Goal: Information Seeking & Learning: Learn about a topic

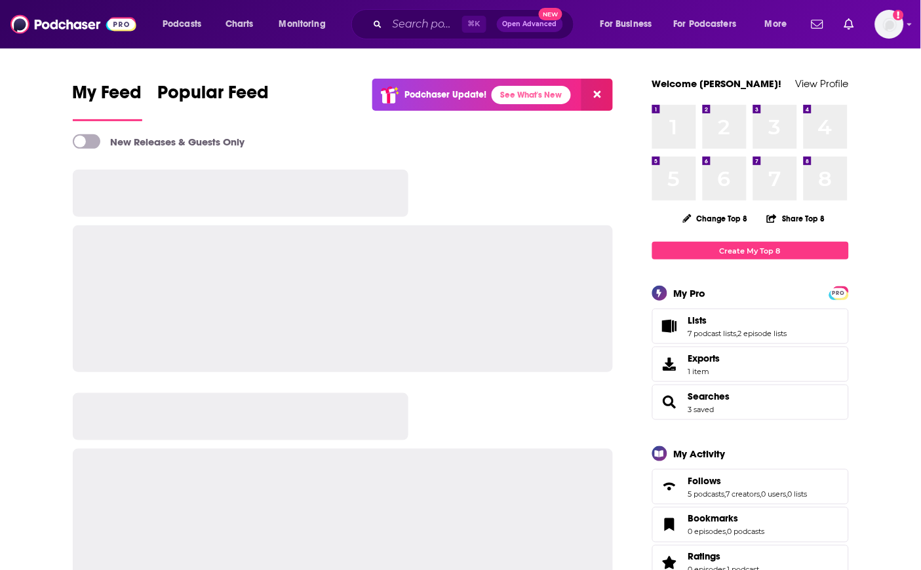
click at [396, 34] on div "⌘ K Open Advanced New" at bounding box center [462, 24] width 223 height 30
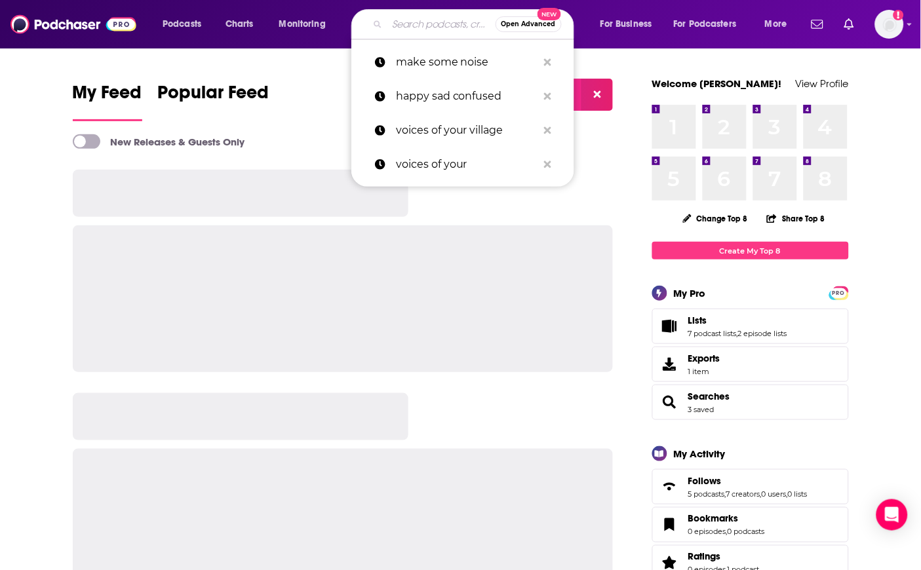
click at [404, 27] on input "Search podcasts, credits, & more..." at bounding box center [441, 24] width 108 height 21
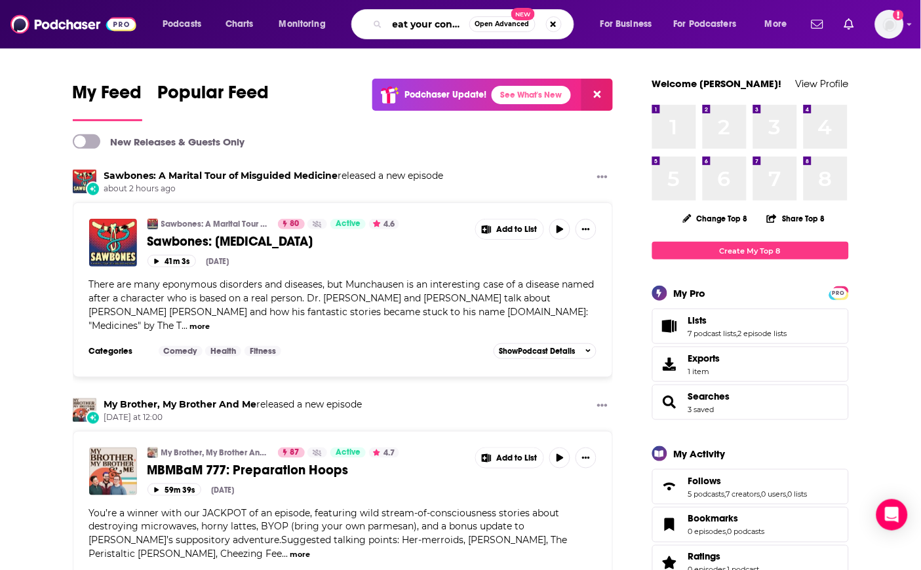
type input "eat your content"
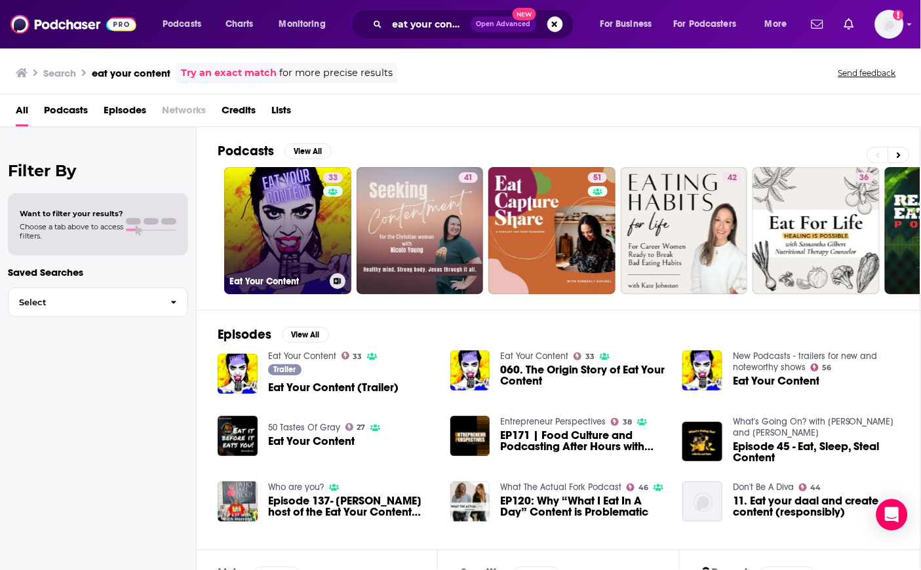
click at [263, 199] on link "33 Eat Your Content" at bounding box center [287, 230] width 127 height 127
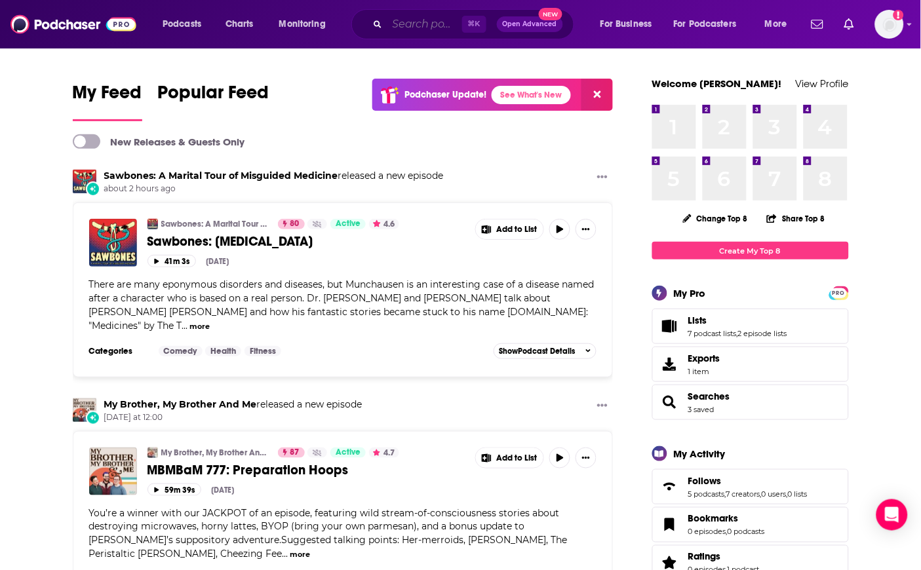
click at [417, 20] on input "Search podcasts, credits, & more..." at bounding box center [424, 24] width 75 height 21
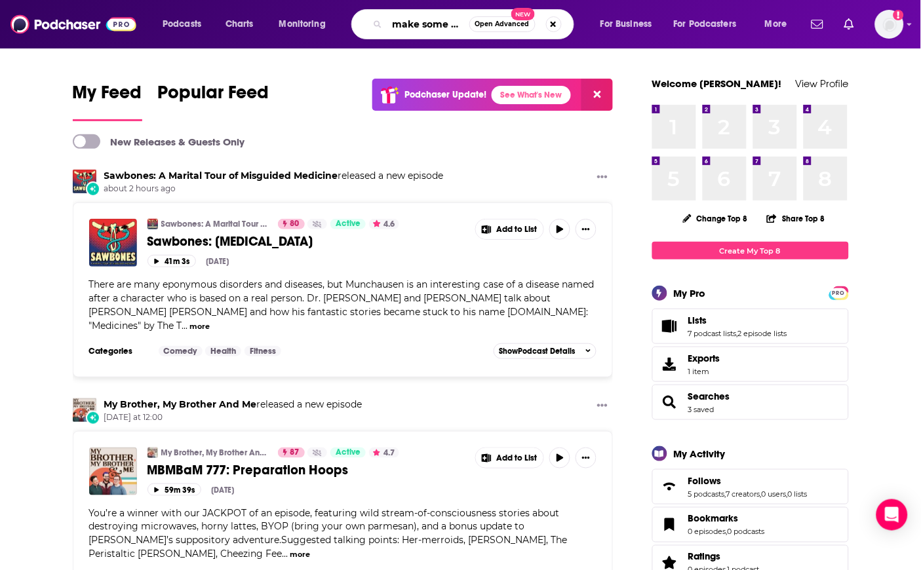
type input "make some noise"
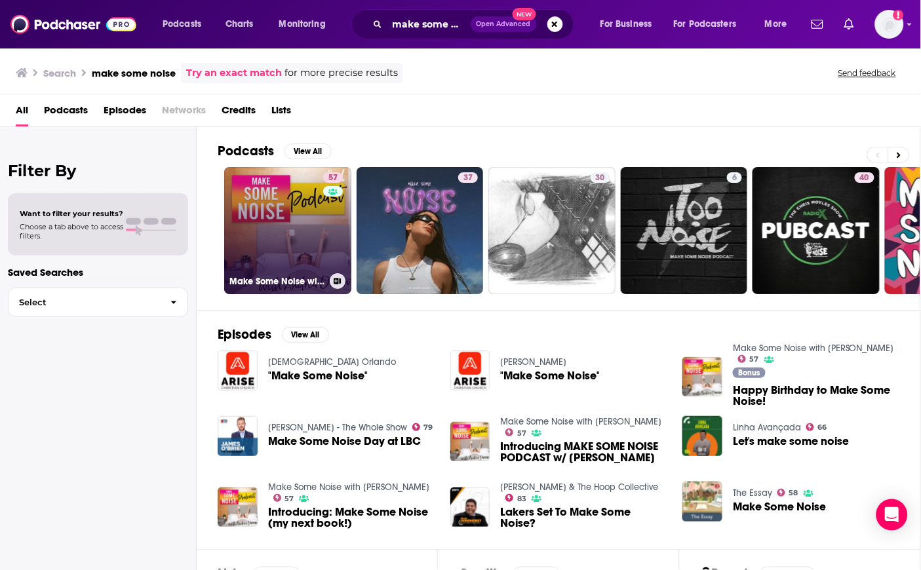
click at [276, 254] on link "57 Make Some Noise with Andrea Owen" at bounding box center [287, 230] width 127 height 127
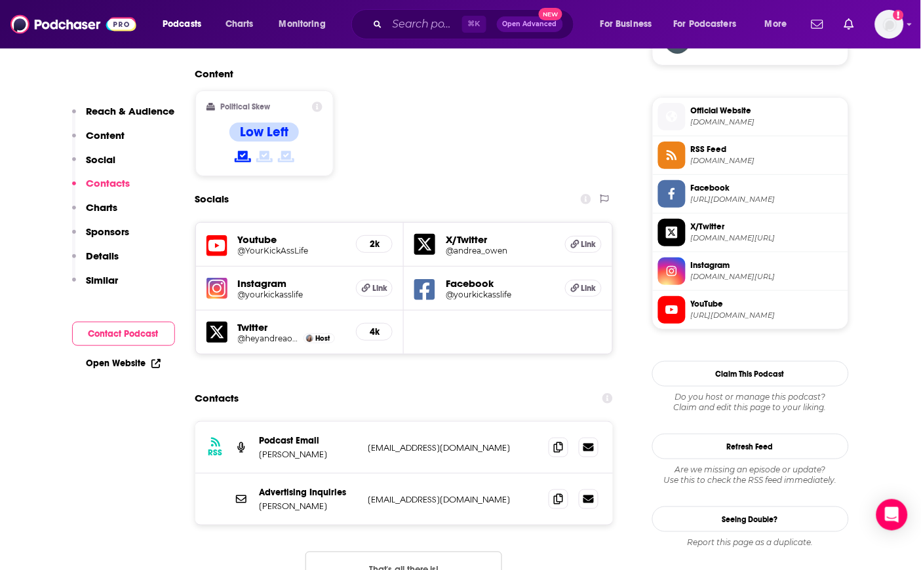
scroll to position [988, 0]
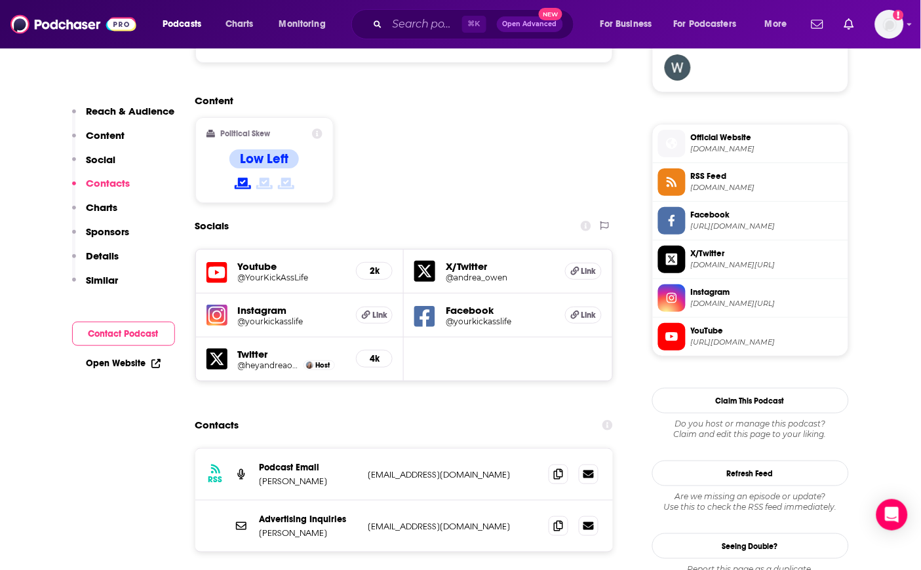
click at [216, 305] on img at bounding box center [216, 315] width 21 height 21
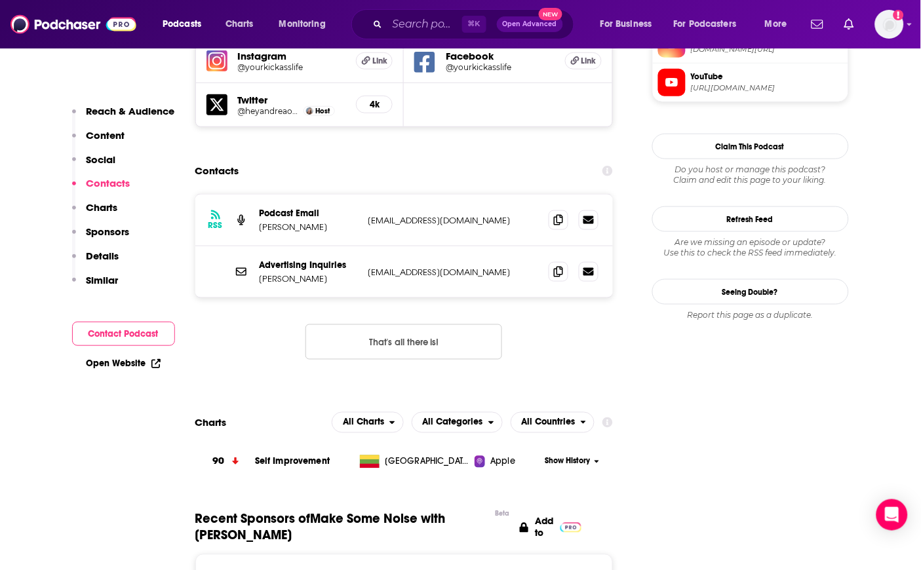
scroll to position [1184, 0]
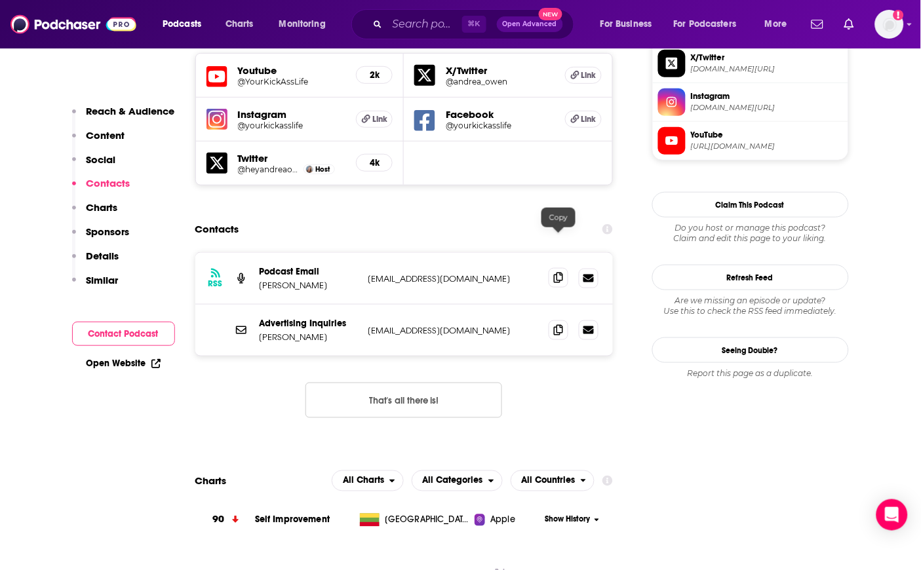
click at [560, 273] on icon at bounding box center [558, 278] width 9 height 10
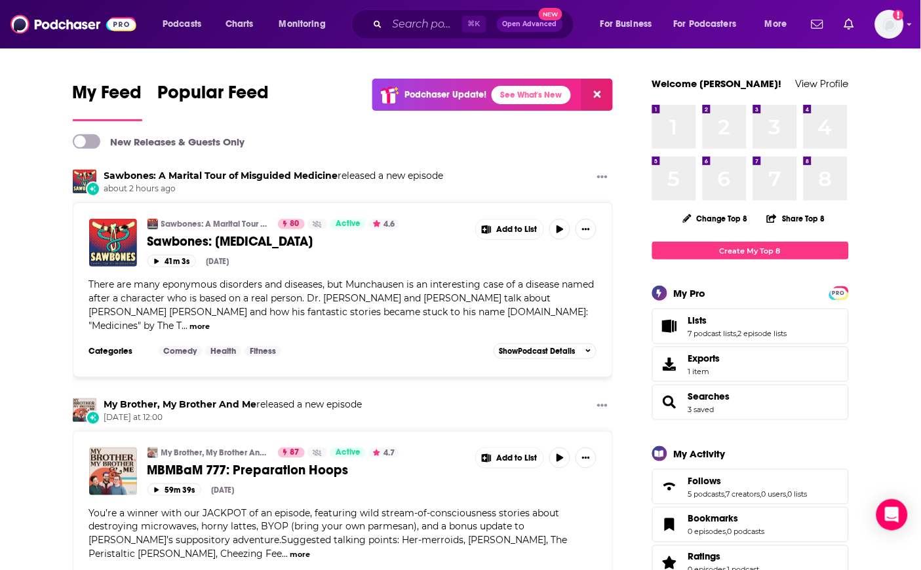
click at [429, 12] on div "⌘ K Open Advanced New" at bounding box center [462, 24] width 223 height 30
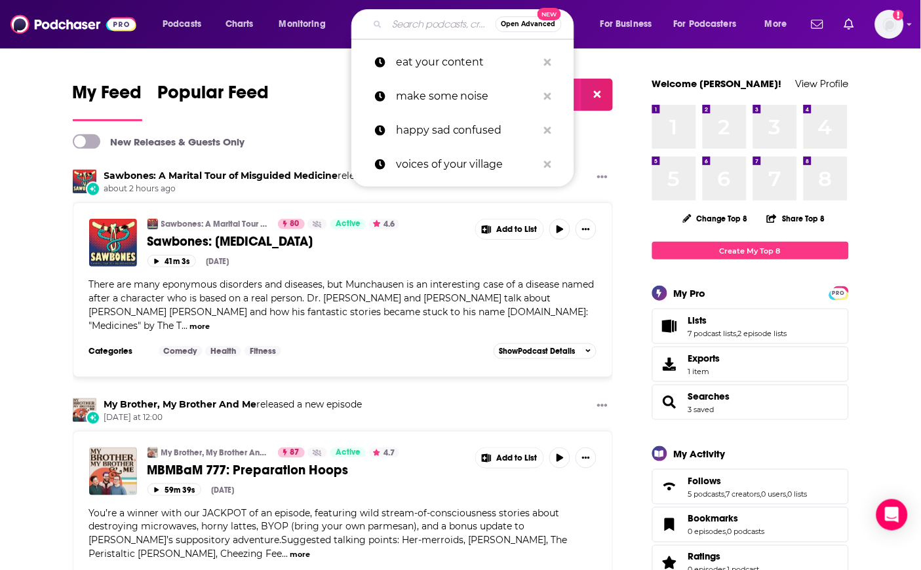
click at [420, 31] on input "Search podcasts, credits, & more..." at bounding box center [441, 24] width 108 height 21
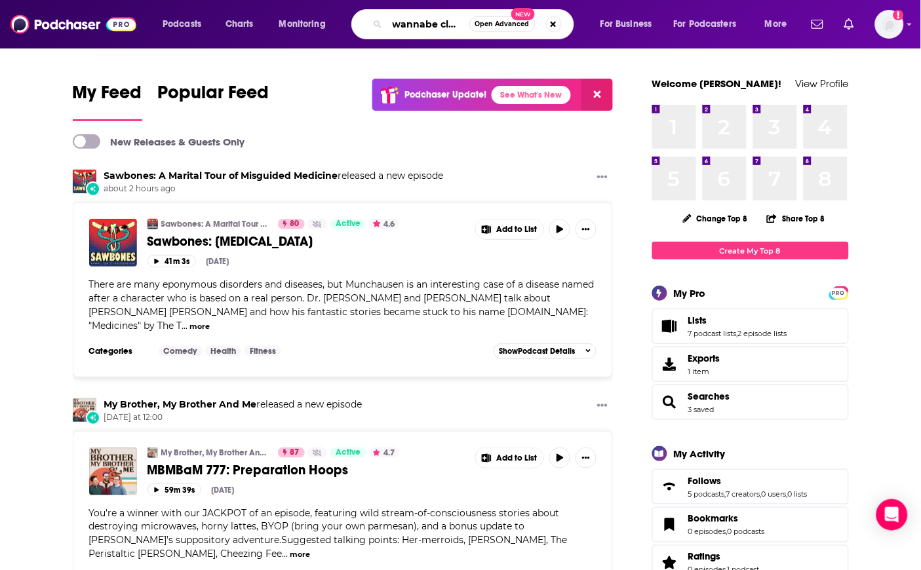
type input "wannabe clutter free"
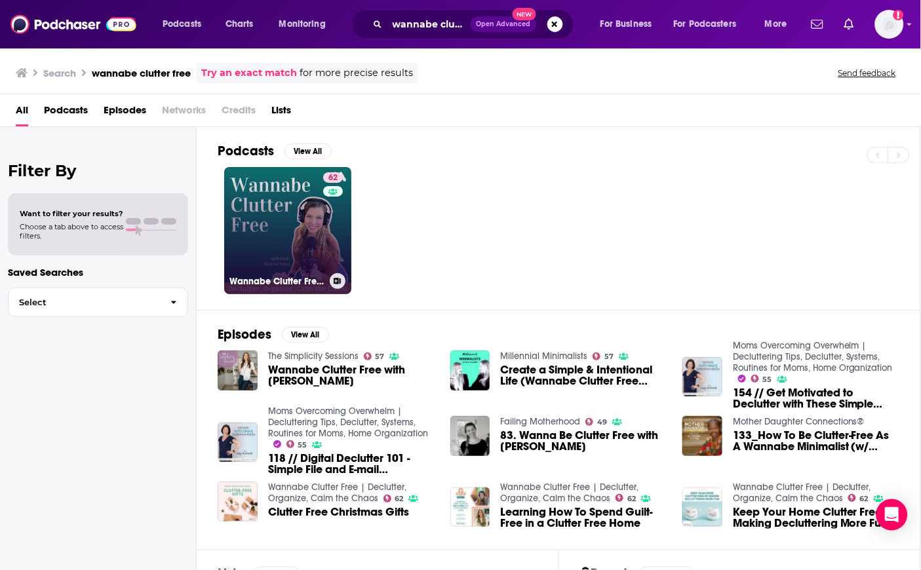
click at [265, 202] on link "62 Wannabe Clutter Free | Declutter, Organize, Calm the Chaos" at bounding box center [287, 230] width 127 height 127
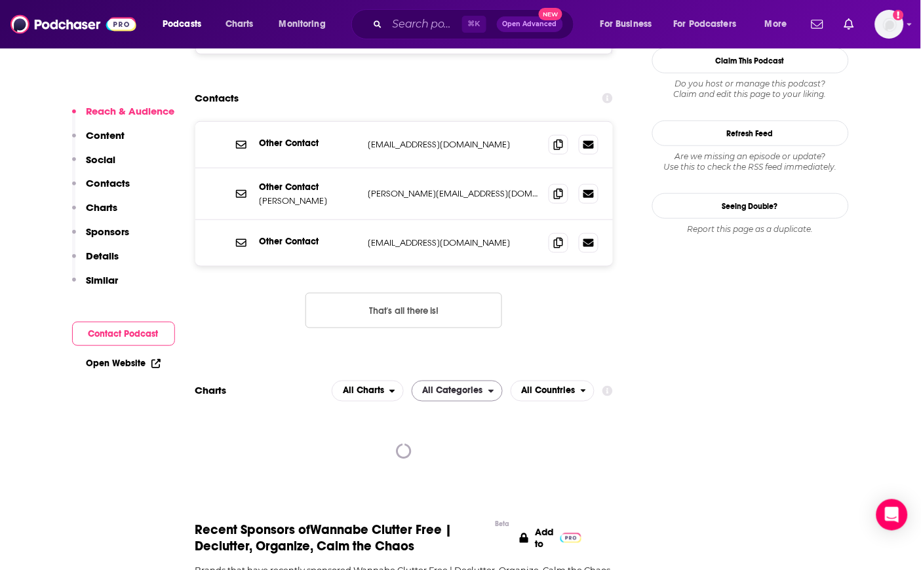
scroll to position [1209, 0]
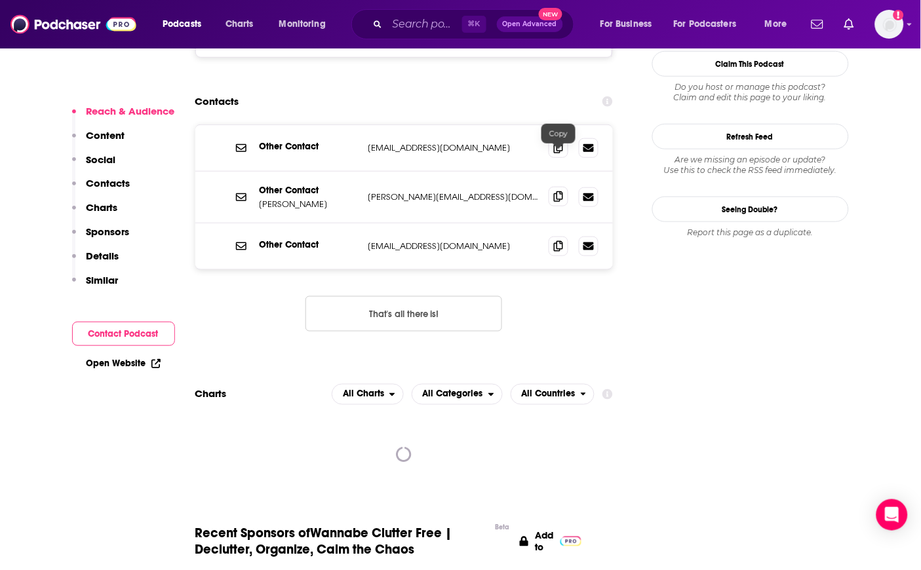
click at [562, 191] on icon at bounding box center [558, 196] width 9 height 10
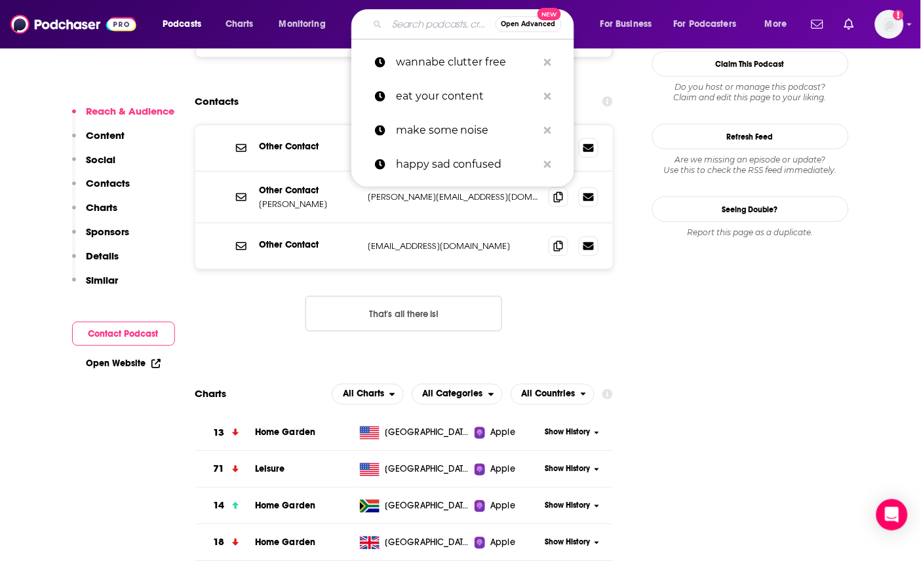
click at [430, 25] on input "Search podcasts, credits, & more..." at bounding box center [441, 24] width 108 height 21
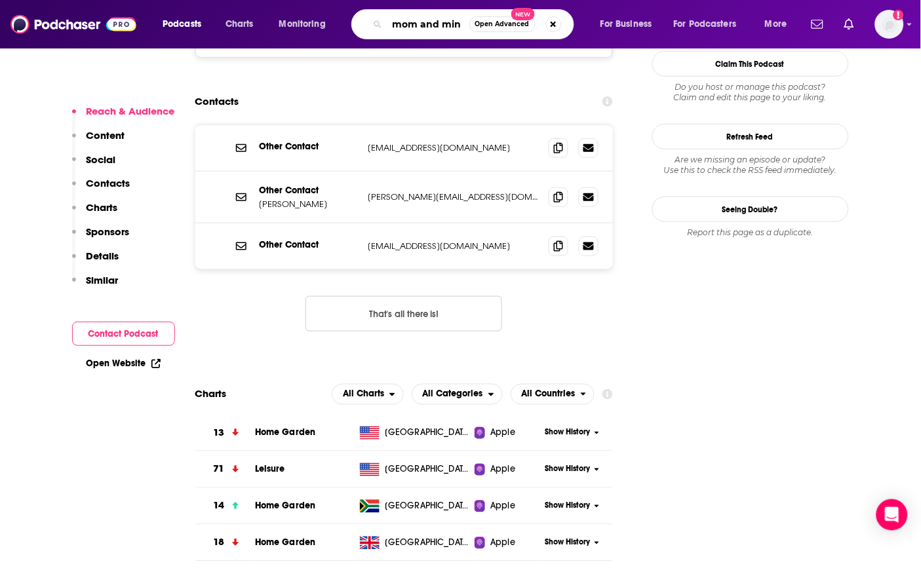
type input "mom and mind"
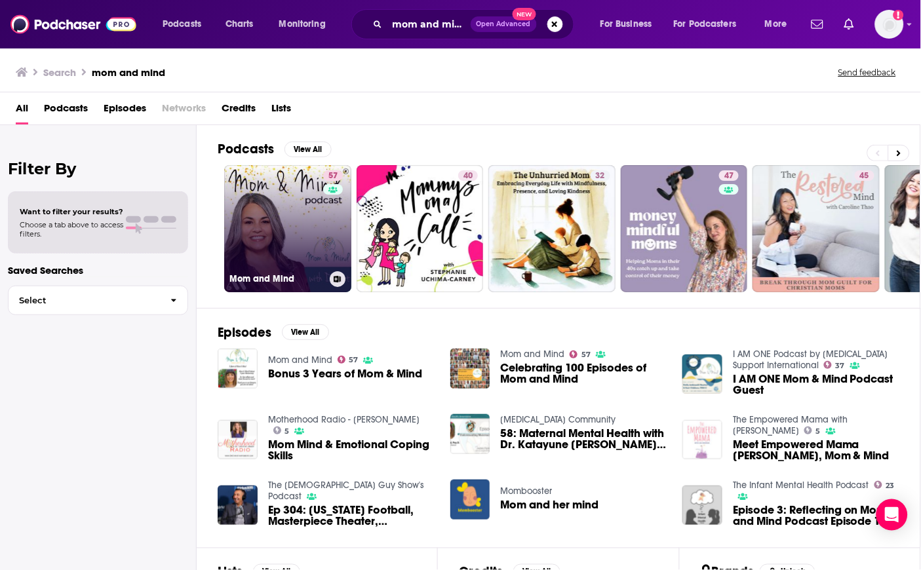
click at [280, 243] on link "57 Mom and Mind" at bounding box center [287, 228] width 127 height 127
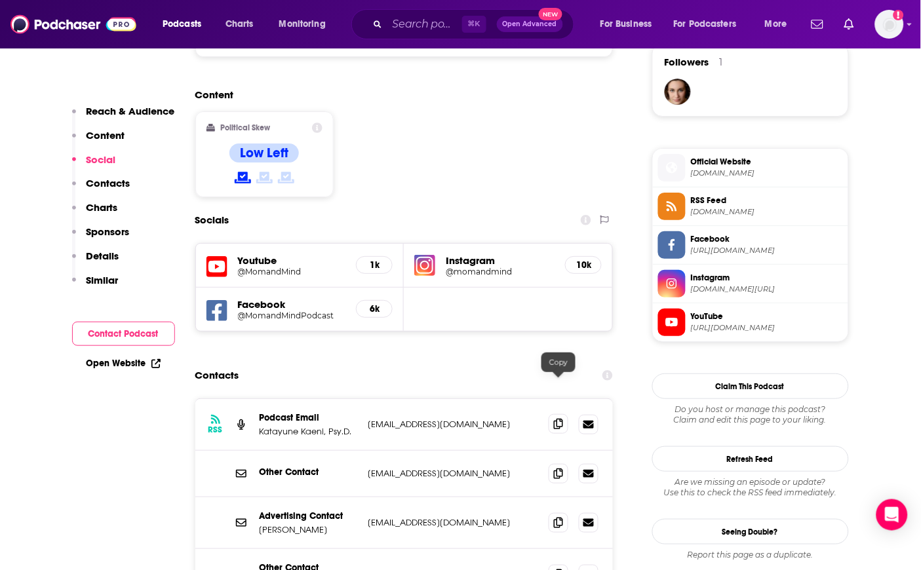
scroll to position [1033, 0]
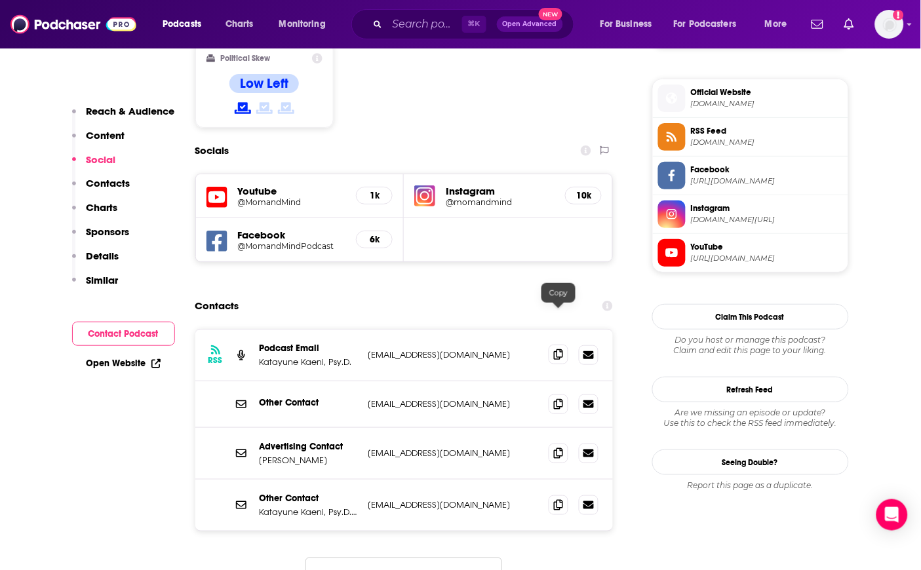
click at [560, 349] on icon at bounding box center [558, 354] width 9 height 10
click at [421, 28] on input "Search podcasts, credits, & more..." at bounding box center [424, 24] width 75 height 21
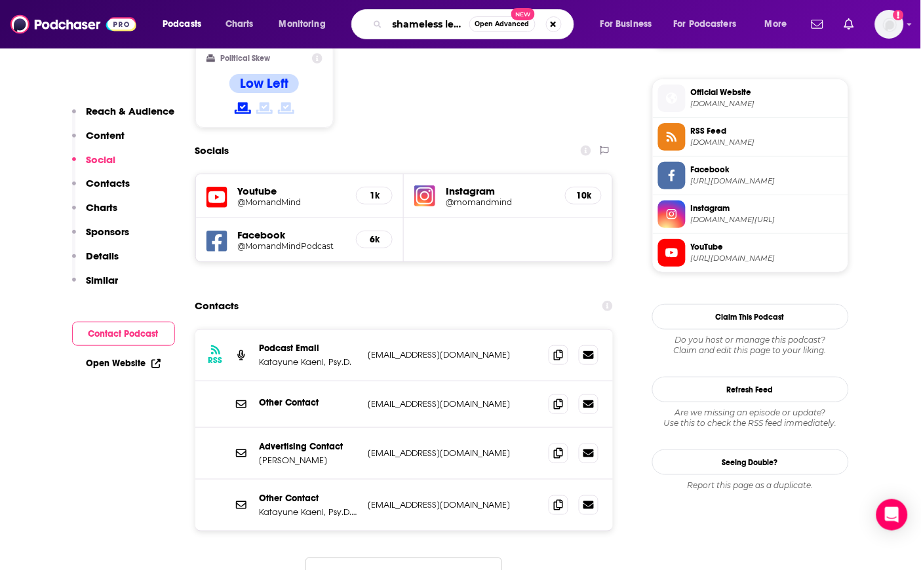
type input "shameless leadership"
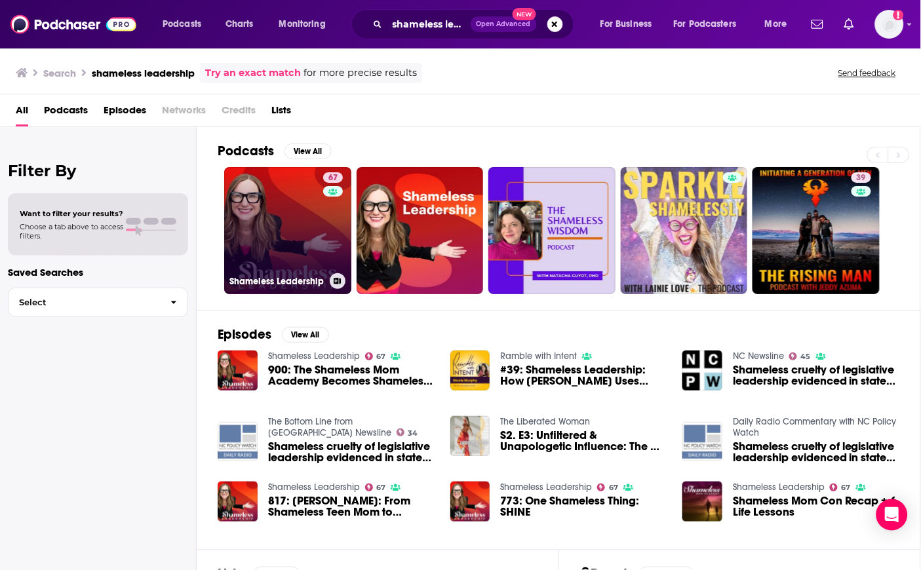
click at [256, 185] on link "67 Shameless Leadership" at bounding box center [287, 230] width 127 height 127
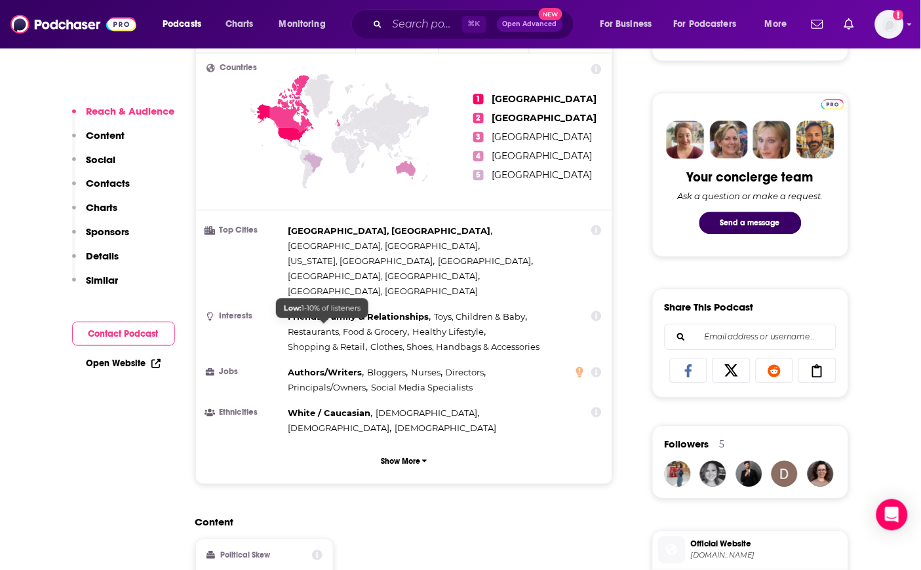
scroll to position [1254, 0]
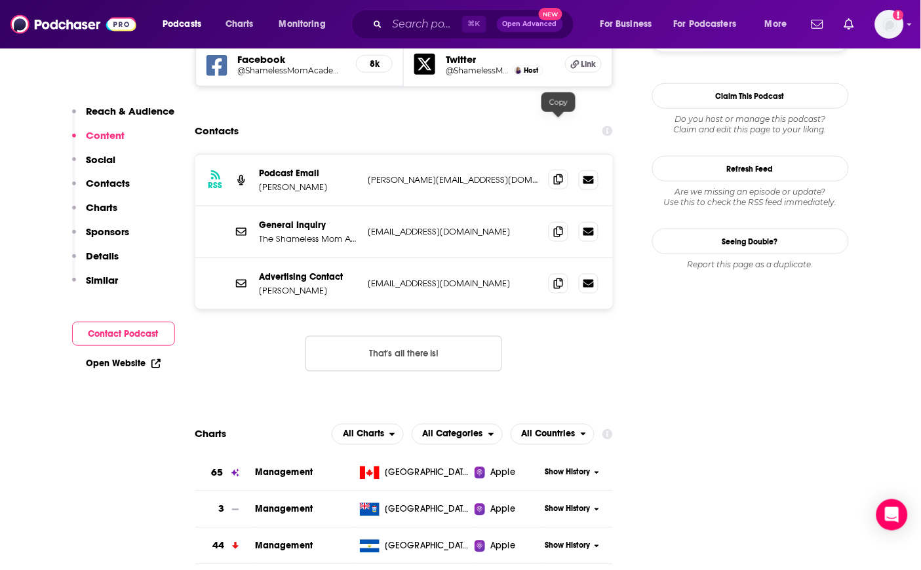
click at [556, 174] on icon at bounding box center [558, 179] width 9 height 10
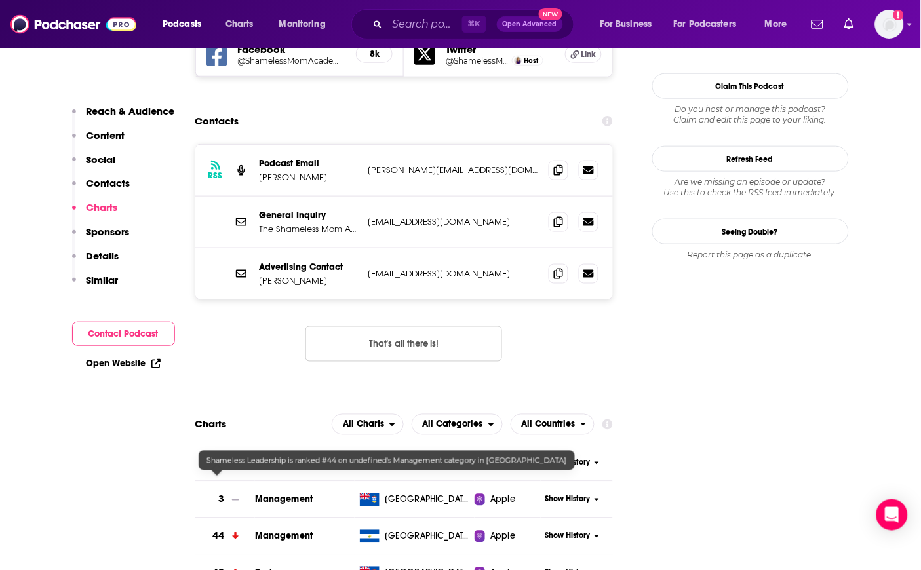
scroll to position [1128, 0]
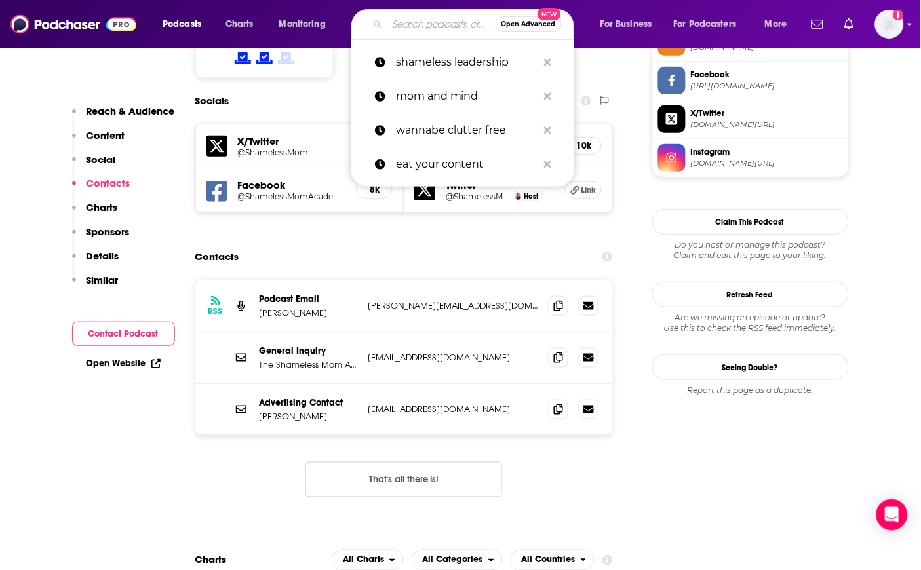
click at [414, 19] on input "Search podcasts, credits, & more..." at bounding box center [441, 24] width 108 height 21
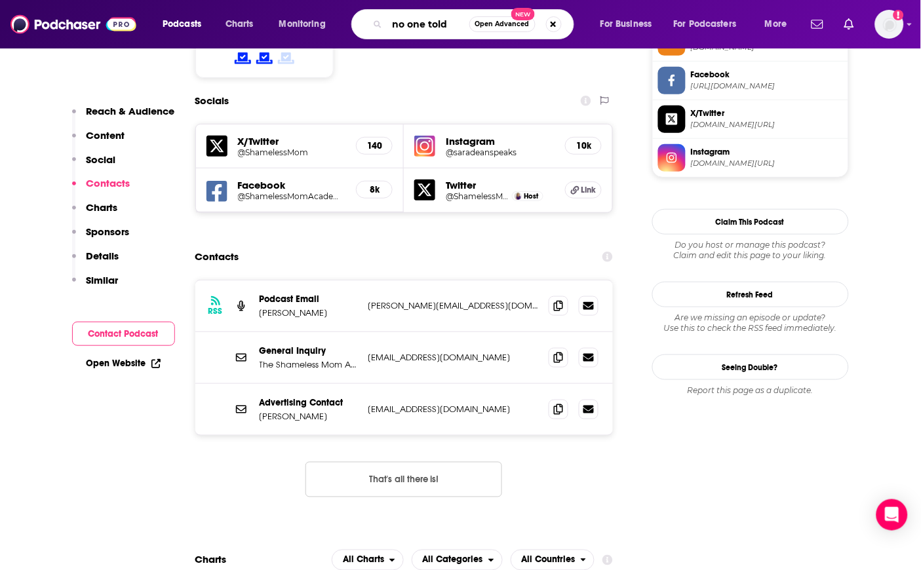
type input "no one told"
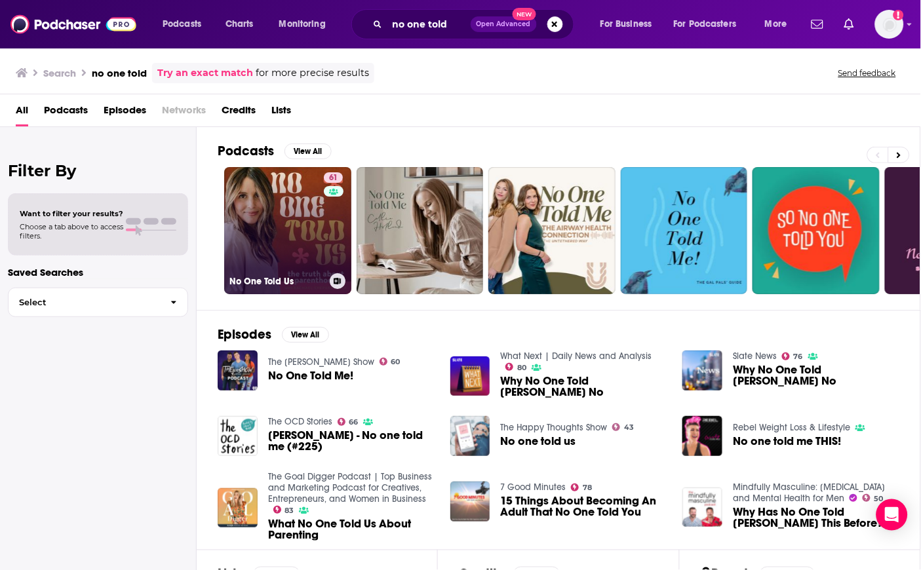
click at [263, 206] on link "61 No One Told Us" at bounding box center [287, 230] width 127 height 127
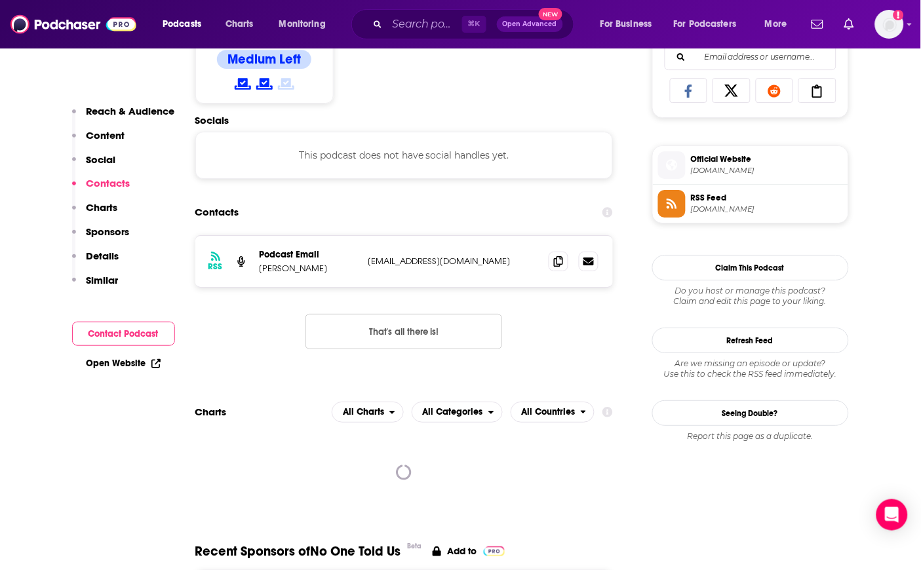
scroll to position [855, 0]
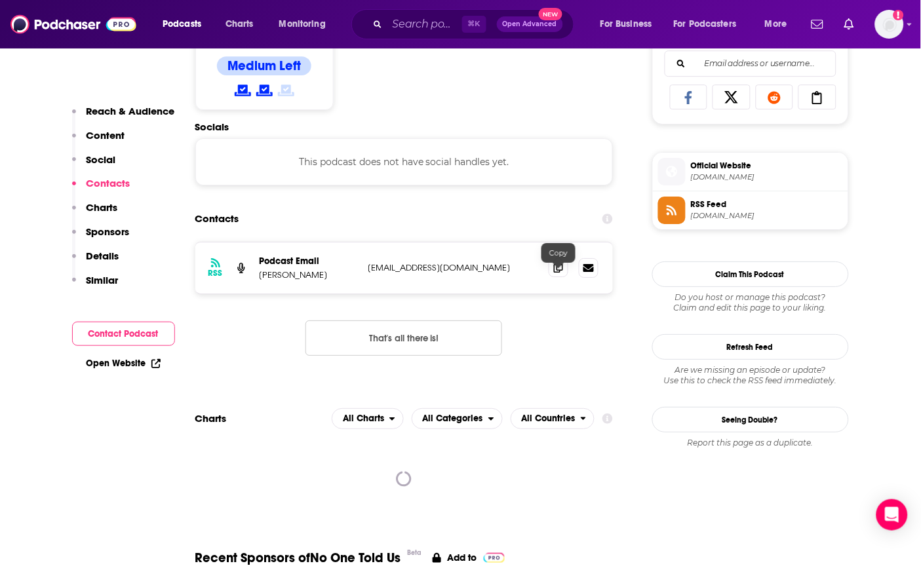
click at [562, 273] on icon at bounding box center [558, 267] width 9 height 10
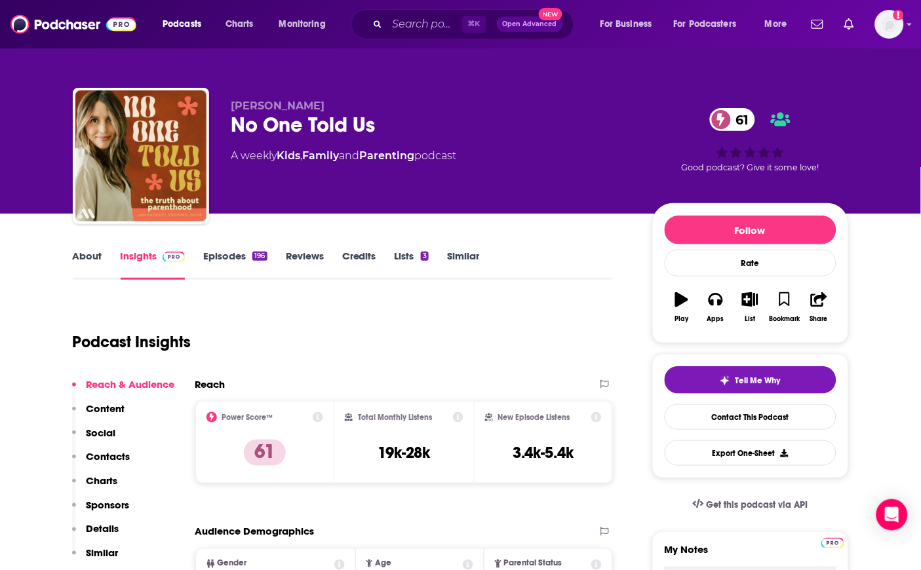
scroll to position [0, 0]
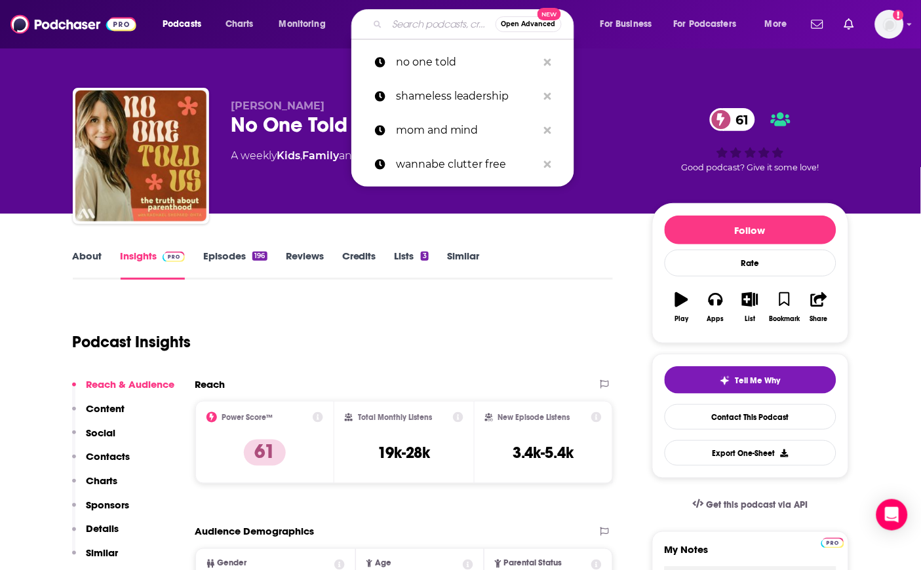
click at [405, 31] on input "Search podcasts, credits, & more..." at bounding box center [441, 24] width 108 height 21
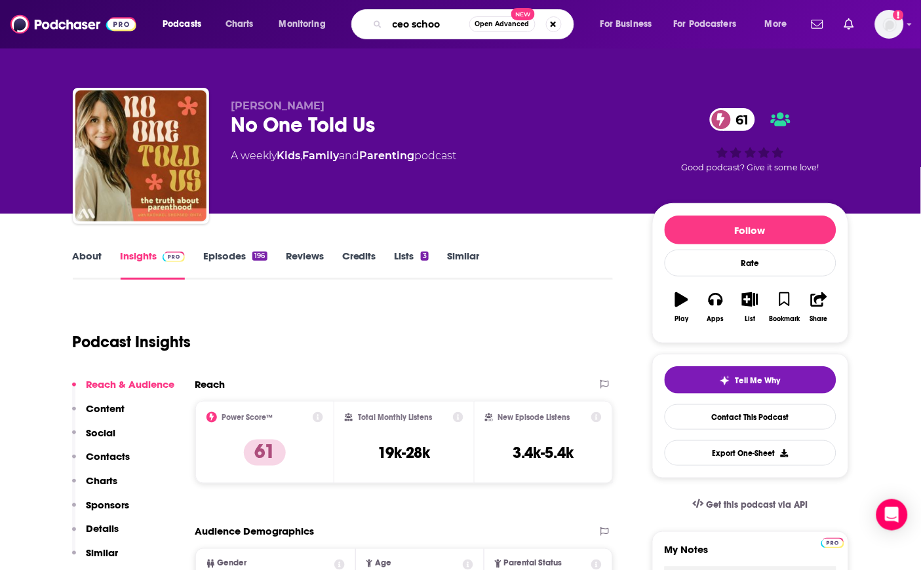
type input "ceo school"
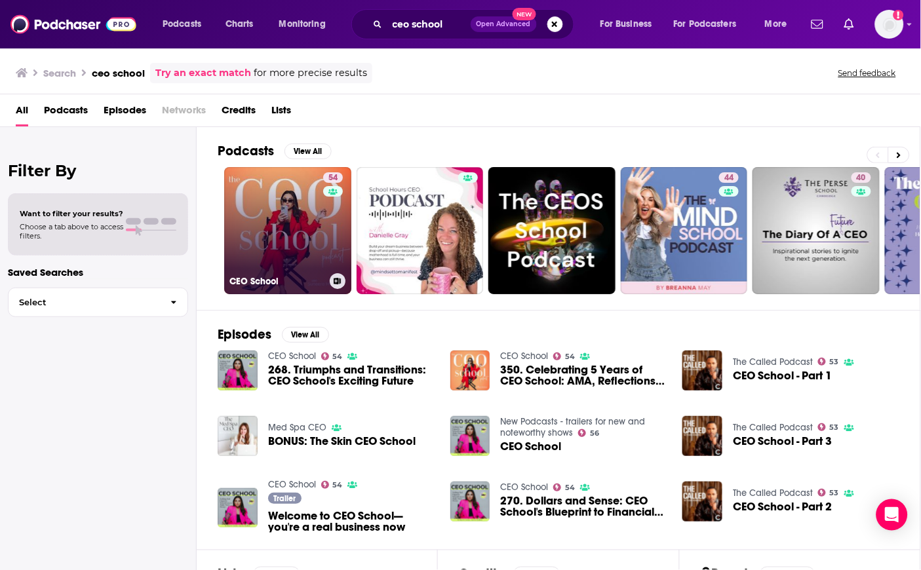
click at [267, 233] on link "54 CEO School" at bounding box center [287, 230] width 127 height 127
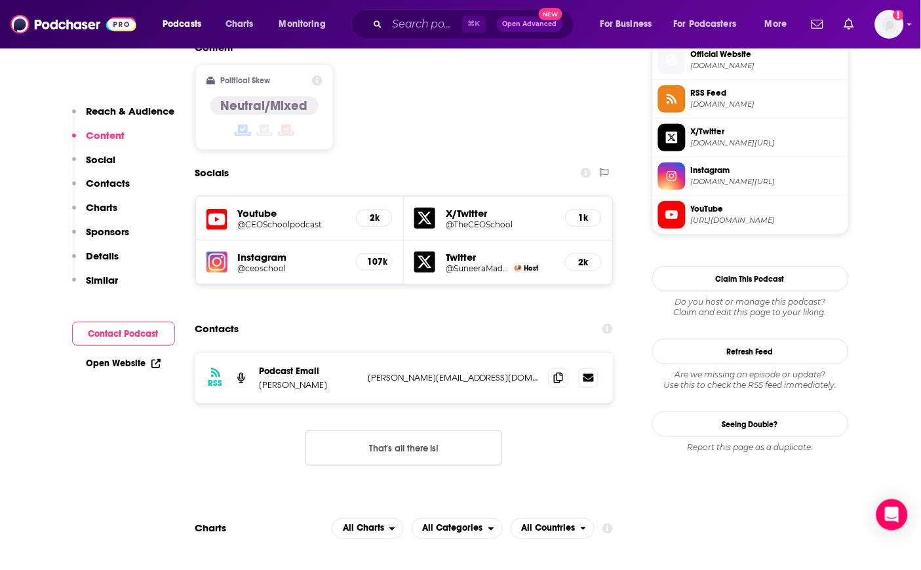
scroll to position [1071, 0]
click at [555, 373] on icon at bounding box center [558, 378] width 9 height 10
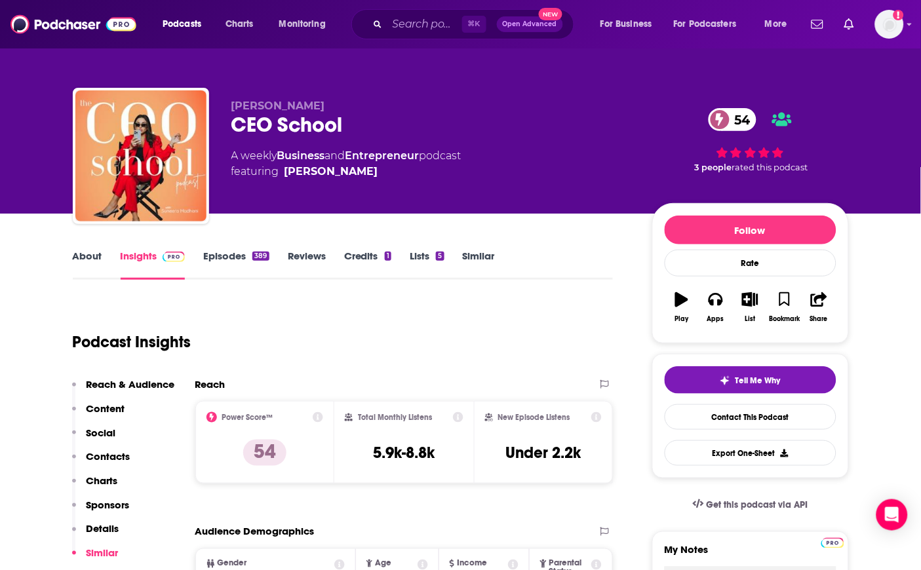
scroll to position [0, 0]
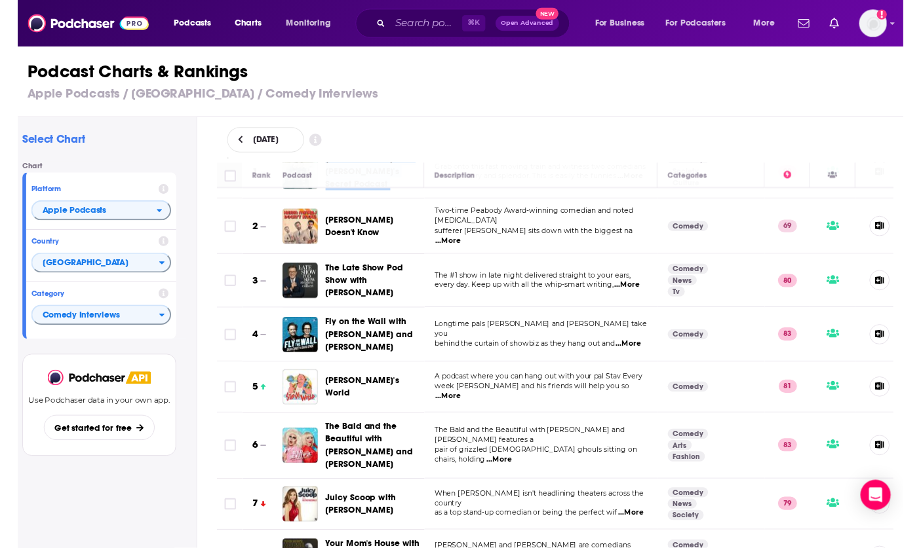
scroll to position [60, 0]
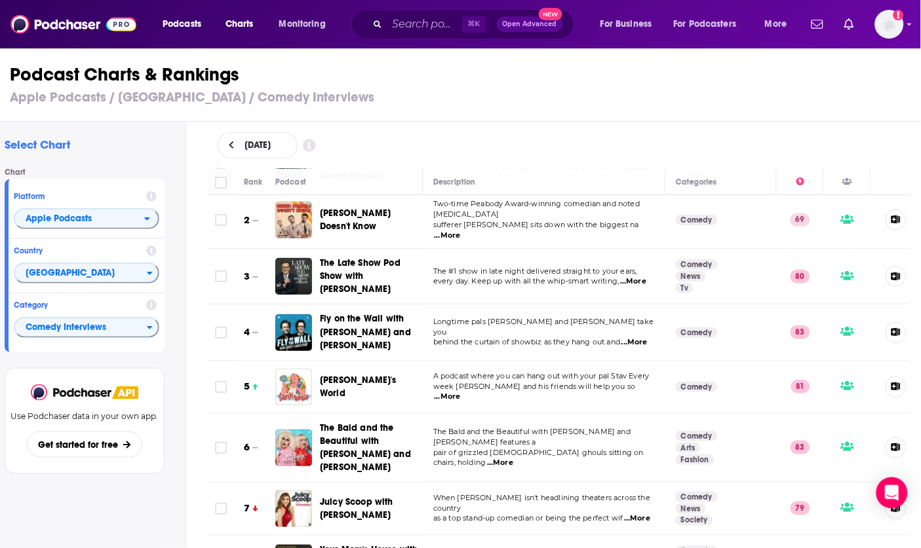
click at [486, 98] on h3 "Apple Podcasts / United States / Comedy Interviews" at bounding box center [455, 97] width 890 height 16
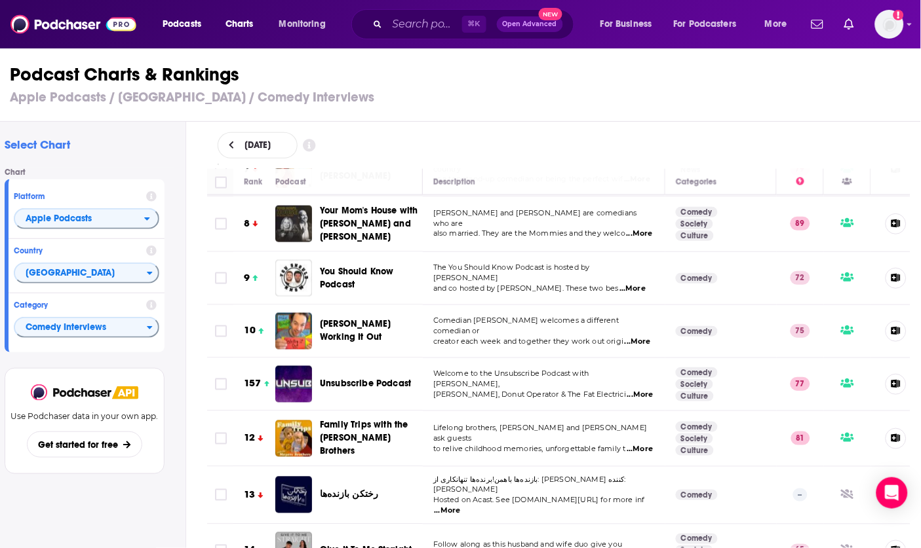
scroll to position [377, 0]
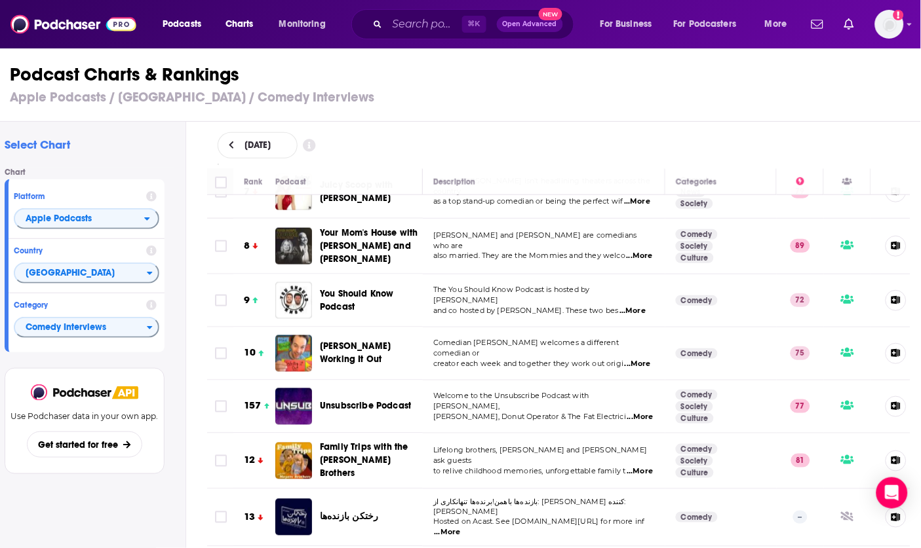
click at [567, 97] on h3 "Apple Podcasts / United States / Comedy Interviews" at bounding box center [455, 97] width 890 height 16
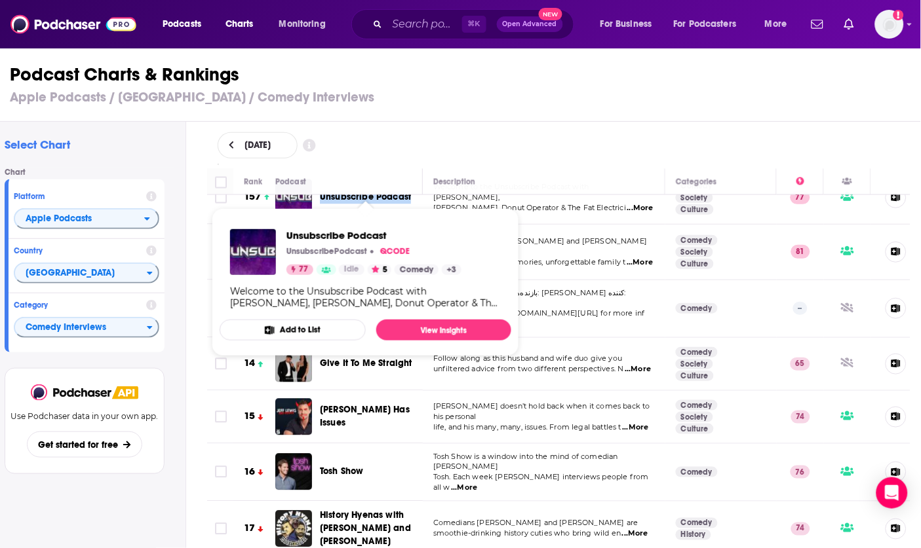
scroll to position [586, 0]
click at [560, 110] on div "Podcast Charts & Rankings Apple Podcasts / United States / Comedy Interviews" at bounding box center [455, 84] width 932 height 75
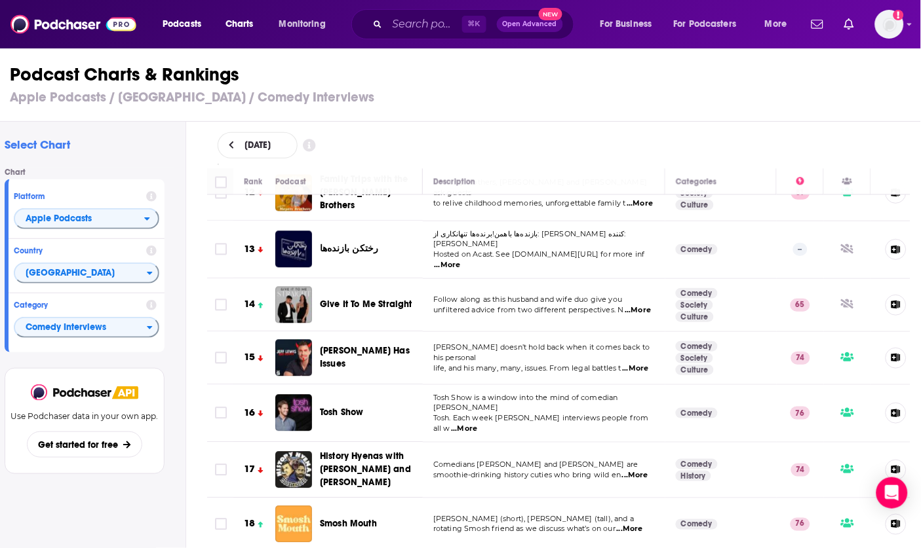
scroll to position [647, 0]
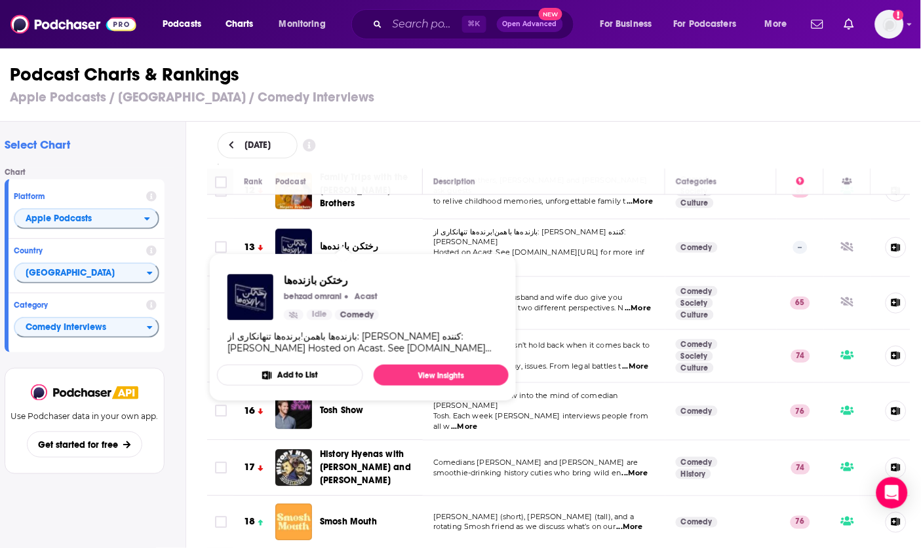
click at [641, 233] on p "بازنده‌ها باهمن!برنده‌ها تنهانکاری از: بهزاد عمرانیتهیه کننده: سیاوش صفاریان‌پور" at bounding box center [543, 237] width 221 height 21
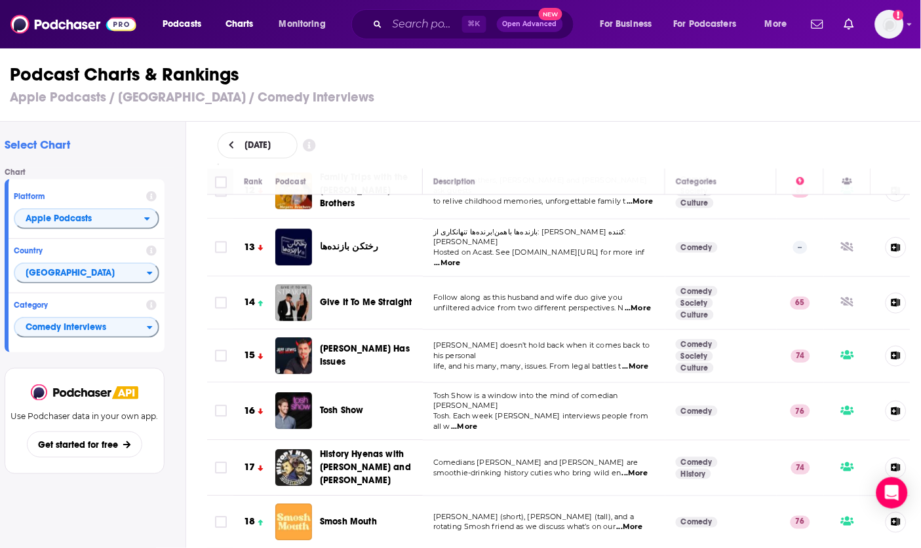
click at [461, 258] on span "...More" at bounding box center [447, 263] width 26 height 10
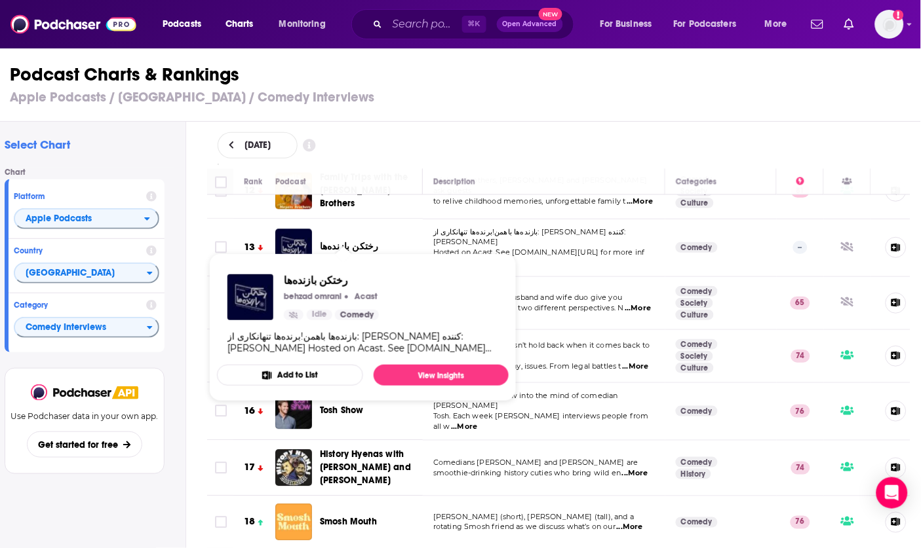
click at [137, 141] on h2 "Select Chart" at bounding box center [90, 145] width 170 height 14
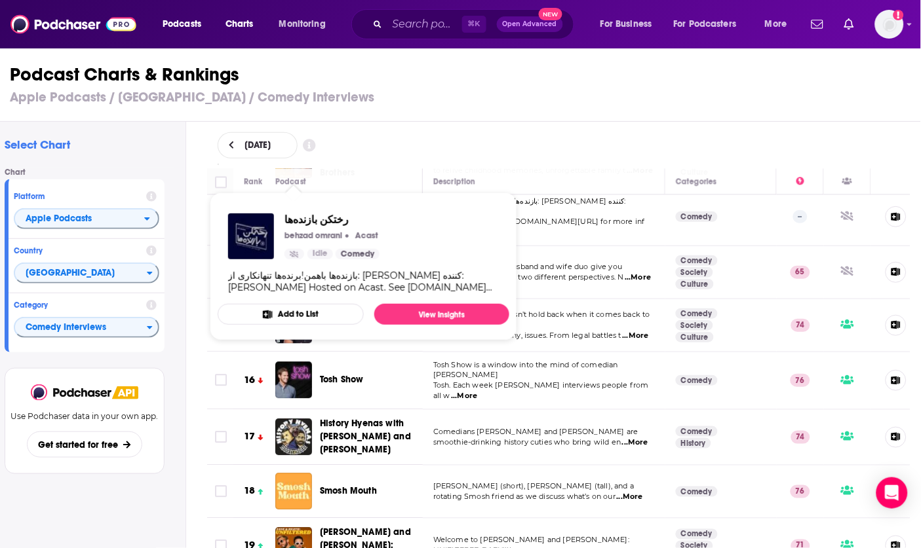
scroll to position [721, 0]
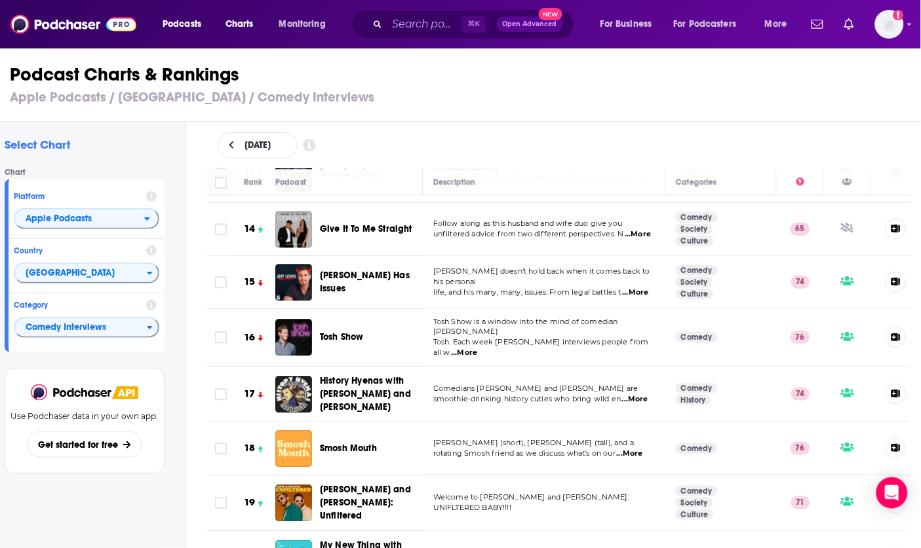
click at [181, 462] on div "Select Chart Chart Platform Apple Podcasts Country United States Category Comed…" at bounding box center [87, 373] width 197 height 502
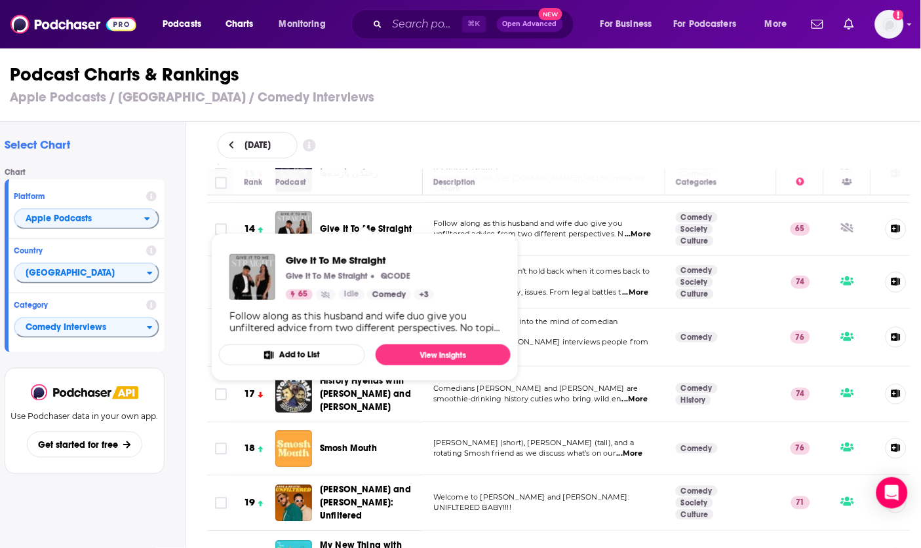
click at [191, 142] on div "Select Chart Chart Platform Apple Podcasts Country United States Category Comed…" at bounding box center [455, 373] width 932 height 502
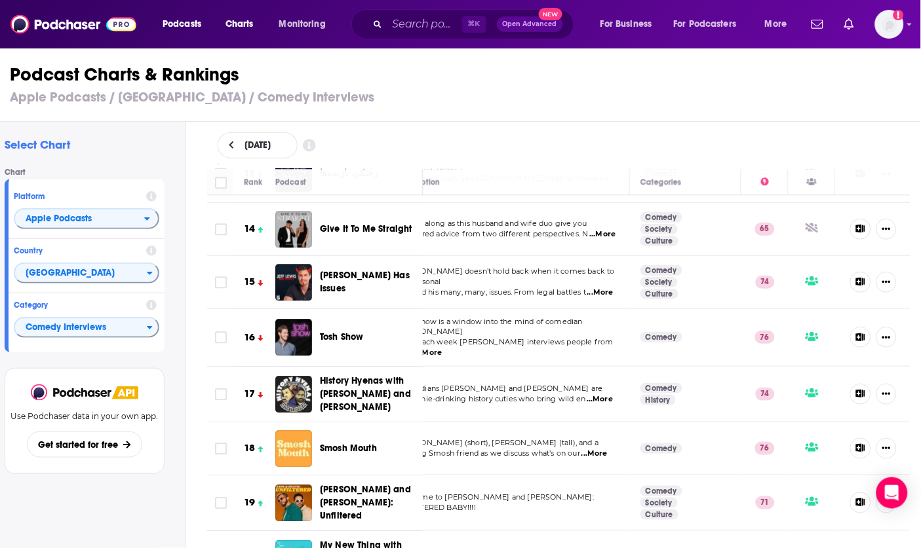
scroll to position [0, 11]
click at [15, 140] on h2 "Select Chart" at bounding box center [90, 145] width 170 height 14
click at [112, 125] on div "Select Chart Chart Platform Apple Podcasts Country United States Category Comed…" at bounding box center [87, 373] width 197 height 502
click at [890, 225] on icon "Show More Button" at bounding box center [886, 229] width 9 height 9
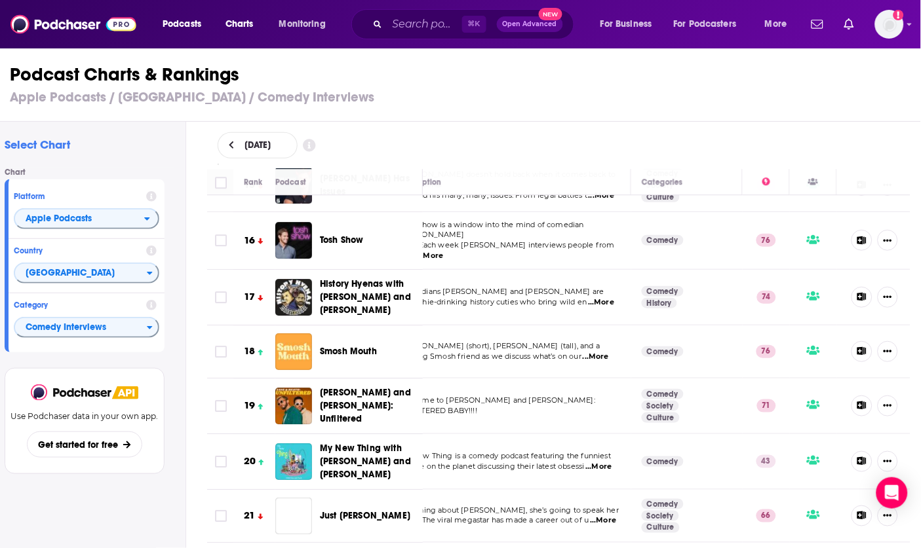
scroll to position [818, 33]
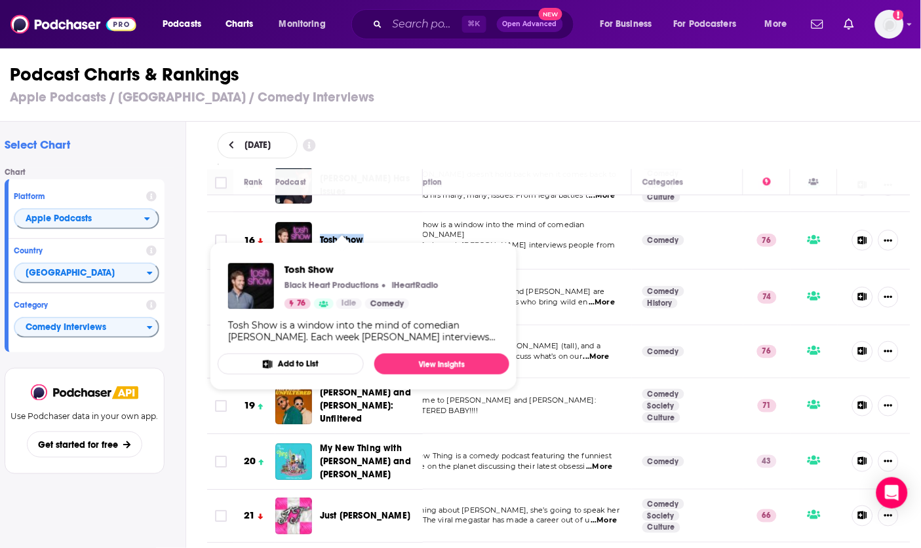
click at [484, 93] on h3 "Apple Podcasts / United States / Comedy Interviews" at bounding box center [455, 97] width 890 height 16
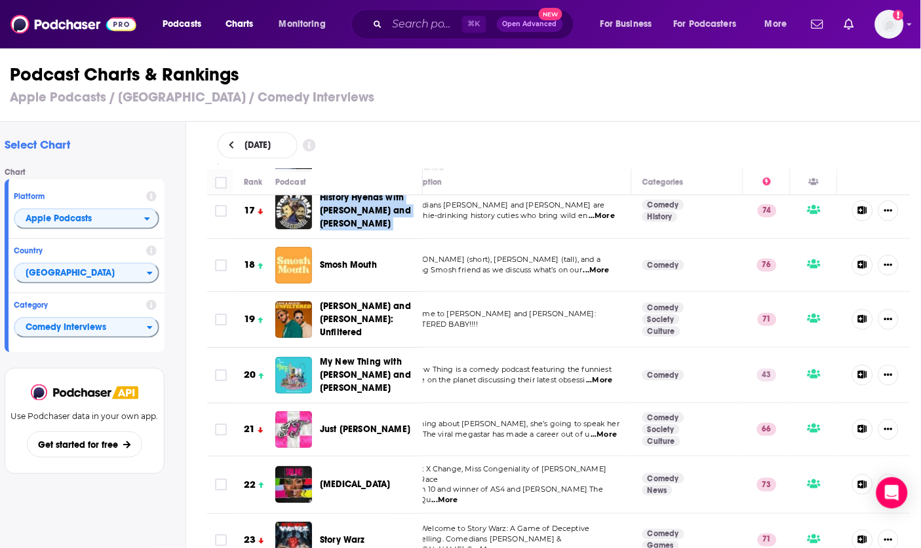
scroll to position [904, 33]
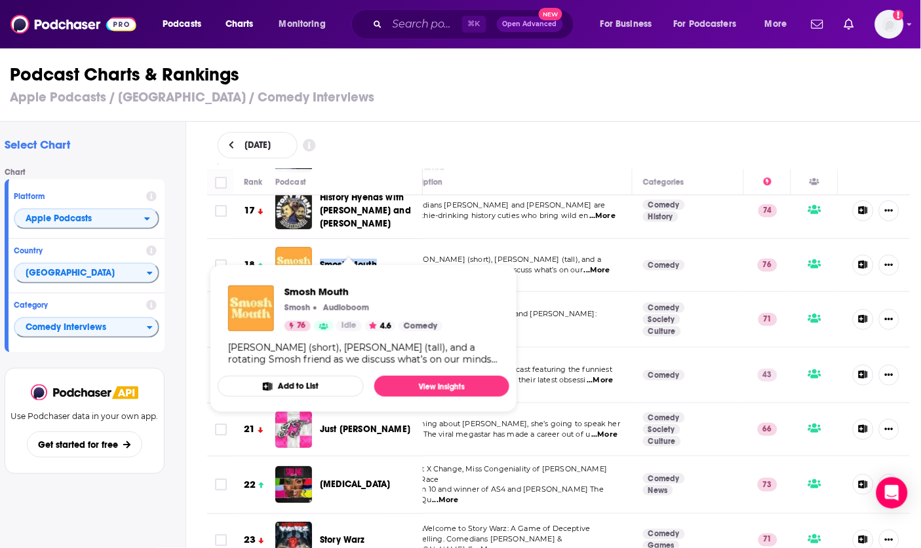
click at [455, 146] on div "August 12, 2025" at bounding box center [559, 145] width 682 height 26
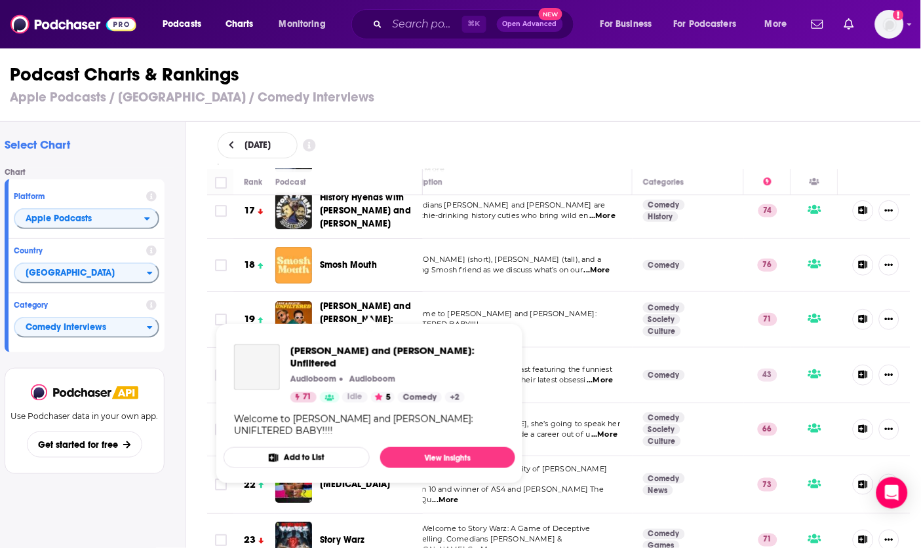
scroll to position [951, 33]
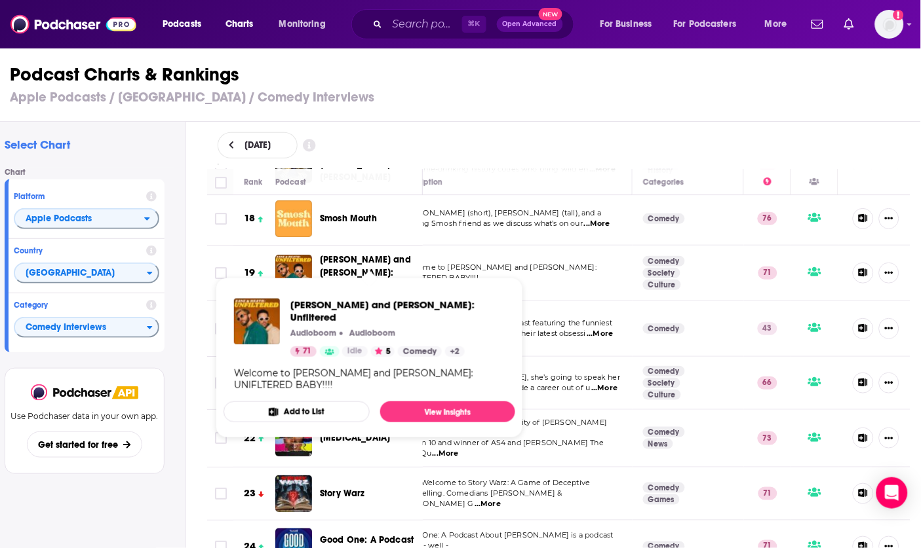
click at [504, 134] on div "August 12, 2025" at bounding box center [559, 145] width 682 height 26
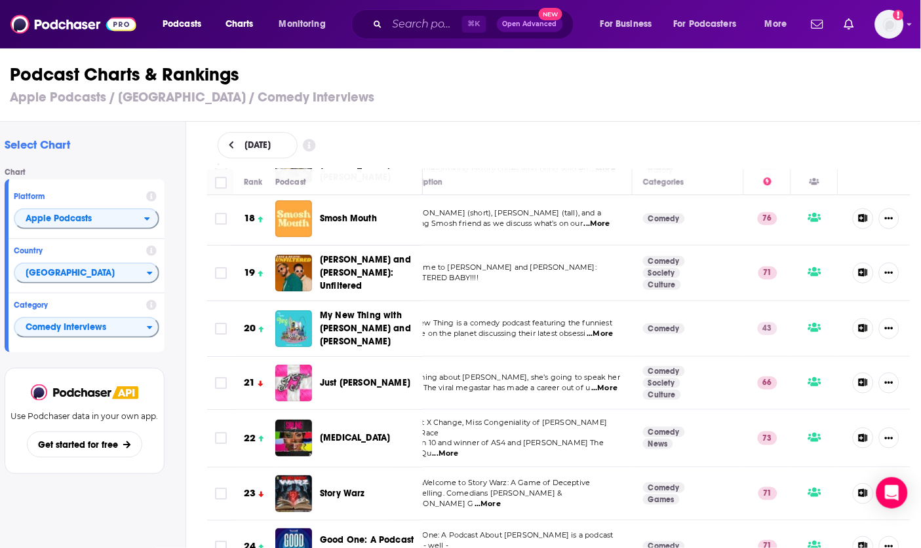
scroll to position [993, 33]
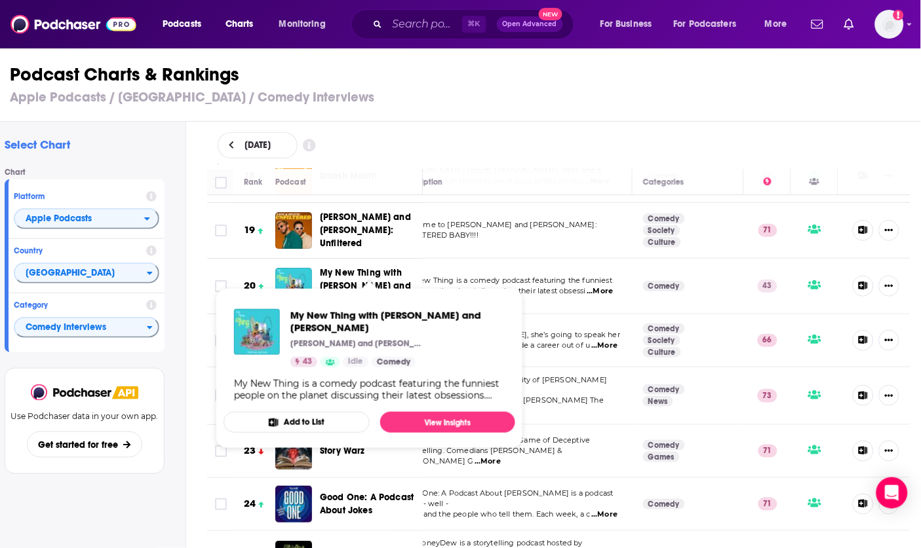
click at [458, 104] on h3 "Apple Podcasts / United States / Comedy Interviews" at bounding box center [455, 97] width 890 height 16
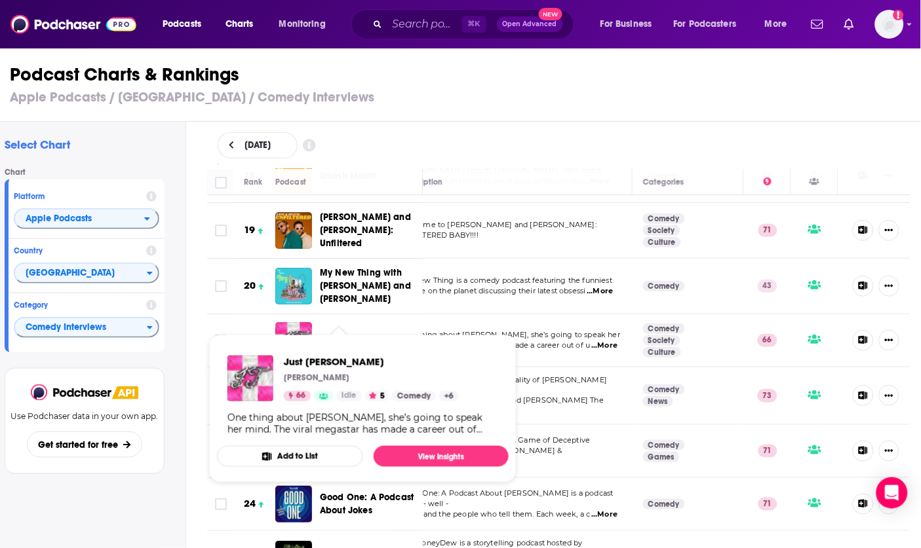
click at [383, 155] on div "August 12, 2025" at bounding box center [559, 145] width 682 height 26
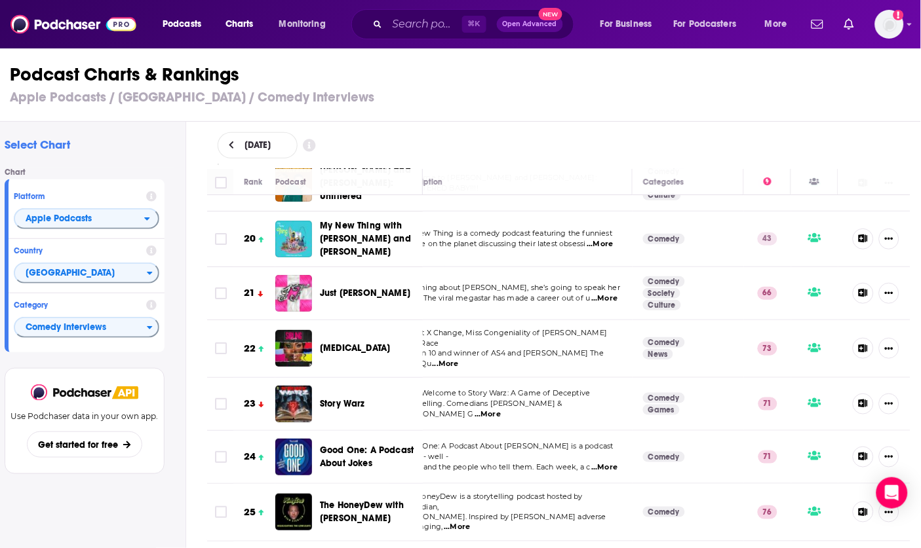
scroll to position [1054, 31]
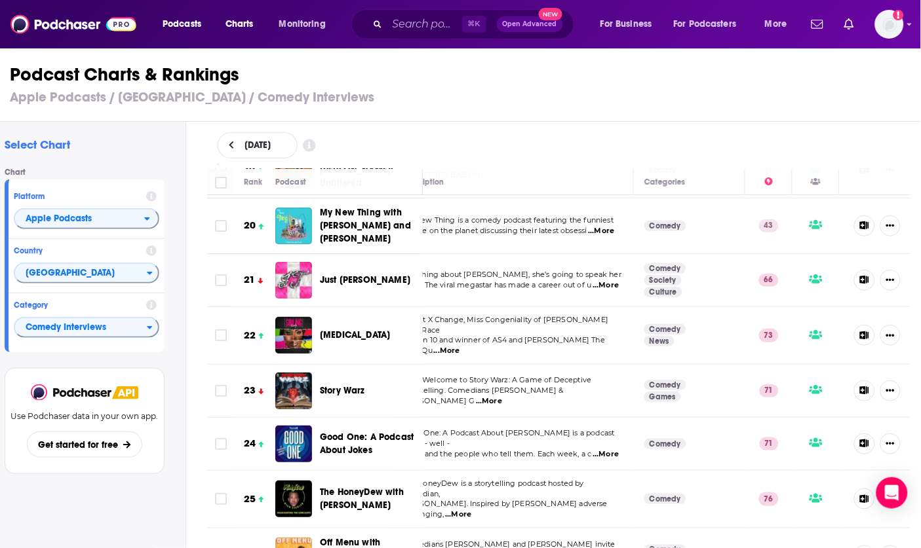
click at [408, 138] on div "August 12, 2025" at bounding box center [559, 145] width 682 height 26
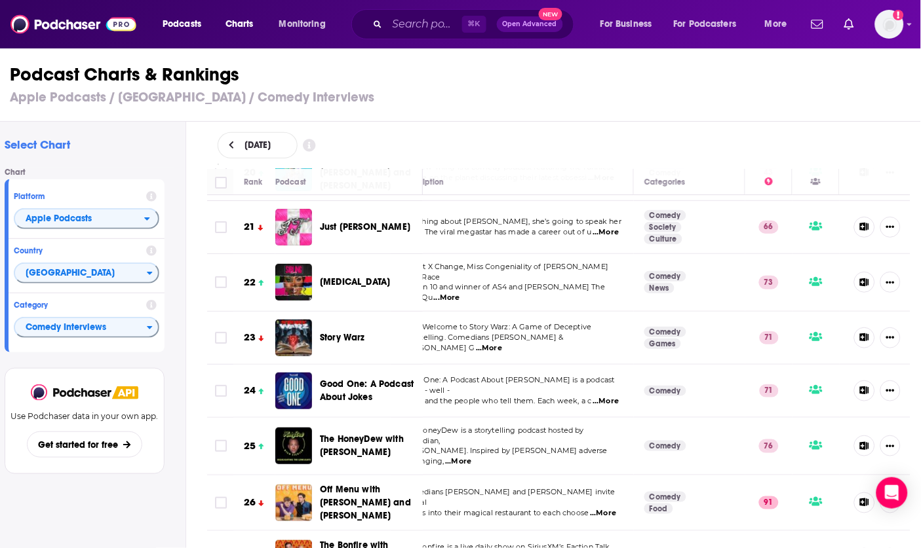
click at [419, 123] on div "August 12, 2025" at bounding box center [559, 145] width 724 height 47
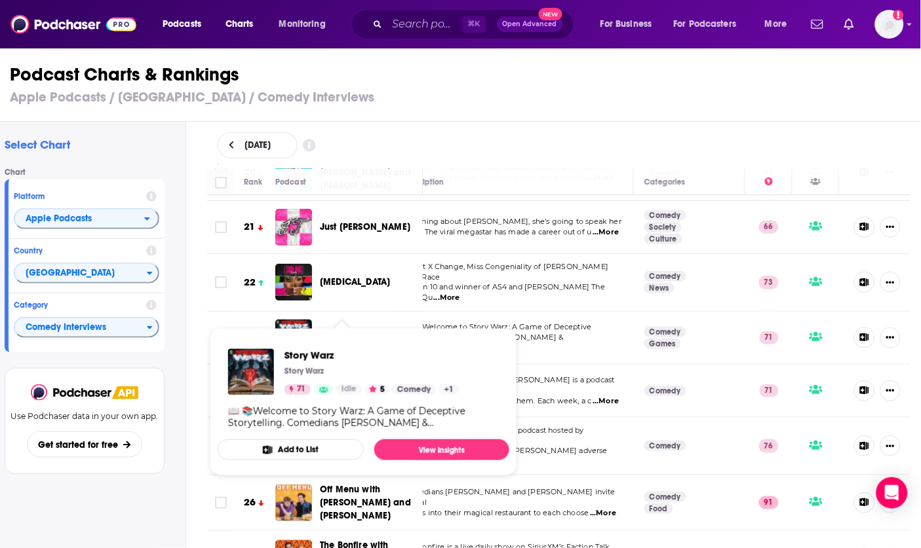
click at [395, 111] on div "Podcast Charts & Rankings Apple Podcasts / United States / Comedy Interviews" at bounding box center [455, 84] width 932 height 75
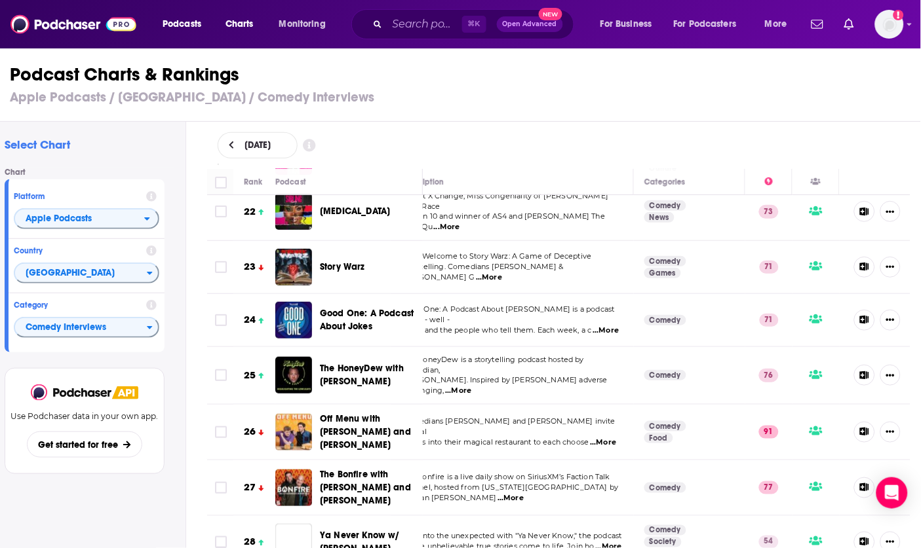
scroll to position [1177, 31]
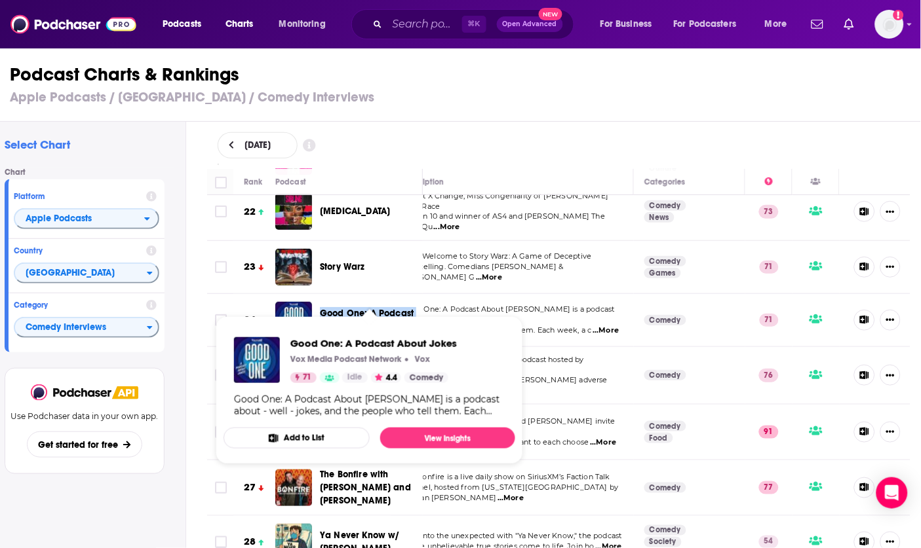
click at [413, 80] on h1 "Podcast Charts & Rankings" at bounding box center [455, 75] width 890 height 24
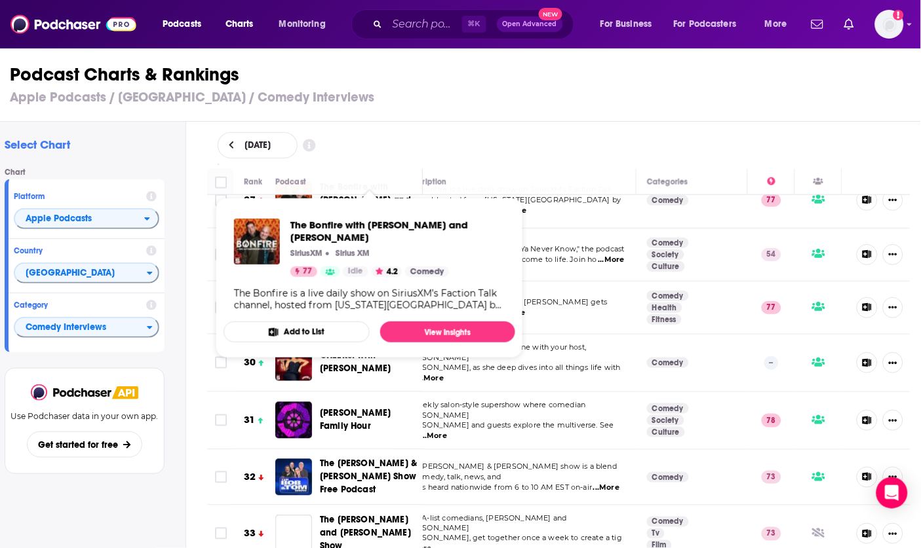
scroll to position [1466, 29]
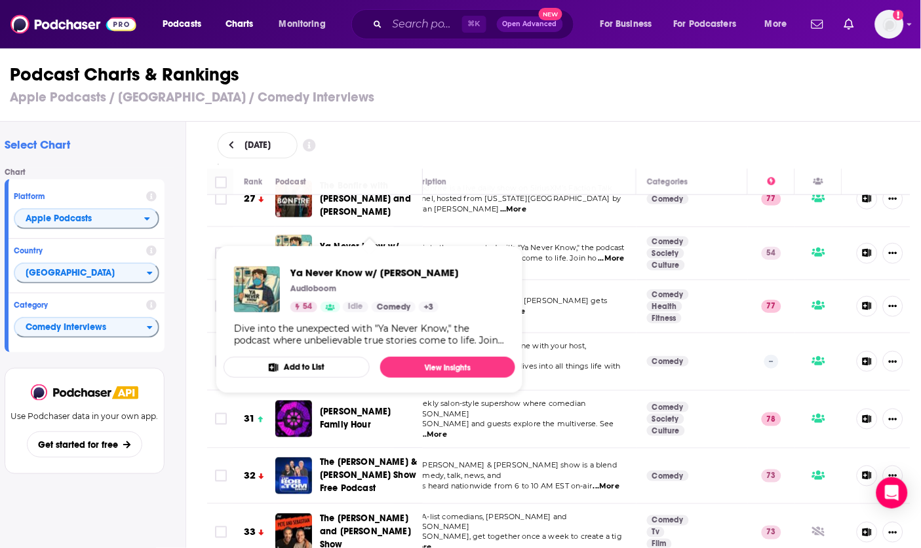
click at [378, 113] on div "Podcast Charts & Rankings Apple Podcasts / United States / Comedy Interviews" at bounding box center [455, 84] width 932 height 75
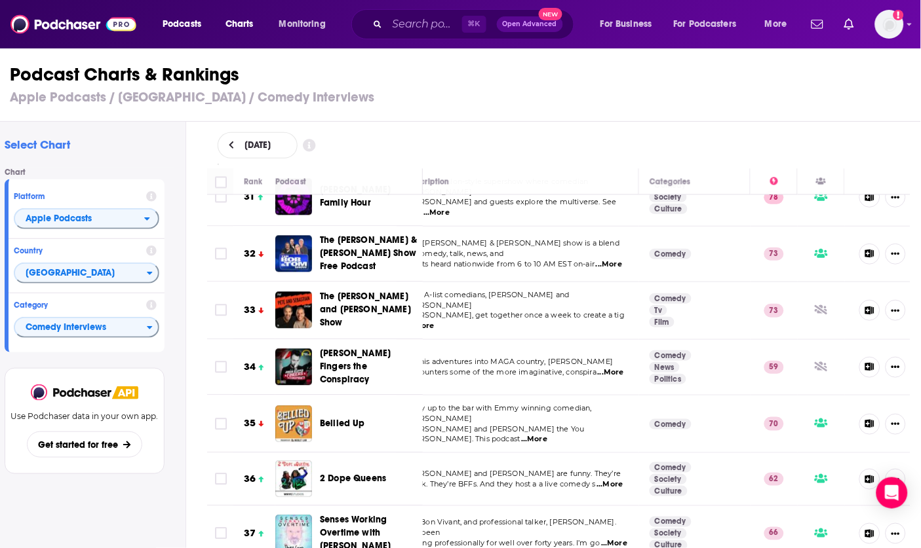
scroll to position [1692, 25]
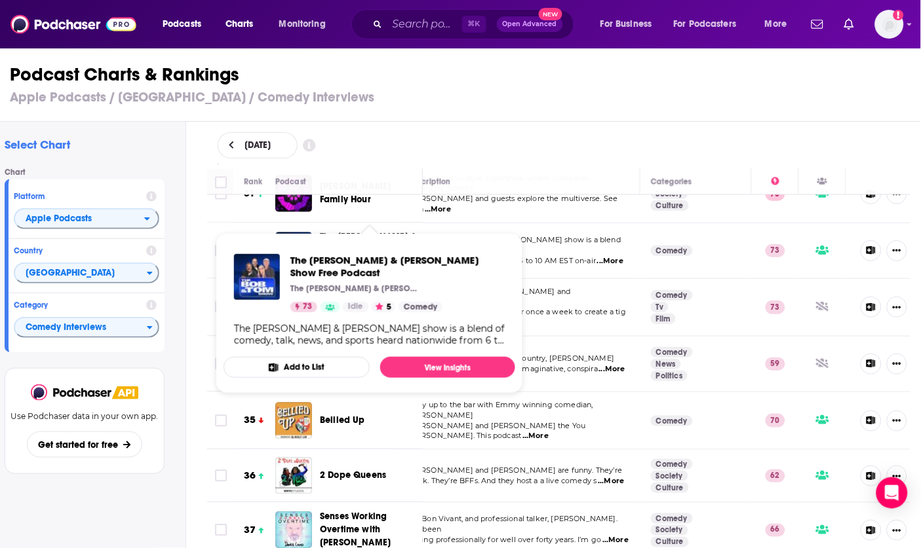
click at [471, 113] on div "Podcast Charts & Rankings Apple Podcasts / United States / Comedy Interviews" at bounding box center [455, 84] width 932 height 75
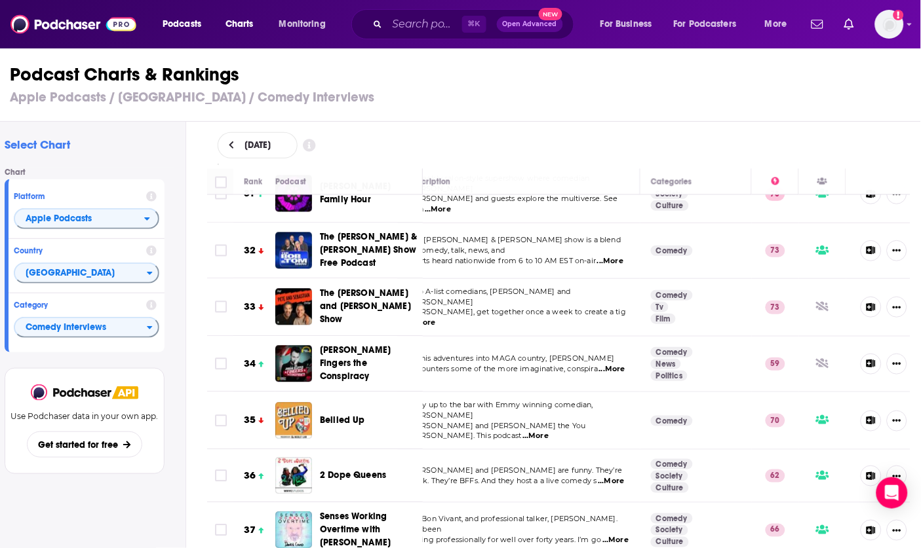
scroll to position [0, 11]
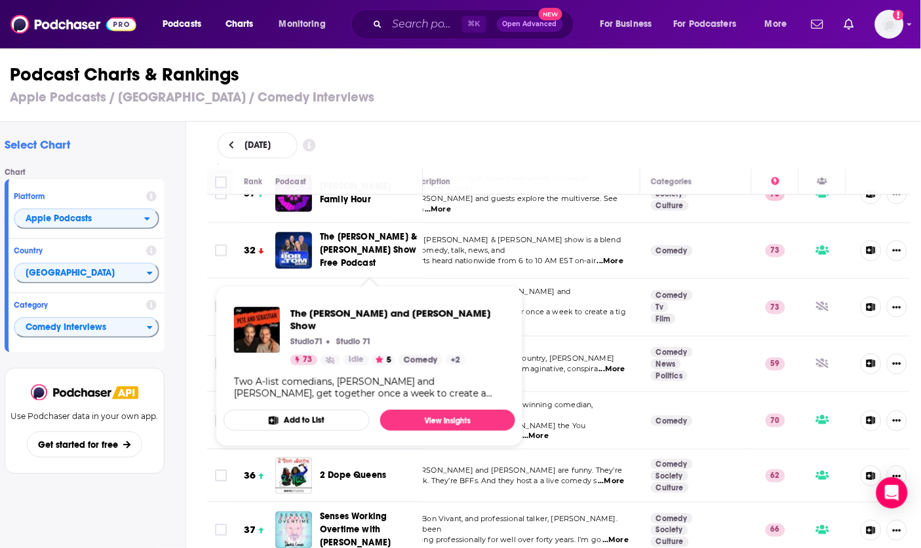
click at [856, 132] on div "August 12, 2025" at bounding box center [559, 145] width 682 height 26
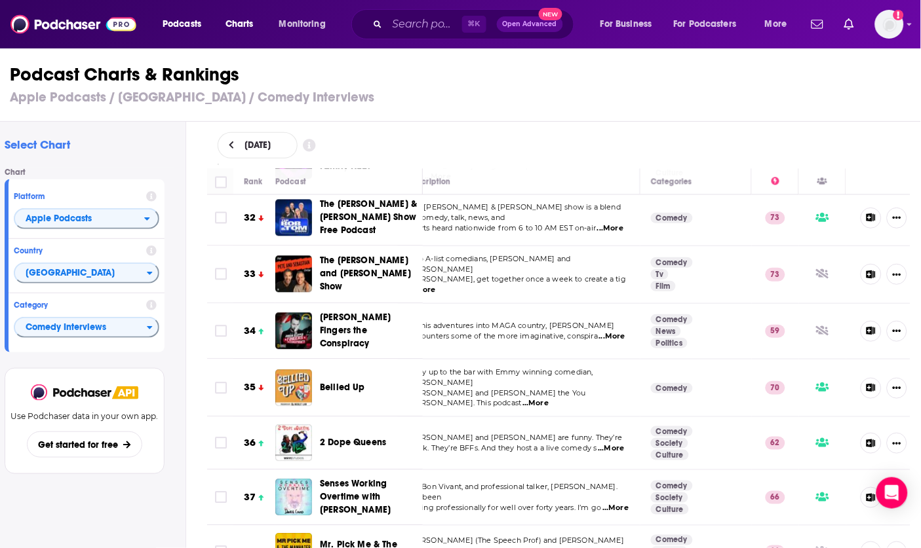
scroll to position [1726, 24]
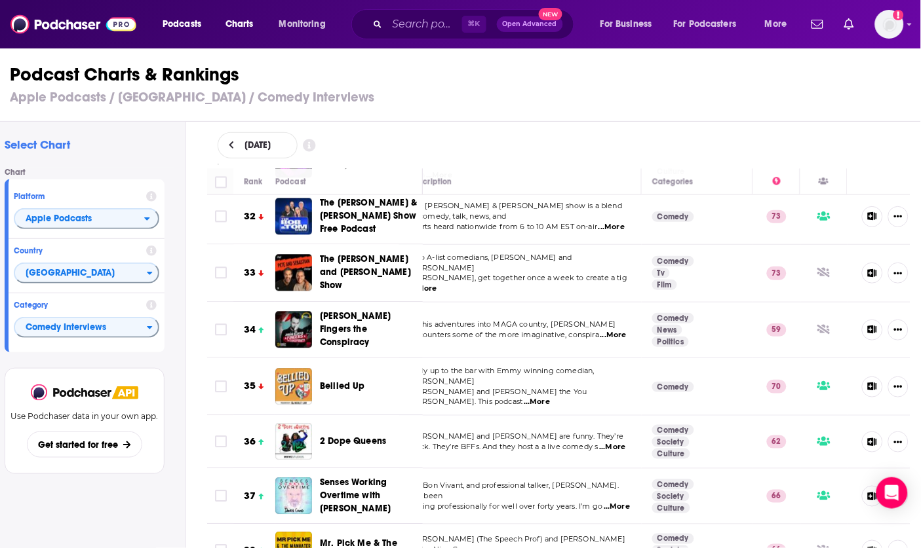
click at [474, 130] on div "August 12, 2025" at bounding box center [559, 145] width 724 height 47
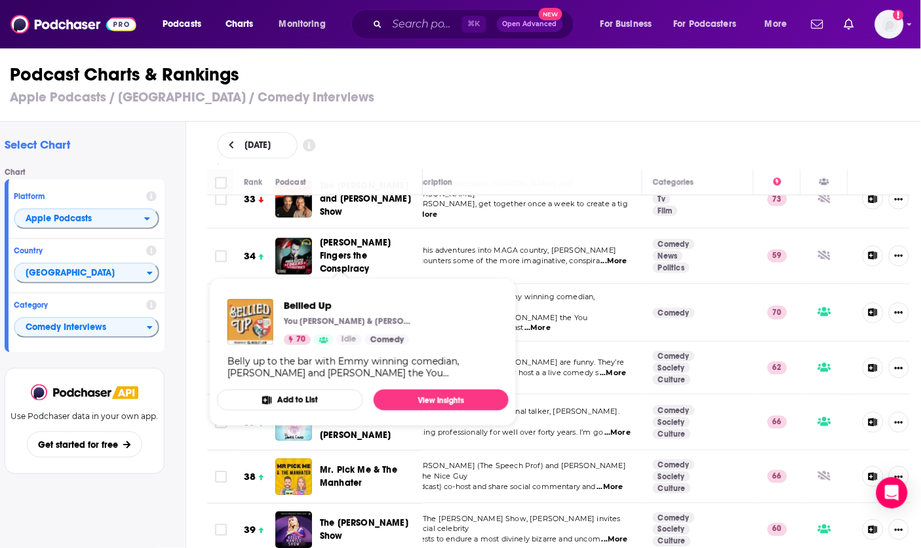
click at [448, 127] on div "August 12, 2025" at bounding box center [559, 145] width 724 height 47
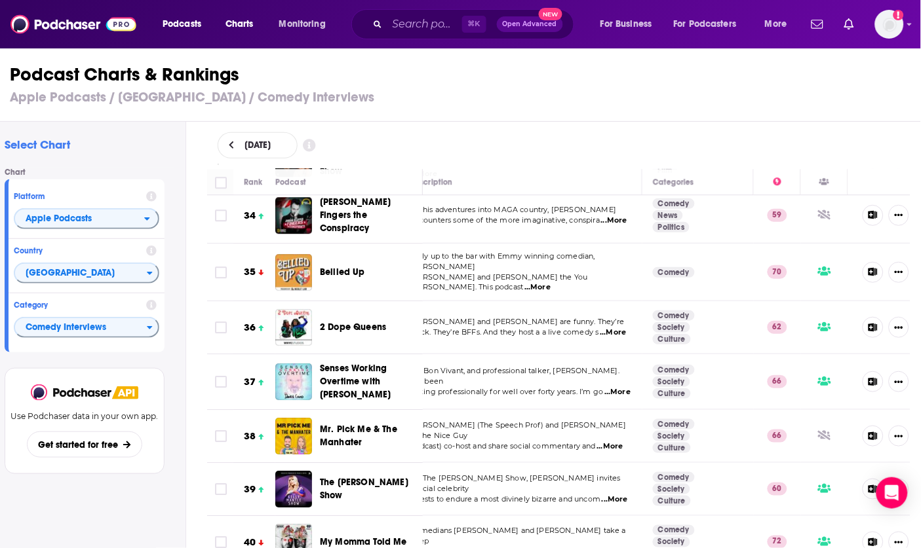
scroll to position [1841, 21]
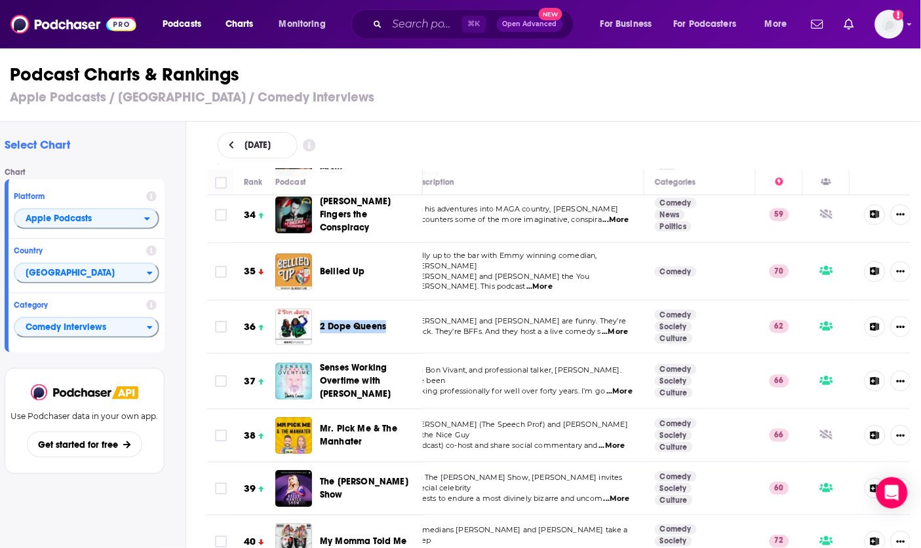
click at [431, 145] on div "August 12, 2025" at bounding box center [559, 145] width 682 height 26
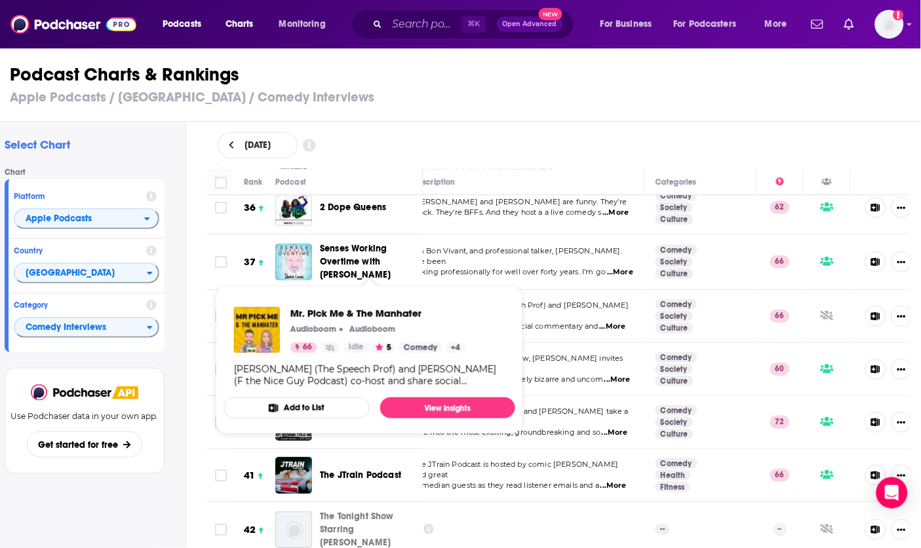
scroll to position [0, 11]
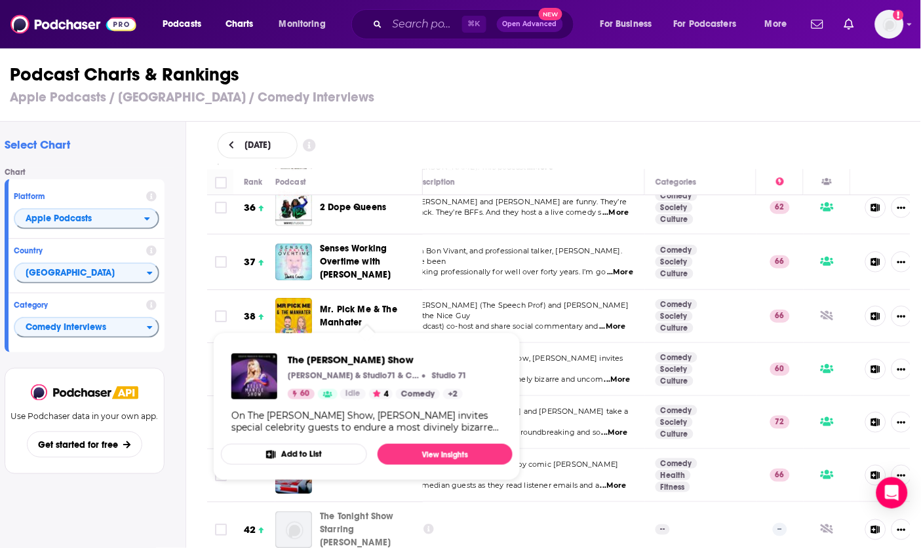
click at [556, 116] on div "Podcast Charts & Rankings Apple Podcasts / United States / Comedy Interviews" at bounding box center [455, 84] width 932 height 75
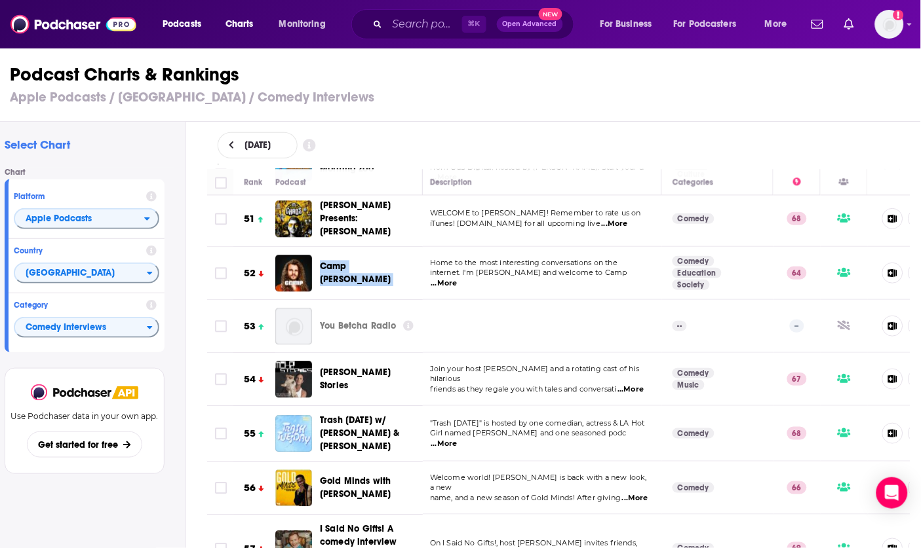
scroll to position [2783, 3]
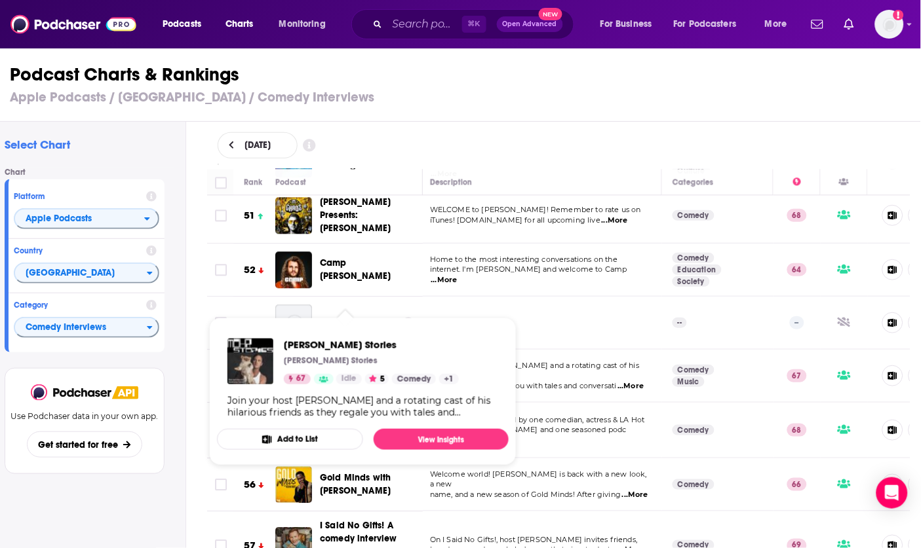
click at [468, 110] on div "Podcast Charts & Rankings Apple Podcasts / United States / Comedy Interviews" at bounding box center [455, 84] width 932 height 75
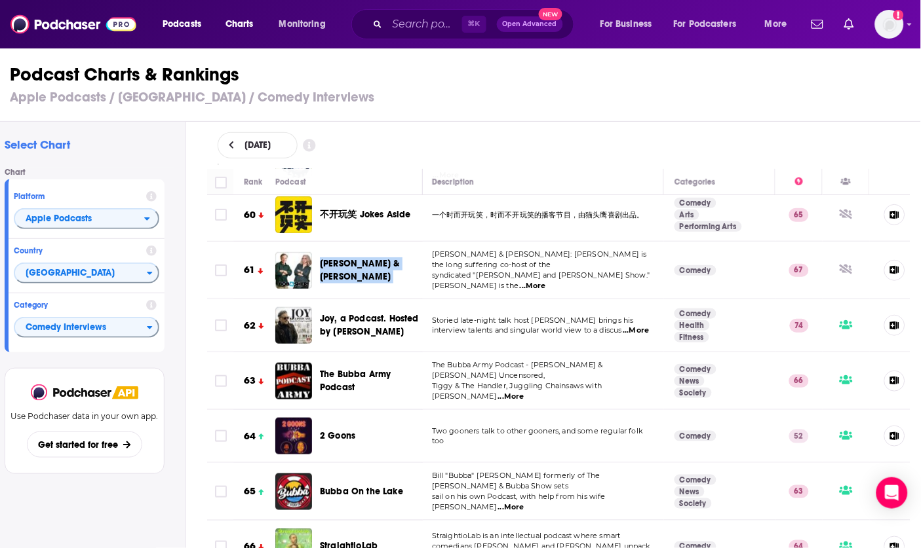
scroll to position [3290, 1]
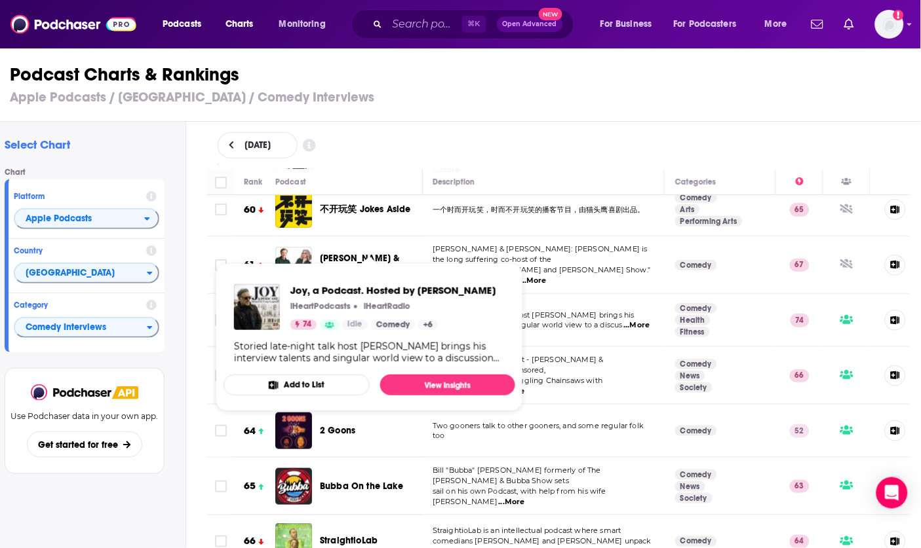
click at [573, 112] on div "Podcast Charts & Rankings Apple Podcasts / United States / Comedy Interviews" at bounding box center [455, 84] width 932 height 75
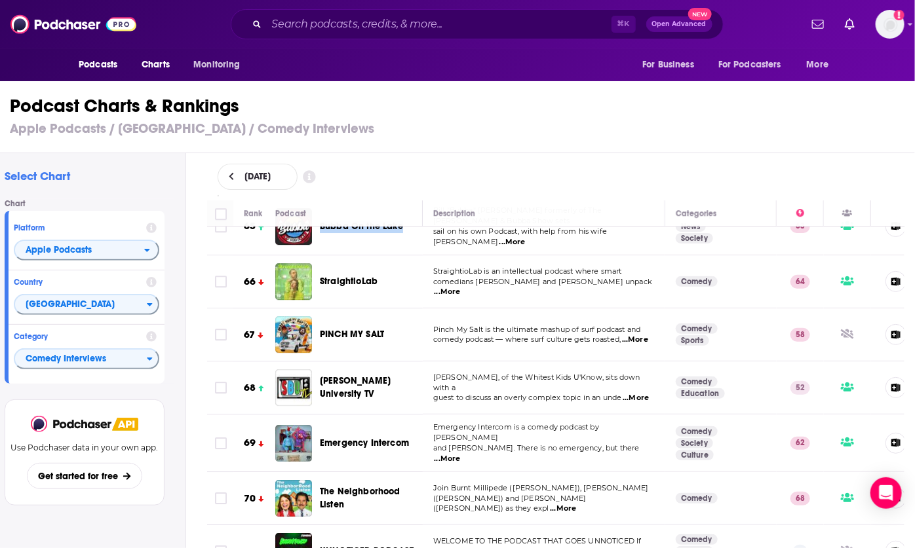
scroll to position [3585, 0]
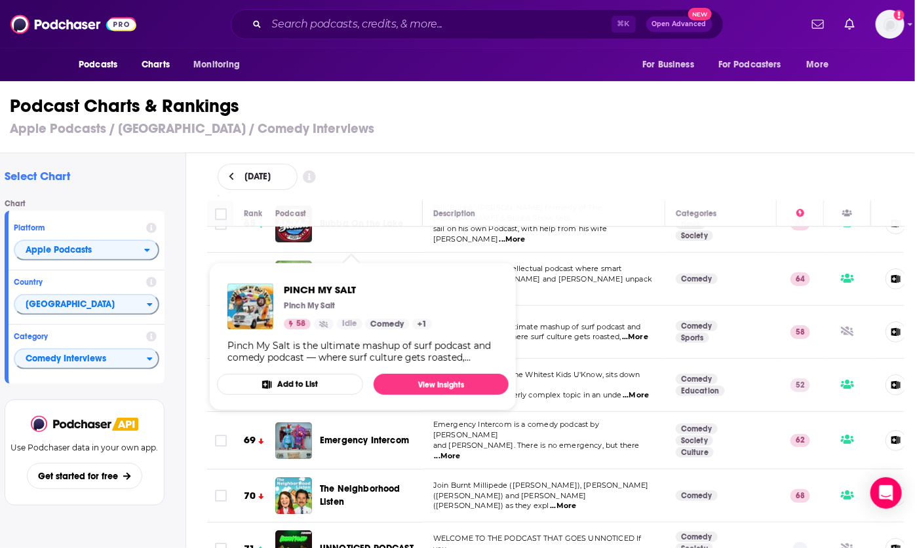
click at [457, 165] on div "August 12, 2025" at bounding box center [556, 177] width 676 height 26
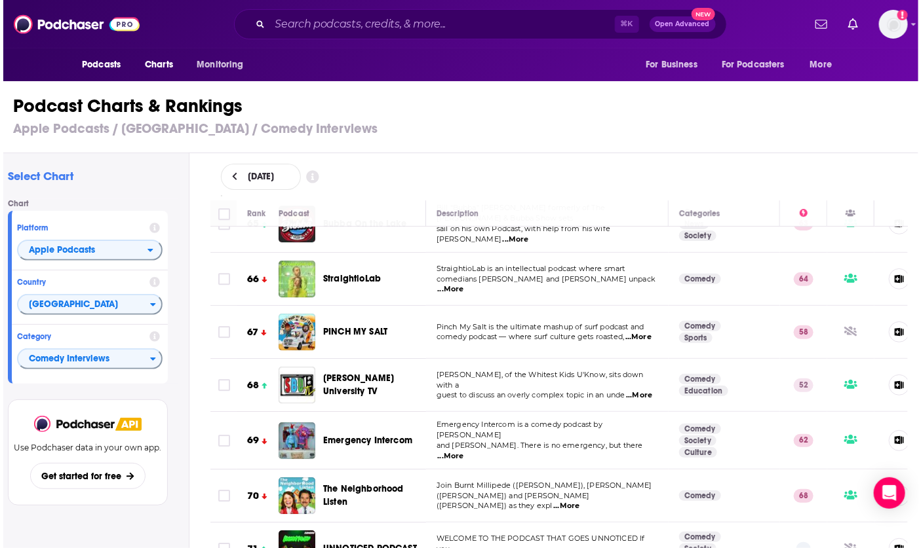
scroll to position [0, 9]
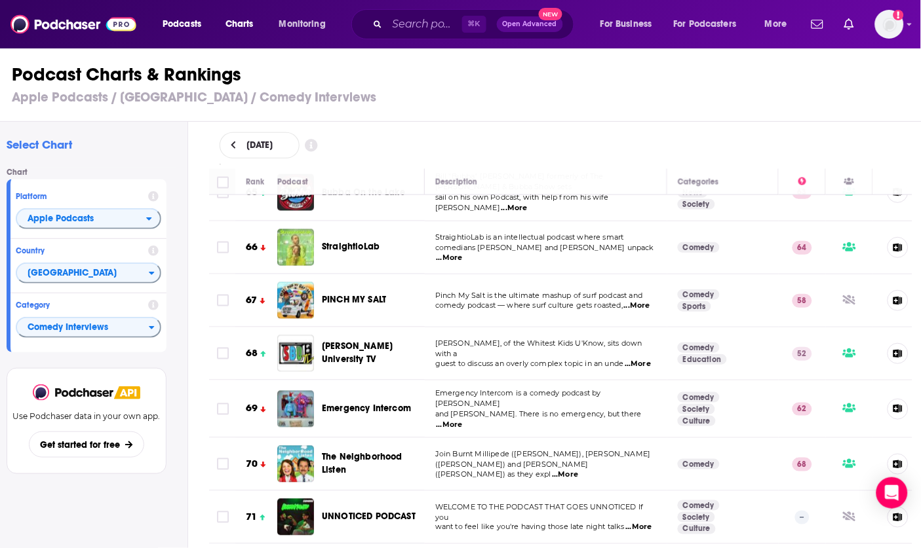
click at [525, 159] on div "August 12, 2025" at bounding box center [561, 145] width 724 height 47
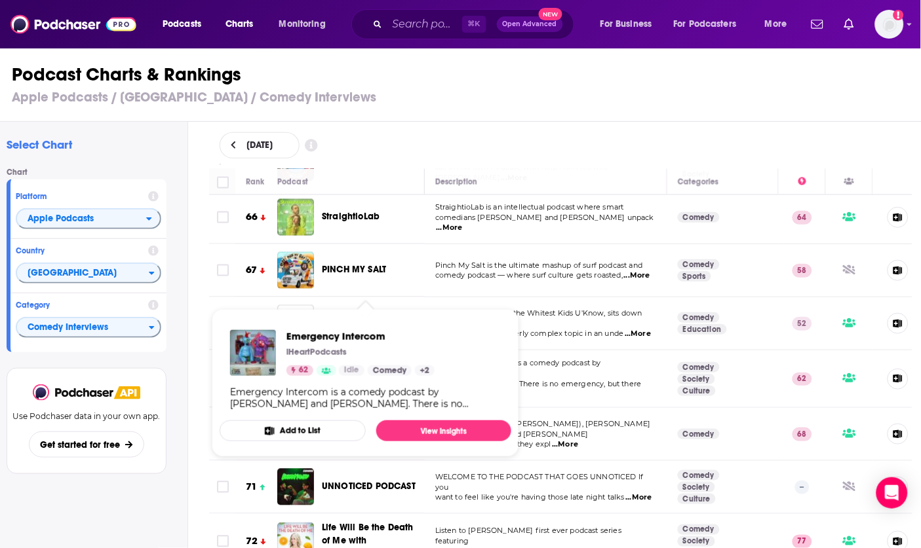
click at [472, 145] on div "August 12, 2025" at bounding box center [560, 145] width 682 height 26
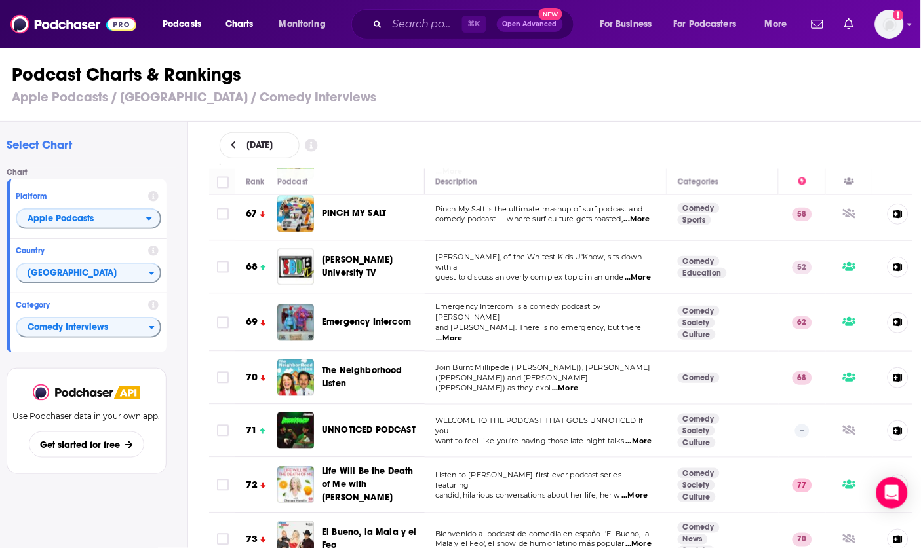
scroll to position [3677, 0]
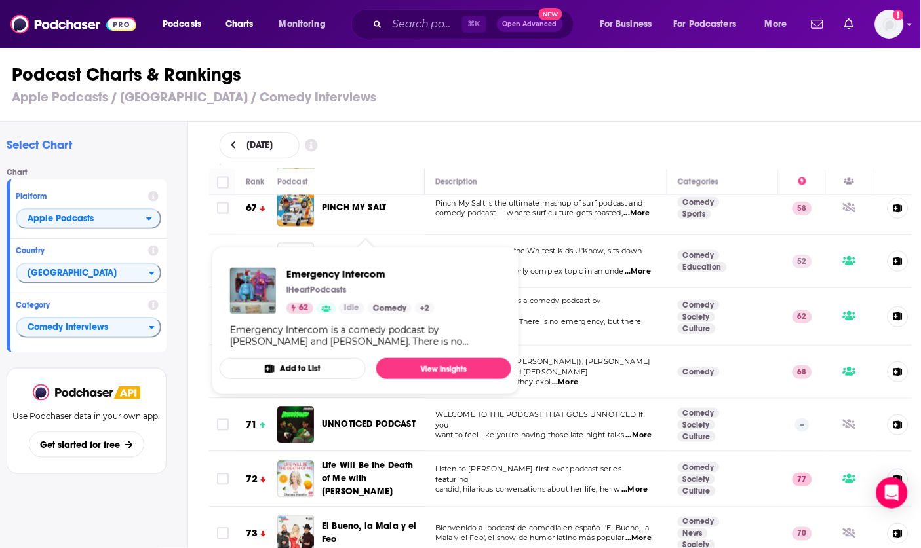
click at [558, 134] on div "August 12, 2025" at bounding box center [560, 145] width 682 height 26
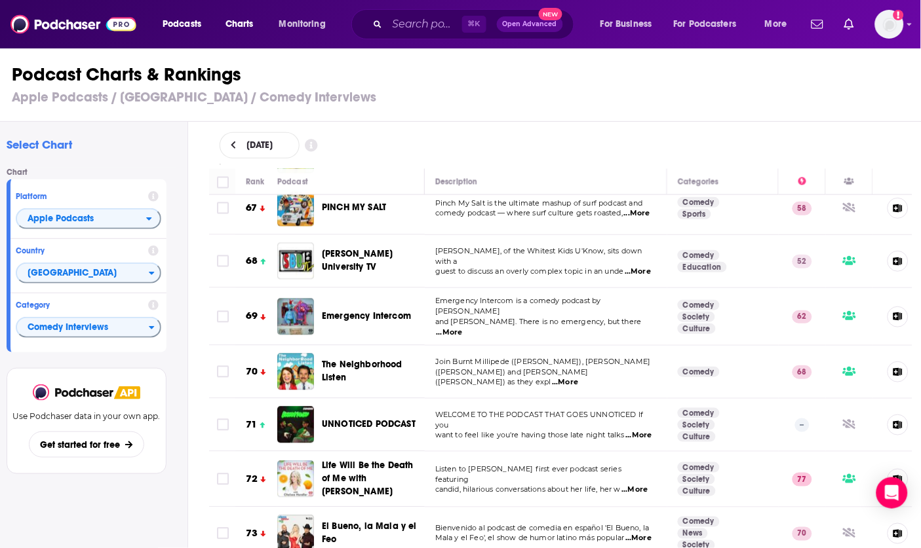
click at [434, 119] on div "Podcast Charts & Rankings Apple Podcasts / United States / Comedy Interviews" at bounding box center [457, 84] width 932 height 75
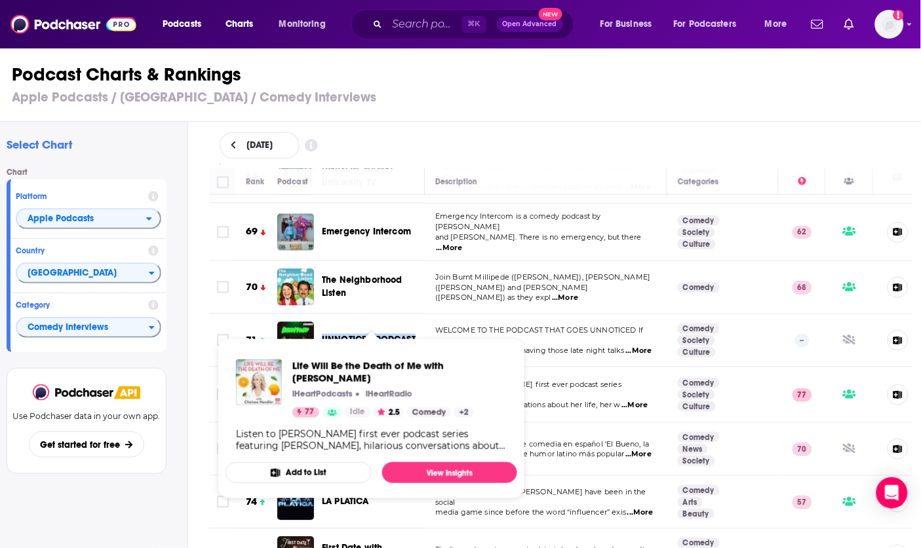
click at [364, 376] on span "Life Will Be the Death of Me with Chelsea Handler" at bounding box center [368, 394] width 92 height 37
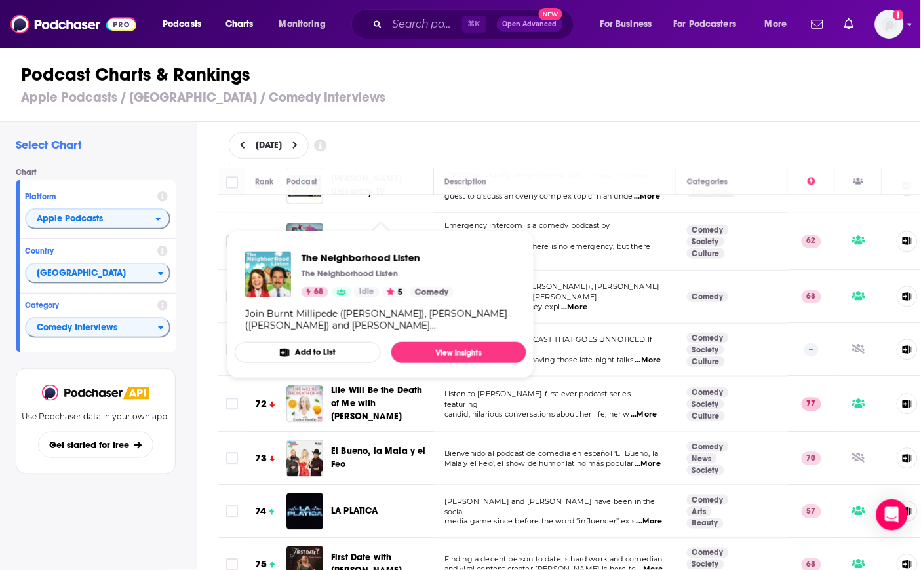
scroll to position [3755, 0]
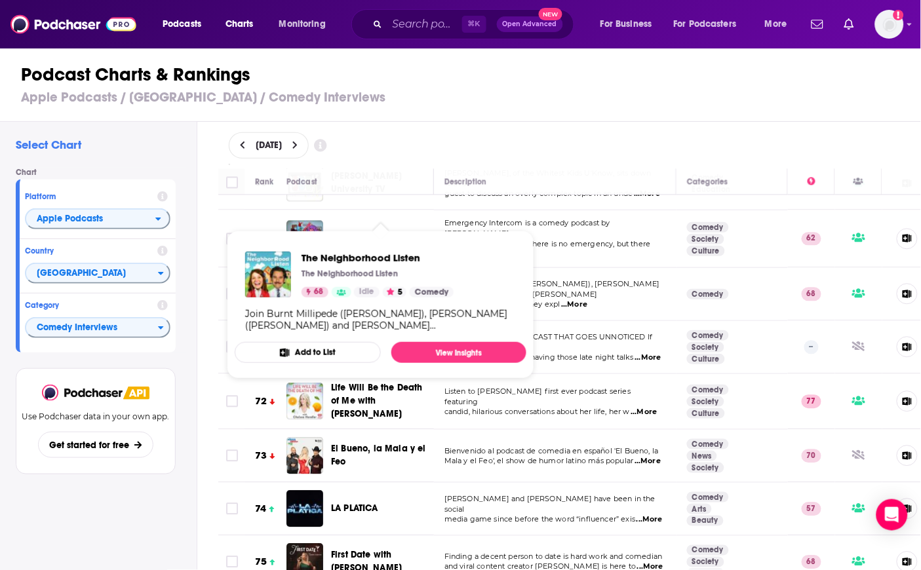
click at [611, 137] on div "August 12, 2025" at bounding box center [570, 145] width 682 height 26
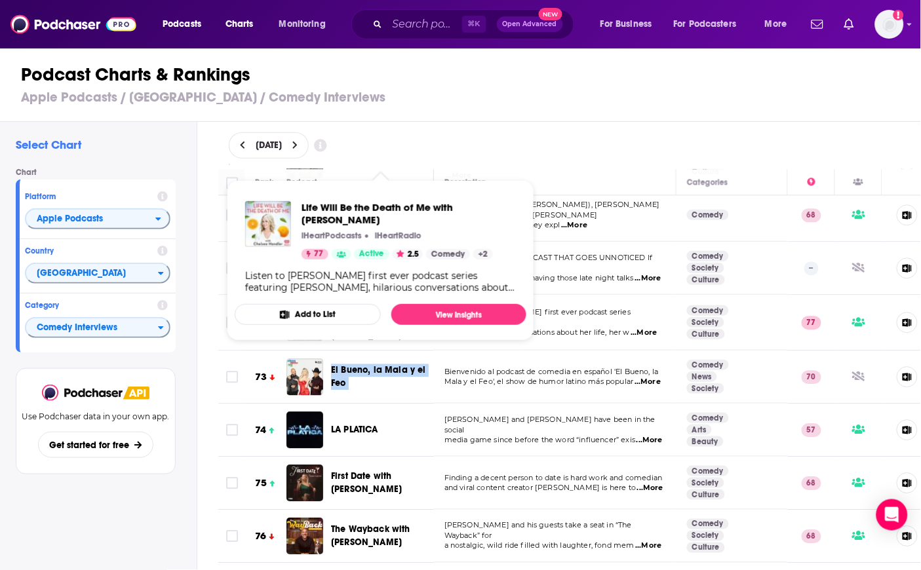
scroll to position [3927, 0]
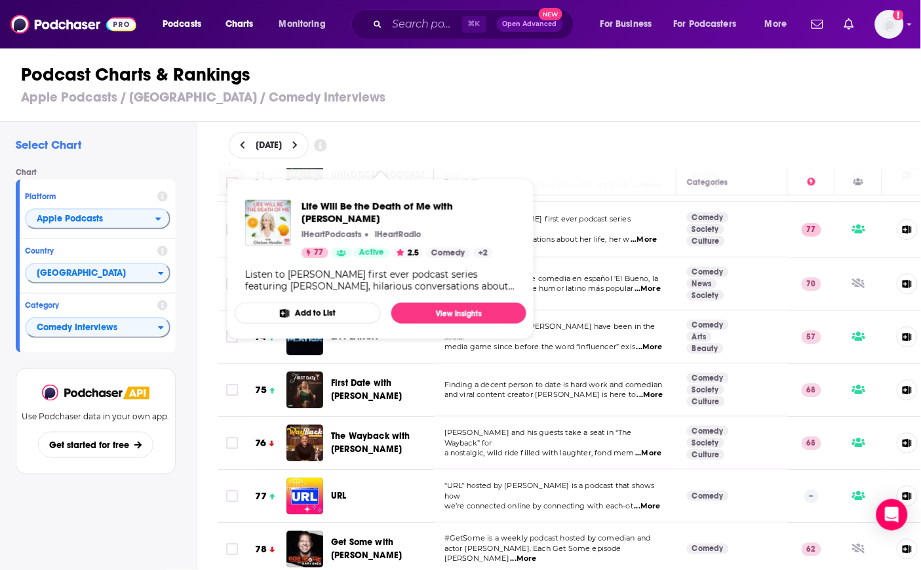
click at [656, 119] on div "Podcast Charts & Rankings Apple Podcasts / United States / Comedy Interviews" at bounding box center [466, 84] width 932 height 75
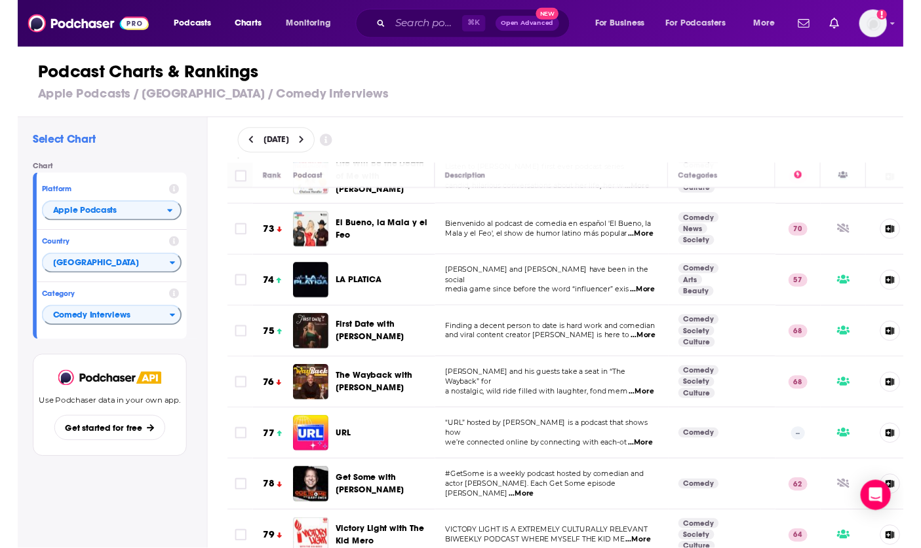
scroll to position [3955, 0]
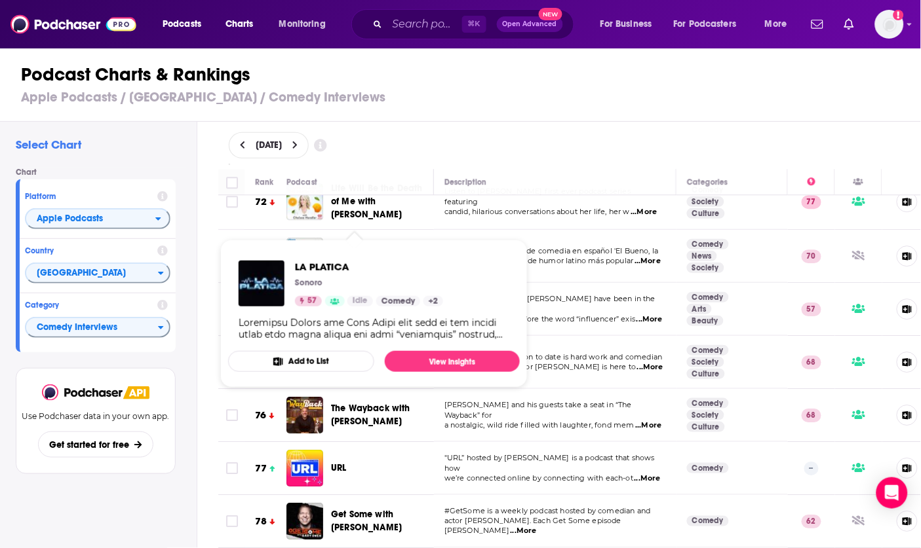
click at [442, 85] on h1 "Podcast Charts & Rankings" at bounding box center [466, 75] width 890 height 24
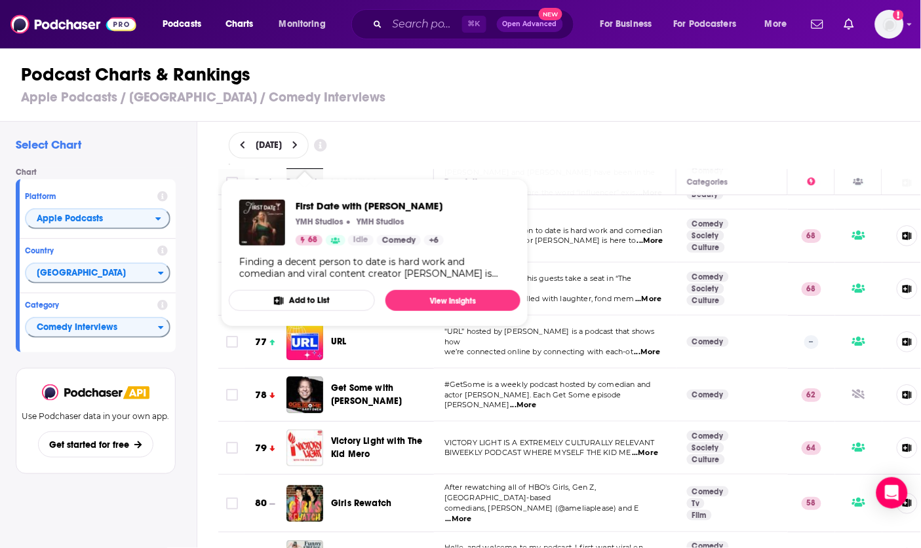
scroll to position [4089, 0]
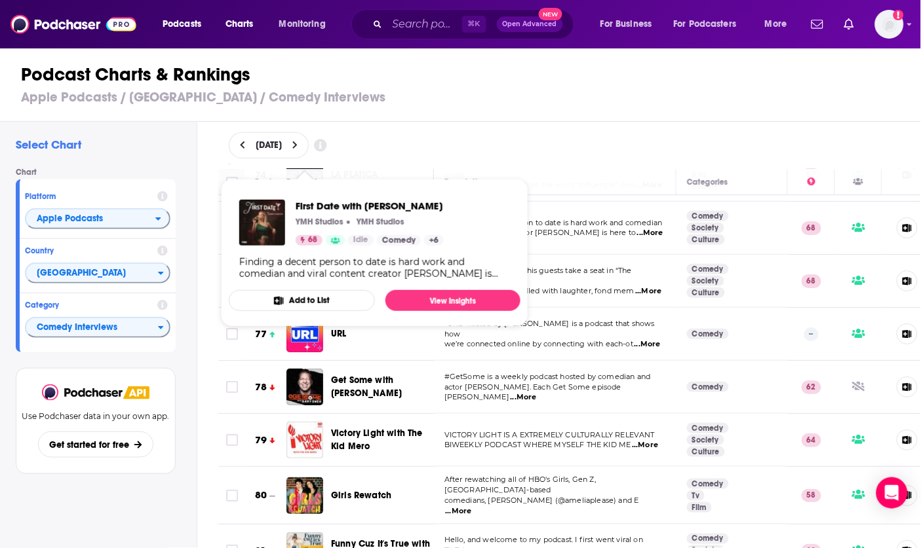
click at [706, 120] on div "Podcast Charts & Rankings Apple Podcasts / United States / Comedy Interviews" at bounding box center [466, 84] width 932 height 75
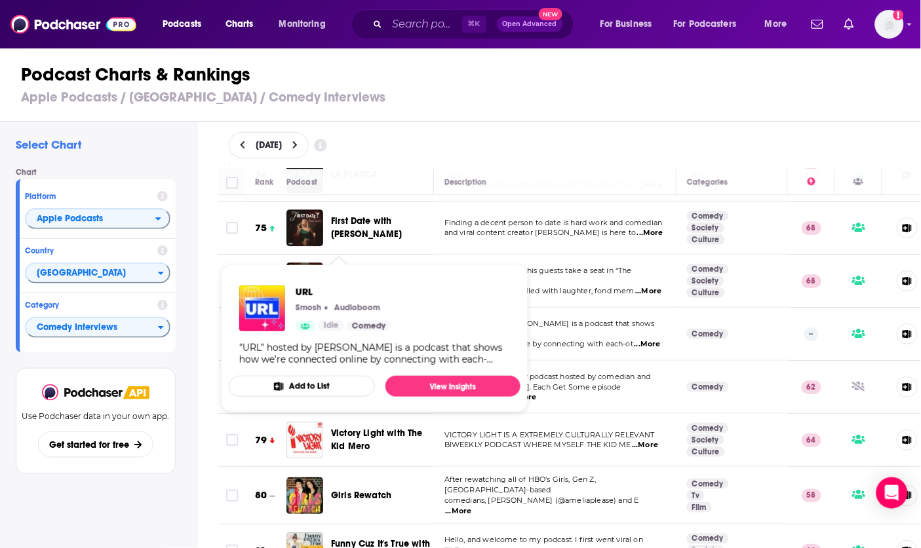
click at [473, 89] on h3 "Apple Podcasts / United States / Comedy Interviews" at bounding box center [466, 97] width 890 height 16
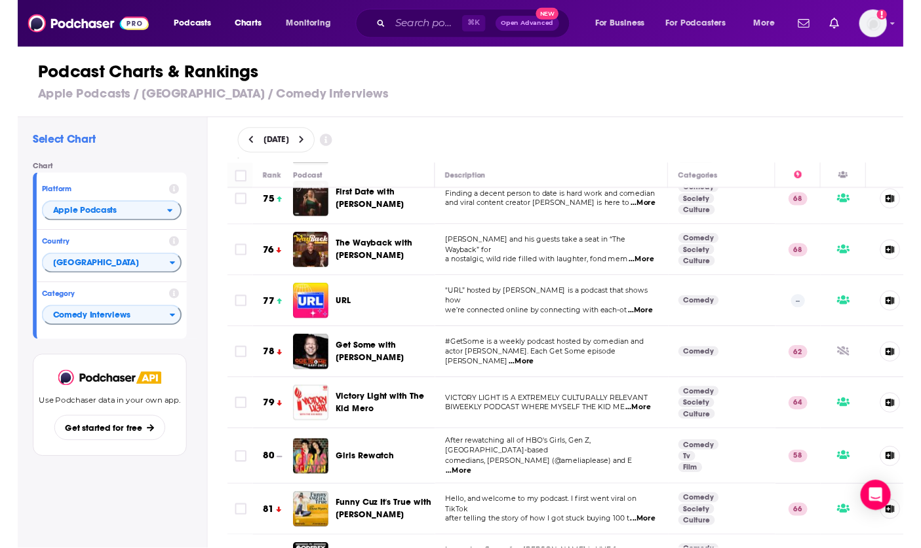
scroll to position [4109, 0]
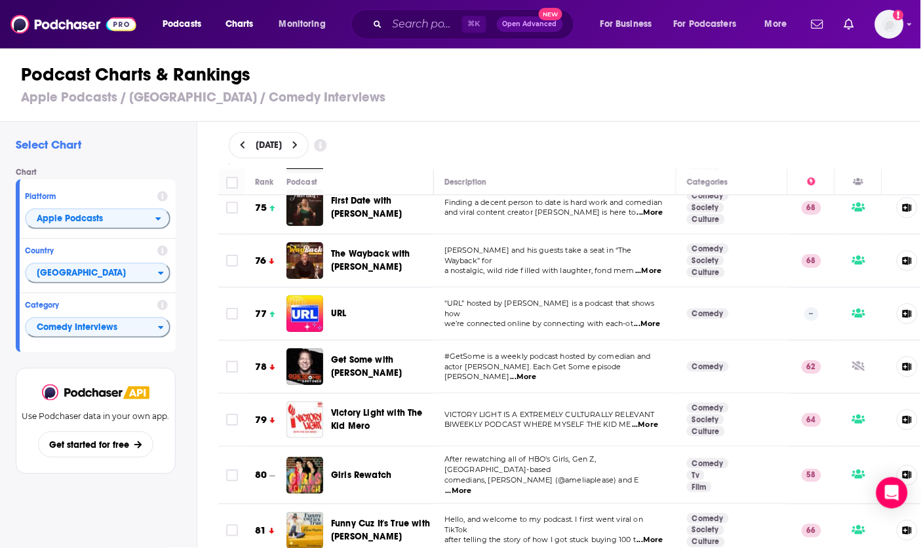
click at [438, 128] on div "August 12, 2025" at bounding box center [570, 145] width 724 height 47
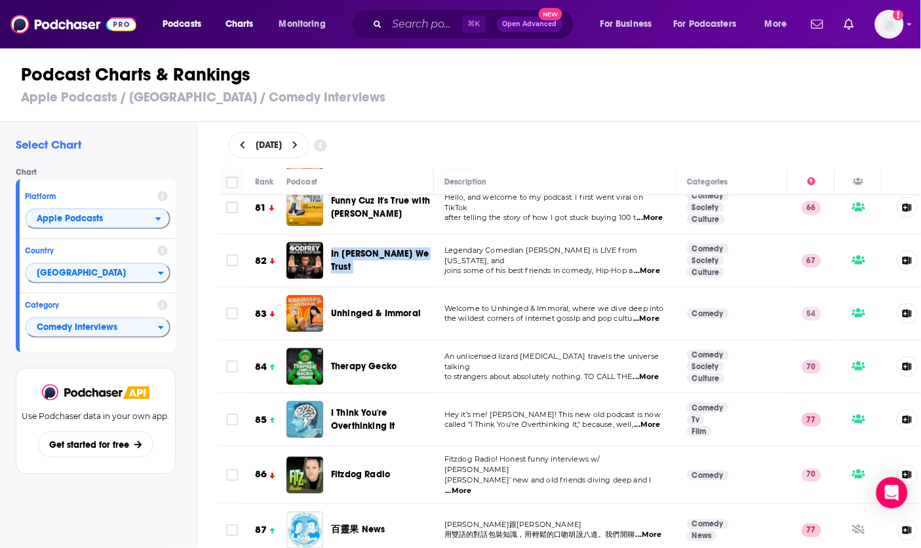
scroll to position [4440, 0]
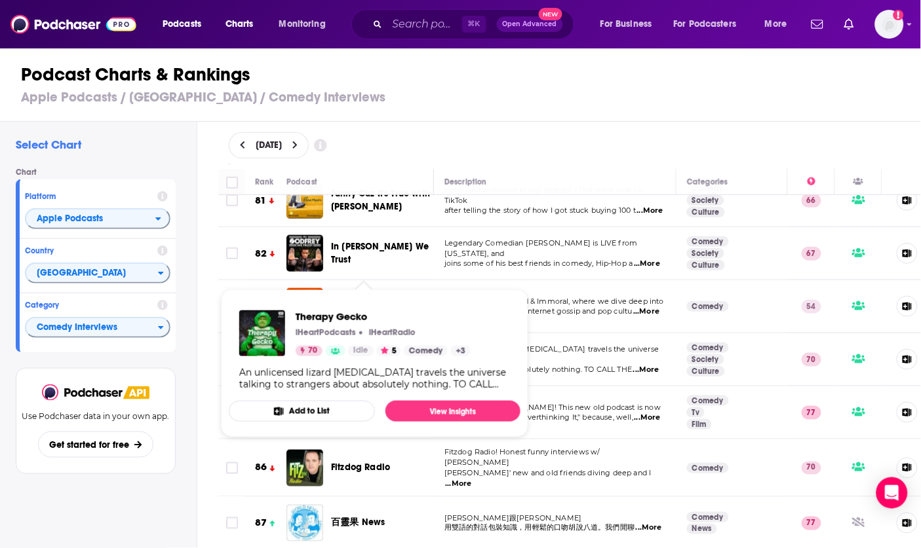
click at [398, 155] on div "August 12, 2025" at bounding box center [570, 145] width 682 height 26
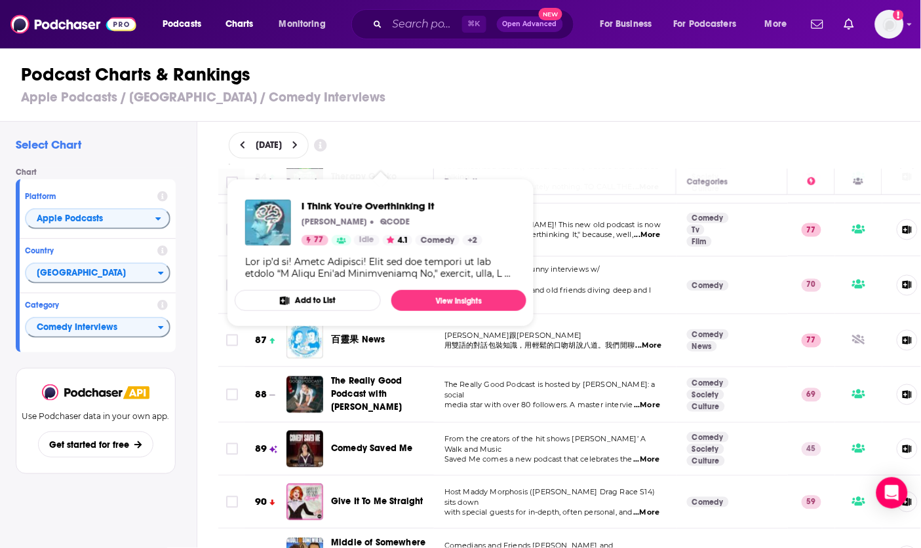
scroll to position [4626, 0]
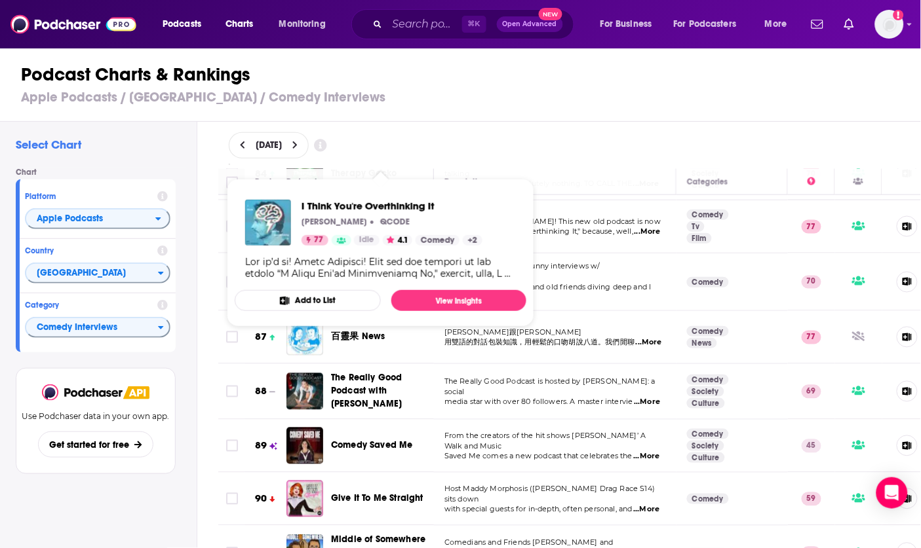
click at [639, 116] on div "Podcast Charts & Rankings Apple Podcasts / United States / Comedy Interviews" at bounding box center [466, 84] width 932 height 75
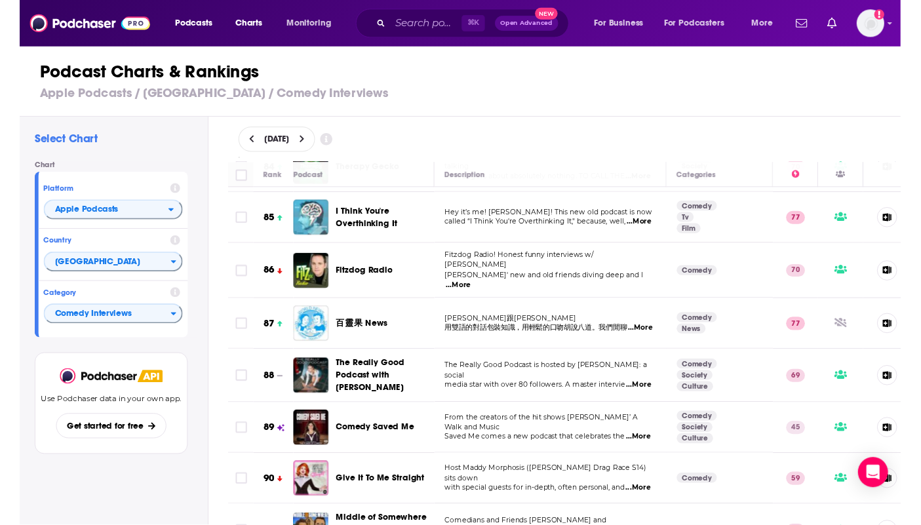
scroll to position [4678, 0]
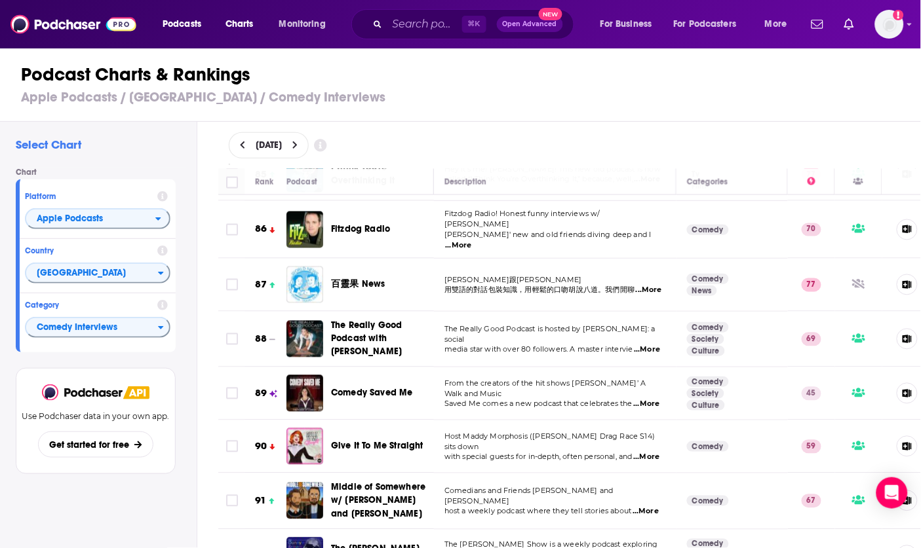
click at [14, 254] on div "Select Chart Chart Platform Apple Podcasts Country United States Category Comed…" at bounding box center [98, 373] width 197 height 502
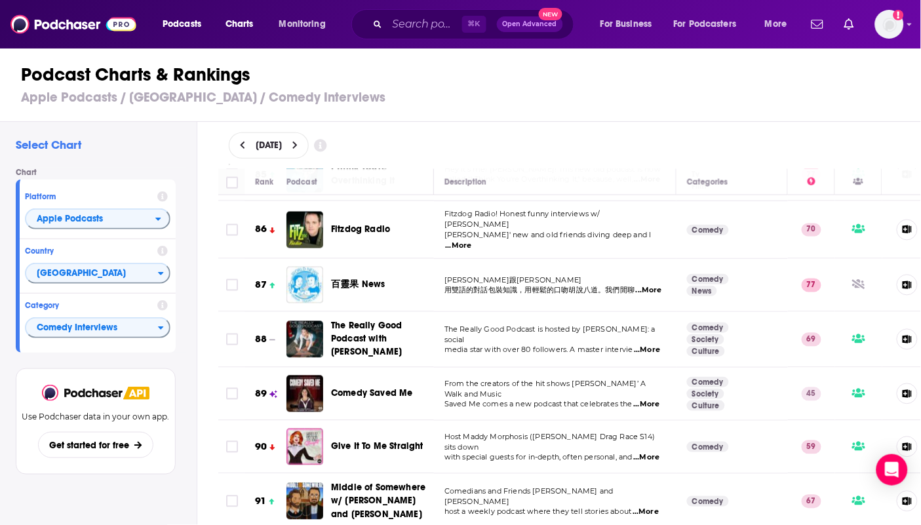
scroll to position [1019, 0]
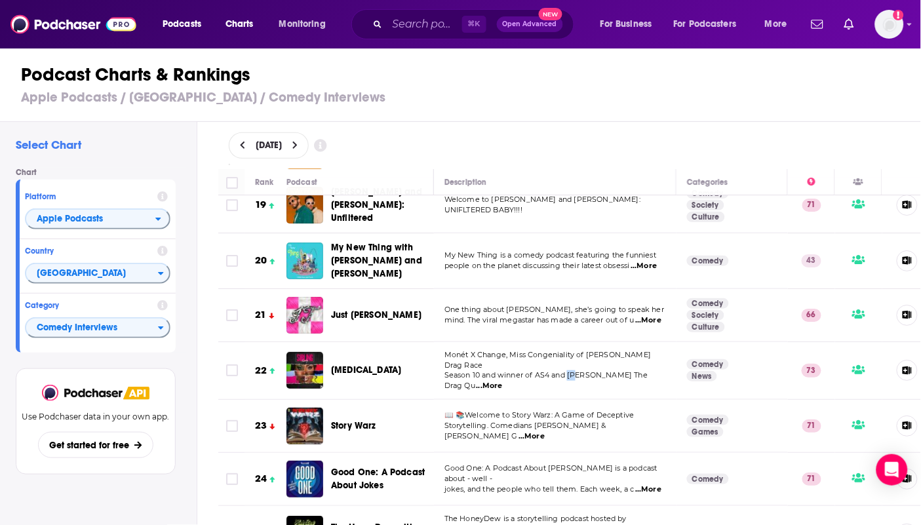
click at [385, 297] on div "Just Trish" at bounding box center [388, 315] width 114 height 37
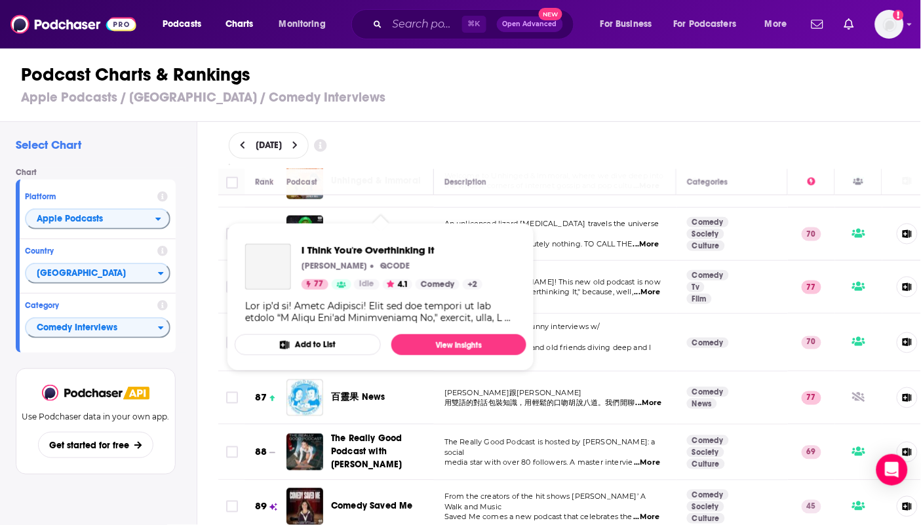
scroll to position [4566, 0]
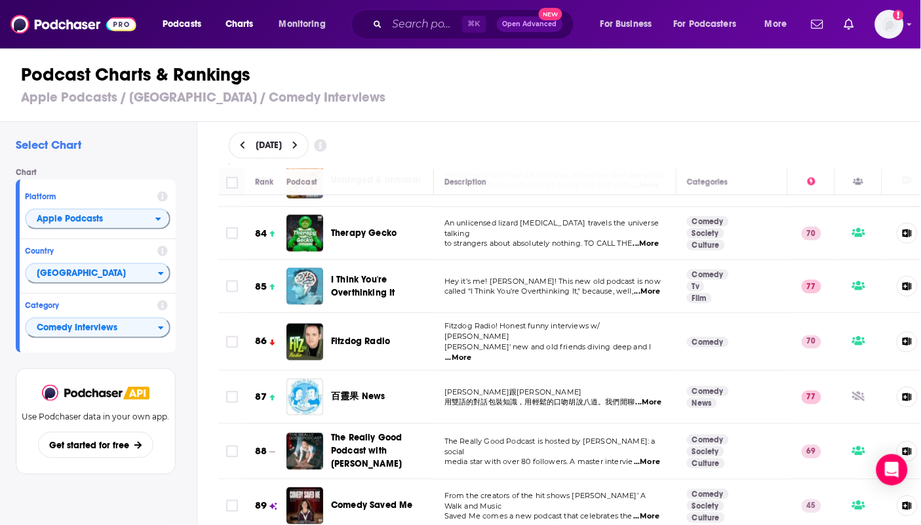
click at [575, 127] on div "August 12, 2025" at bounding box center [570, 145] width 724 height 47
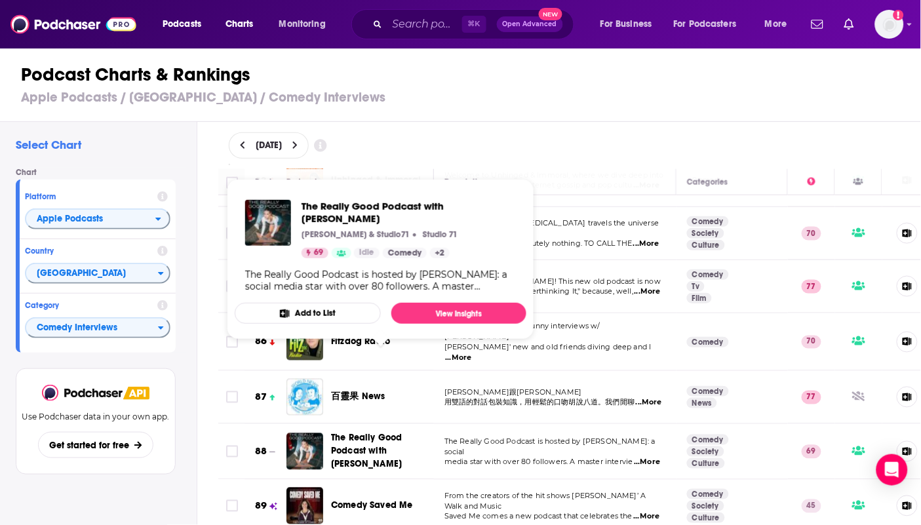
click at [504, 54] on div "Podcast Charts & Rankings Apple Podcasts / United States / Comedy Interviews" at bounding box center [466, 84] width 932 height 75
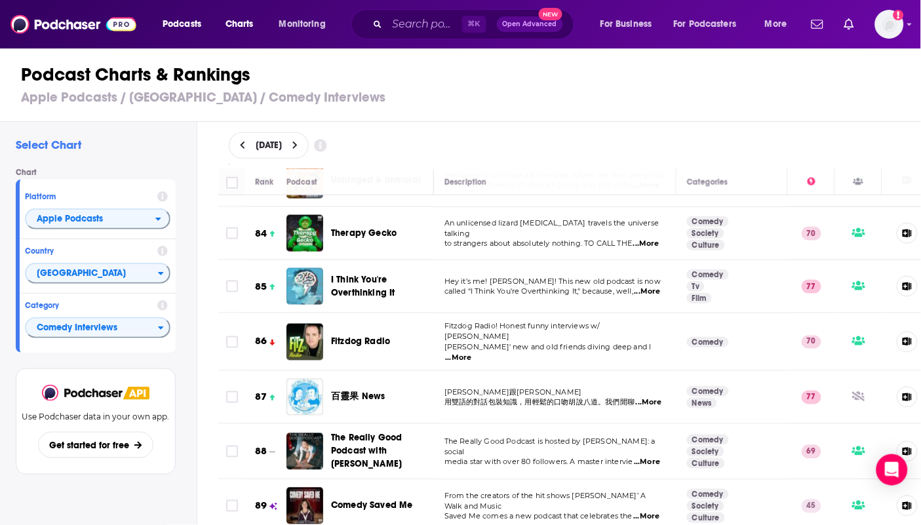
scroll to position [4663, 0]
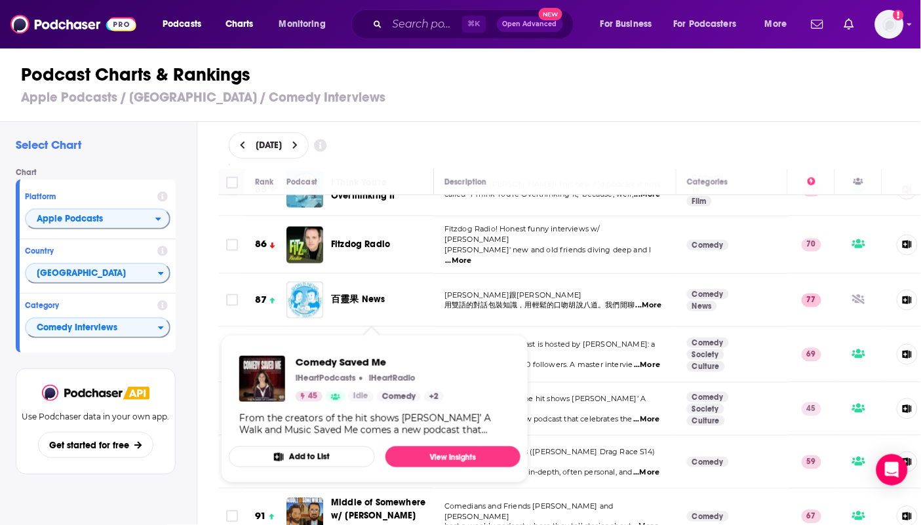
drag, startPoint x: 419, startPoint y: 195, endPoint x: 407, endPoint y: 191, distance: 12.7
click at [433, 117] on div "Podcast Charts & Rankings Apple Podcasts / United States / Comedy Interviews" at bounding box center [466, 84] width 932 height 75
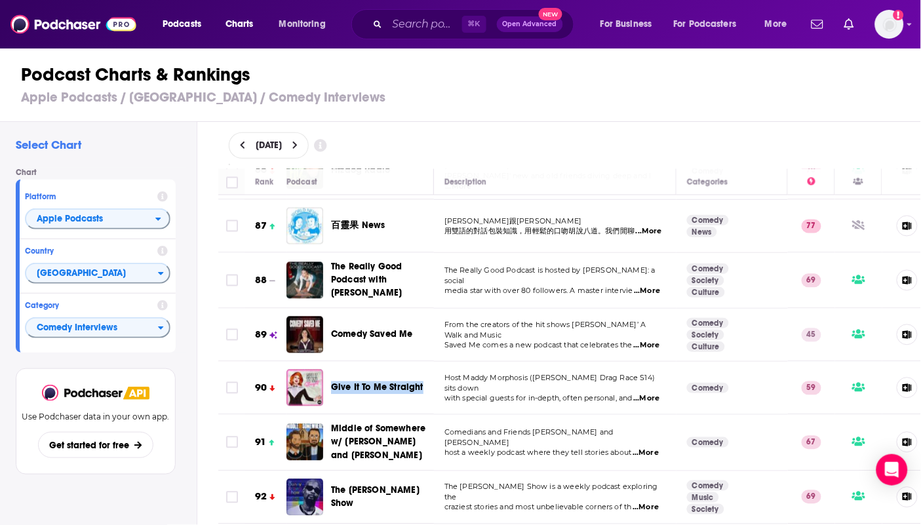
scroll to position [4803, 0]
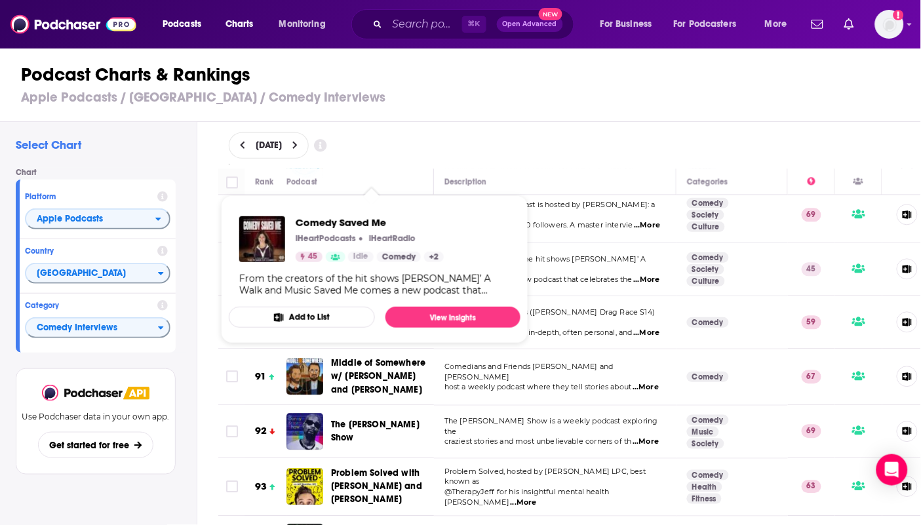
click at [195, 261] on div "Select Chart Chart Platform Apple Podcasts Country United States Category Comed…" at bounding box center [98, 361] width 197 height 478
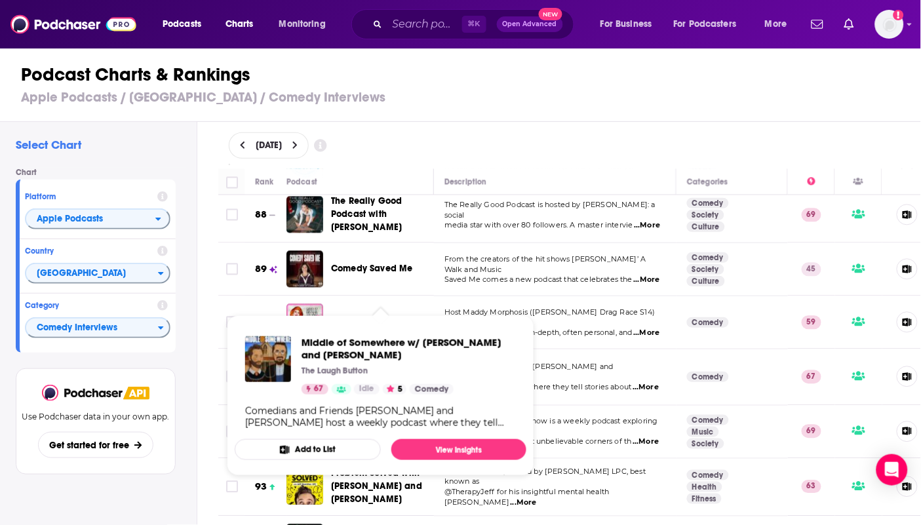
scroll to position [4894, 0]
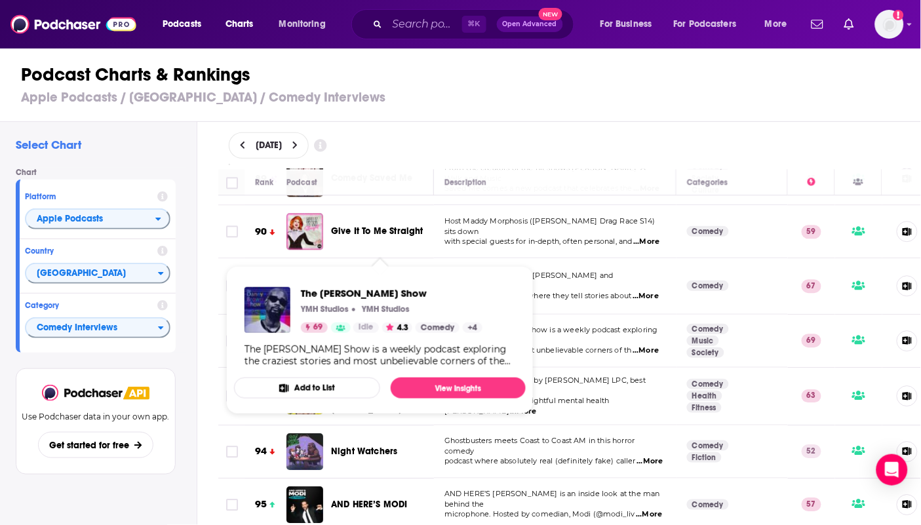
drag, startPoint x: 387, startPoint y: 147, endPoint x: 386, endPoint y: 139, distance: 8.0
click at [386, 136] on div "August 12, 2025" at bounding box center [570, 145] width 682 height 26
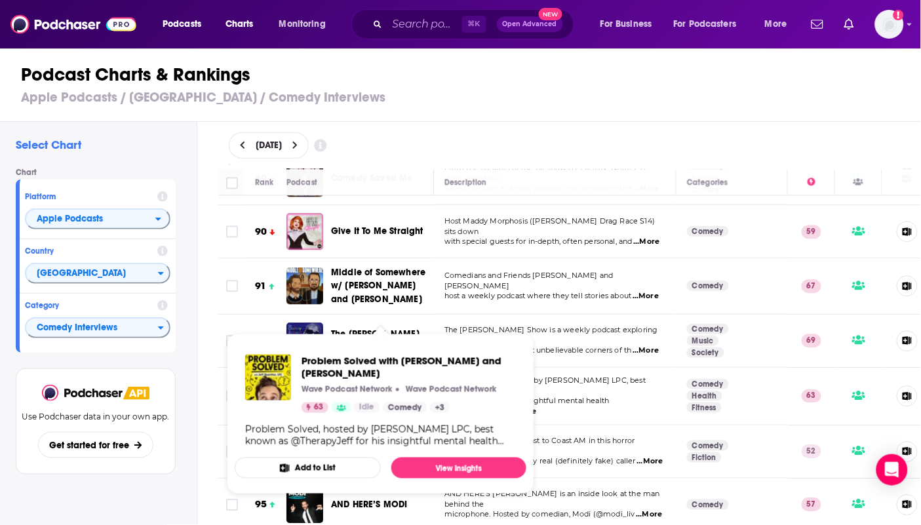
click at [408, 112] on div "Podcast Charts & Rankings Apple Podcasts / United States / Comedy Interviews" at bounding box center [466, 84] width 932 height 75
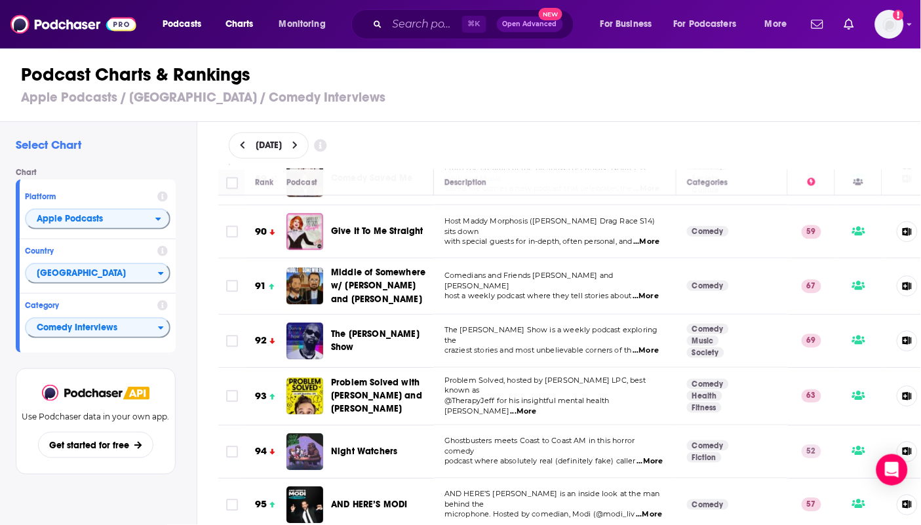
scroll to position [4964, 0]
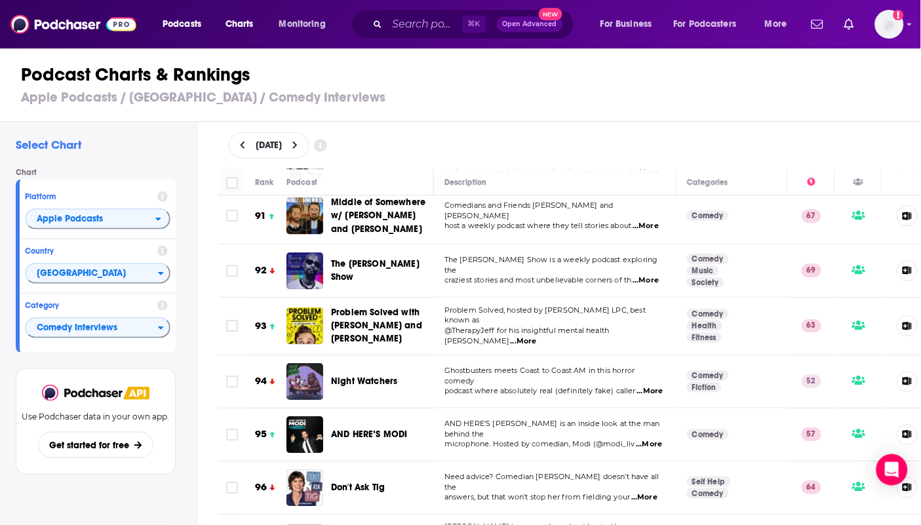
click at [190, 357] on div "Select Chart Chart Platform Apple Podcasts Country United States Category Comed…" at bounding box center [98, 361] width 197 height 478
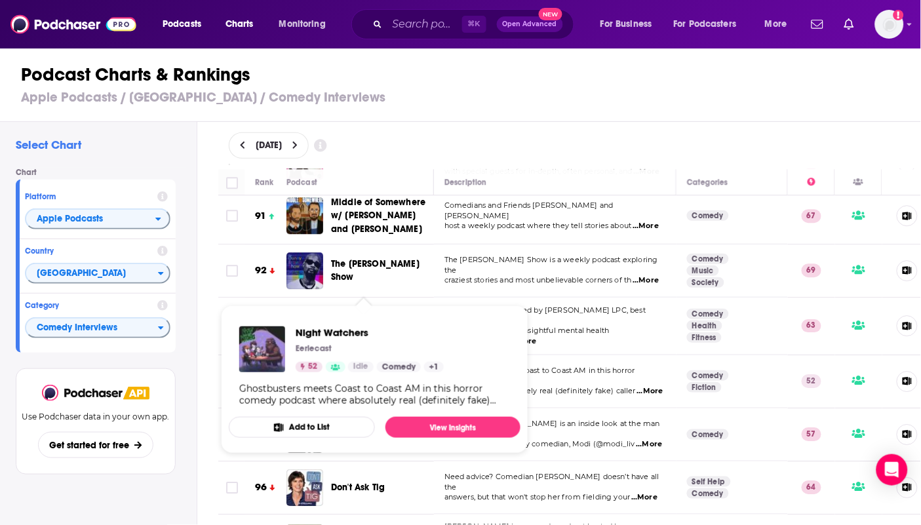
click at [459, 99] on h3 "Apple Podcasts / United States / Comedy Interviews" at bounding box center [466, 97] width 890 height 16
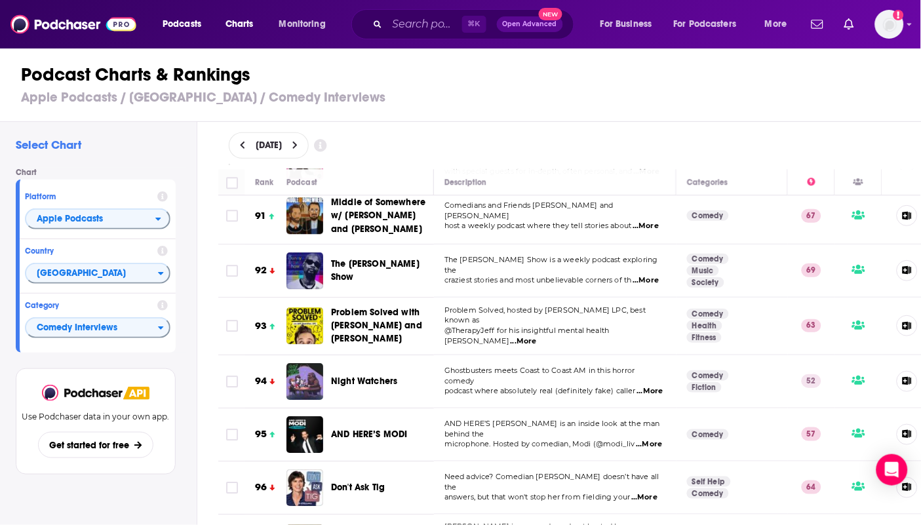
scroll to position [5011, 0]
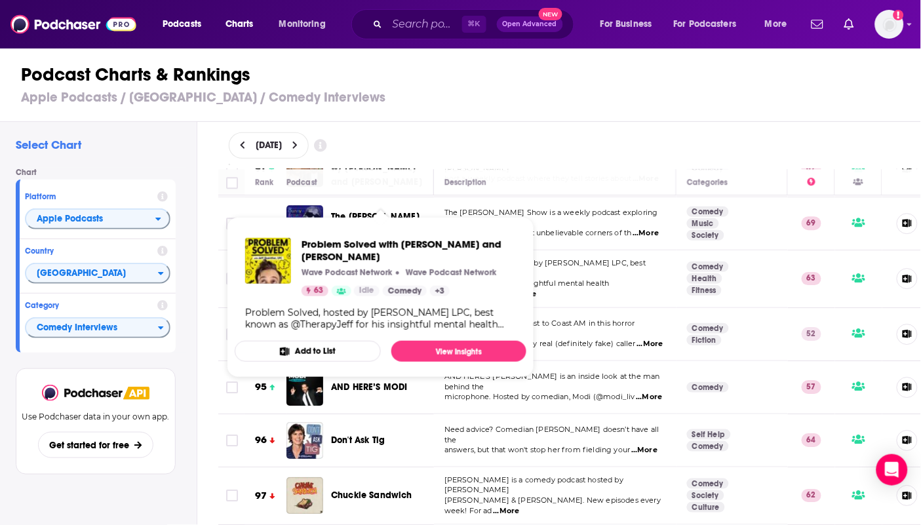
click at [185, 303] on div "Chart Platform Apple Podcasts Country United States Category Comedy Interviews" at bounding box center [101, 260] width 170 height 185
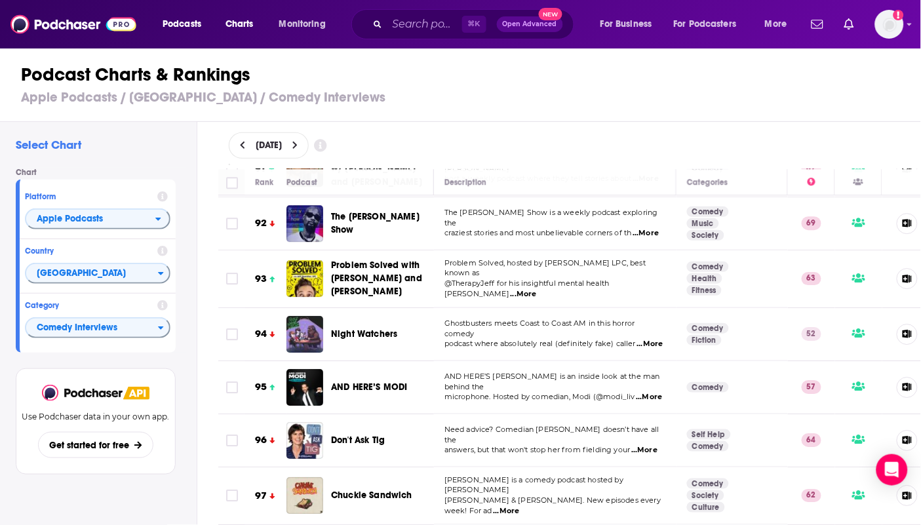
click at [411, 104] on div "Podcast Charts & Rankings Apple Podcasts / United States / Comedy Interviews" at bounding box center [466, 84] width 932 height 75
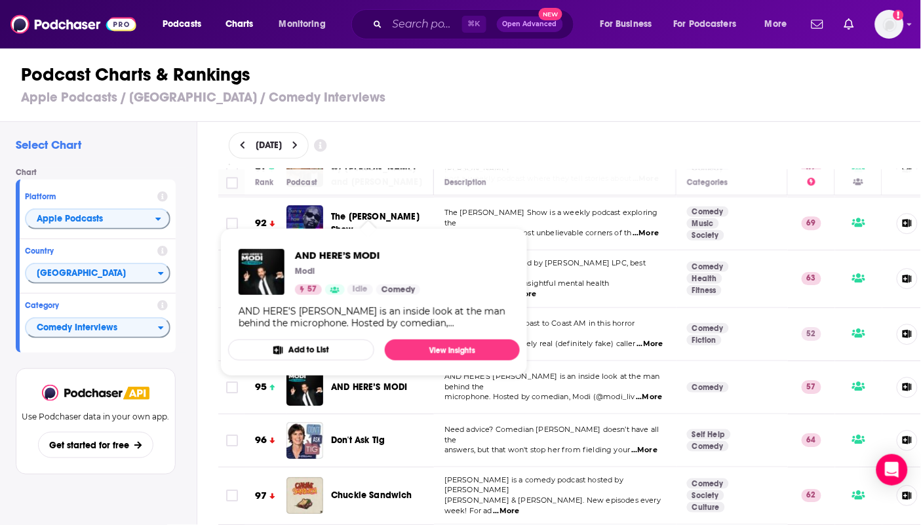
scroll to position [5094, 0]
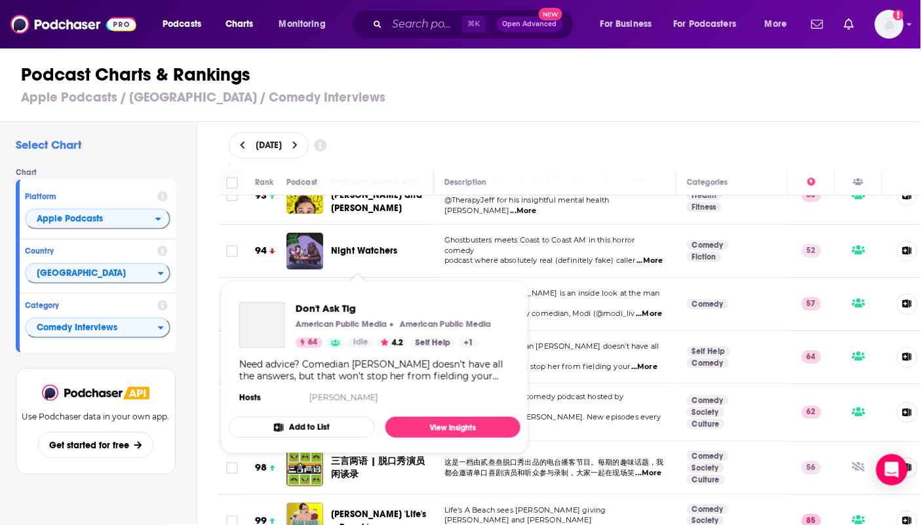
click at [372, 351] on span "Don't Ask Tig" at bounding box center [358, 356] width 54 height 11
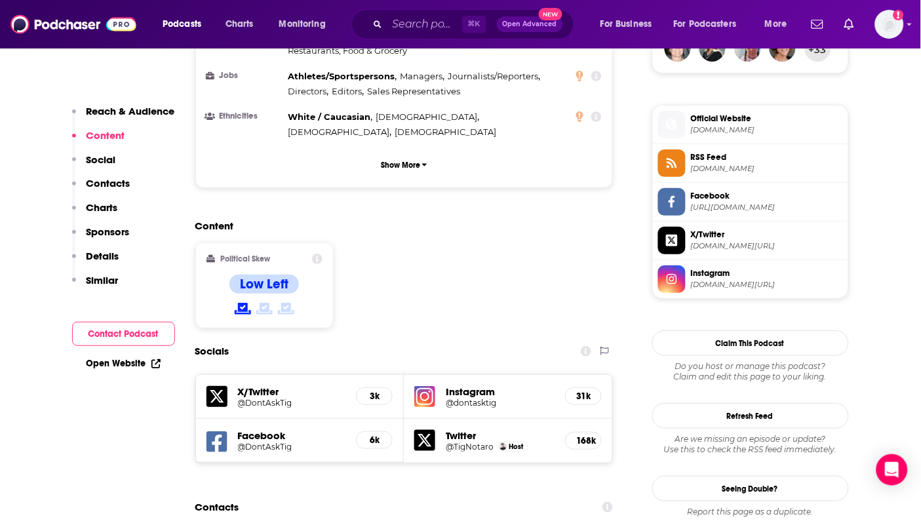
scroll to position [1410, 0]
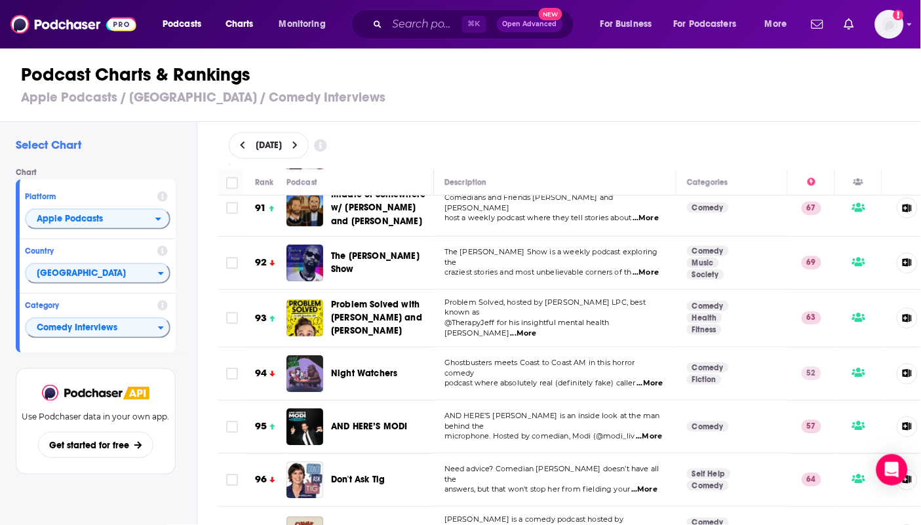
scroll to position [5066, 0]
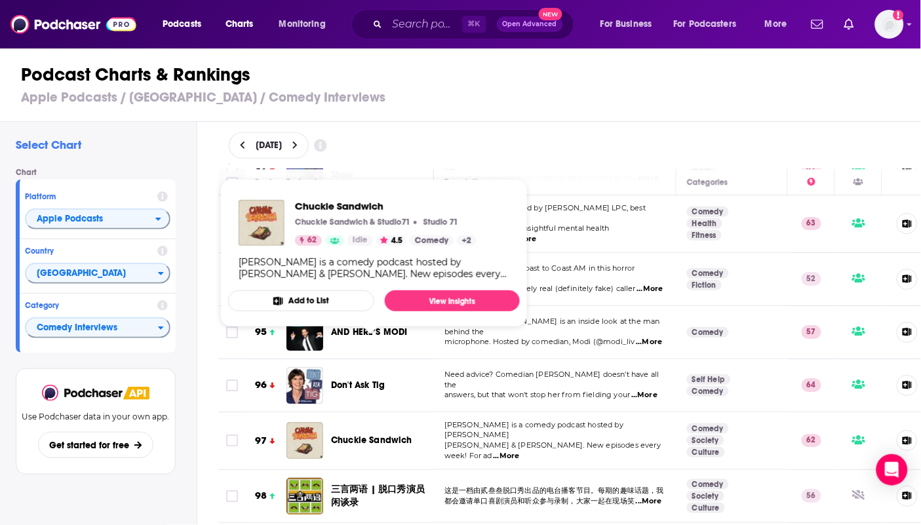
click at [622, 86] on div "Podcast Charts & Rankings Apple Podcasts / United States / Comedy Interviews" at bounding box center [466, 84] width 932 height 75
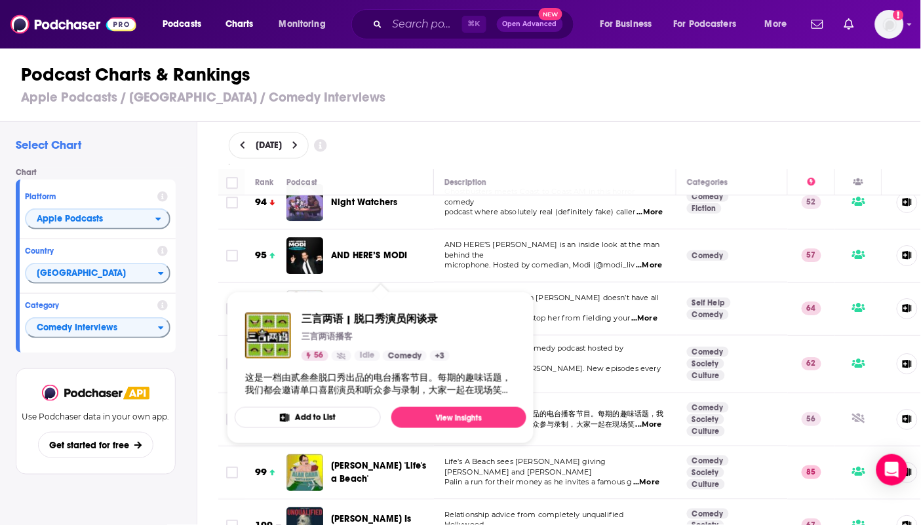
scroll to position [5198, 0]
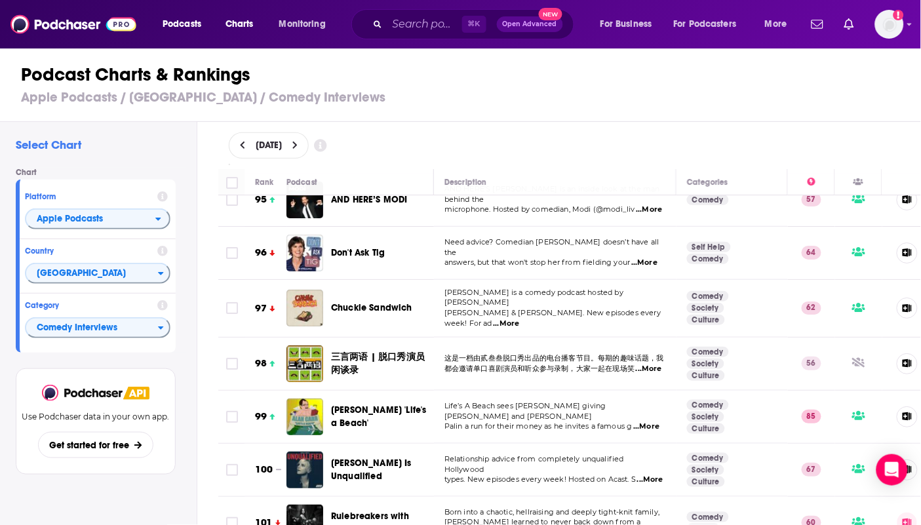
click at [501, 113] on div "Podcast Charts & Rankings Apple Podcasts / United States / Comedy Interviews" at bounding box center [466, 84] width 932 height 75
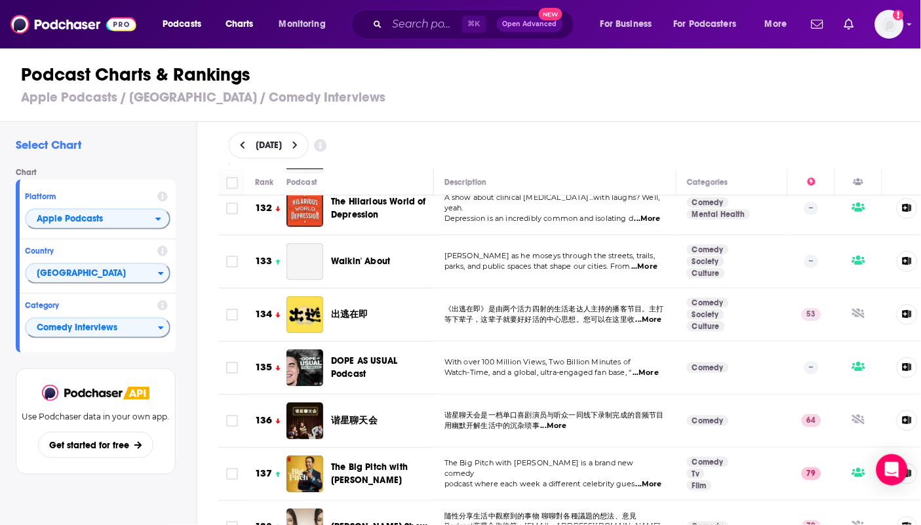
scroll to position [0, 0]
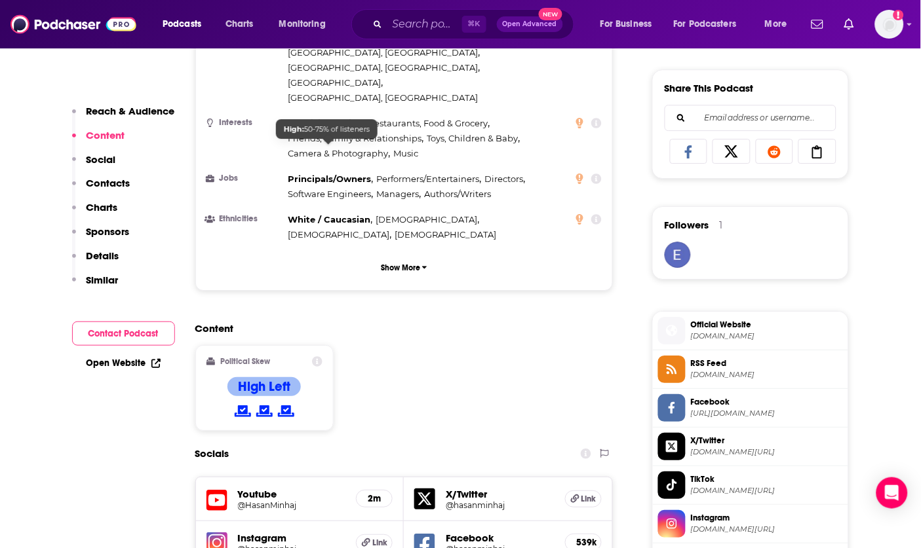
scroll to position [1084, 0]
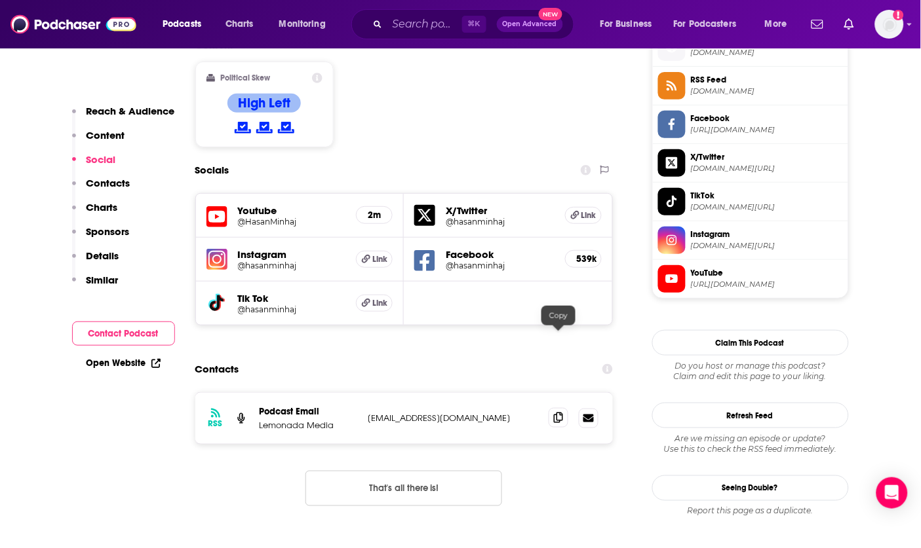
click at [560, 413] on icon at bounding box center [558, 418] width 9 height 10
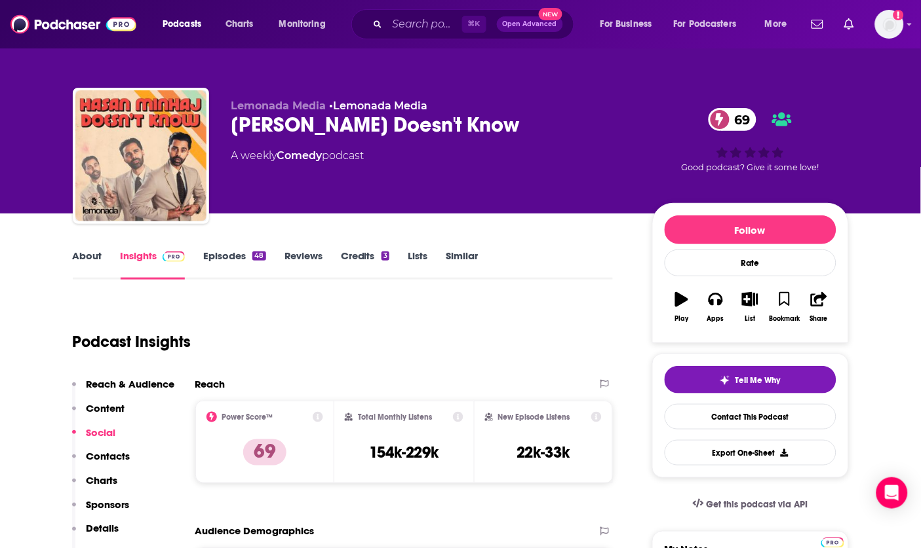
scroll to position [0, 0]
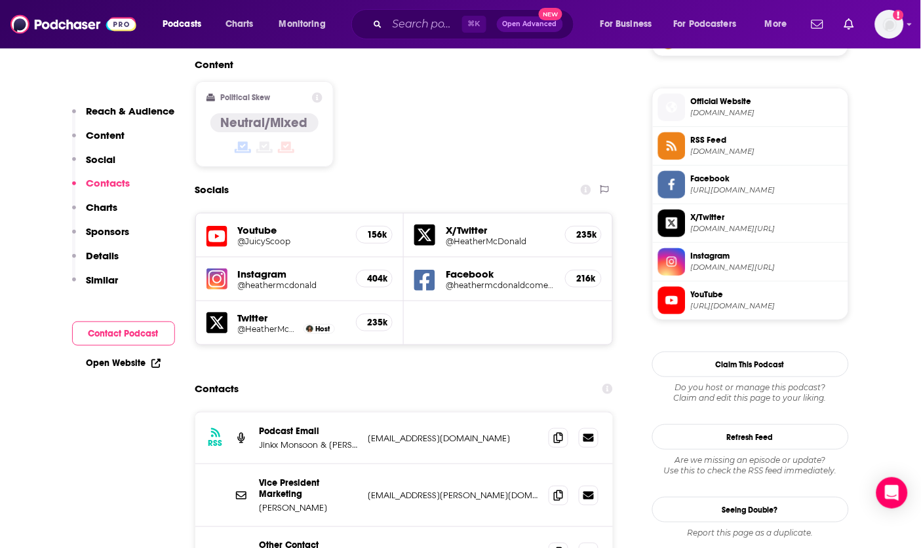
scroll to position [1027, 0]
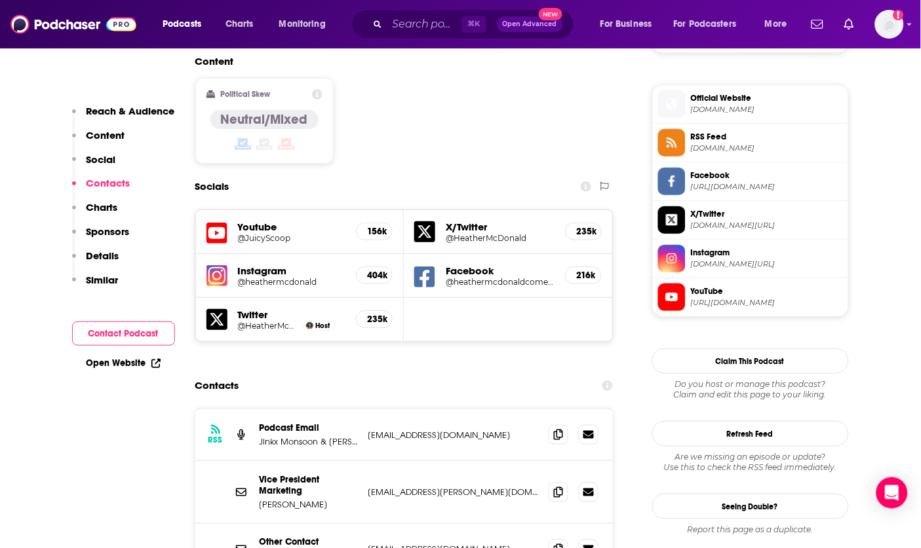
click at [273, 265] on h5 "Instagram" at bounding box center [292, 271] width 108 height 12
click at [230, 254] on div "Instagram @heathermcdonald 404k" at bounding box center [300, 276] width 208 height 44
click at [212, 265] on img at bounding box center [216, 275] width 21 height 21
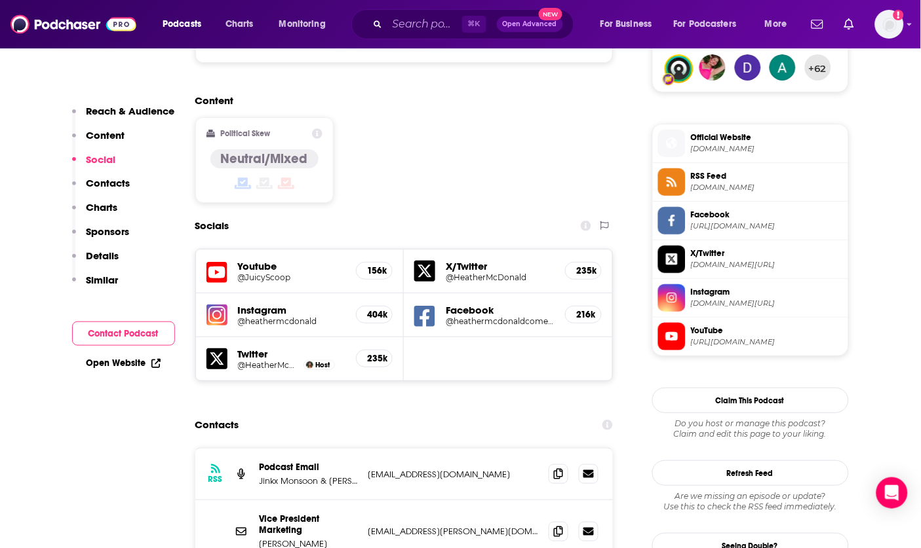
scroll to position [1046, 0]
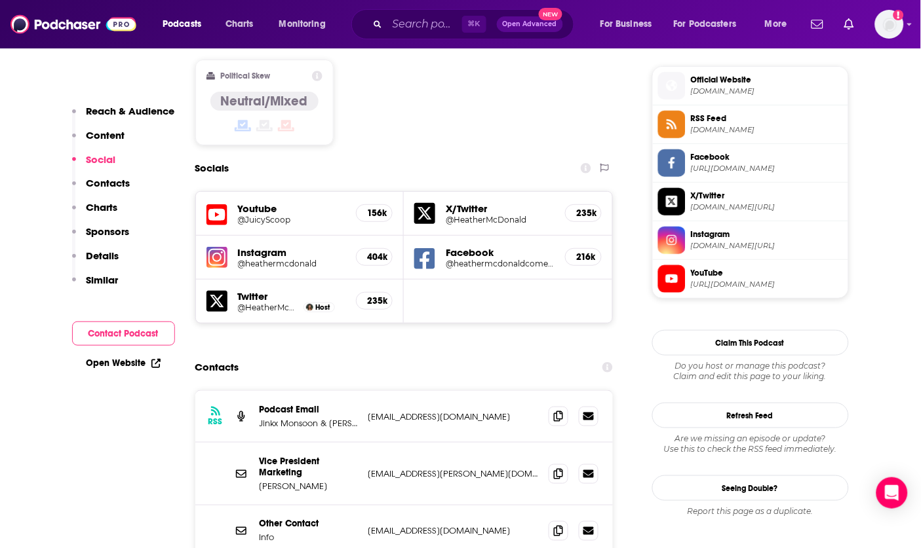
click at [413, 391] on div "RSS Podcast Email Jinkx Monsoon & Nick Sahoyah and Studio71 podcasts@studio71us…" at bounding box center [404, 417] width 418 height 52
click at [555, 411] on icon at bounding box center [558, 416] width 9 height 10
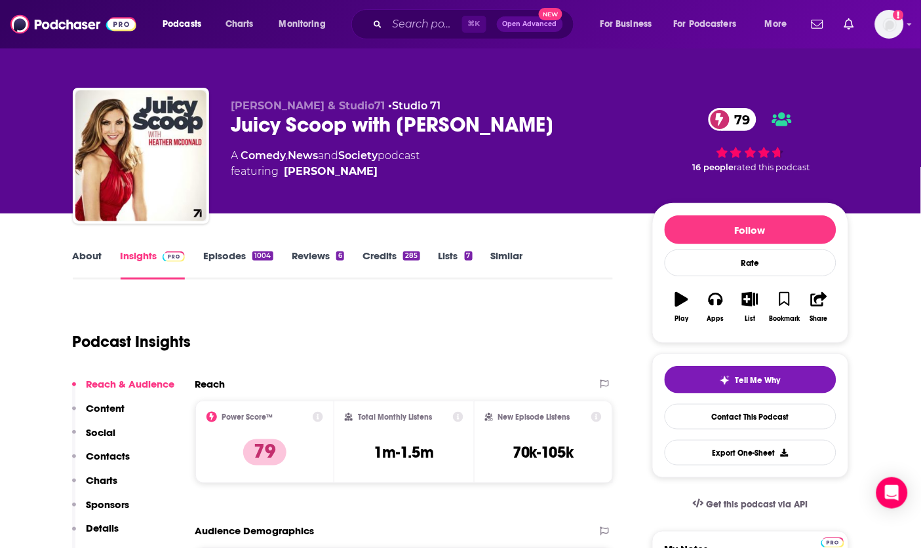
scroll to position [0, 0]
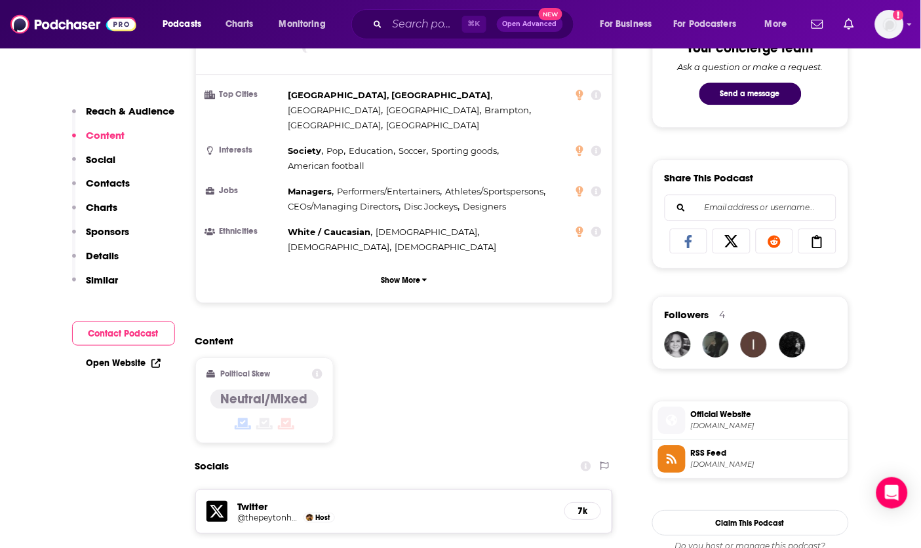
scroll to position [1010, 0]
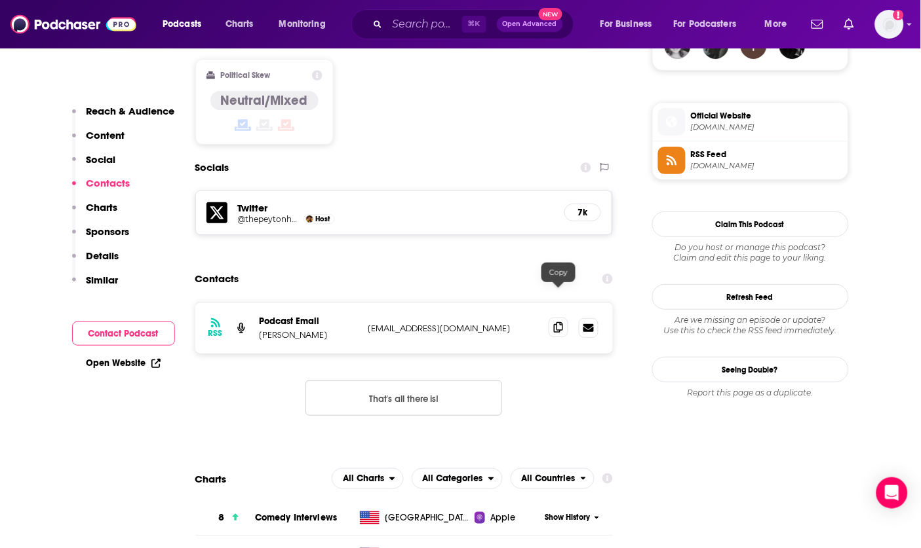
click at [558, 318] on span at bounding box center [558, 328] width 20 height 20
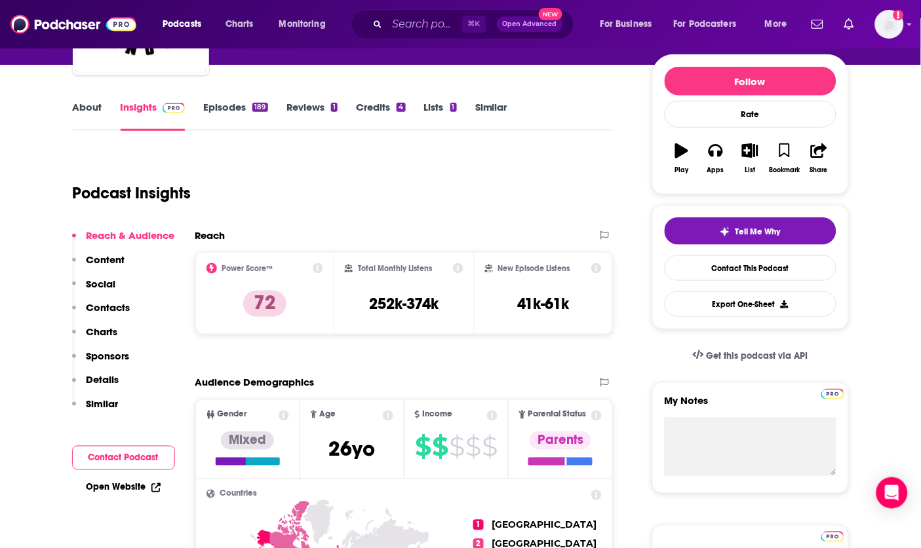
scroll to position [181, 0]
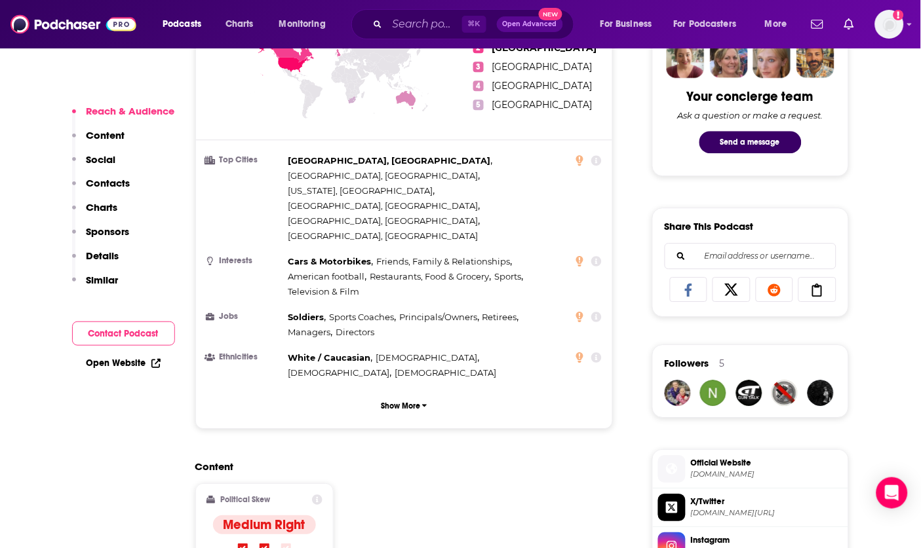
scroll to position [668, 0]
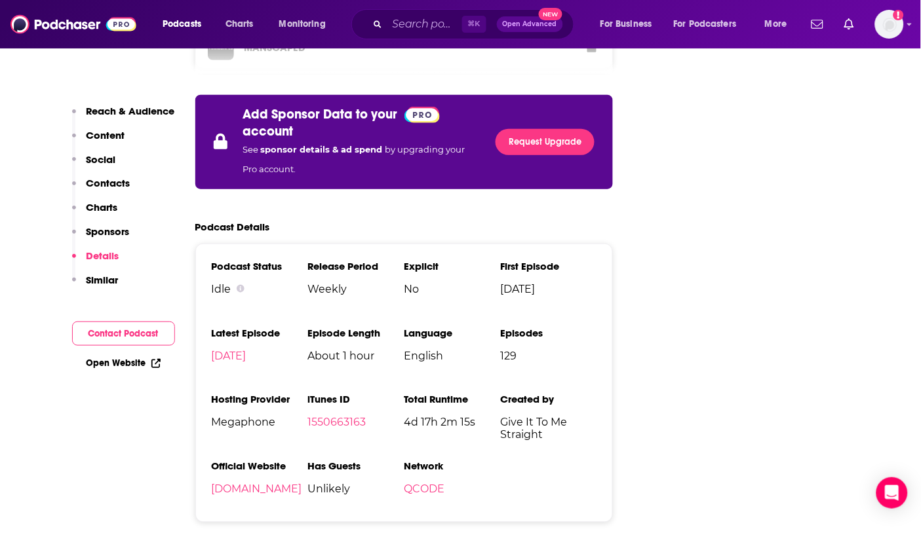
scroll to position [2235, 0]
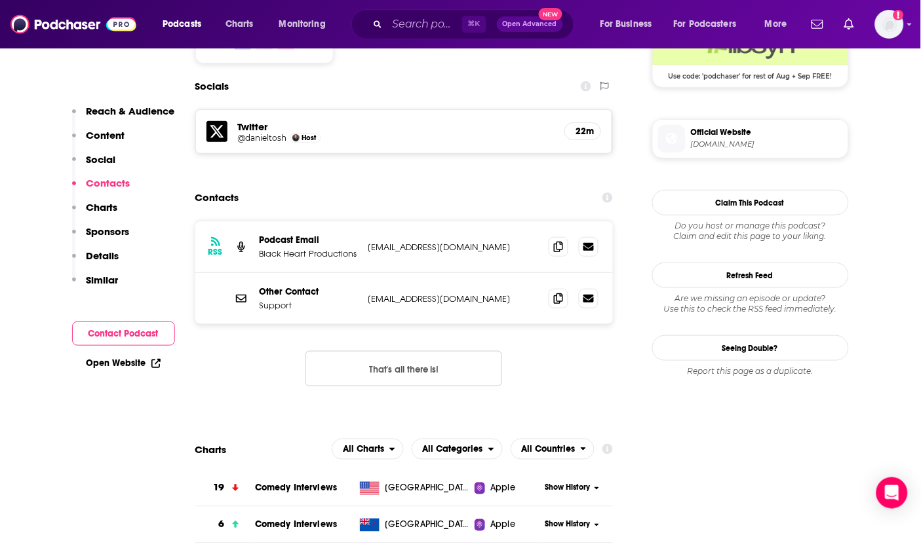
scroll to position [1122, 0]
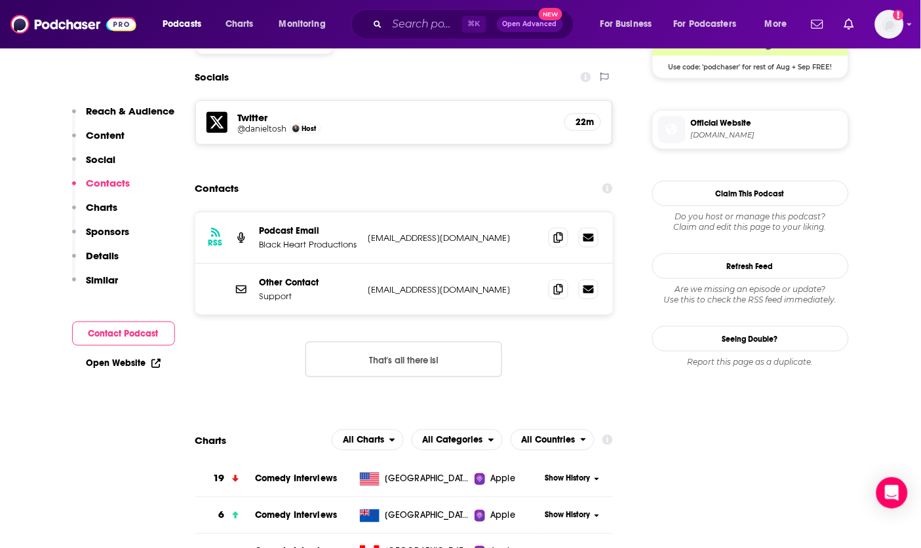
click at [335, 291] on p "Support" at bounding box center [308, 296] width 98 height 11
click at [563, 232] on icon at bounding box center [558, 237] width 9 height 10
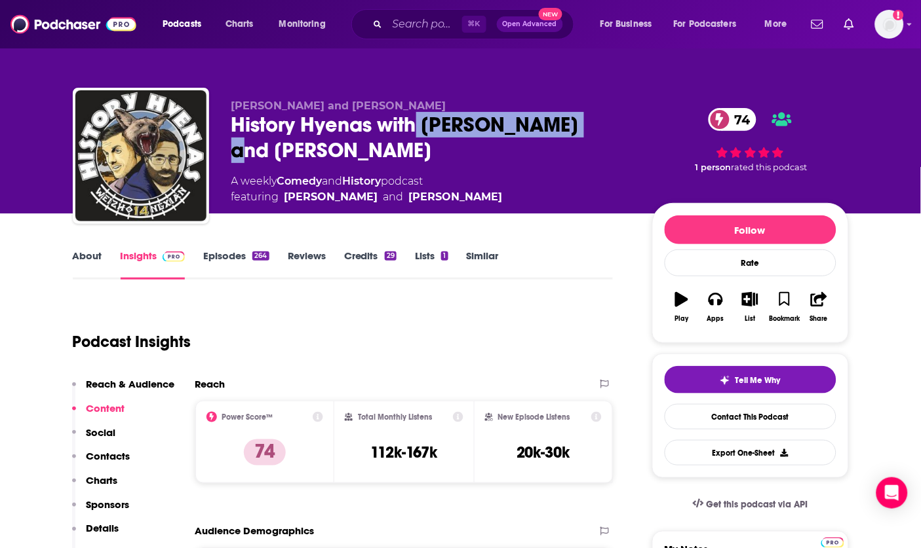
drag, startPoint x: 420, startPoint y: 117, endPoint x: 569, endPoint y: 123, distance: 148.9
click at [569, 123] on div "History Hyenas with Chris Distefano and Yannis Pappas 74" at bounding box center [431, 137] width 400 height 51
copy h2 "Chris Distefano"
click at [301, 123] on div "History Hyenas with Chris Distefano and Yannis Pappas 74" at bounding box center [431, 137] width 400 height 51
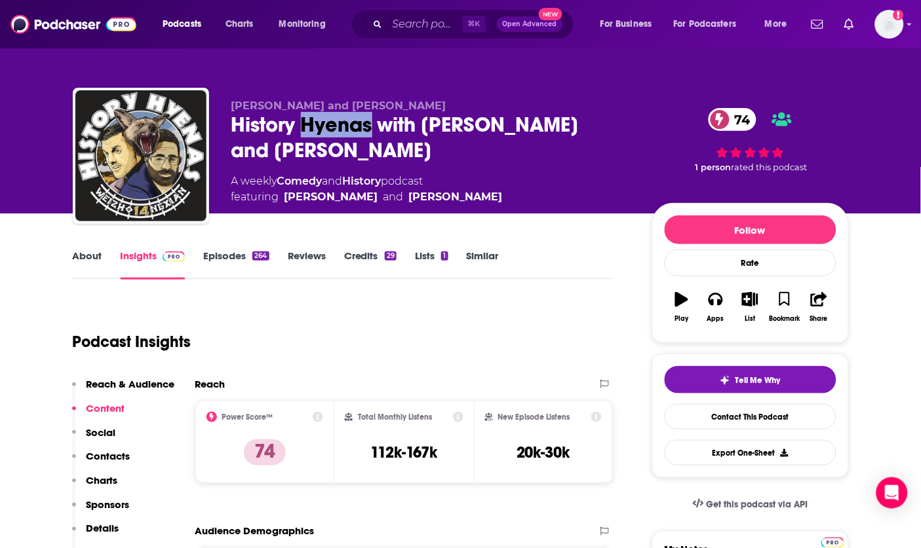
click at [299, 123] on div "History Hyenas with Chris Distefano and Yannis Pappas 74" at bounding box center [431, 137] width 400 height 51
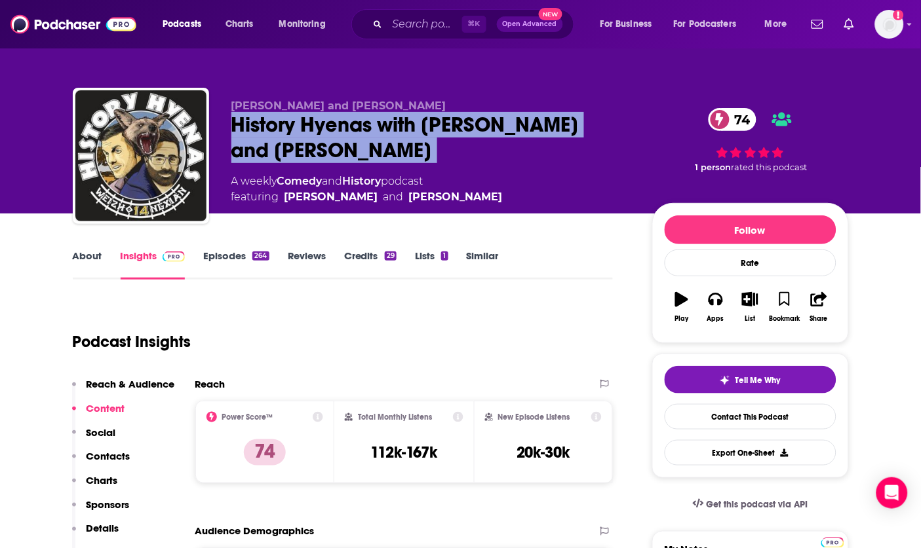
click at [299, 123] on div "History Hyenas with Chris Distefano and Yannis Pappas 74" at bounding box center [431, 137] width 400 height 51
copy div "History Hyenas with Chris Distefano and Yannis Pappas 74"
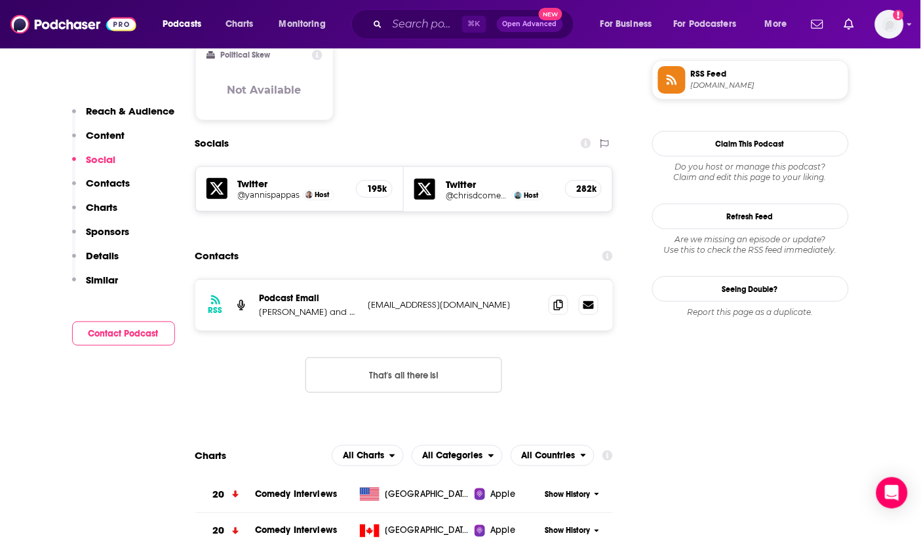
scroll to position [1055, 0]
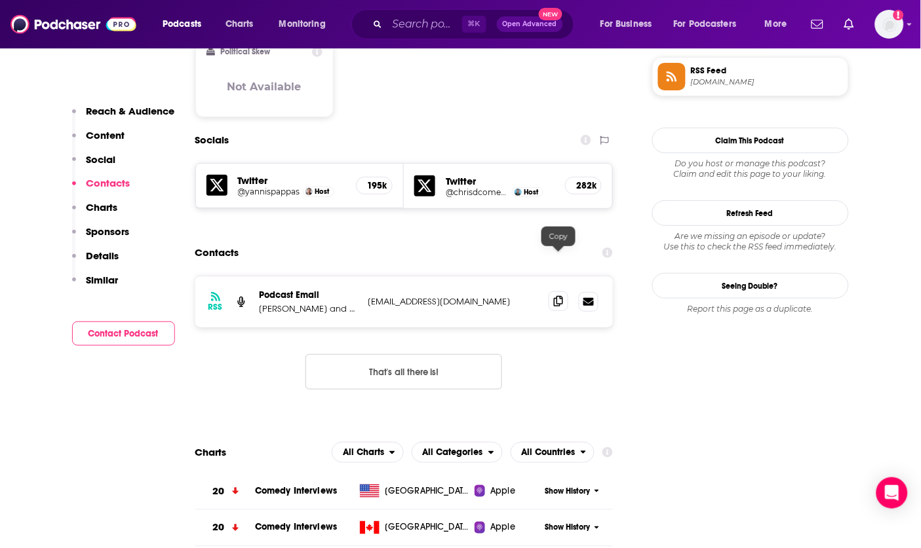
click at [563, 296] on icon at bounding box center [558, 301] width 9 height 10
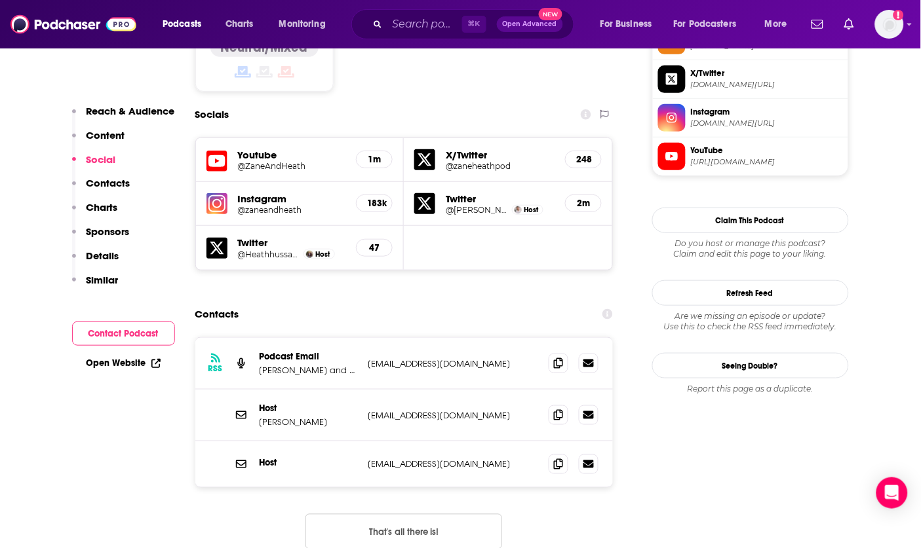
scroll to position [1210, 0]
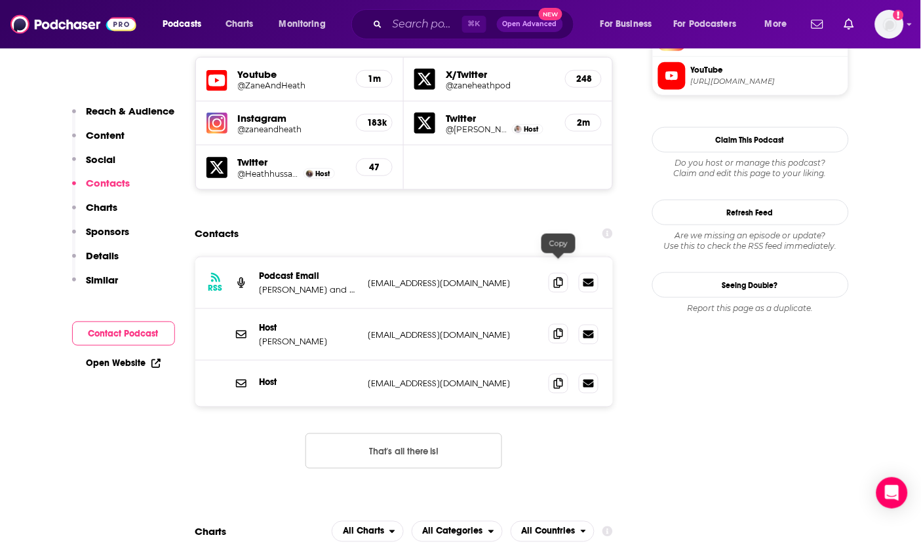
click at [558, 329] on icon at bounding box center [558, 334] width 9 height 10
click at [560, 378] on icon at bounding box center [558, 383] width 9 height 10
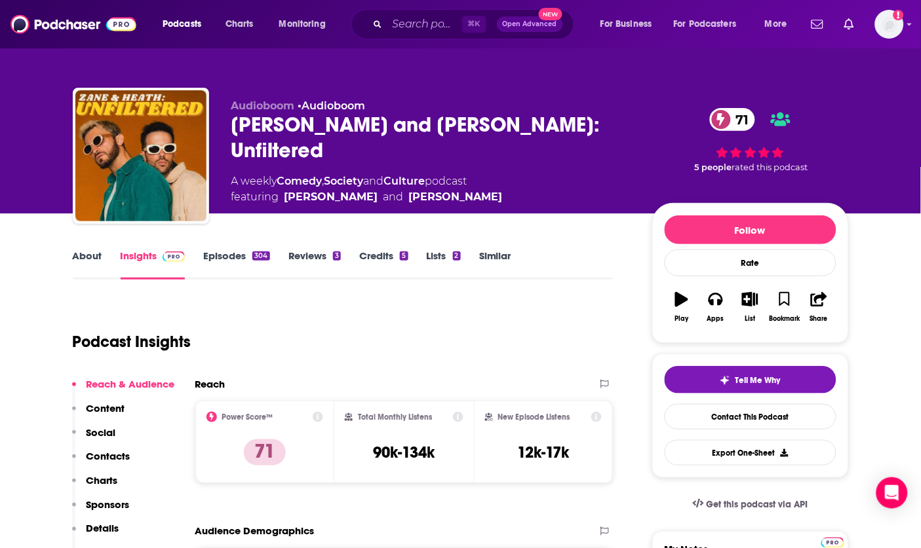
scroll to position [0, 0]
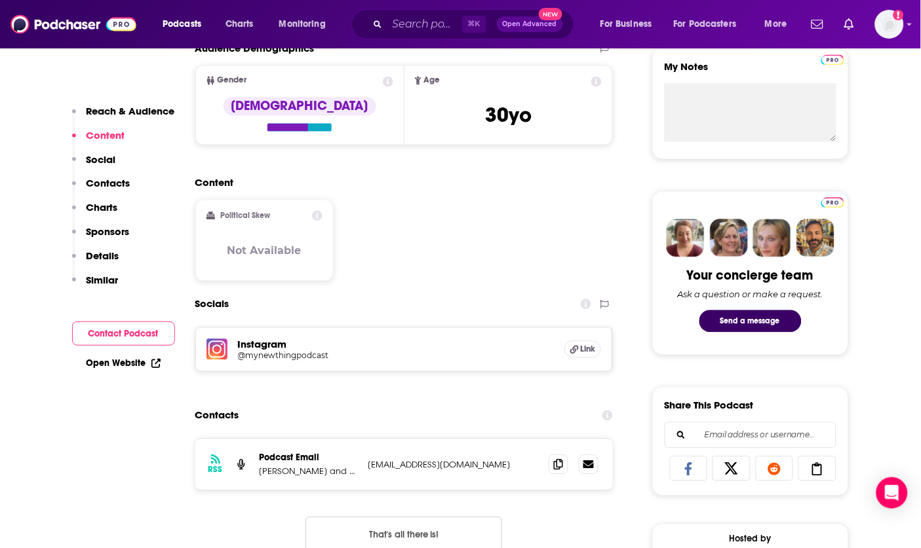
scroll to position [831, 0]
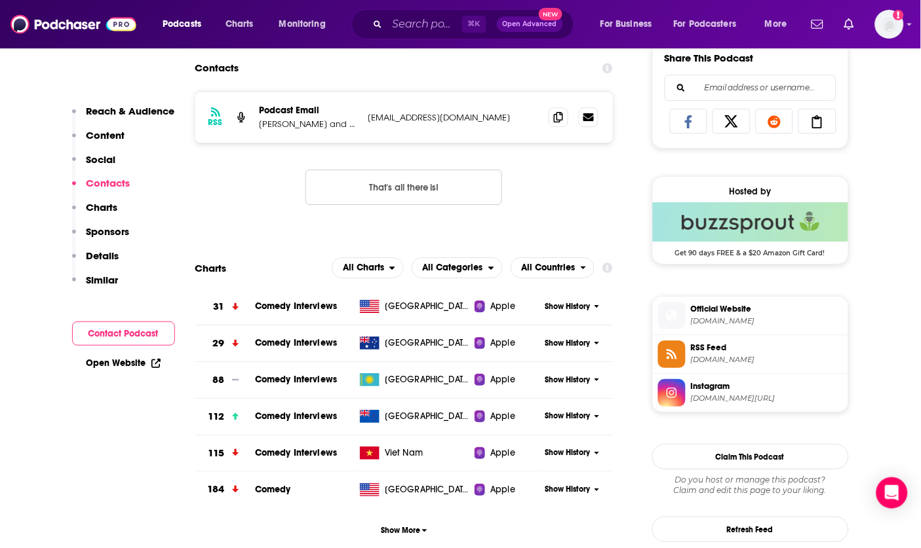
click at [446, 143] on div "RSS Podcast Email [PERSON_NAME] and [PERSON_NAME] [EMAIL_ADDRESS][DOMAIN_NAME] …" at bounding box center [404, 117] width 418 height 51
click at [557, 122] on icon at bounding box center [558, 116] width 9 height 10
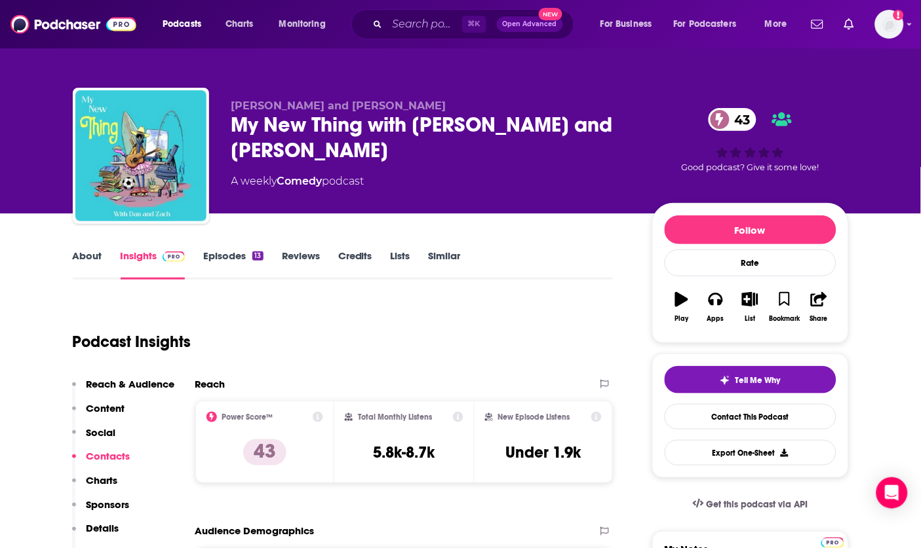
scroll to position [0, 0]
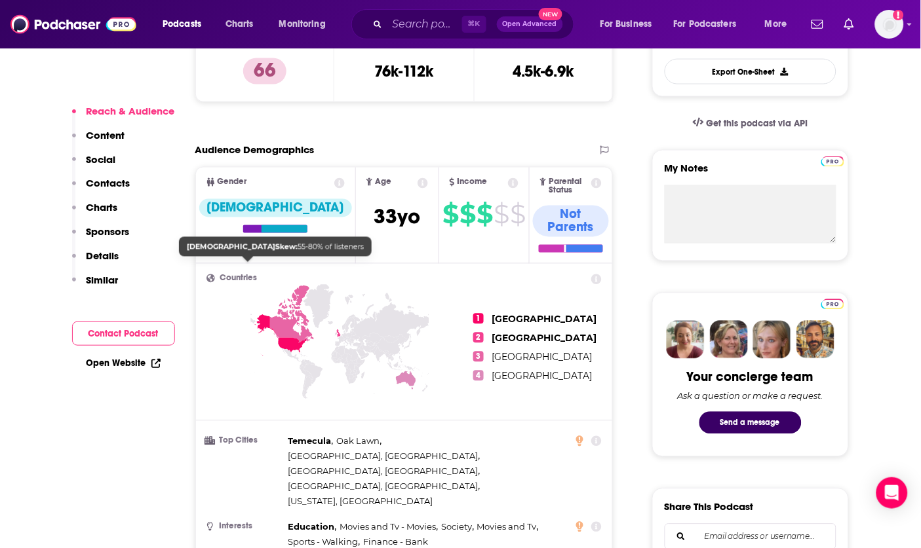
scroll to position [827, 0]
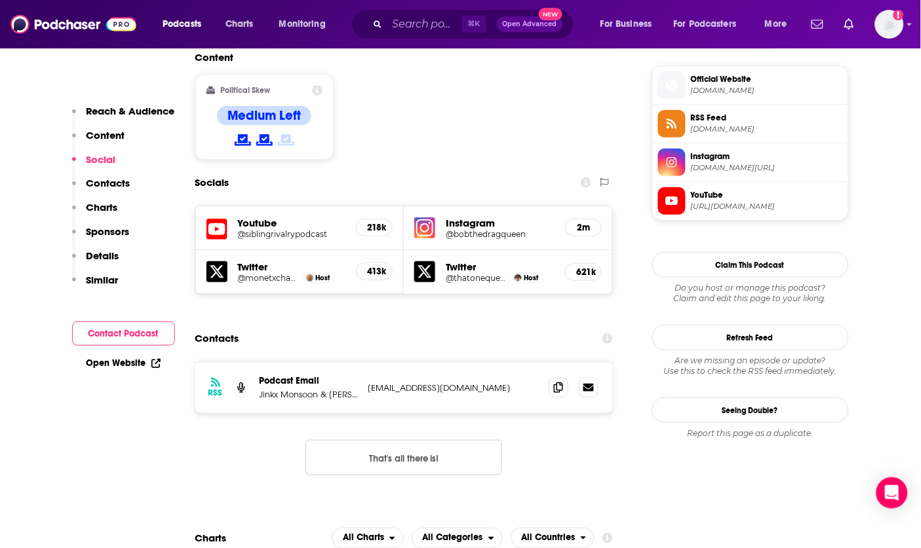
scroll to position [1048, 0]
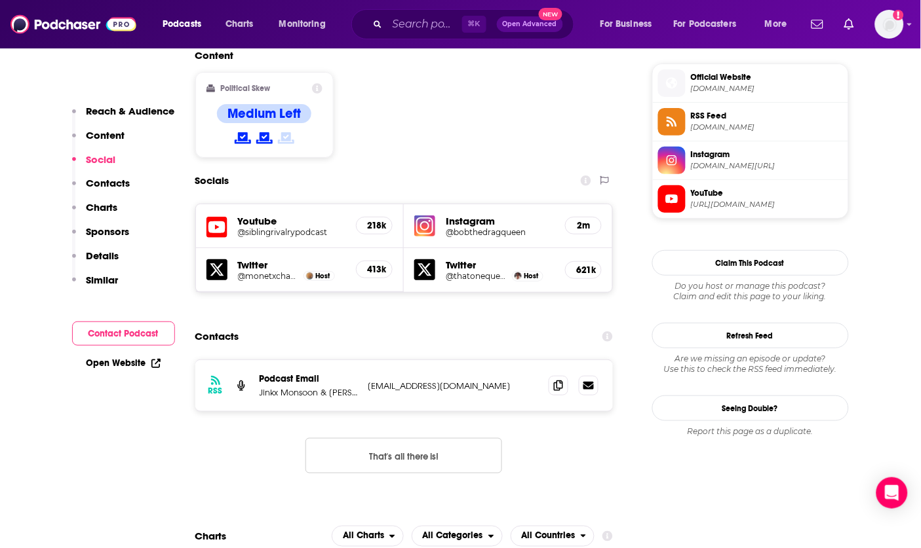
click at [548, 376] on div at bounding box center [573, 386] width 50 height 20
click at [565, 375] on span at bounding box center [558, 385] width 20 height 20
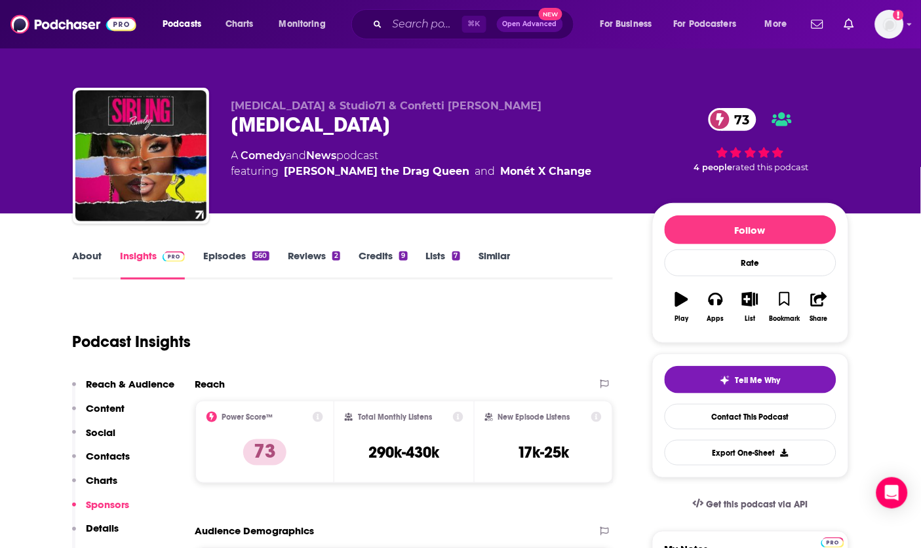
scroll to position [0, 0]
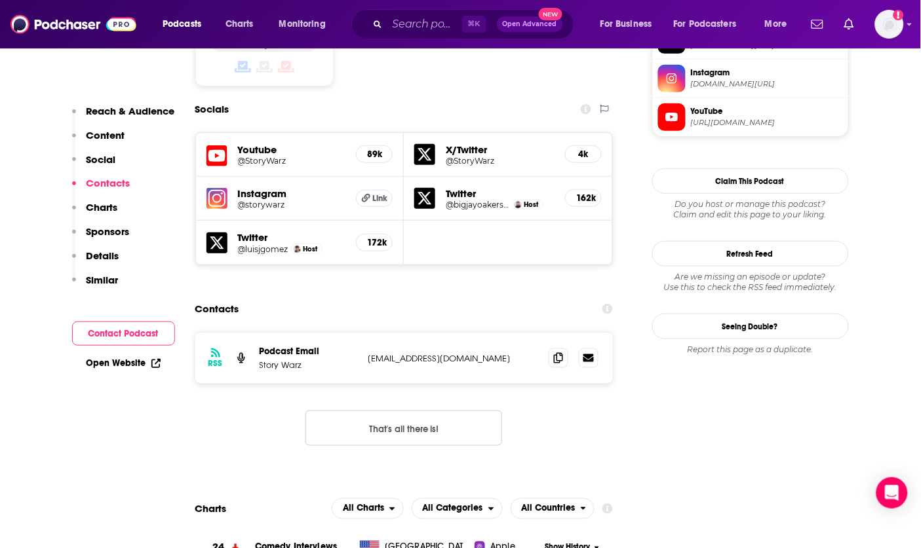
scroll to position [1135, 0]
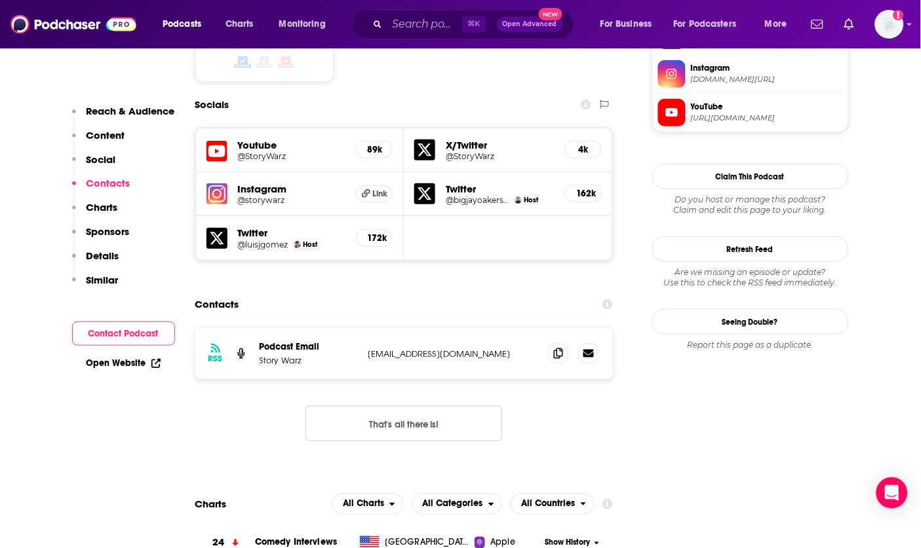
click at [473, 292] on div "Contacts" at bounding box center [404, 304] width 418 height 25
click at [558, 348] on icon at bounding box center [558, 353] width 9 height 10
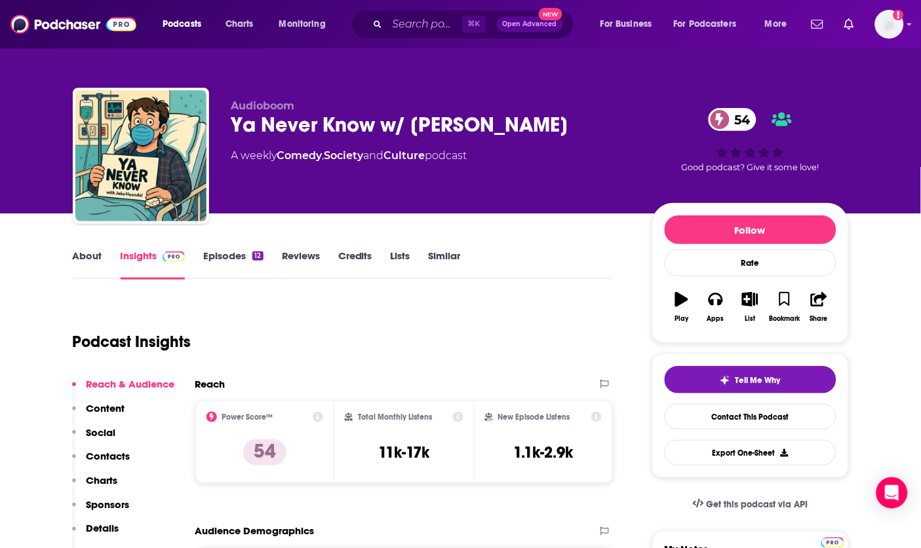
click at [312, 177] on div "Audioboom Ya Never Know w/ [PERSON_NAME] 54 A weekly Comedy , Society and Cultu…" at bounding box center [431, 152] width 400 height 105
click at [312, 177] on div "Audioboom Ya Never Know w/ Jake Haendel 54 A weekly Comedy , Society and Cultur…" at bounding box center [431, 152] width 400 height 105
drag, startPoint x: 313, startPoint y: 71, endPoint x: 409, endPoint y: 195, distance: 156.4
click at [409, 195] on div "Audioboom Ya Never Know w/ Jake Haendel 54 A weekly Comedy , Society and Cultur…" at bounding box center [460, 143] width 795 height 142
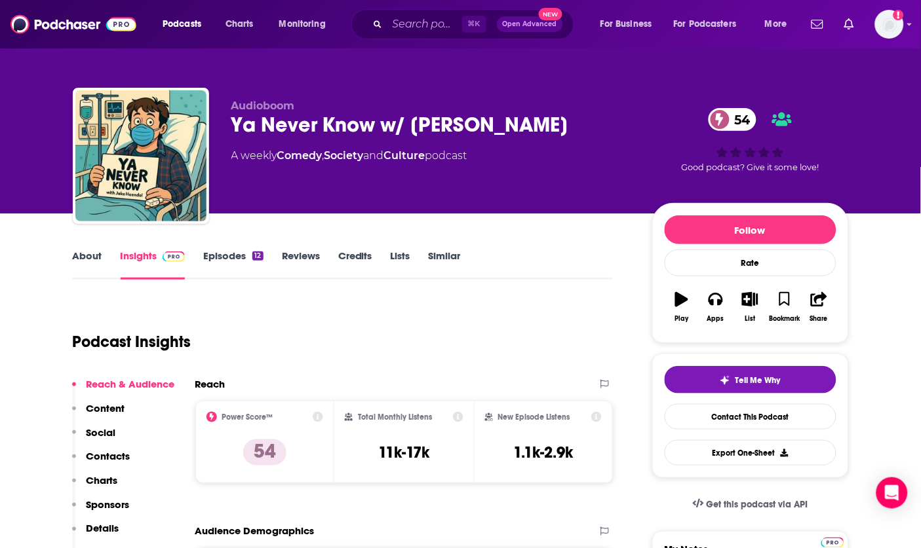
click at [409, 195] on div "Audioboom Ya Never Know w/ Jake Haendel 54 A weekly Comedy , Society and Cultur…" at bounding box center [431, 152] width 400 height 105
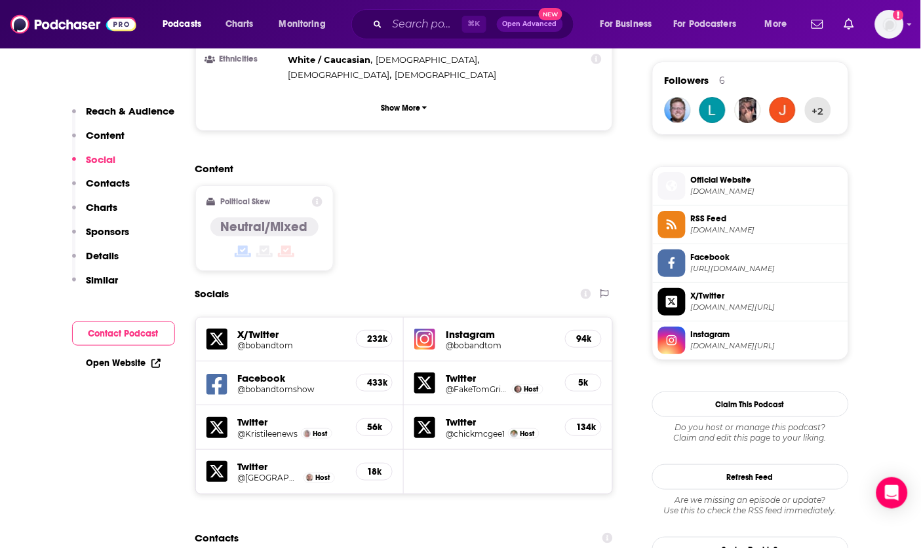
scroll to position [1219, 0]
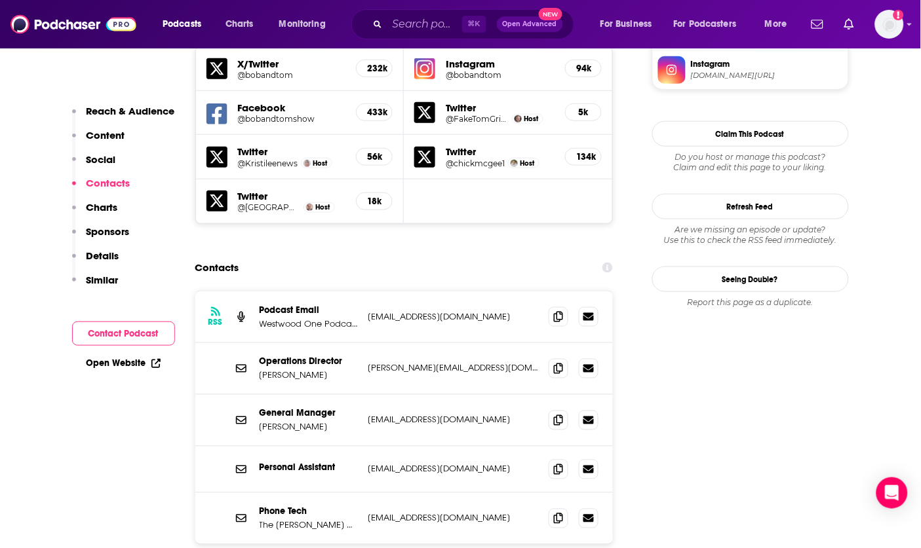
click at [368, 256] on div "Contacts" at bounding box center [404, 268] width 418 height 25
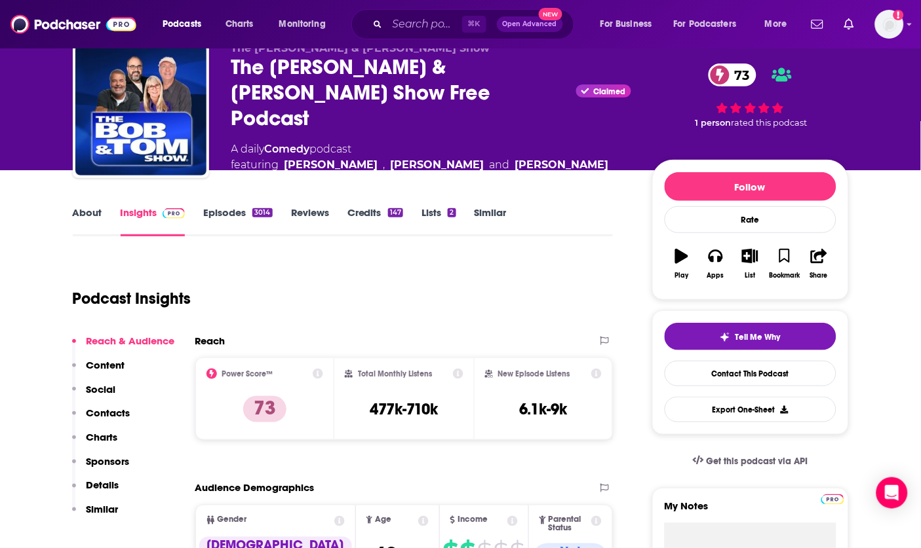
scroll to position [47, 0]
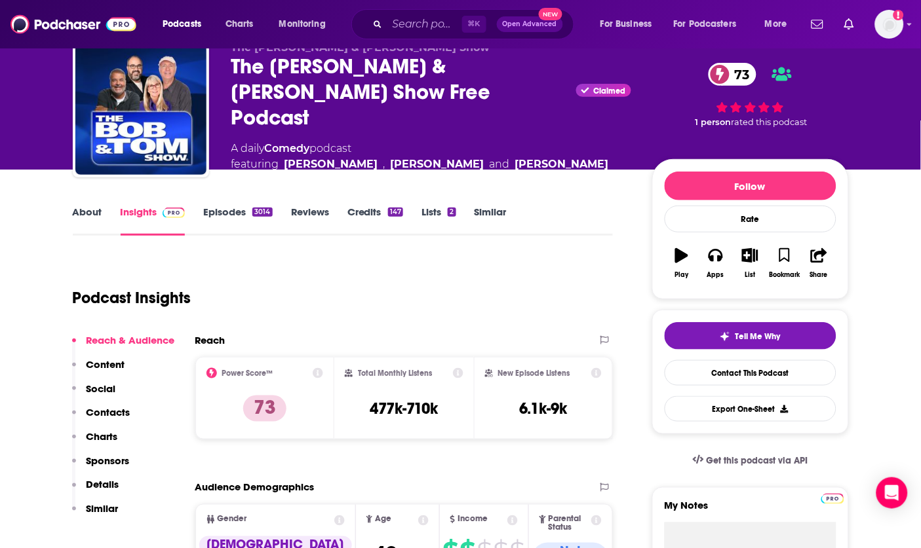
click at [340, 257] on div "Podcast Insights" at bounding box center [338, 290] width 530 height 67
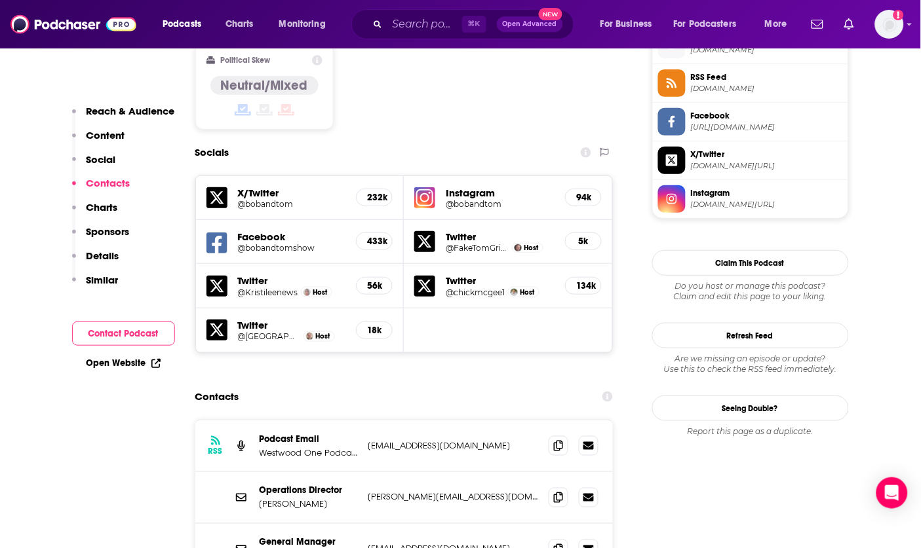
scroll to position [1230, 0]
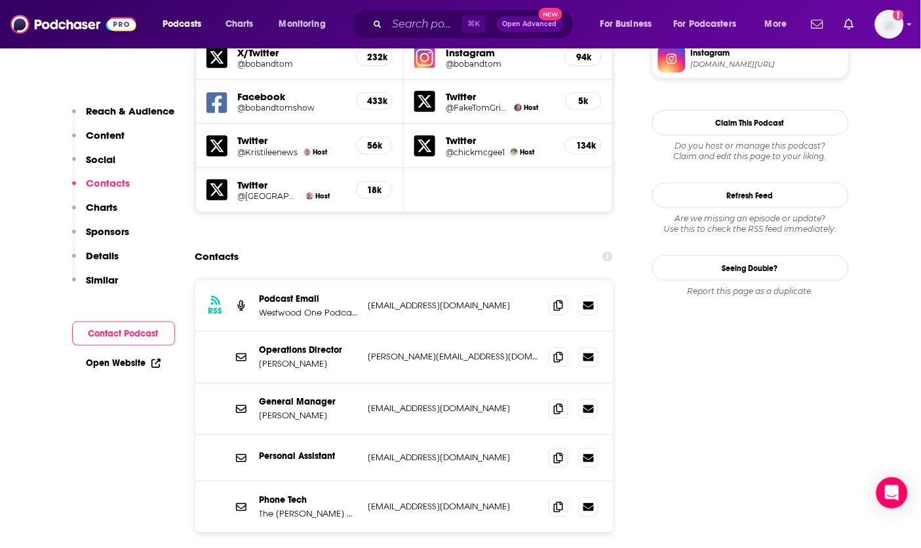
click at [396, 436] on div "Personal Assistant drewcarey@bobandtom.com drewcarey@bobandtom.com" at bounding box center [404, 459] width 418 height 47
click at [563, 453] on icon at bounding box center [558, 458] width 9 height 10
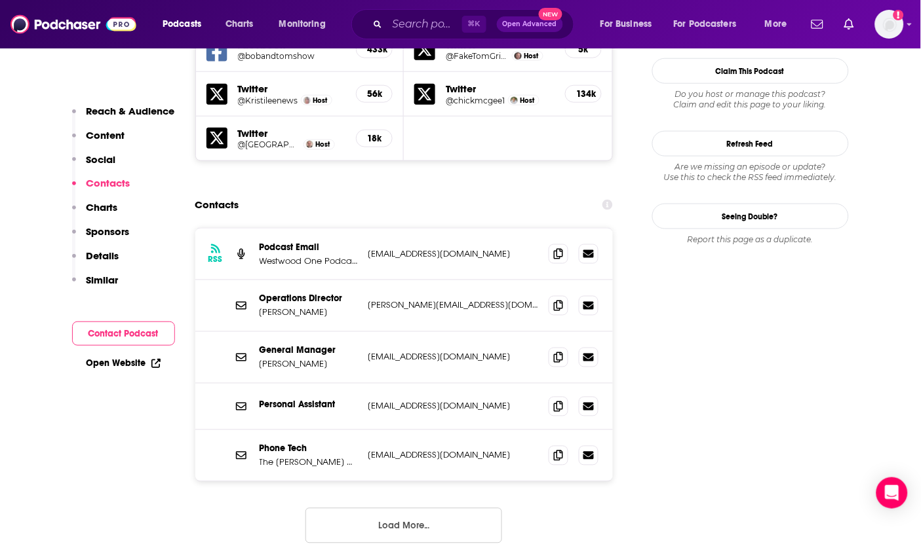
scroll to position [1284, 0]
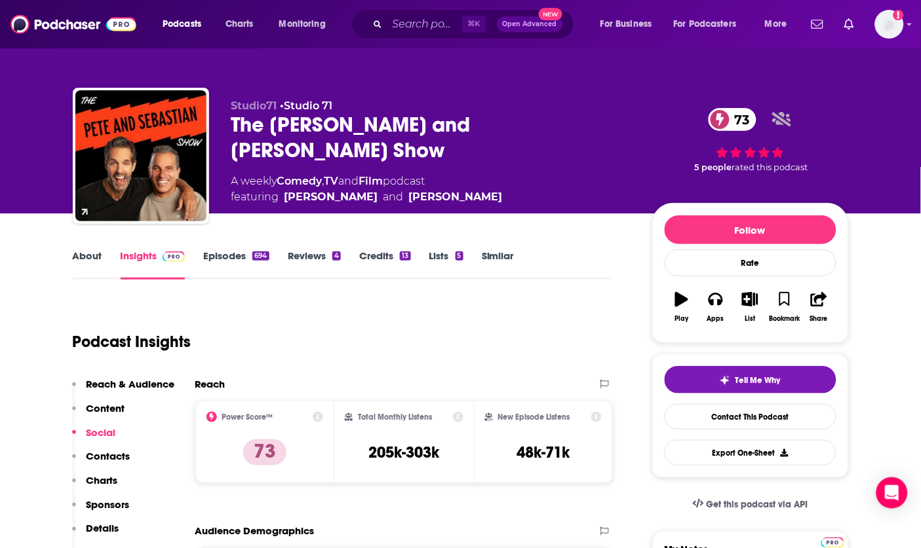
click at [21, 191] on div "Studio71 • Studio 71 The Pete and Sebastian Show 73 A weekly Comedy , TV and Fi…" at bounding box center [460, 107] width 921 height 214
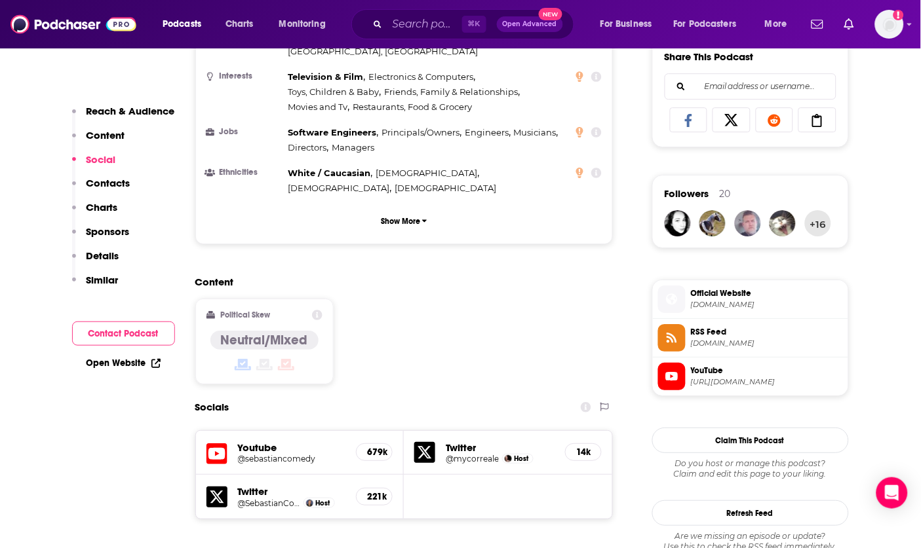
scroll to position [1171, 0]
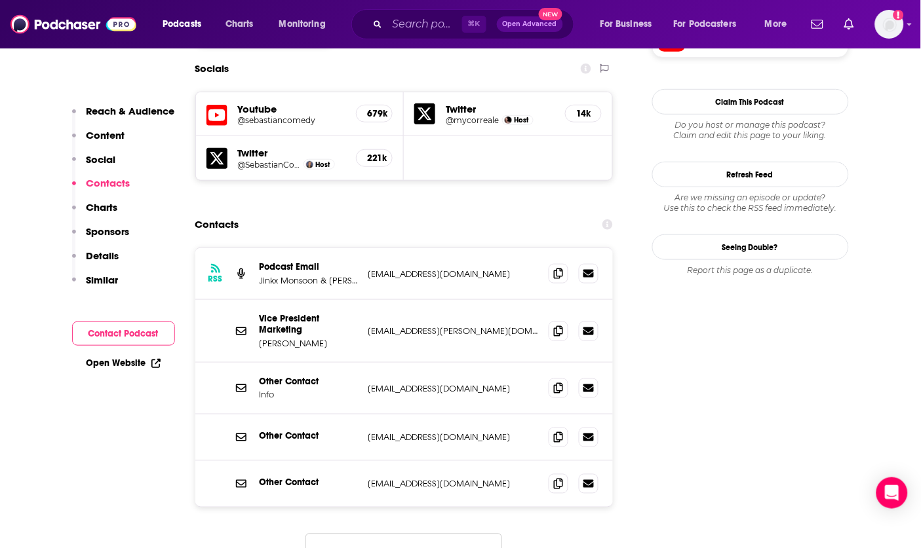
click at [507, 248] on div "RSS Podcast Email Jinkx Monsoon & Nick Sahoyah and Studio71 podcasts@studio71us…" at bounding box center [404, 274] width 418 height 52
click at [563, 268] on icon at bounding box center [558, 273] width 9 height 10
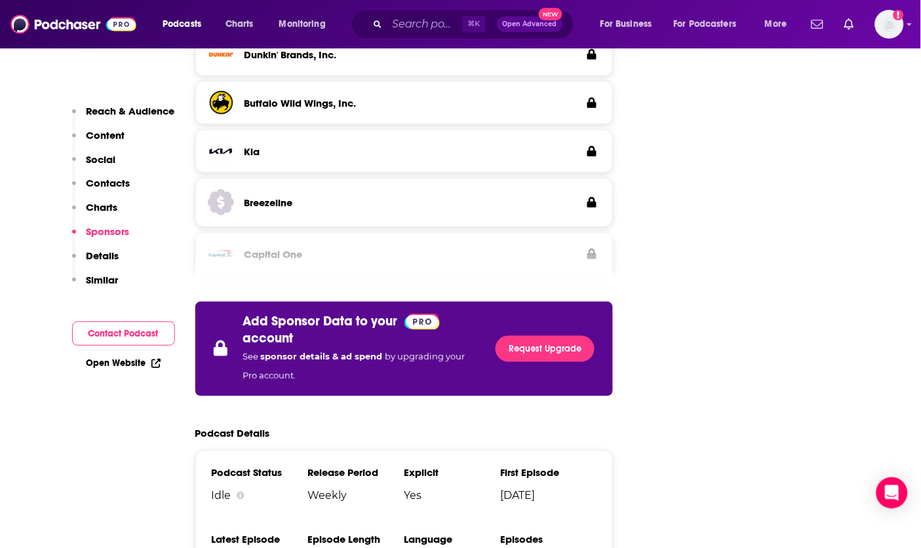
scroll to position [2239, 0]
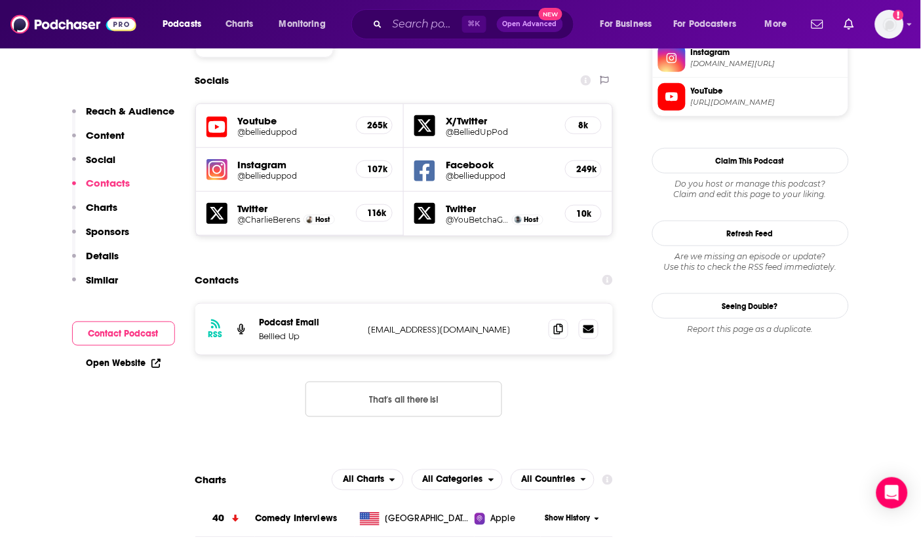
scroll to position [1198, 0]
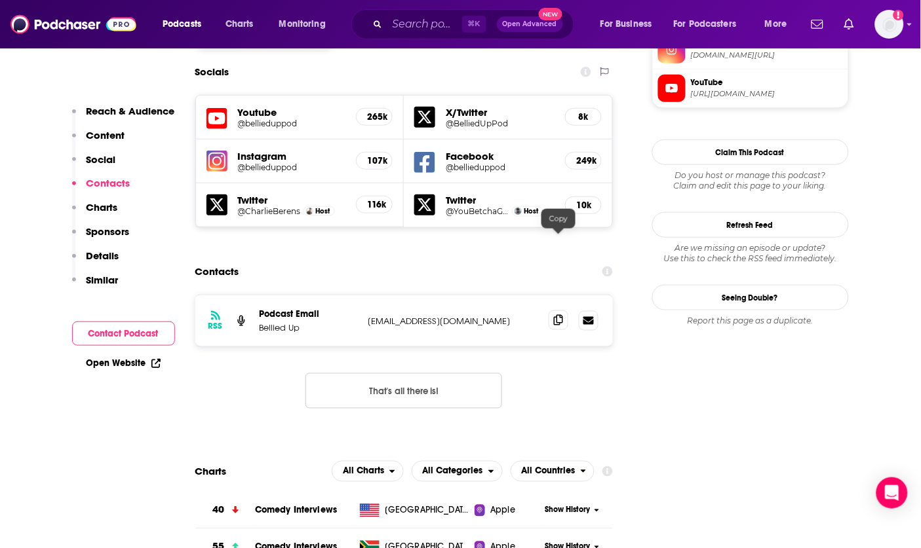
click at [557, 315] on icon at bounding box center [558, 320] width 9 height 10
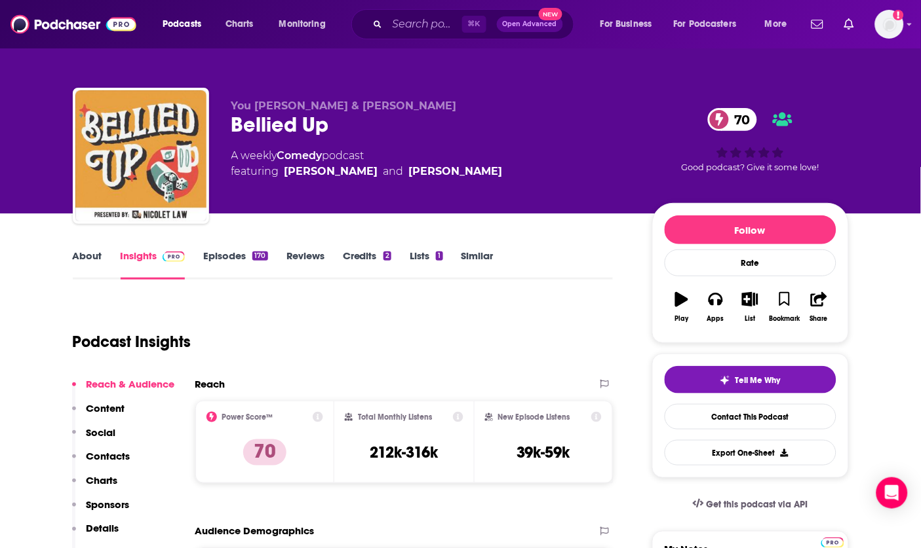
scroll to position [0, 0]
click at [326, 326] on div "Podcast Insights" at bounding box center [338, 334] width 530 height 67
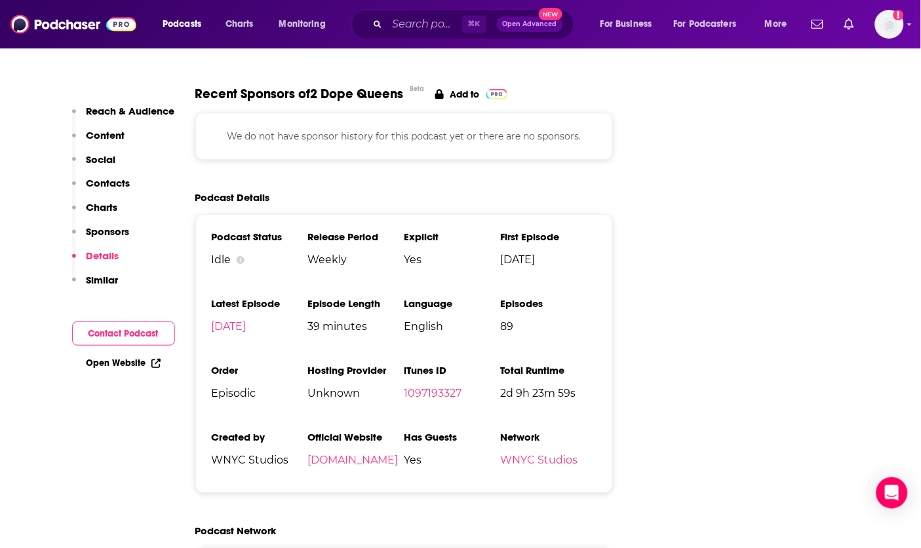
scroll to position [1855, 0]
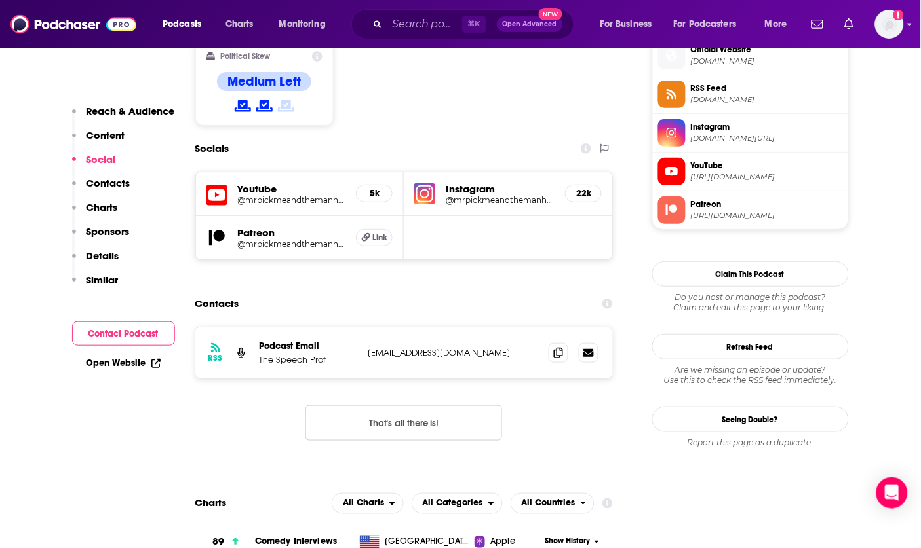
scroll to position [1079, 0]
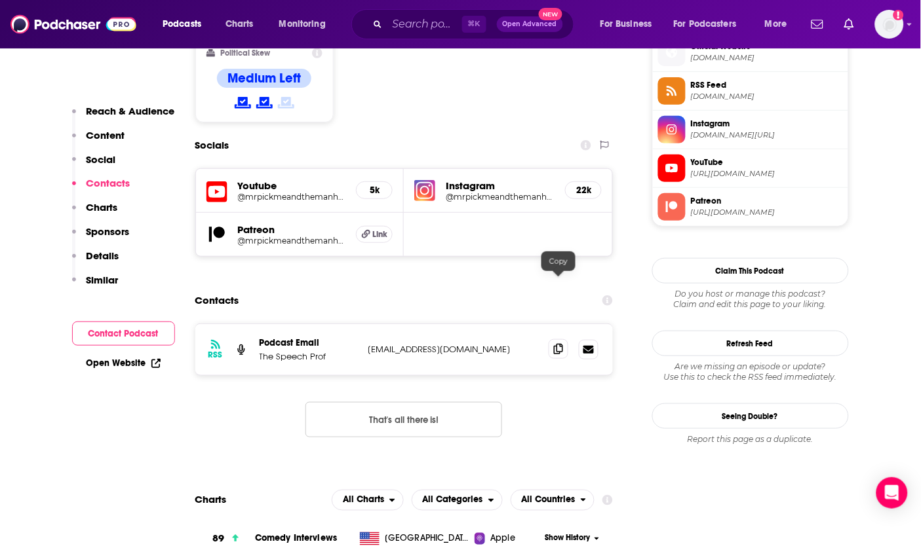
click at [560, 344] on icon at bounding box center [558, 349] width 9 height 10
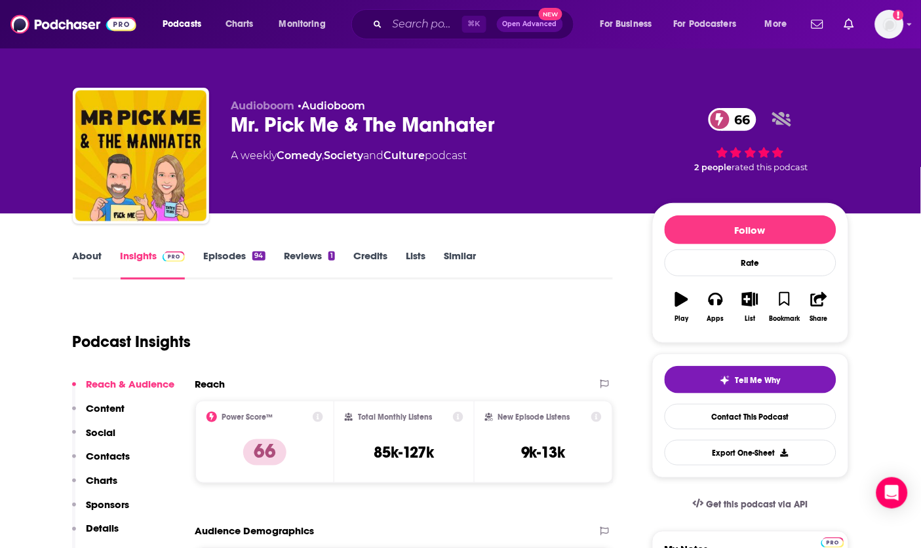
scroll to position [577, 0]
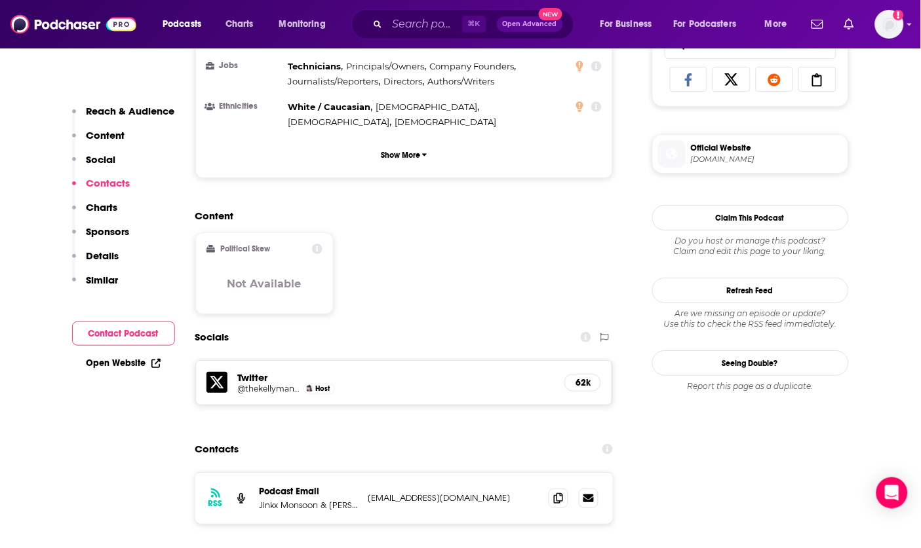
scroll to position [1130, 0]
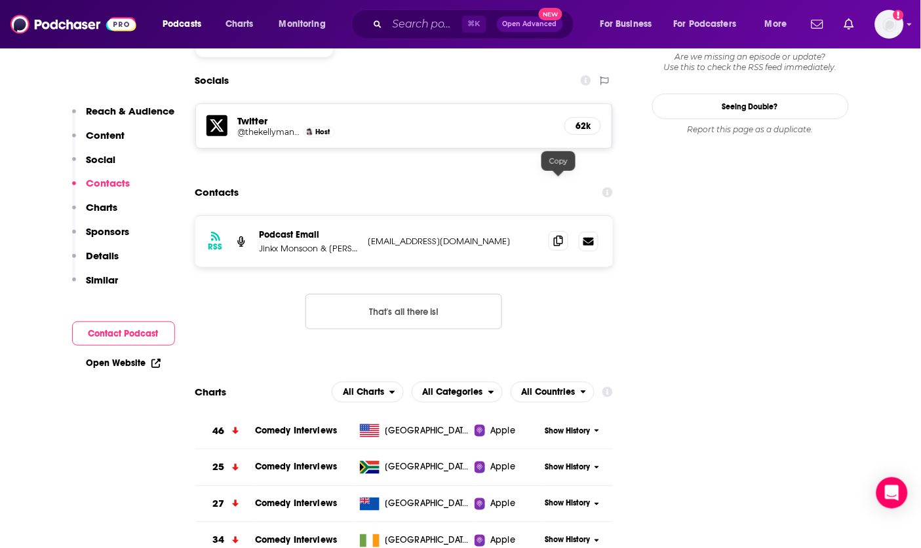
click at [558, 236] on icon at bounding box center [558, 241] width 9 height 10
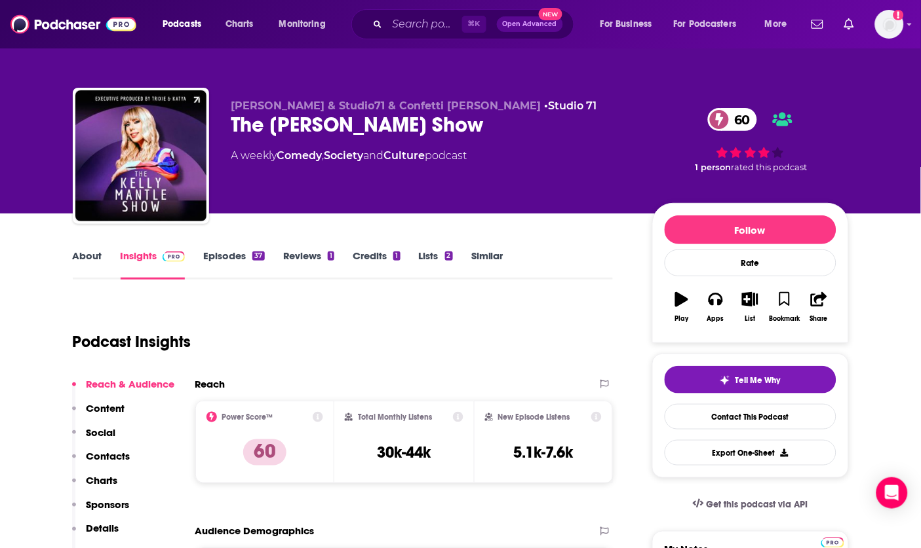
scroll to position [0, 0]
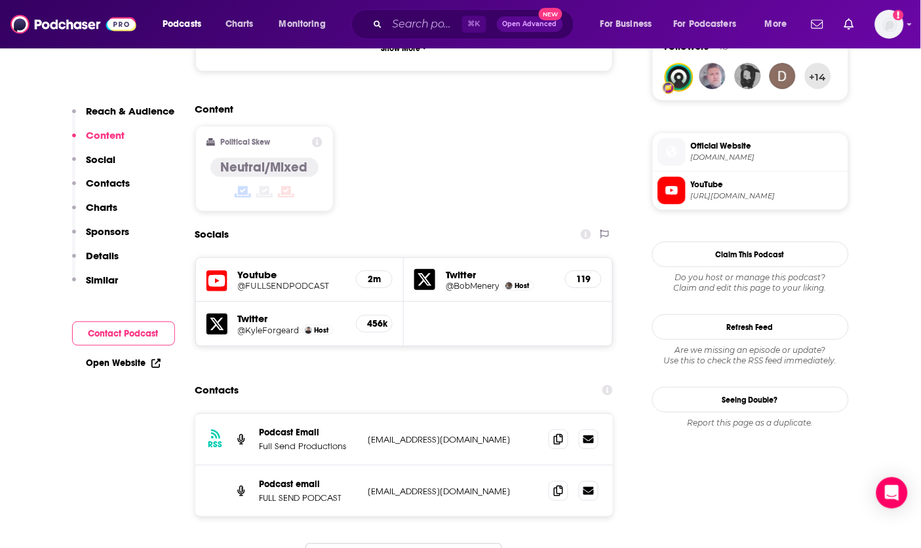
scroll to position [1001, 0]
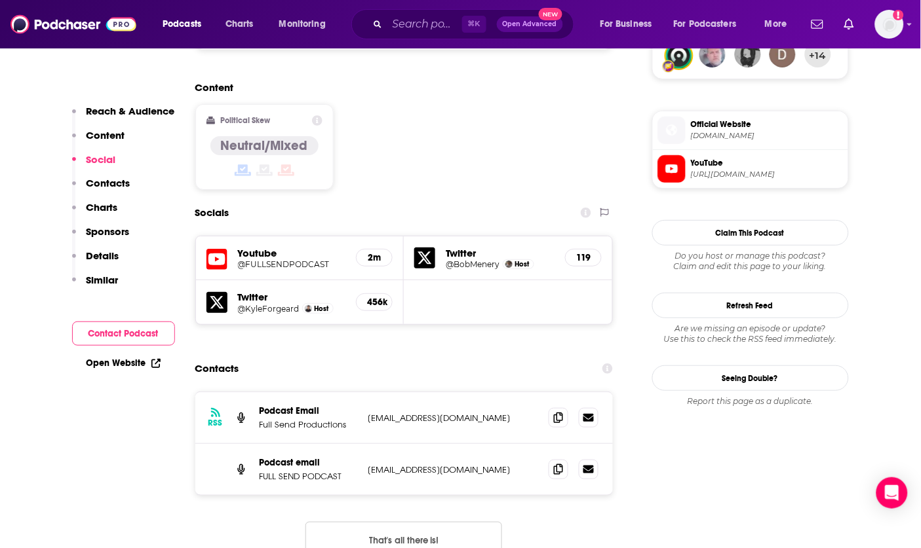
click at [274, 304] on h5 "@KyleForgeard" at bounding box center [269, 309] width 62 height 10
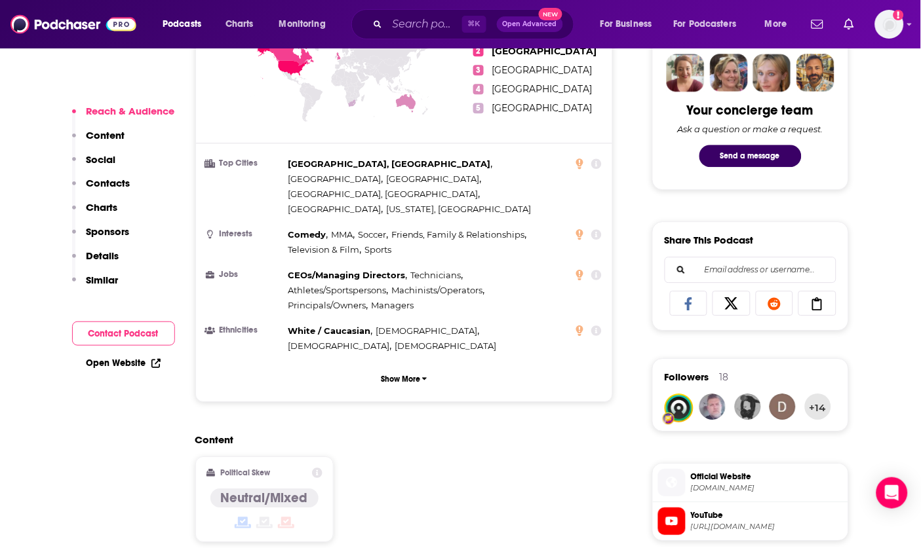
scroll to position [972, 0]
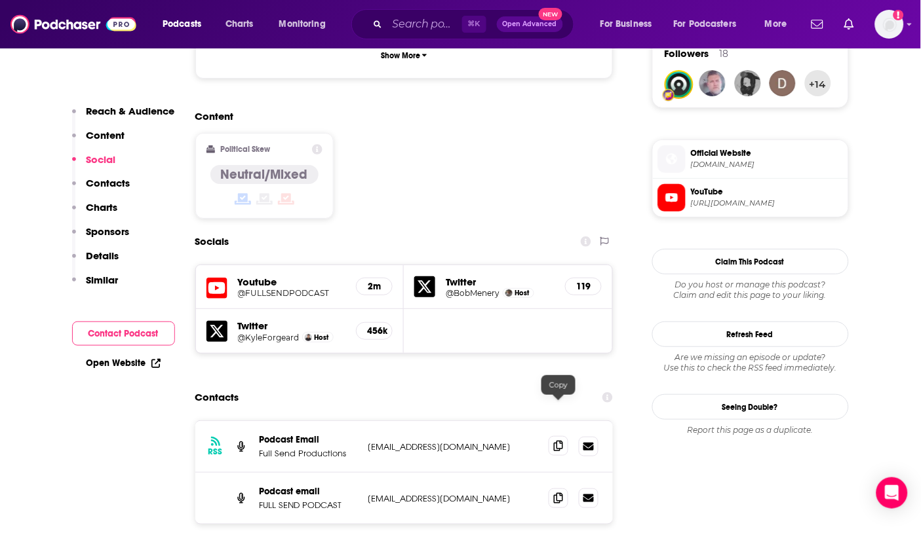
click at [560, 441] on icon at bounding box center [558, 446] width 9 height 10
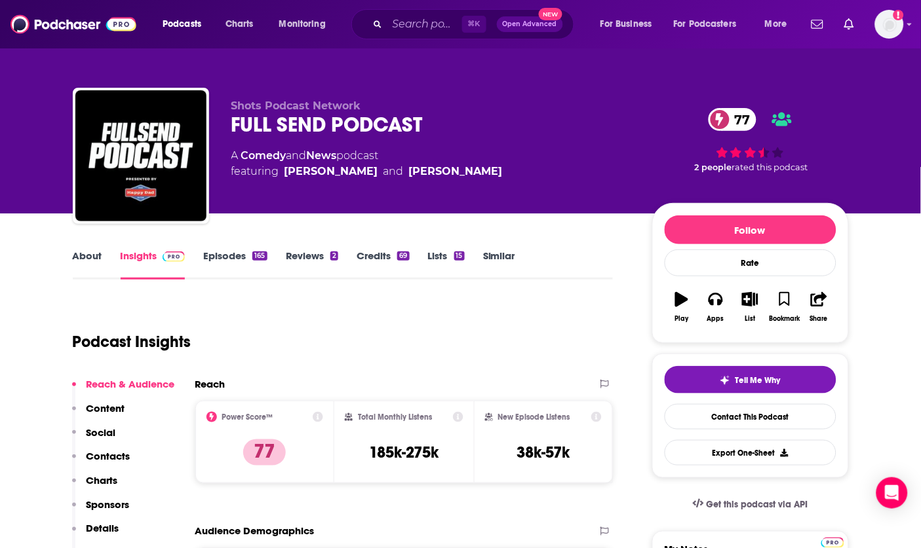
scroll to position [0, 0]
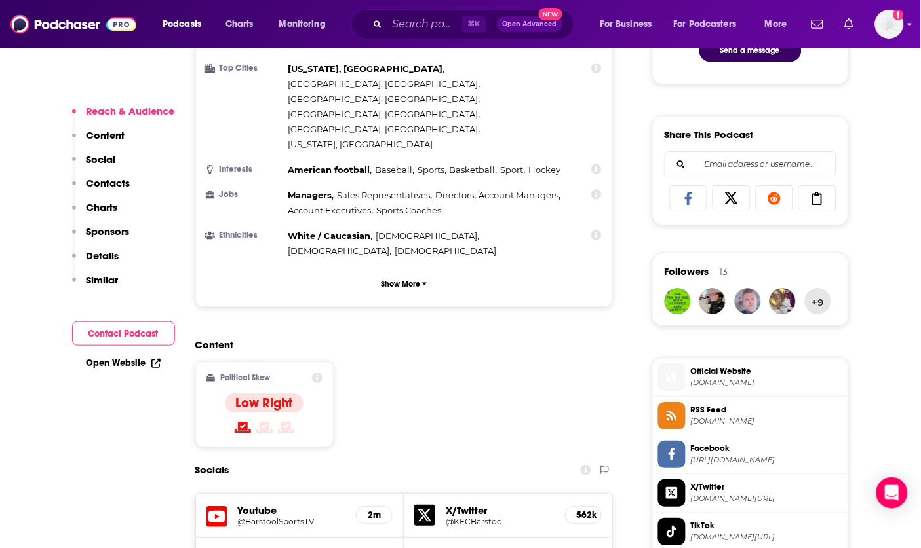
scroll to position [758, 0]
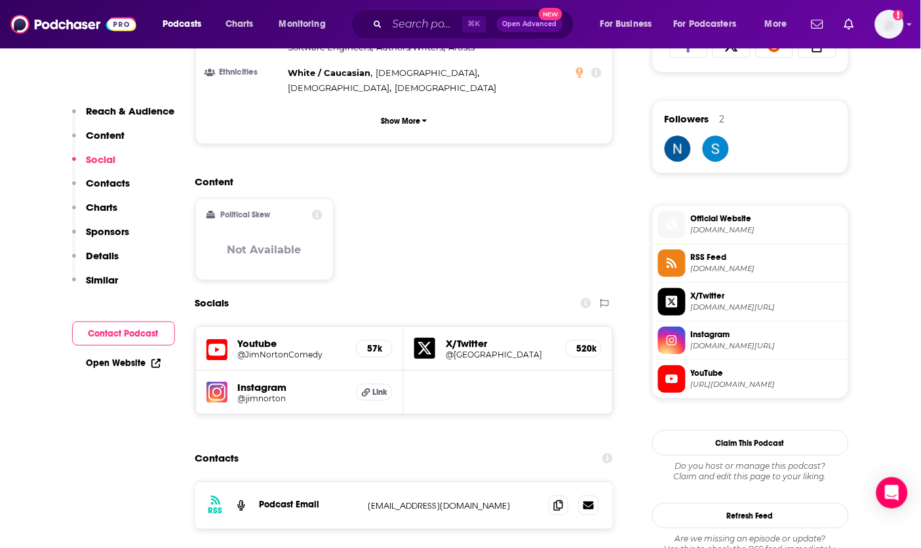
scroll to position [1012, 0]
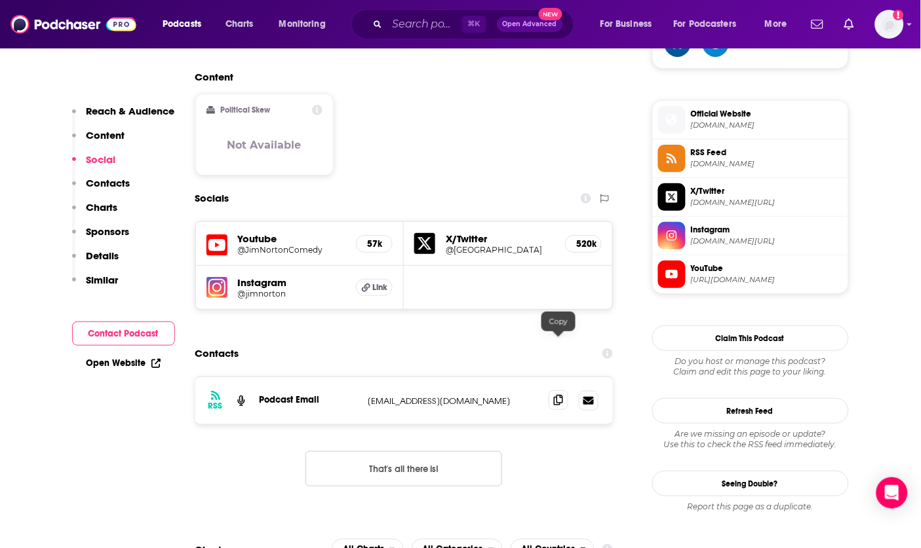
click at [560, 395] on icon at bounding box center [558, 400] width 9 height 10
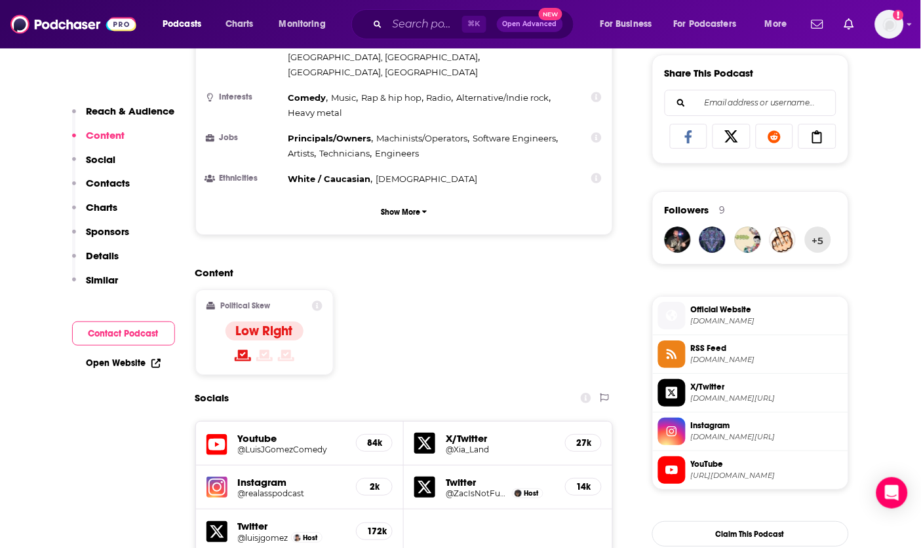
scroll to position [818, 0]
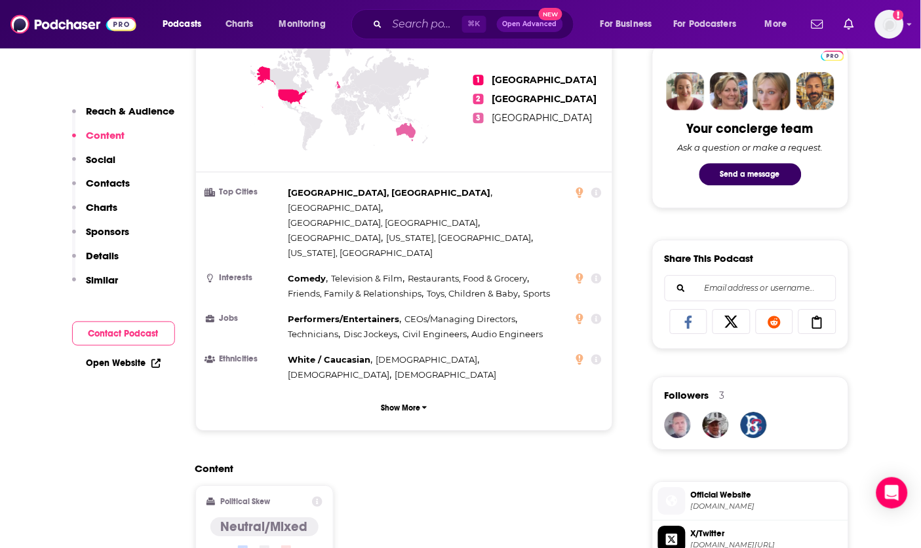
scroll to position [1181, 0]
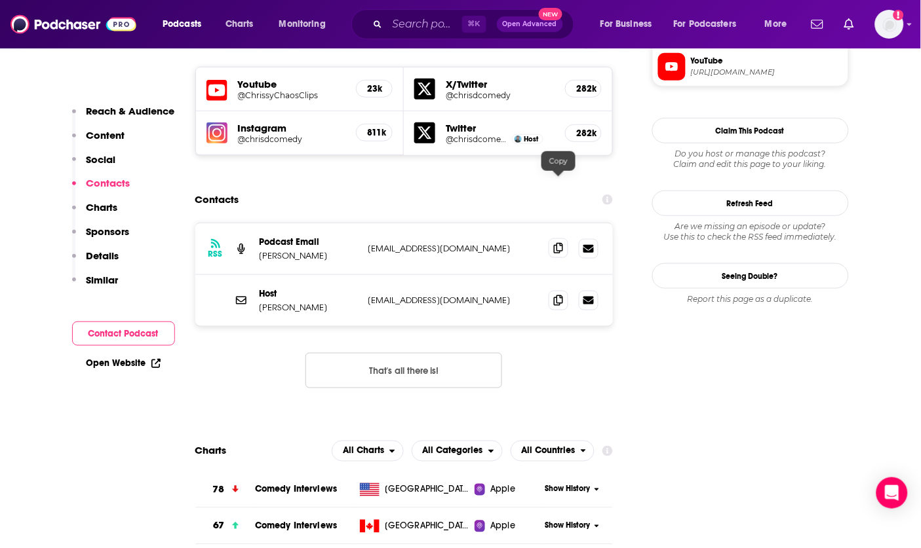
click at [563, 243] on icon at bounding box center [558, 248] width 9 height 10
click at [558, 243] on icon at bounding box center [558, 248] width 9 height 10
click at [568, 290] on span at bounding box center [558, 300] width 20 height 20
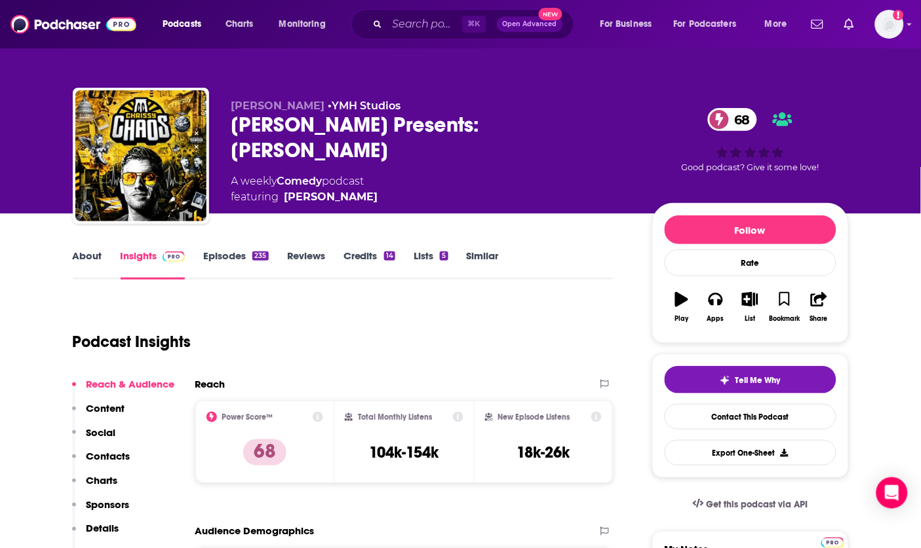
scroll to position [0, 0]
click at [444, 130] on div "Chris Distefano Presents: Chrissy Chaos 68" at bounding box center [431, 137] width 400 height 51
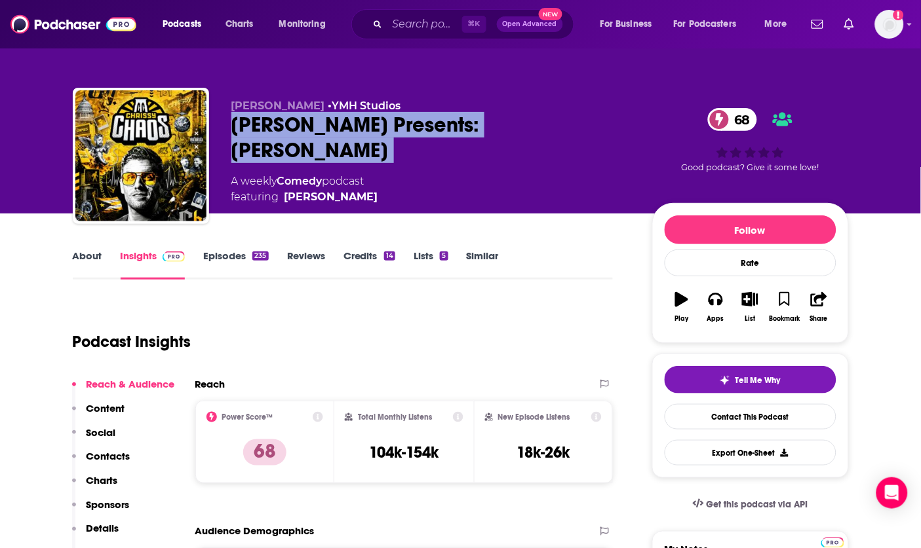
click at [444, 130] on div "Chris Distefano Presents: Chrissy Chaos 68" at bounding box center [431, 137] width 400 height 51
copy div "Chris Distefano Presents: Chrissy Chaos 68"
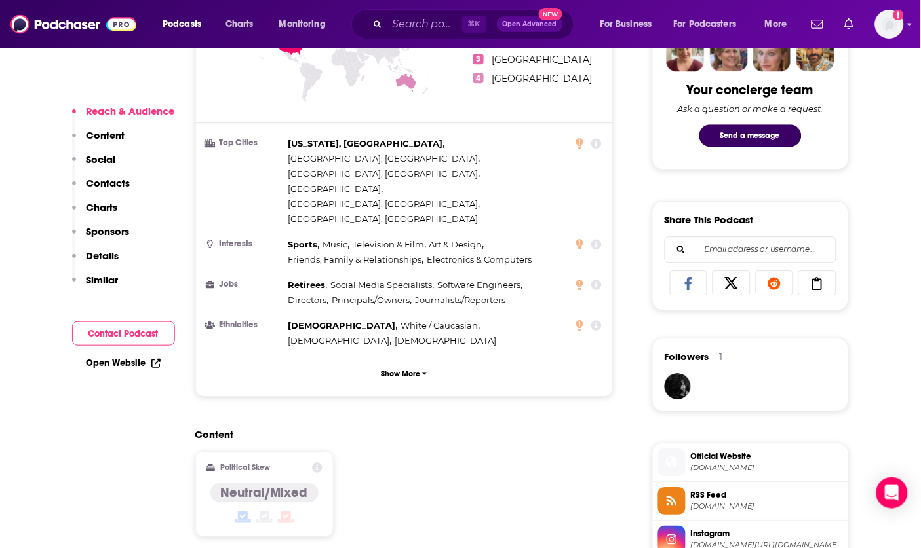
scroll to position [1021, 0]
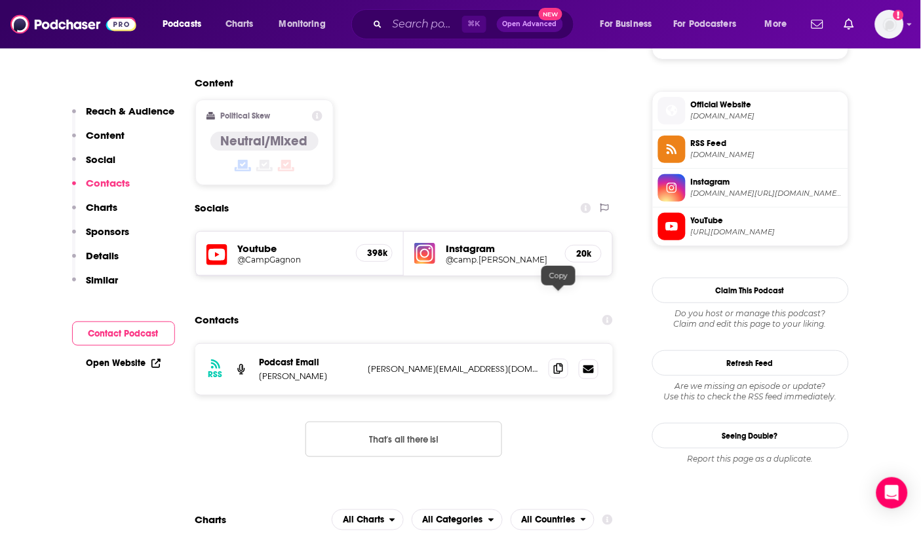
click at [558, 364] on icon at bounding box center [558, 369] width 9 height 10
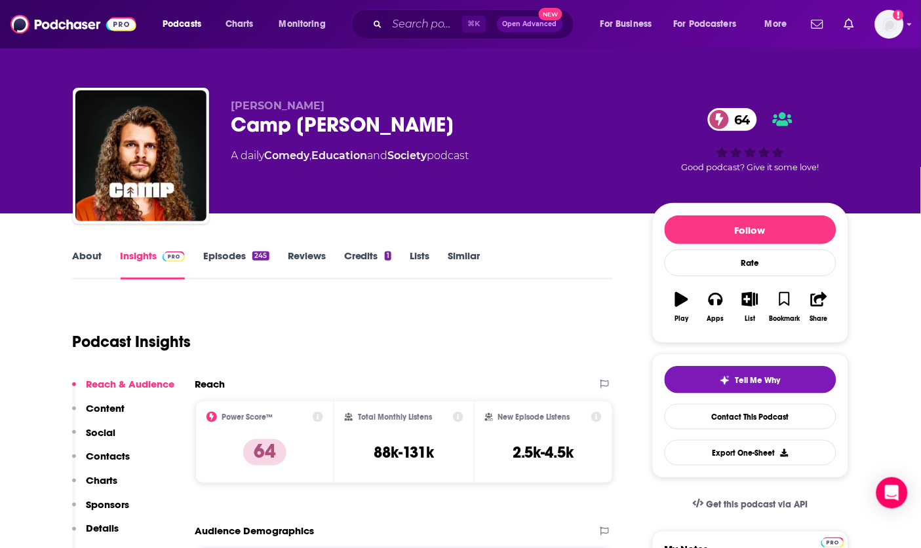
scroll to position [0, 0]
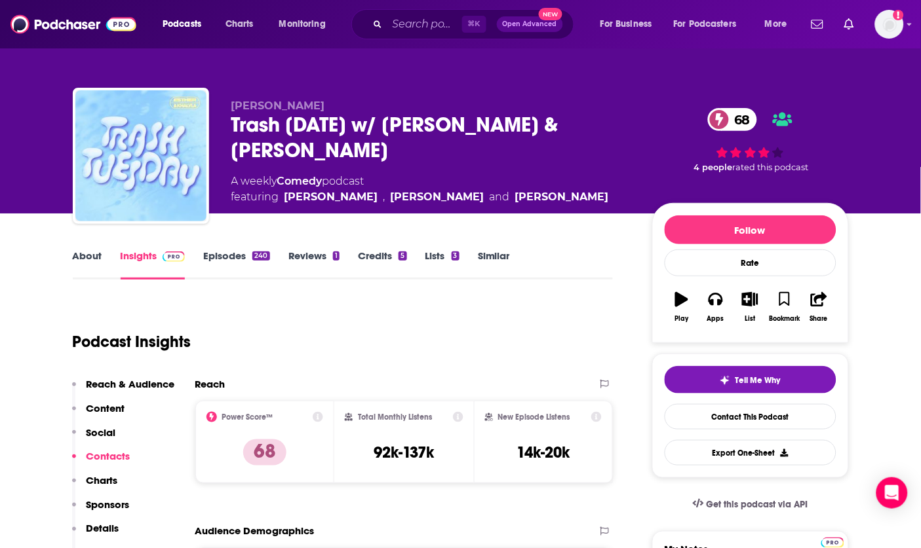
click at [277, 124] on div "Trash Tuesday w/ Esther Povitsky & Khalyla Kuhn 68" at bounding box center [431, 137] width 400 height 51
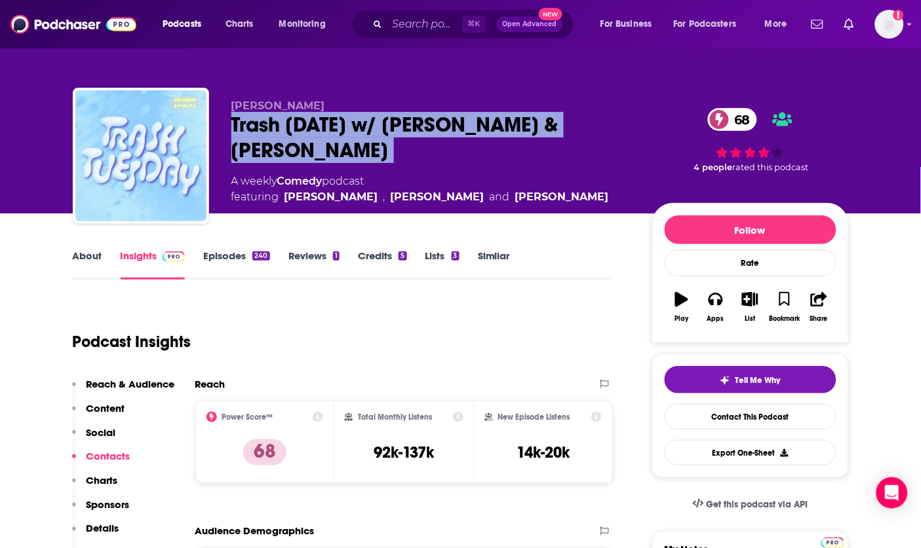
click at [277, 124] on div "Trash Tuesday w/ Esther Povitsky & Khalyla Kuhn 68" at bounding box center [431, 137] width 400 height 51
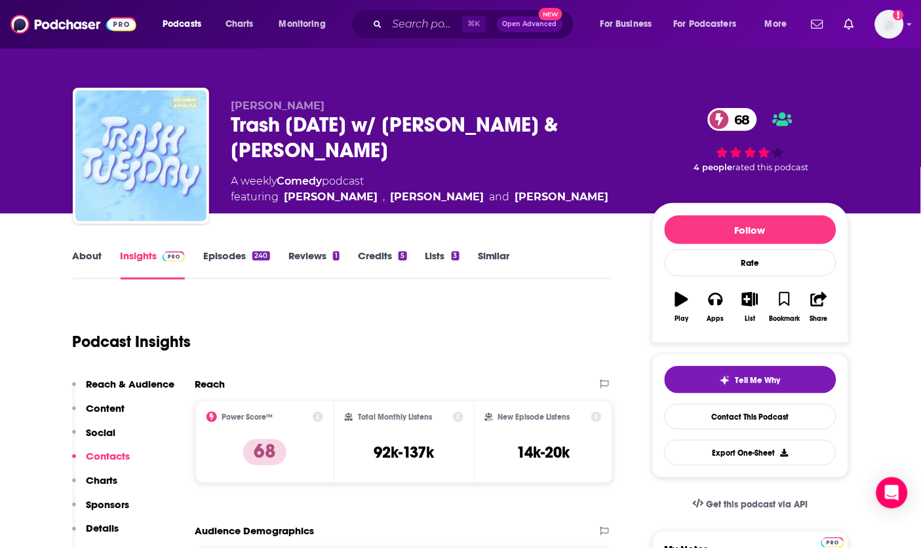
click at [261, 54] on div "Aaron Brungardt Trash Tuesday w/ Esther Povitsky & Khalyla Kuhn 68 A weekly Com…" at bounding box center [460, 107] width 839 height 214
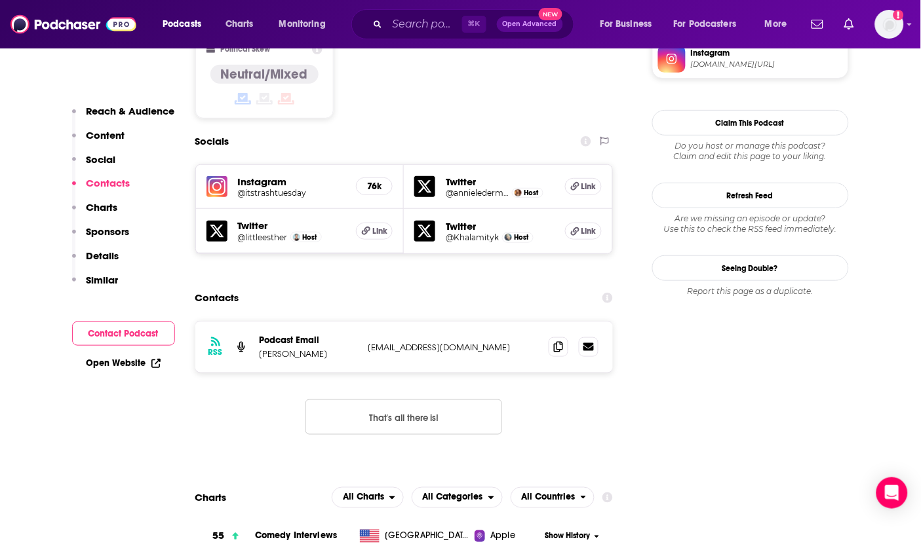
scroll to position [1113, 0]
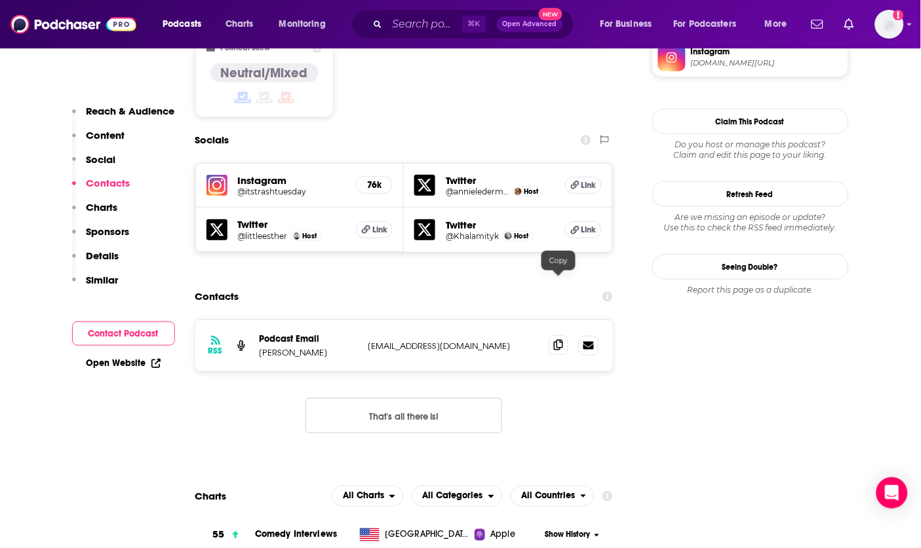
click at [562, 335] on span at bounding box center [558, 345] width 20 height 20
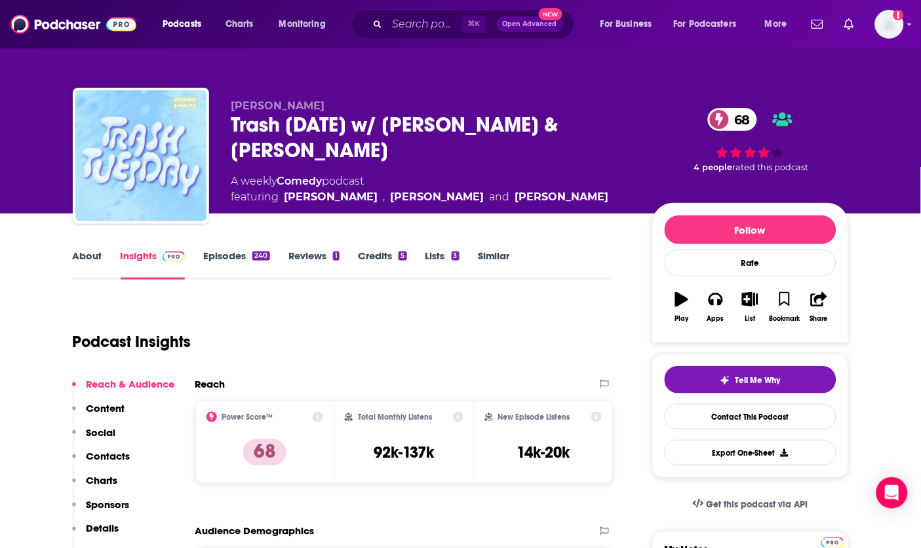
scroll to position [0, 0]
click at [348, 123] on div "Trash Tuesday w/ Esther Povitsky & Khalyla Kuhn 68" at bounding box center [431, 137] width 400 height 51
click at [347, 123] on div "Trash Tuesday w/ Esther Povitsky & Khalyla Kuhn 68" at bounding box center [431, 137] width 400 height 51
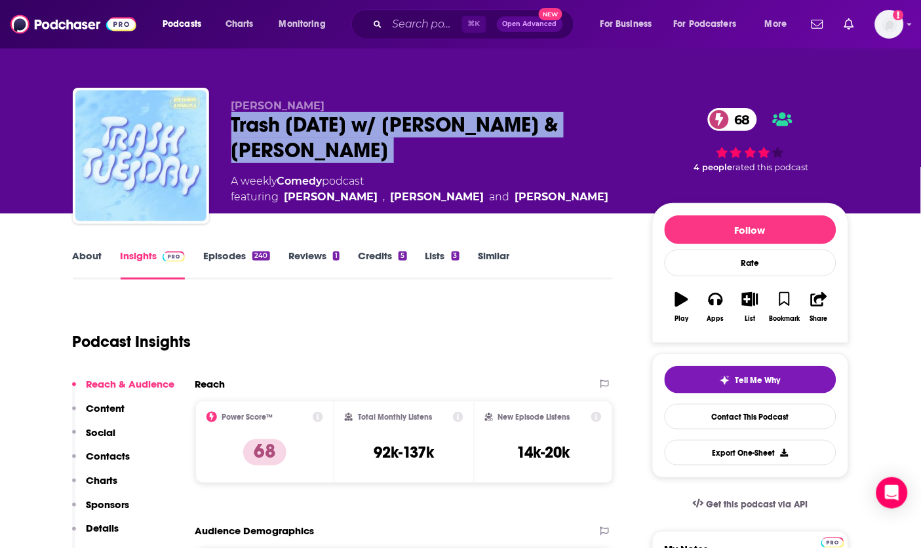
click at [347, 123] on div "Trash Tuesday w/ Esther Povitsky & Khalyla Kuhn 68" at bounding box center [431, 137] width 400 height 51
copy div "Trash Tuesday w/ Esther Povitsky & Khalyla Kuhn 68"
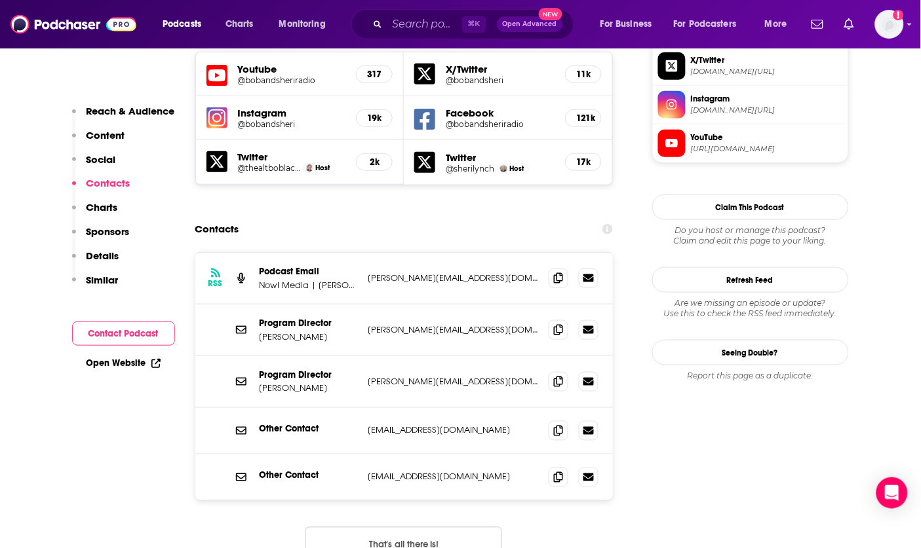
scroll to position [1162, 0]
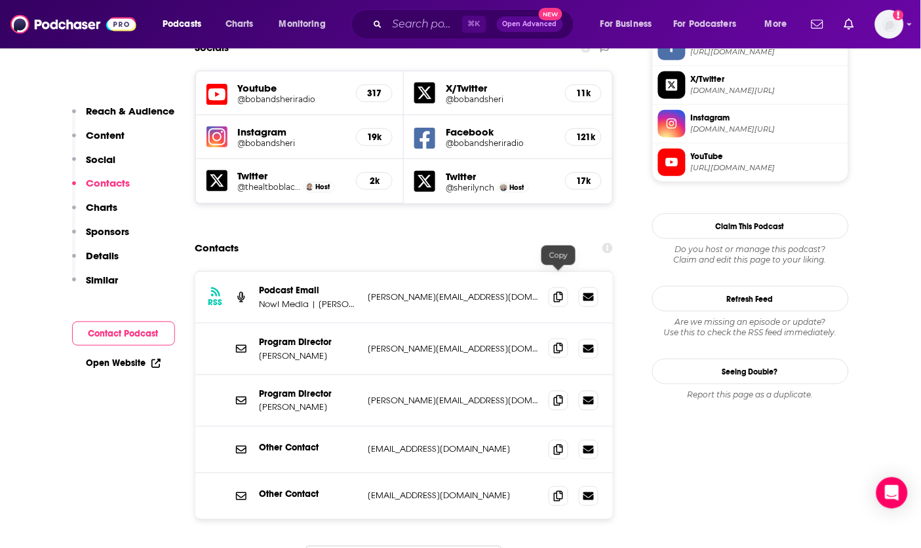
click at [565, 339] on span at bounding box center [558, 349] width 20 height 20
click at [566, 391] on span at bounding box center [558, 401] width 20 height 20
click at [562, 444] on icon at bounding box center [558, 449] width 9 height 10
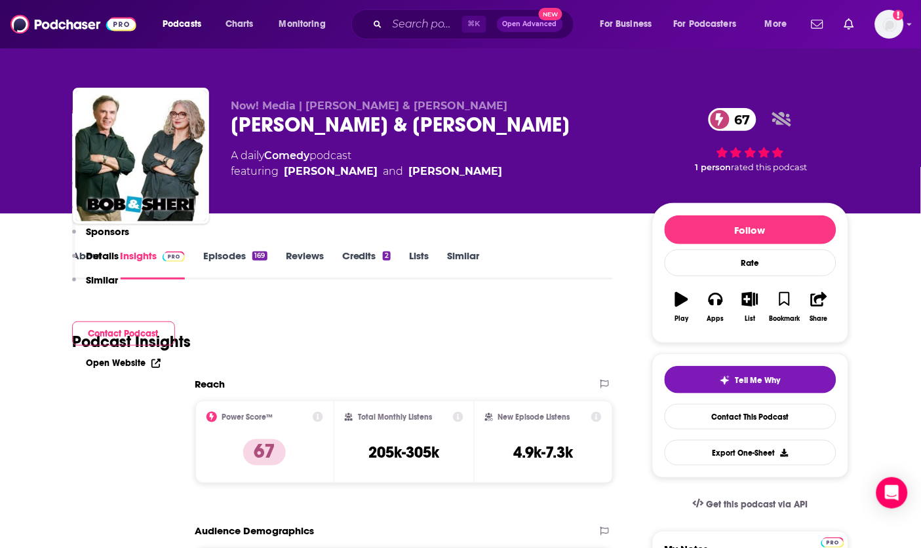
scroll to position [381, 0]
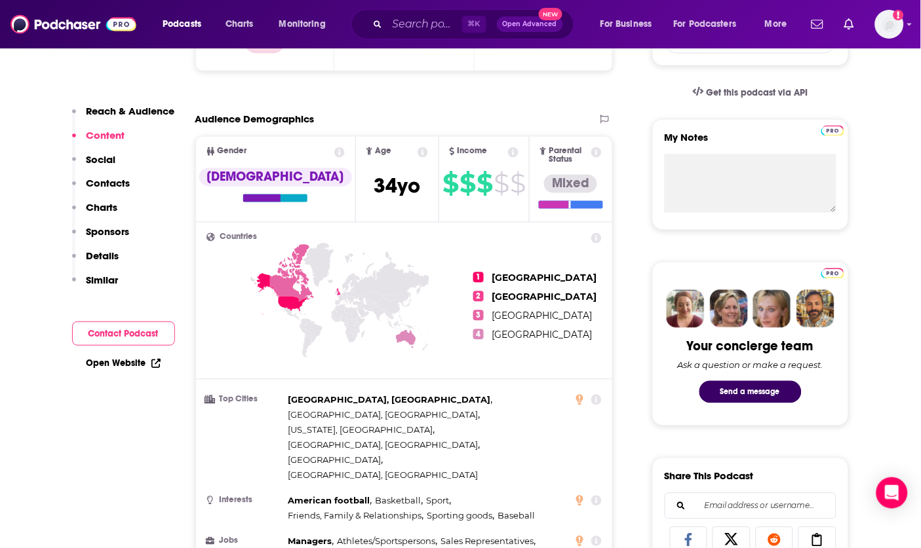
scroll to position [979, 0]
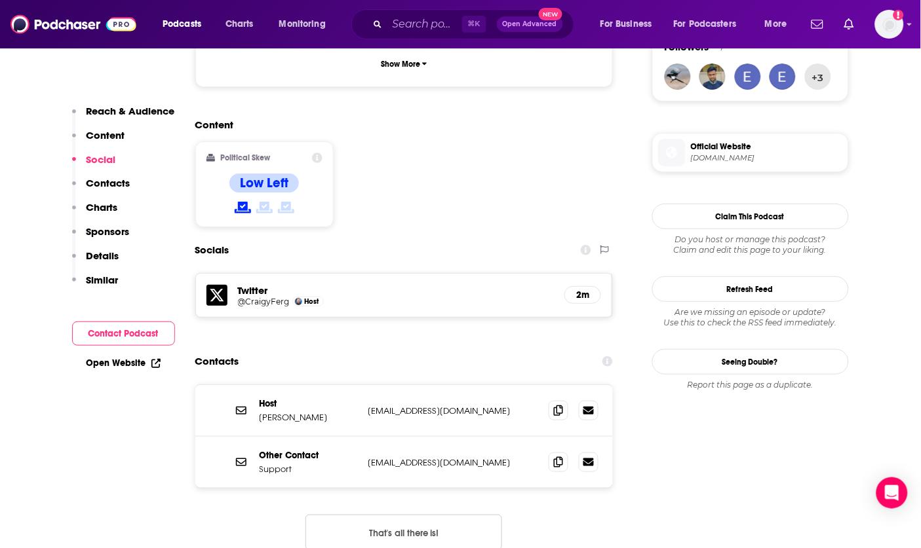
click at [531, 349] on div "Contacts" at bounding box center [404, 361] width 418 height 25
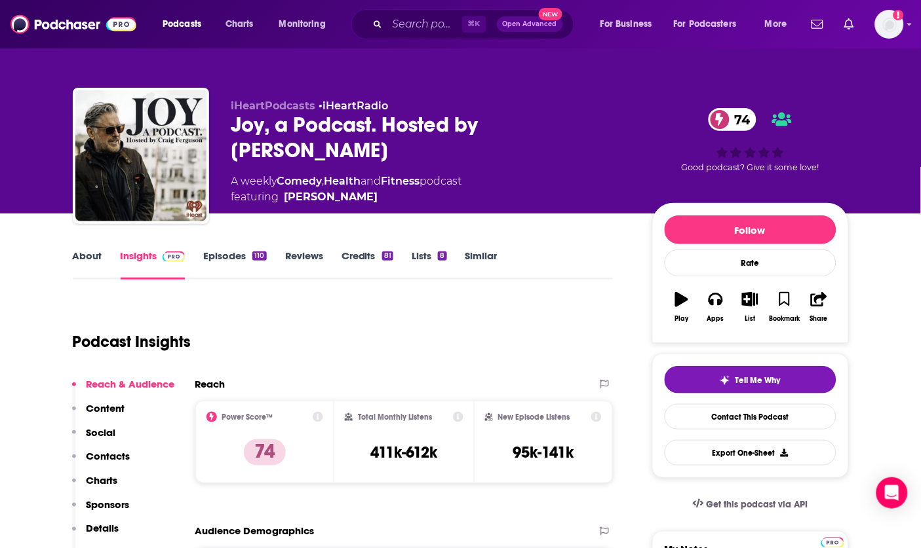
scroll to position [0, 0]
click at [311, 142] on div "Joy, a Podcast. Hosted by [PERSON_NAME] 74" at bounding box center [431, 137] width 400 height 51
click at [309, 142] on div "Joy, a Podcast. Hosted by [PERSON_NAME] 74" at bounding box center [431, 137] width 400 height 51
click at [309, 142] on div "Joy, a Podcast. Hosted by Craig Ferguson 74" at bounding box center [431, 137] width 400 height 51
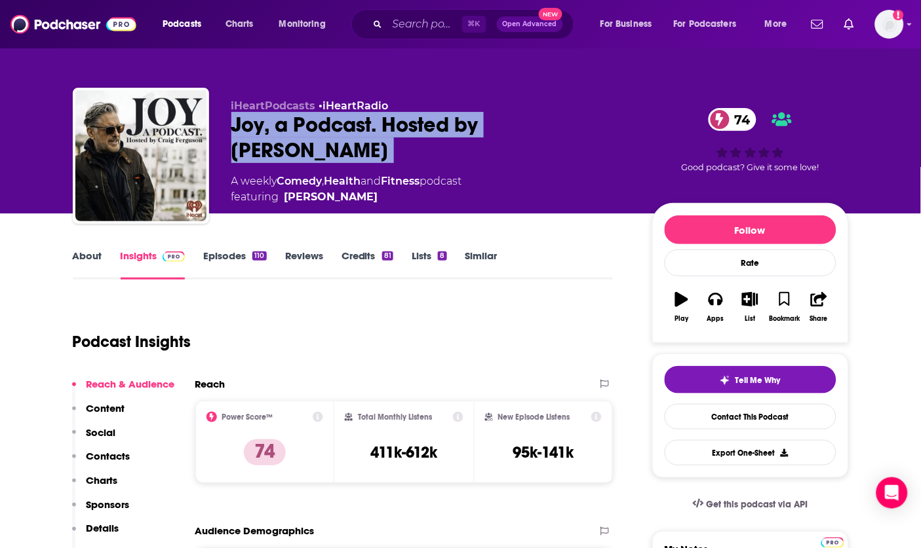
click at [309, 142] on div "Joy, a Podcast. Hosted by Craig Ferguson 74" at bounding box center [431, 137] width 400 height 51
copy div "Joy, a Podcast. Hosted by Craig Ferguson 74"
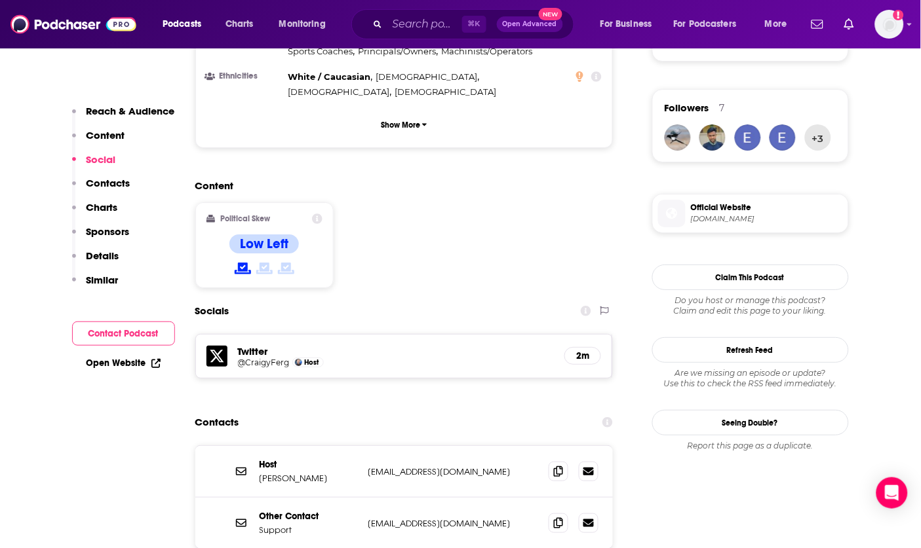
scroll to position [972, 0]
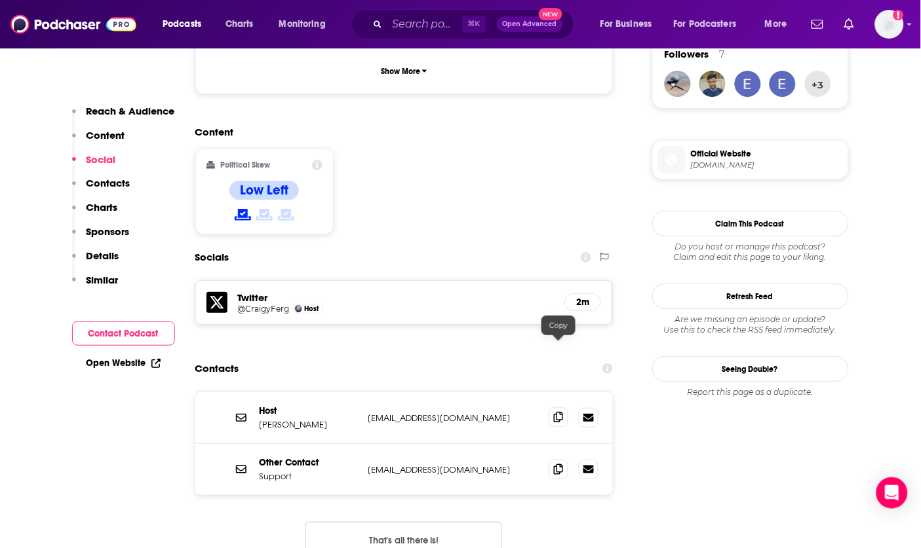
click at [557, 412] on icon at bounding box center [558, 417] width 9 height 10
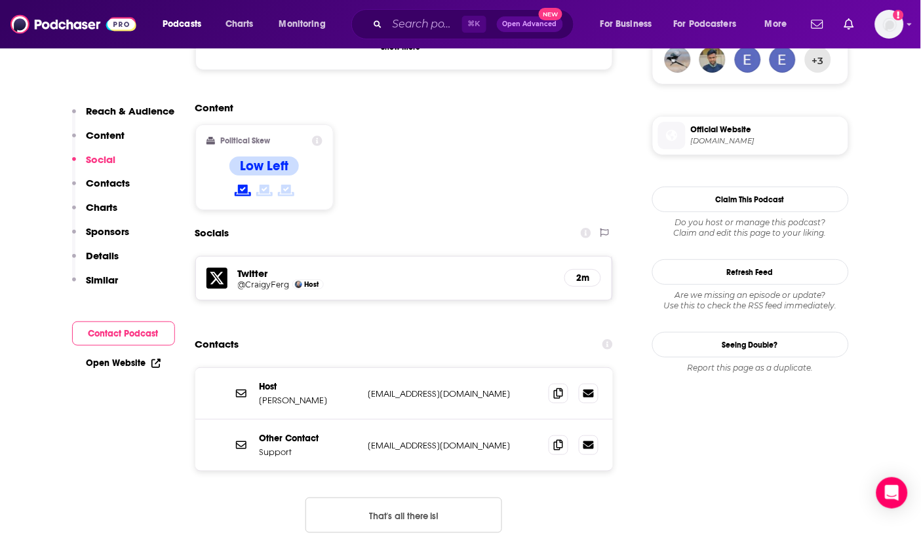
scroll to position [999, 0]
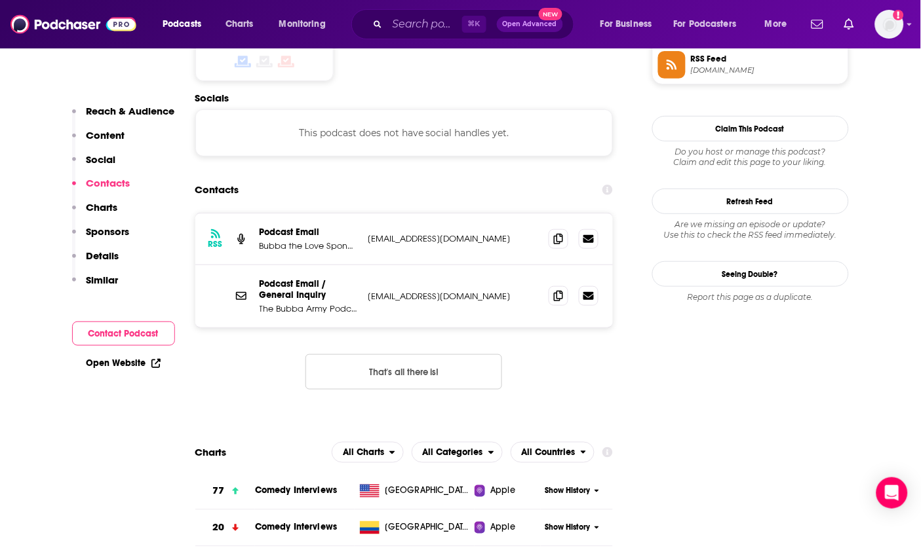
scroll to position [1106, 0]
click at [563, 290] on icon at bounding box center [558, 295] width 9 height 10
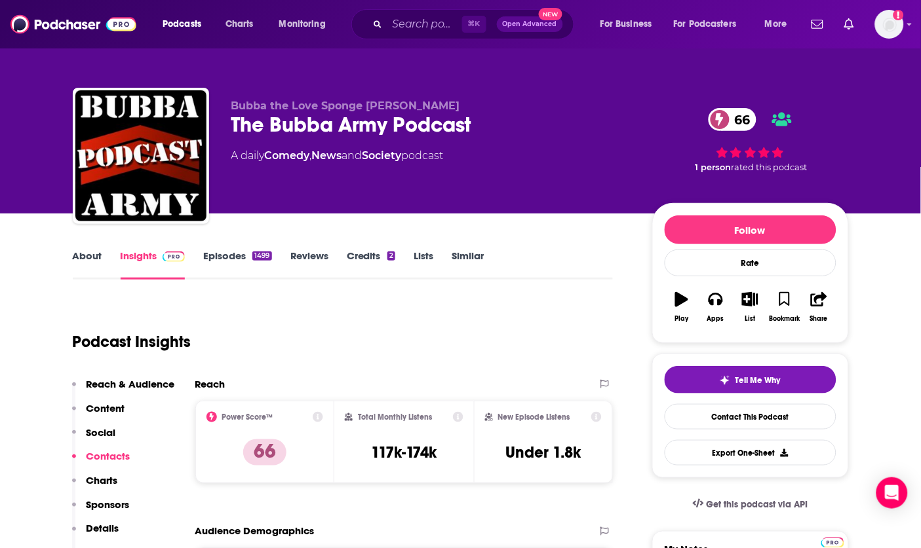
scroll to position [0, 0]
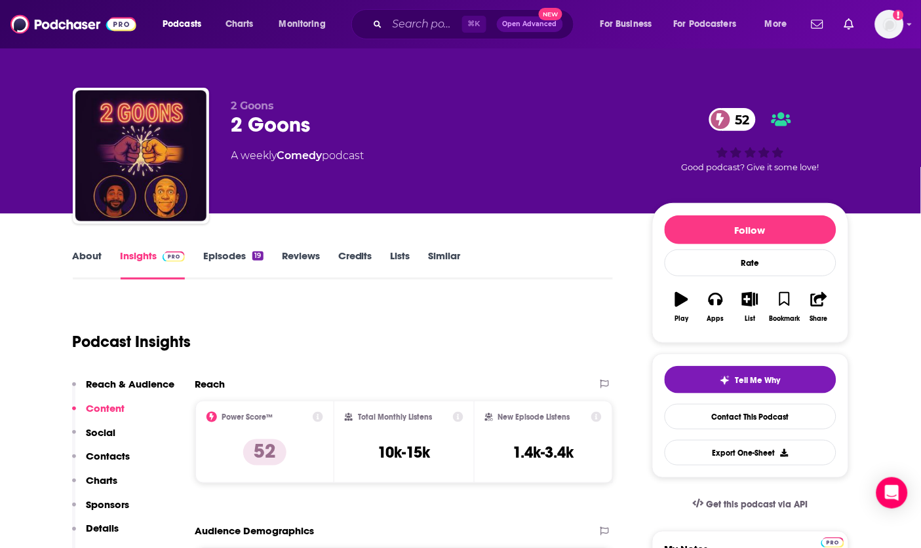
click at [238, 139] on div "2 Goons 2 Goons 52 A weekly Comedy podcast" at bounding box center [431, 152] width 400 height 105
copy div "2 Goons 52"
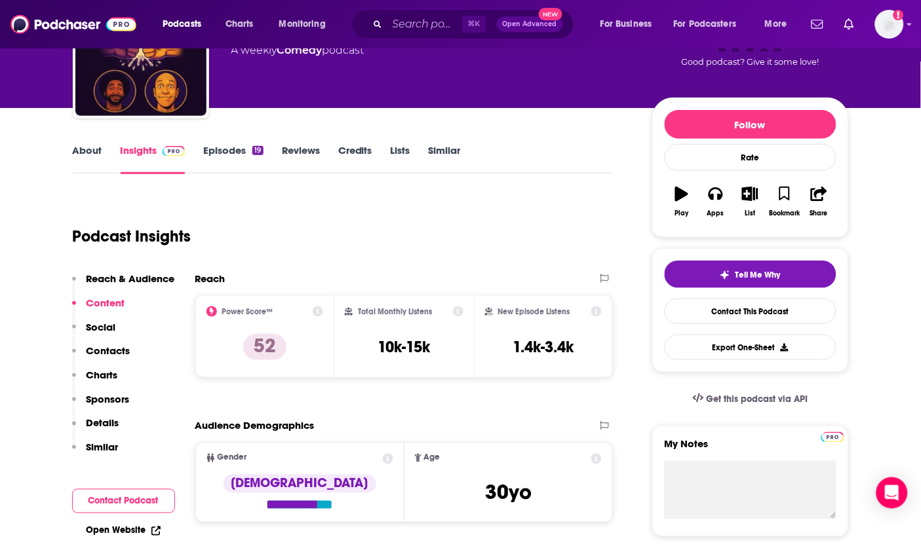
scroll to position [124, 0]
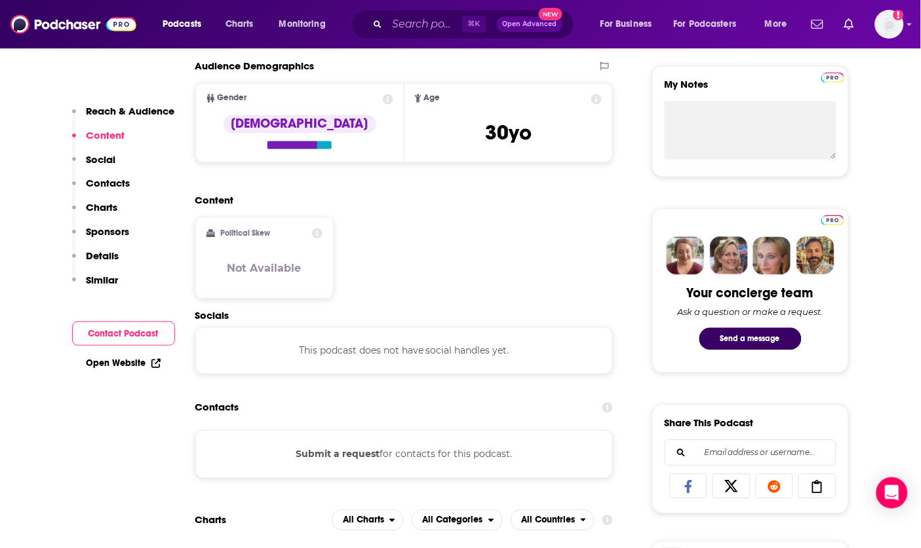
scroll to position [554, 0]
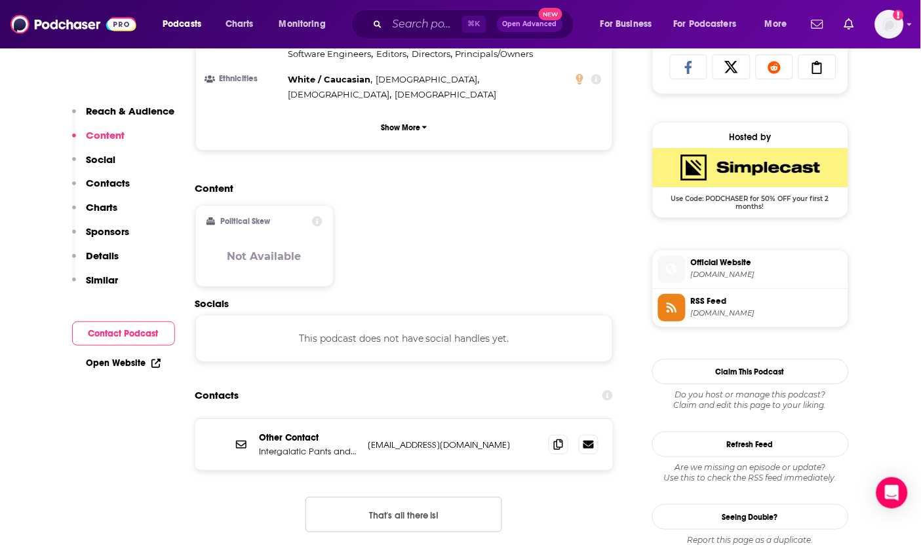
scroll to position [886, 0]
click at [556, 438] on icon at bounding box center [558, 443] width 9 height 10
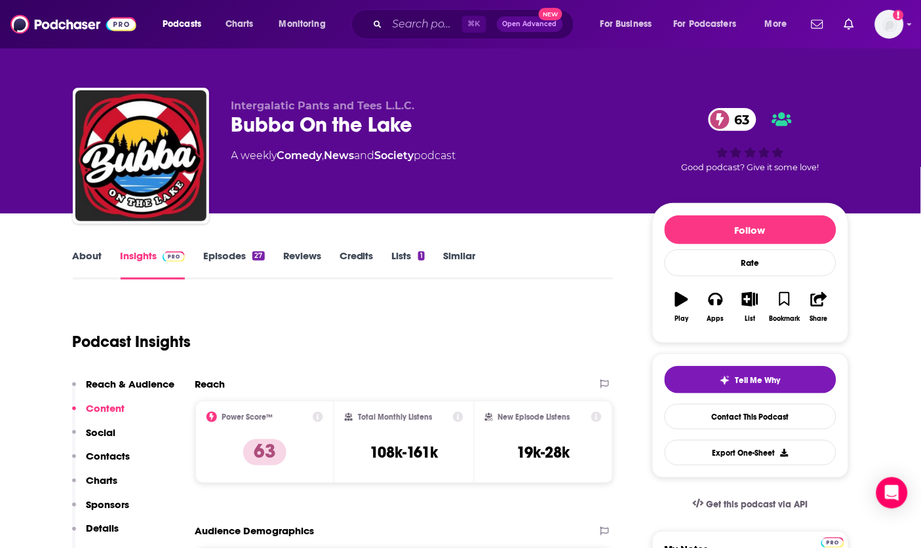
scroll to position [0, 0]
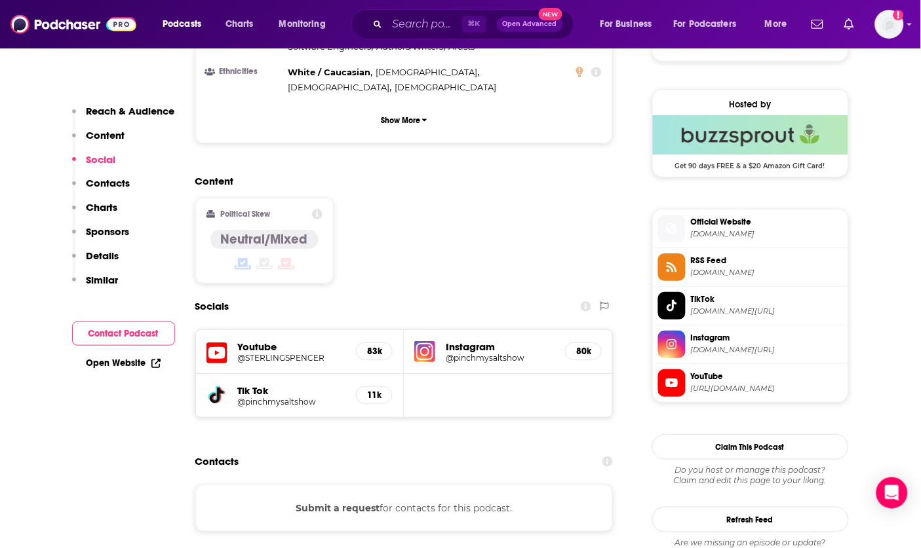
scroll to position [886, 0]
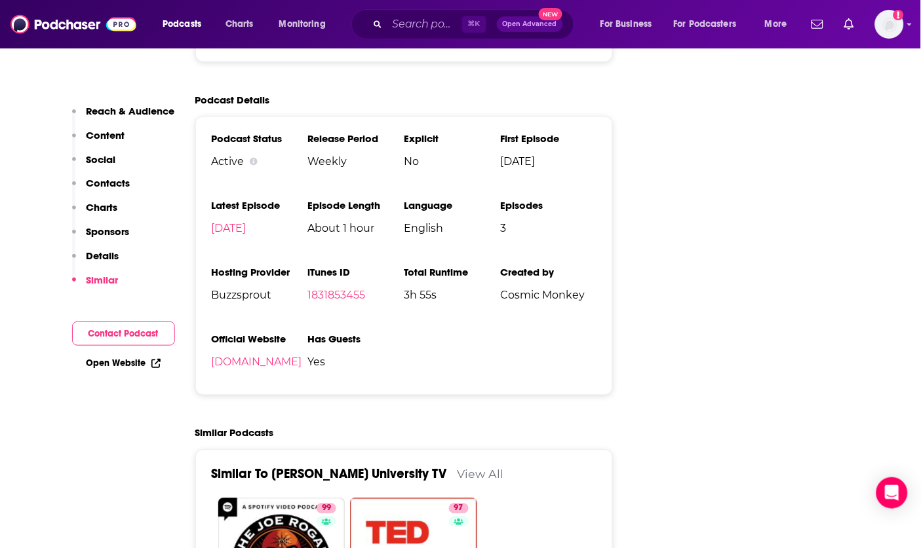
scroll to position [1702, 0]
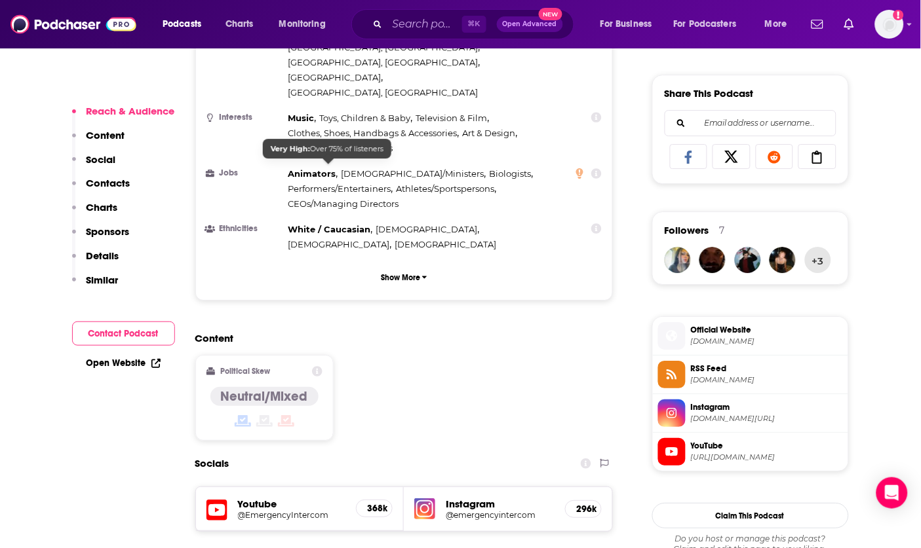
scroll to position [1145, 0]
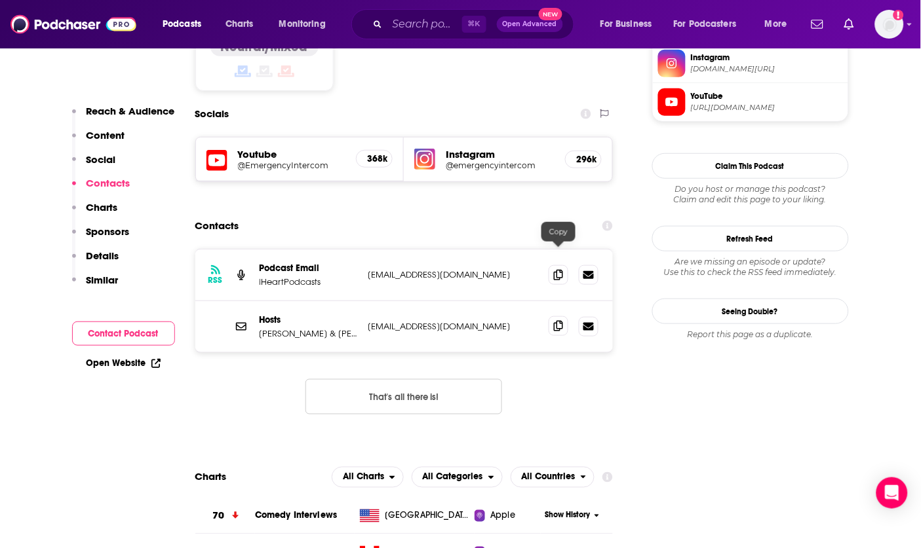
click at [558, 321] on icon at bounding box center [558, 326] width 9 height 10
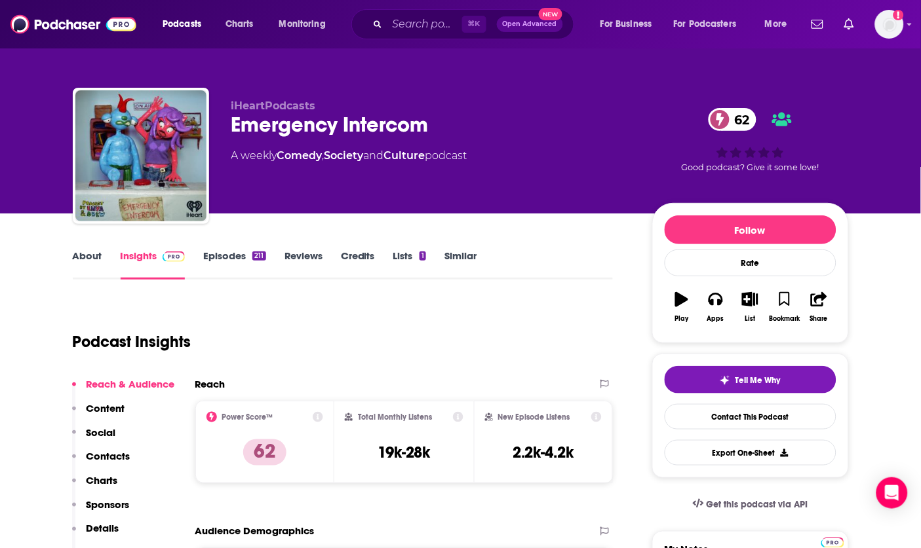
scroll to position [0, 0]
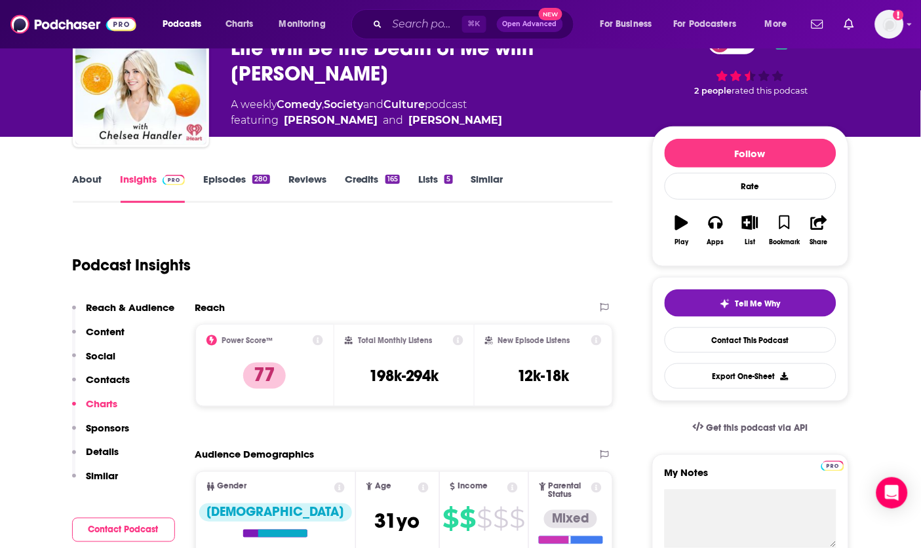
scroll to position [75, 0]
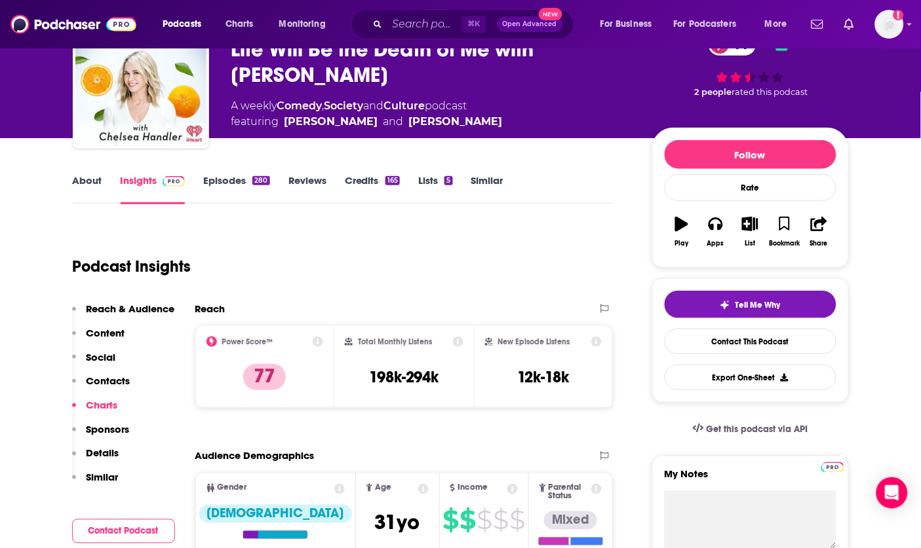
click at [270, 69] on div "Life Will Be the Death of Me with Chelsea Handler 77" at bounding box center [431, 62] width 400 height 51
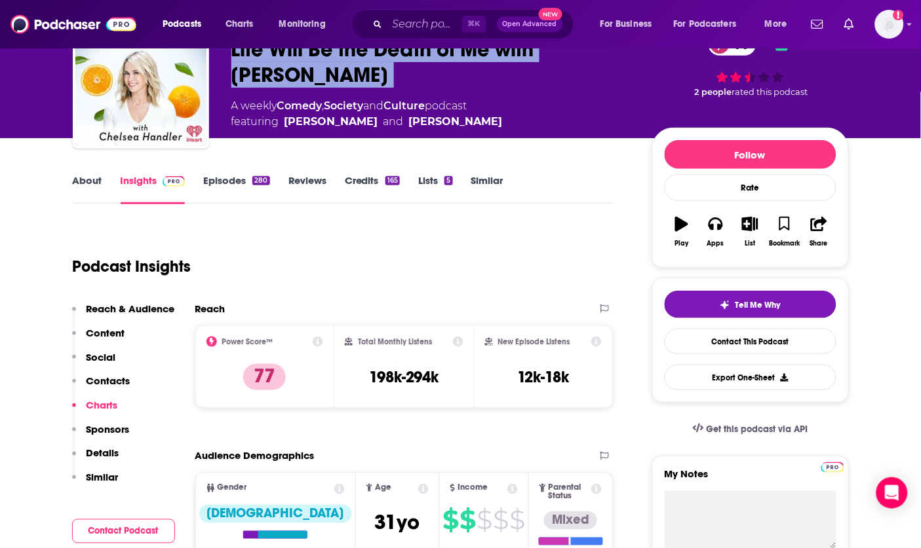
click at [270, 69] on div "Life Will Be the Death of Me with Chelsea Handler 77" at bounding box center [431, 62] width 400 height 51
copy div "Life Will Be the Death of Me with Chelsea Handler 77"
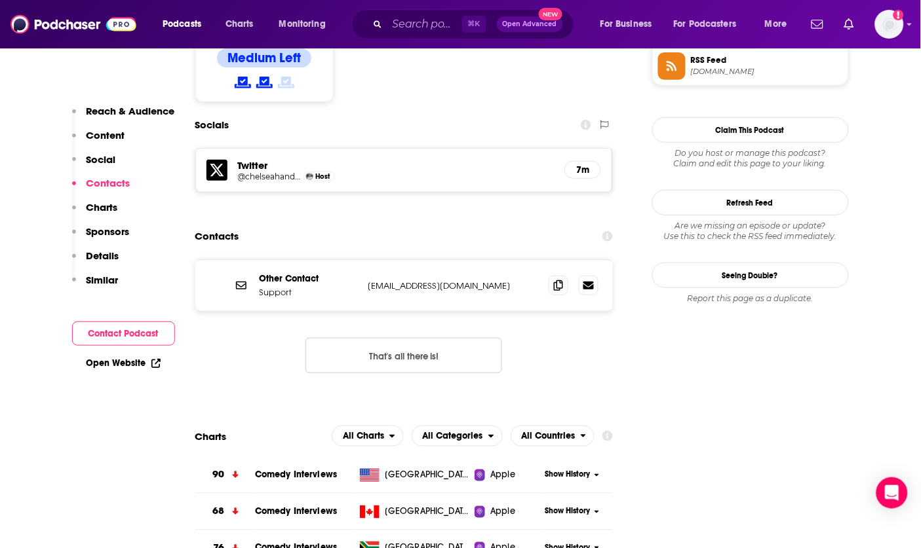
scroll to position [1130, 0]
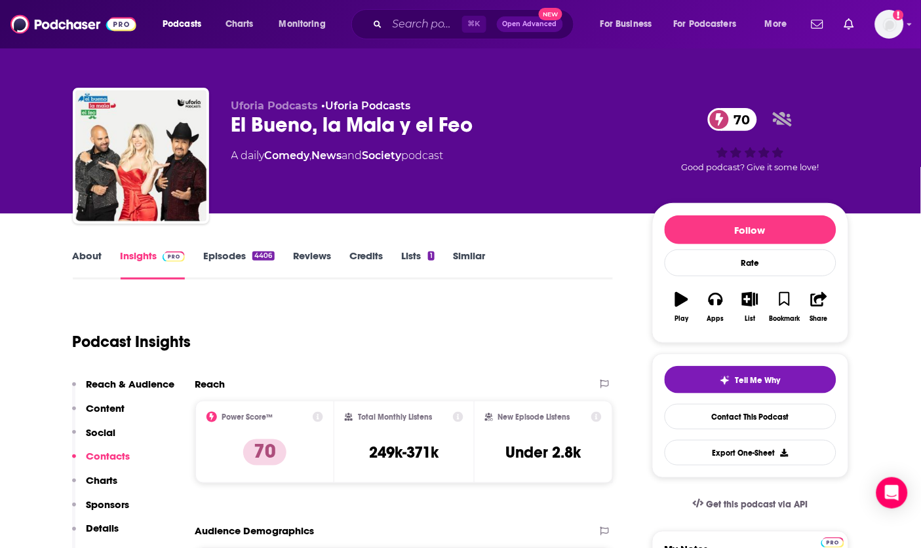
click at [335, 123] on div "El Bueno, la Mala y el Feo 70" at bounding box center [431, 125] width 400 height 26
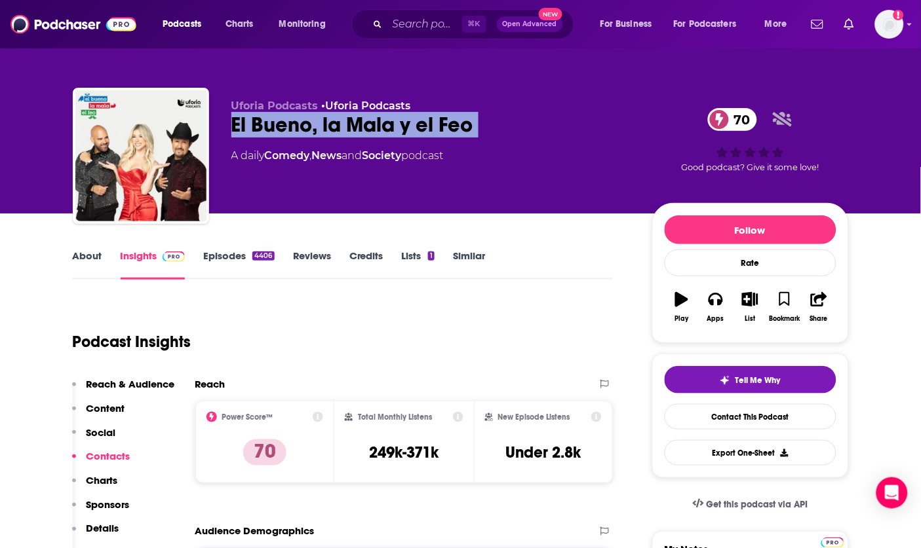
click at [335, 123] on div "El Bueno, la Mala y el Feo 70" at bounding box center [431, 125] width 400 height 26
copy div "El Bueno, la Mala y el Feo 70"
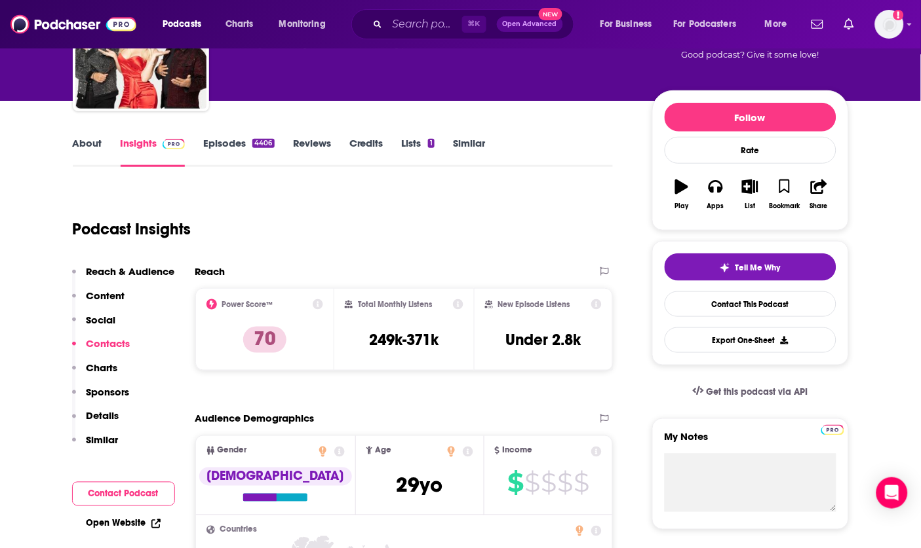
scroll to position [117, 0]
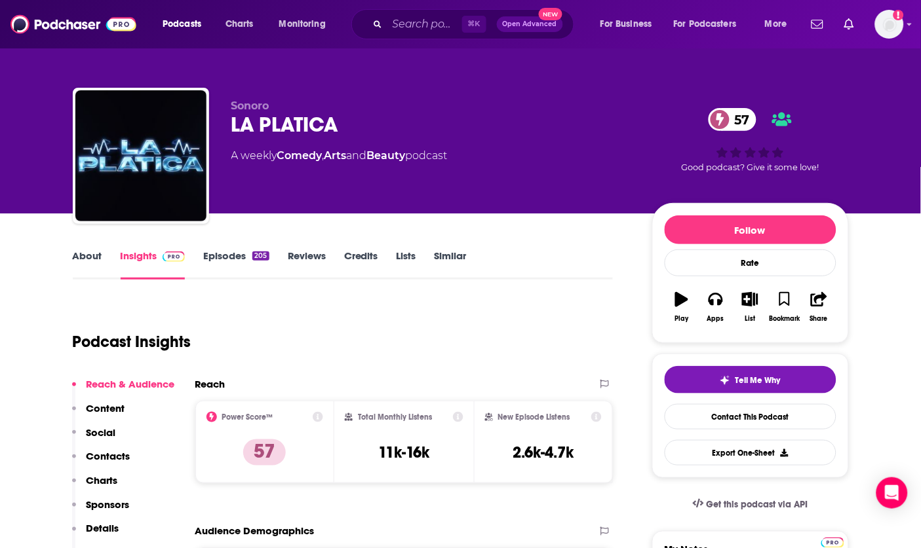
click at [247, 102] on span "Sonoro" at bounding box center [250, 106] width 38 height 12
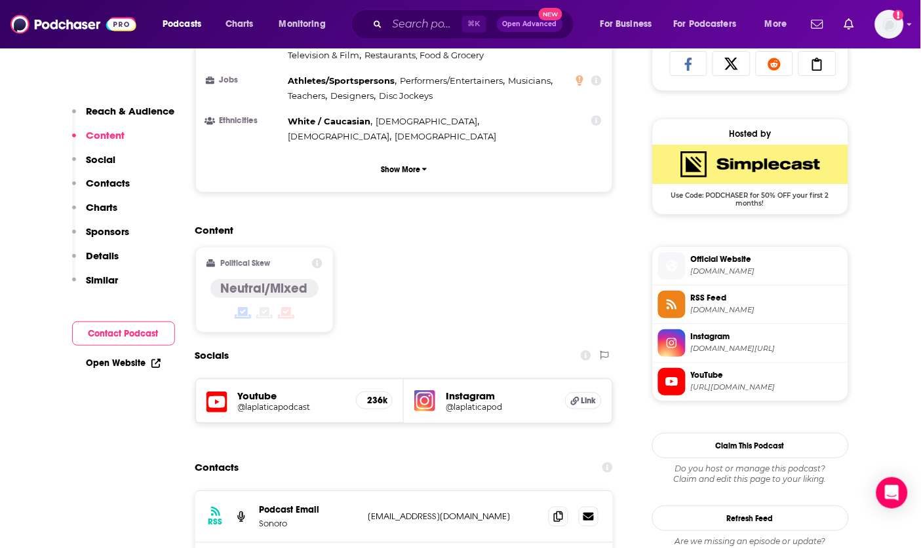
scroll to position [905, 0]
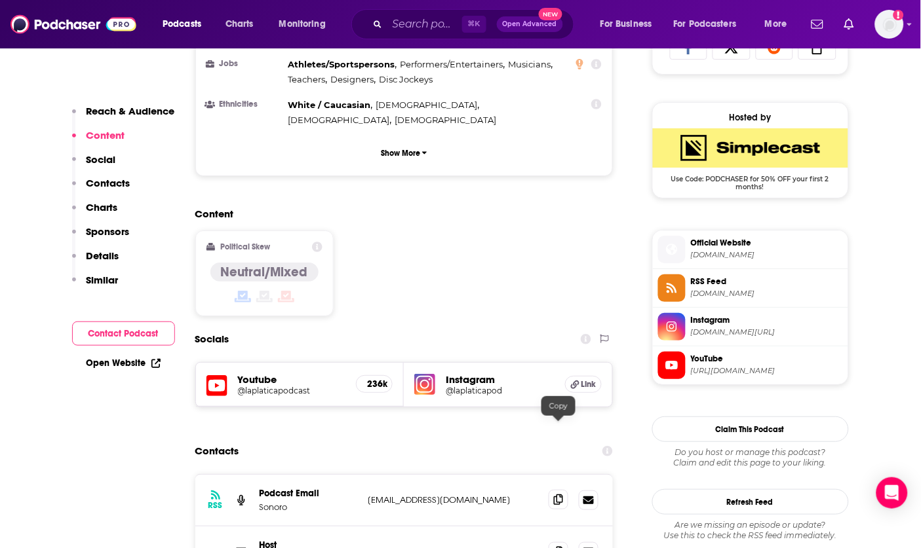
click at [558, 495] on icon at bounding box center [558, 500] width 9 height 10
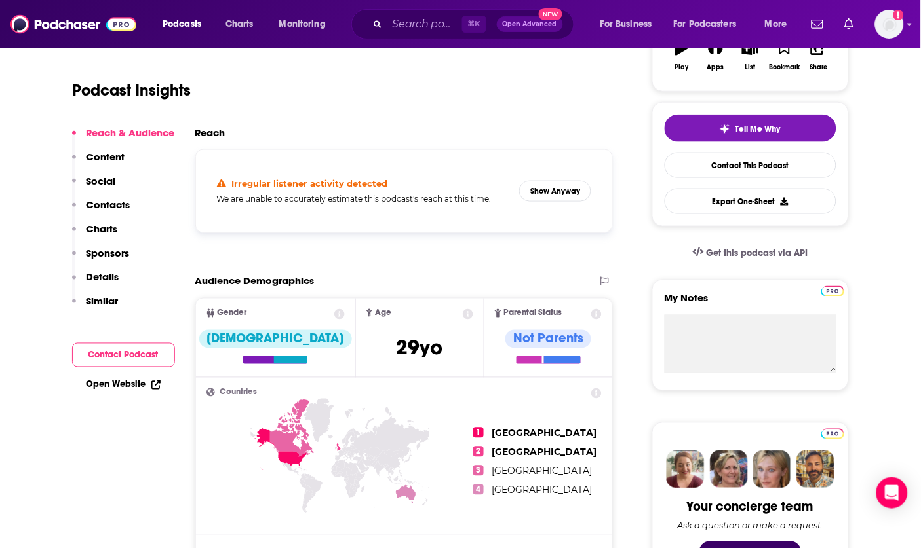
scroll to position [569, 0]
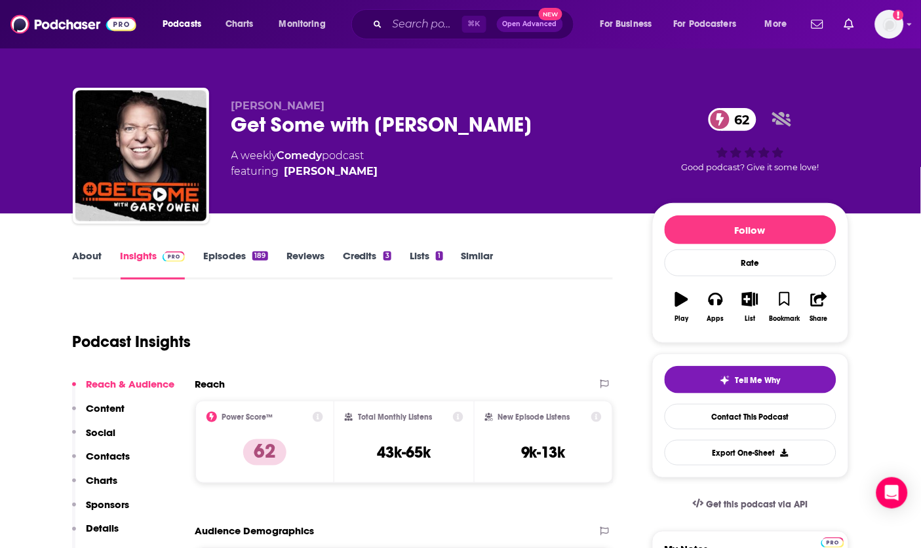
click at [273, 128] on div "Get Some with Gary Owen 62" at bounding box center [431, 125] width 400 height 26
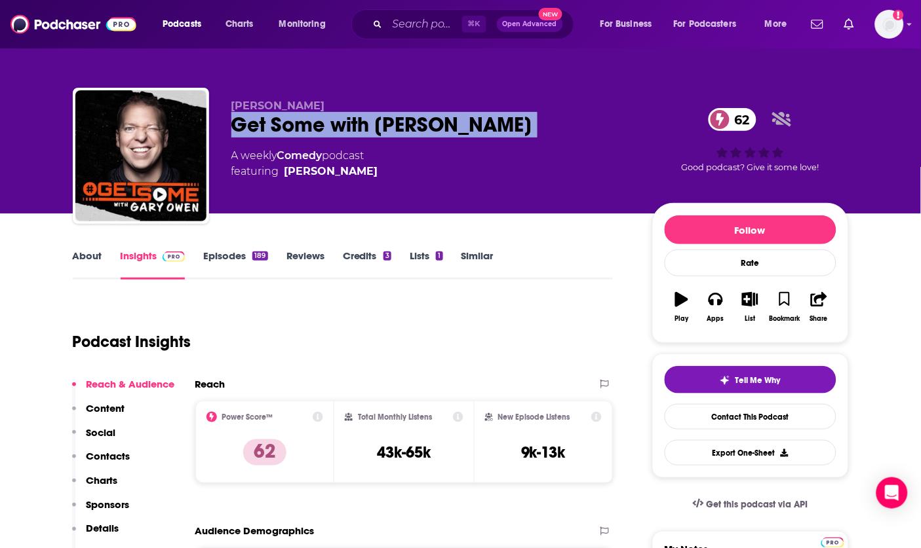
click at [273, 128] on div "Get Some with Gary Owen 62" at bounding box center [431, 125] width 400 height 26
copy div "Get Some with Gary Owen 62"
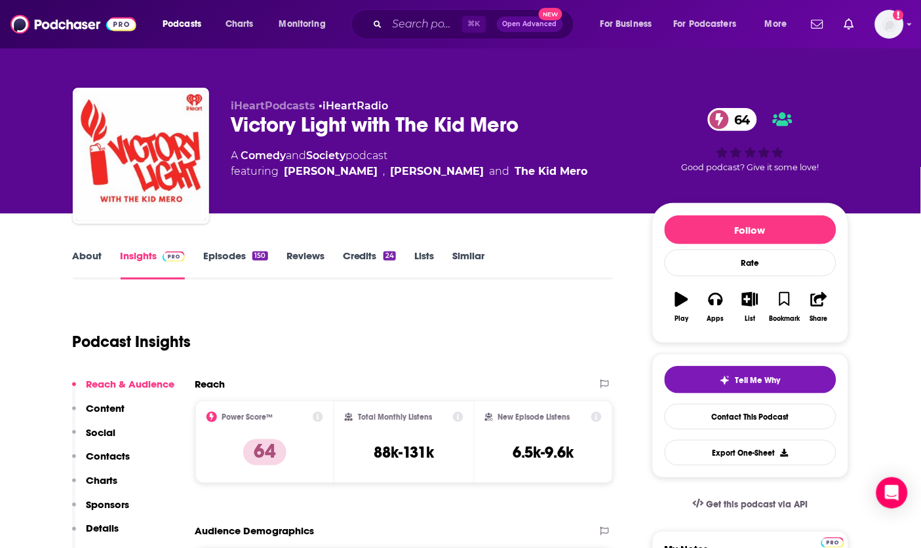
click at [311, 120] on div "Victory Light with The Kid Mero 64" at bounding box center [431, 125] width 400 height 26
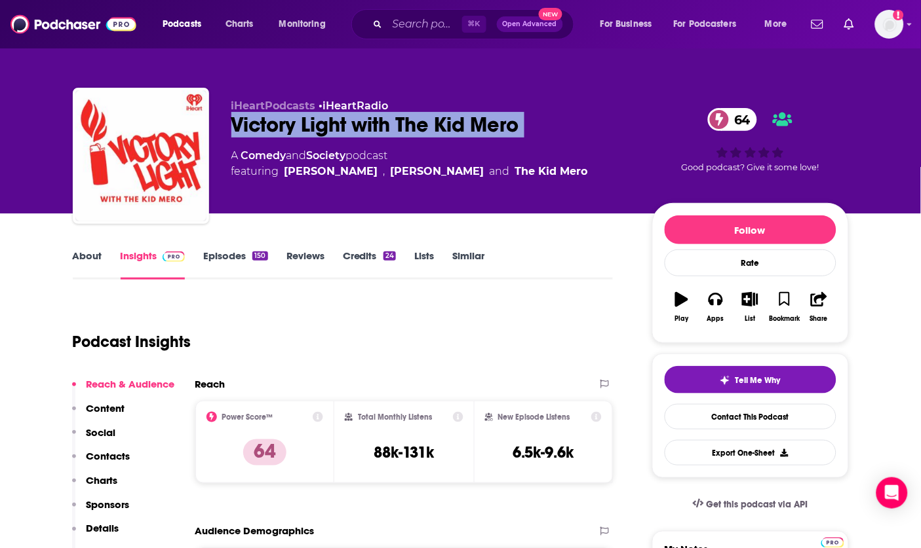
click at [311, 120] on div "Victory Light with The Kid Mero 64" at bounding box center [431, 125] width 400 height 26
copy div "Victory Light with The Kid Mero 64"
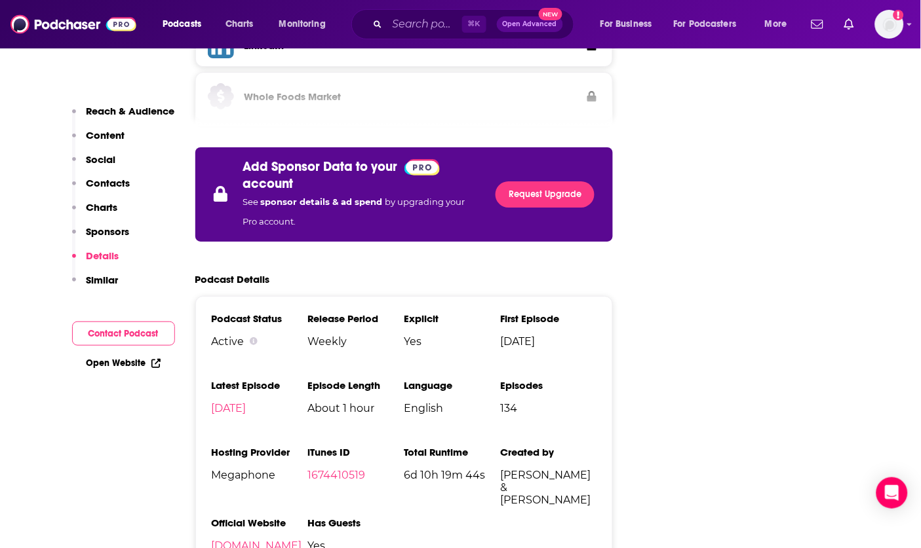
scroll to position [1994, 0]
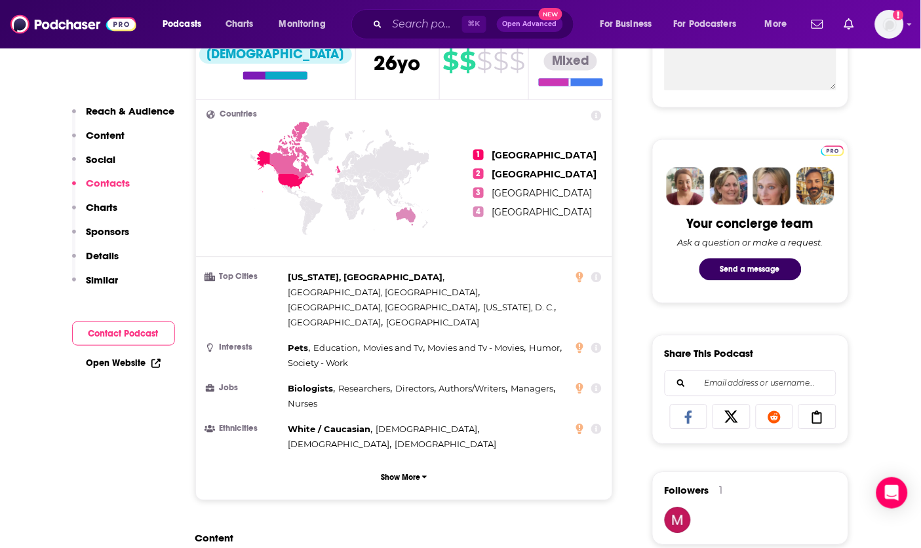
scroll to position [223, 0]
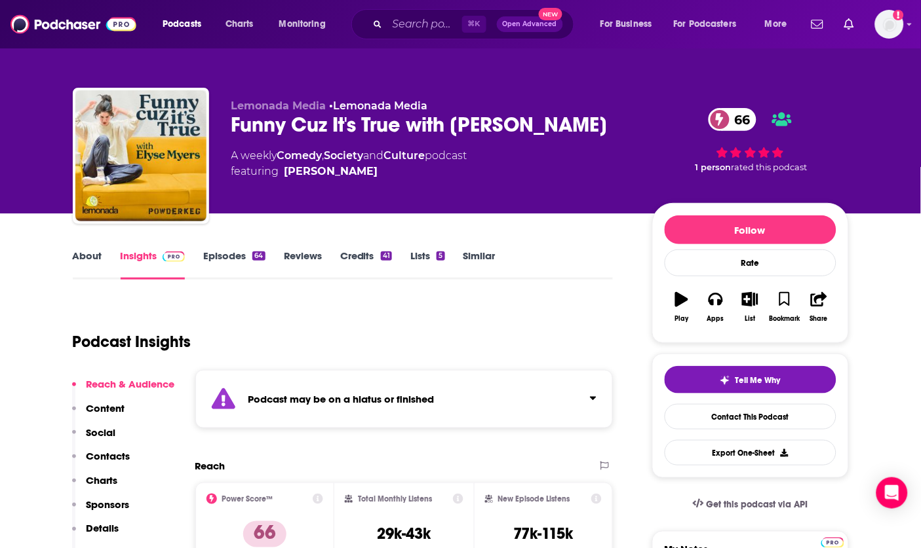
scroll to position [37, 0]
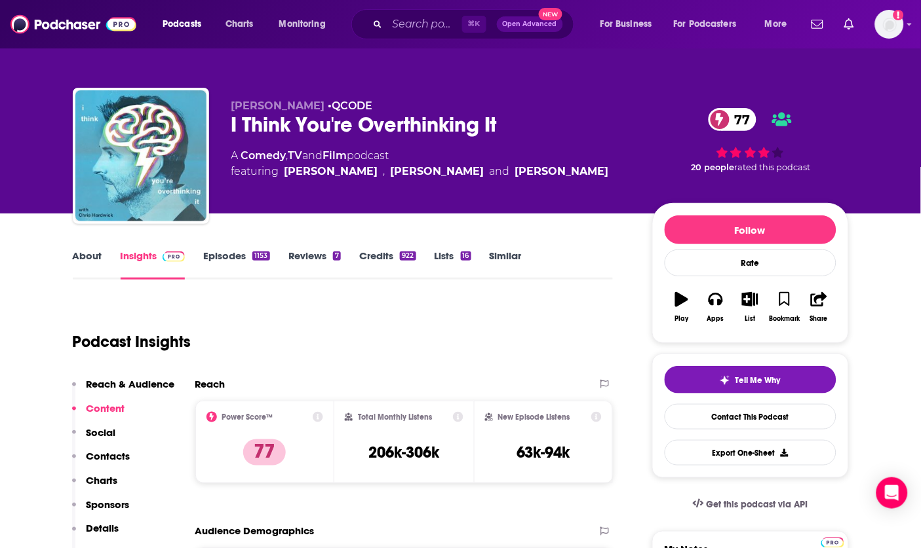
click at [311, 124] on div "I Think You're Overthinking It 77" at bounding box center [431, 125] width 400 height 26
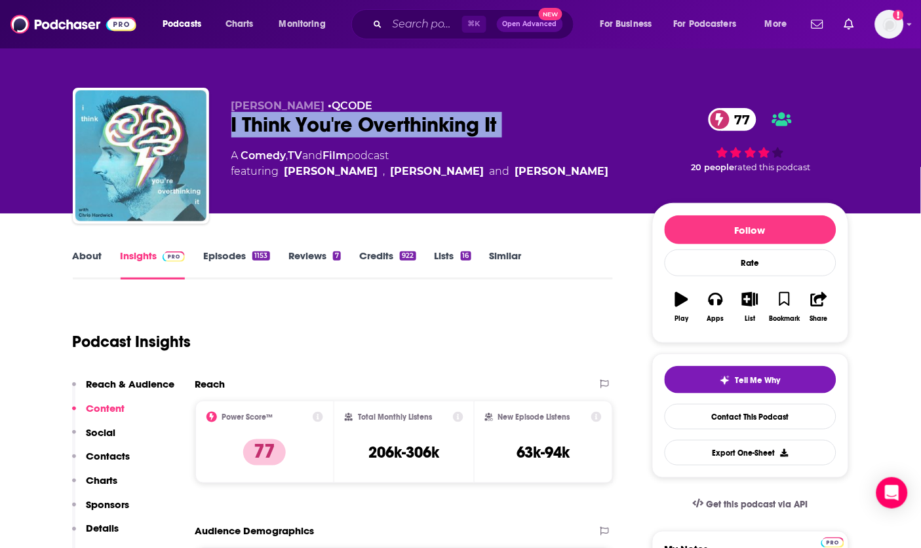
click at [311, 124] on div "I Think You're Overthinking It 77" at bounding box center [431, 125] width 400 height 26
copy div "I Think You're Overthinking It 77"
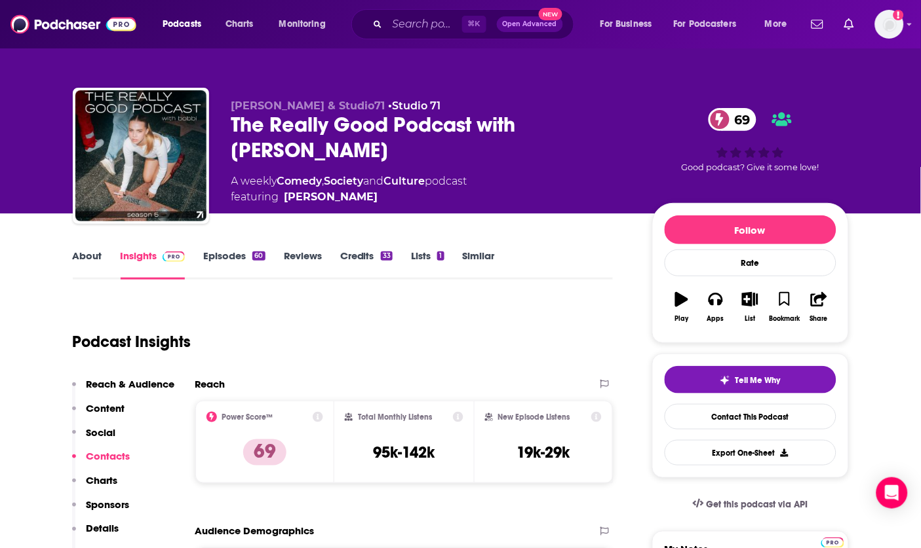
click at [291, 124] on div "The Really Good Podcast with Bobbi Althoff 69" at bounding box center [431, 137] width 400 height 51
click at [290, 124] on div "The Really Good Podcast with Bobbi Althoff 69" at bounding box center [431, 137] width 400 height 51
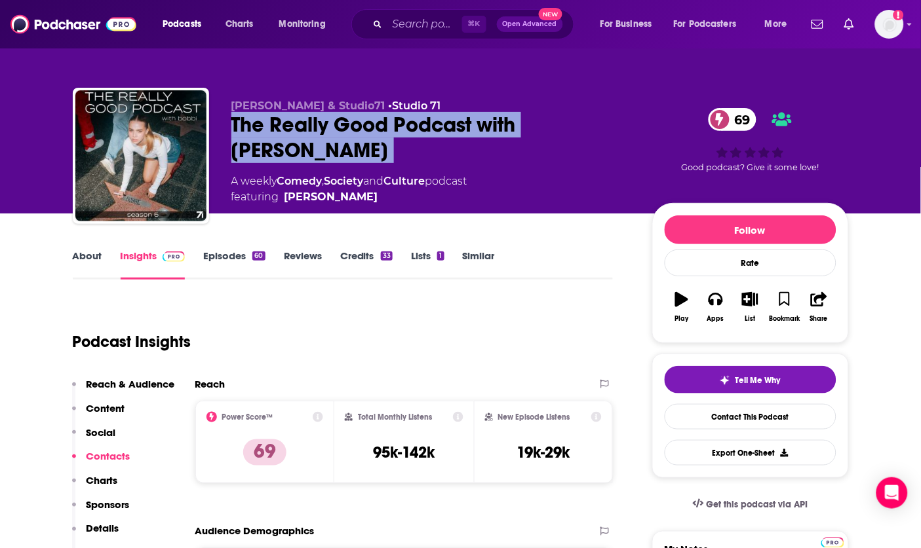
click at [290, 124] on div "The Really Good Podcast with Bobbi Althoff 69" at bounding box center [431, 137] width 400 height 51
copy div "The Really Good Podcast with Bobbi Althoff 69"
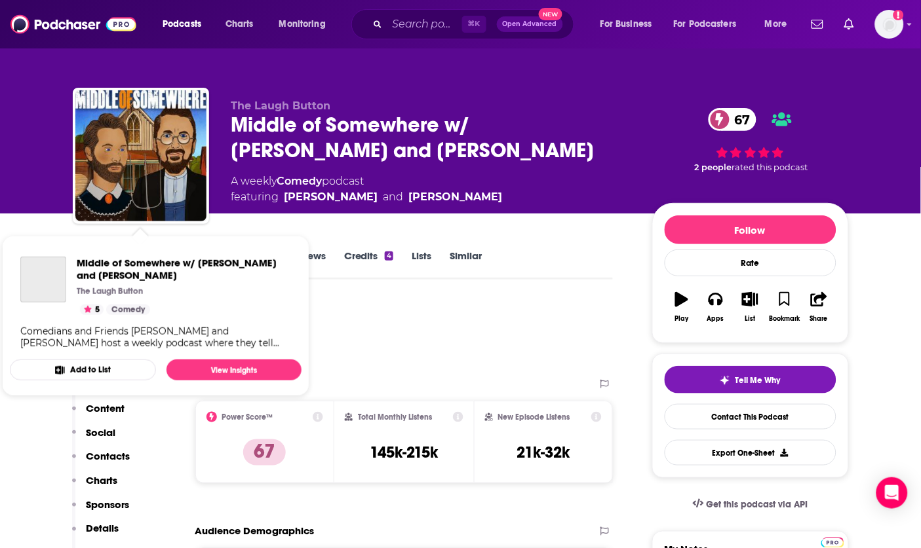
scroll to position [18, 0]
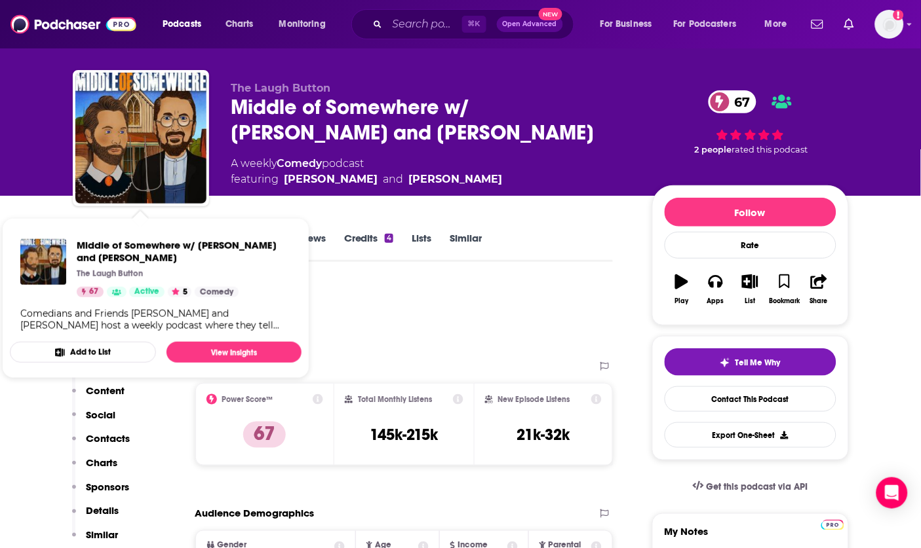
click at [390, 142] on div "Middle of Somewhere w/ Chad Daniels and Cy Amundson 67" at bounding box center [431, 119] width 400 height 51
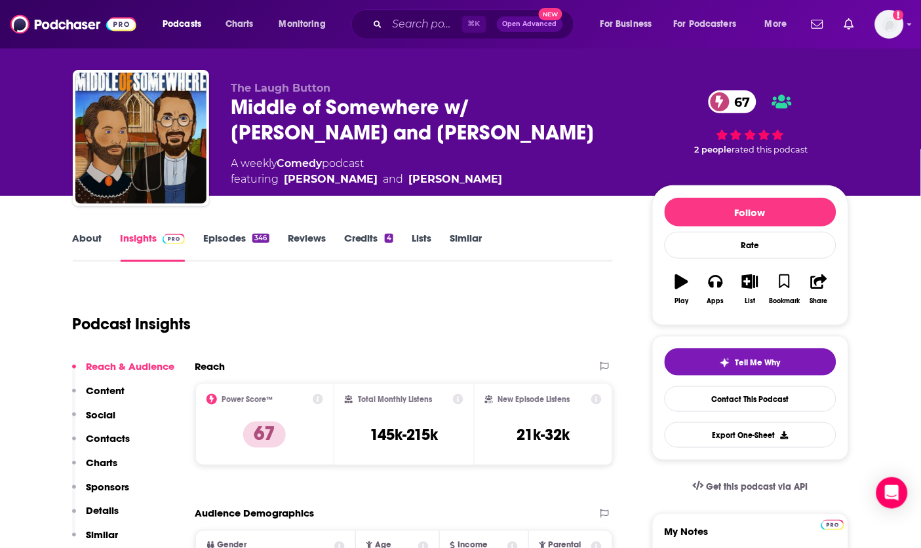
click at [343, 103] on div "Middle of Somewhere w/ Chad Daniels and Cy Amundson 67" at bounding box center [431, 119] width 400 height 51
click at [343, 102] on div "Middle of Somewhere w/ Chad Daniels and Cy Amundson 67" at bounding box center [431, 119] width 400 height 51
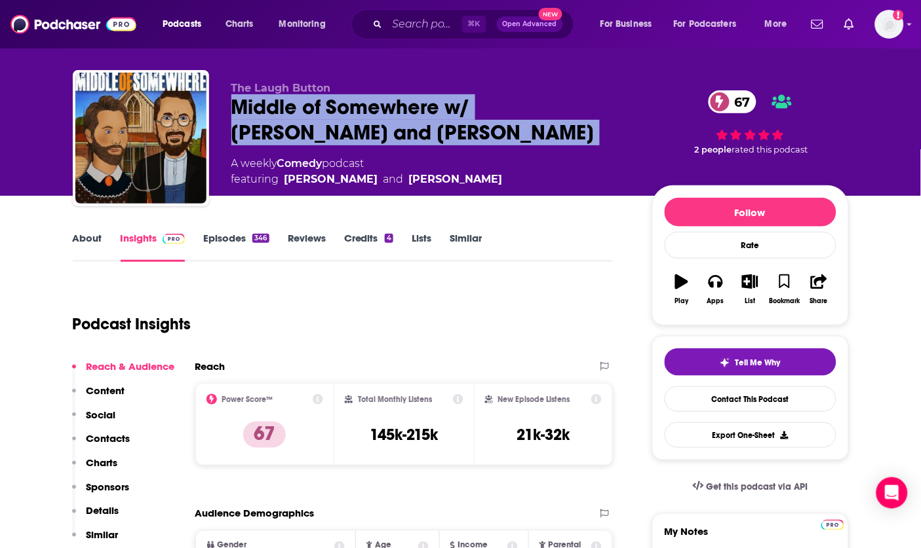
click at [343, 102] on div "Middle of Somewhere w/ Chad Daniels and Cy Amundson 67" at bounding box center [431, 119] width 400 height 51
copy div "Middle of Somewhere w/ Chad Daniels and Cy Amundson 67"
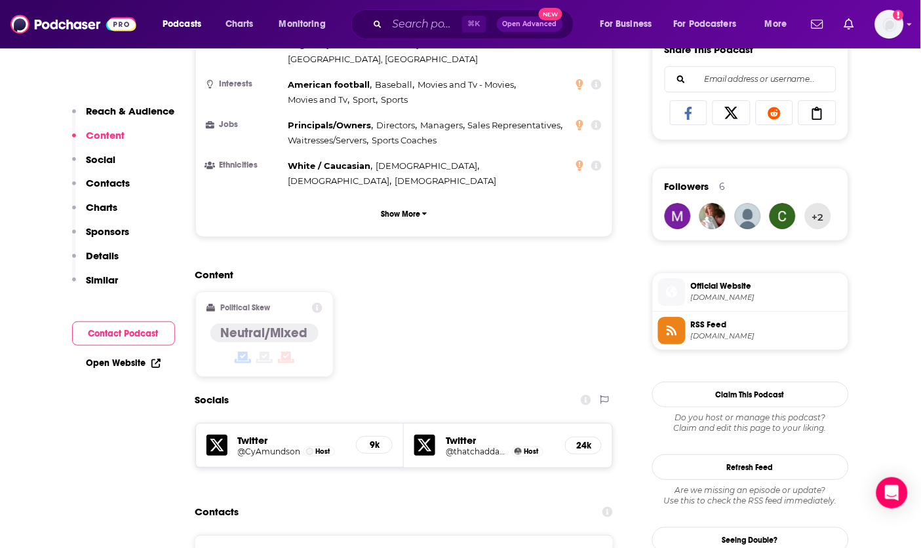
scroll to position [1194, 0]
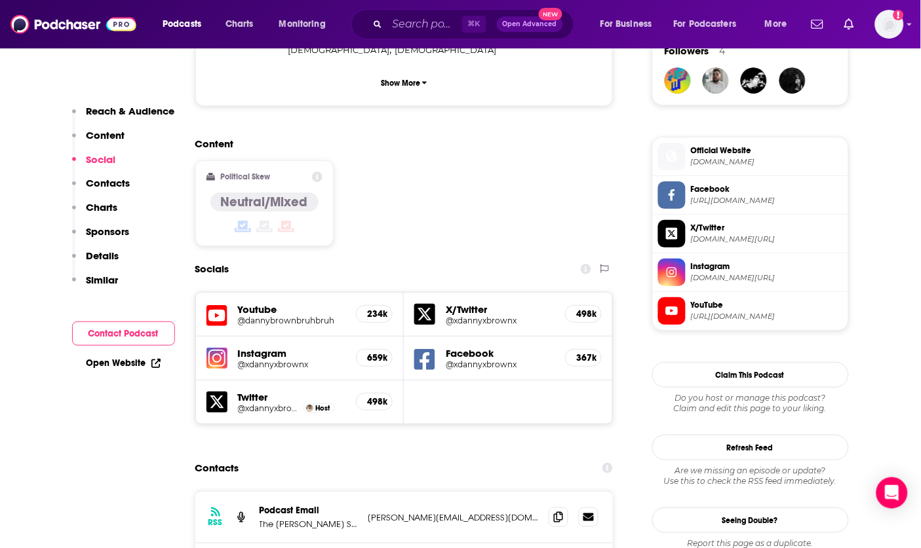
scroll to position [1266, 0]
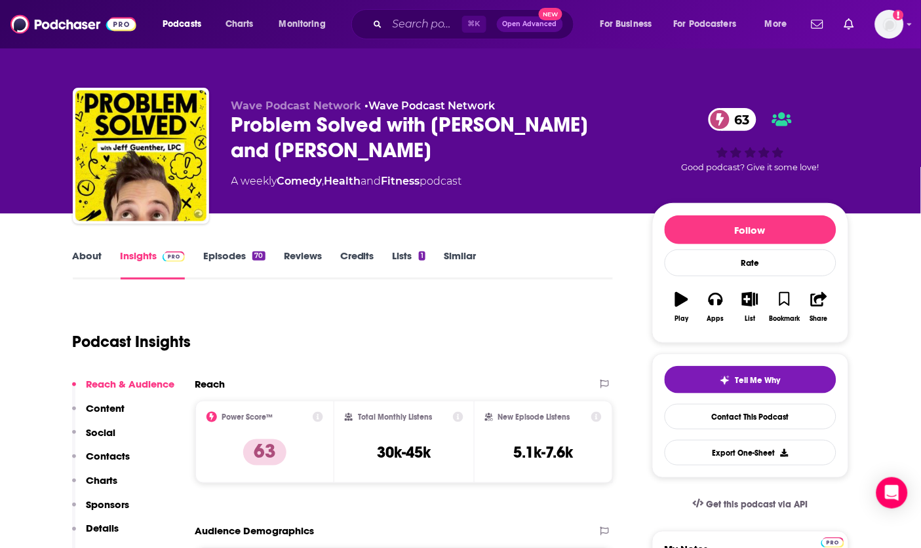
click at [348, 114] on div "Problem Solved with [PERSON_NAME] and [PERSON_NAME] 63" at bounding box center [431, 137] width 400 height 51
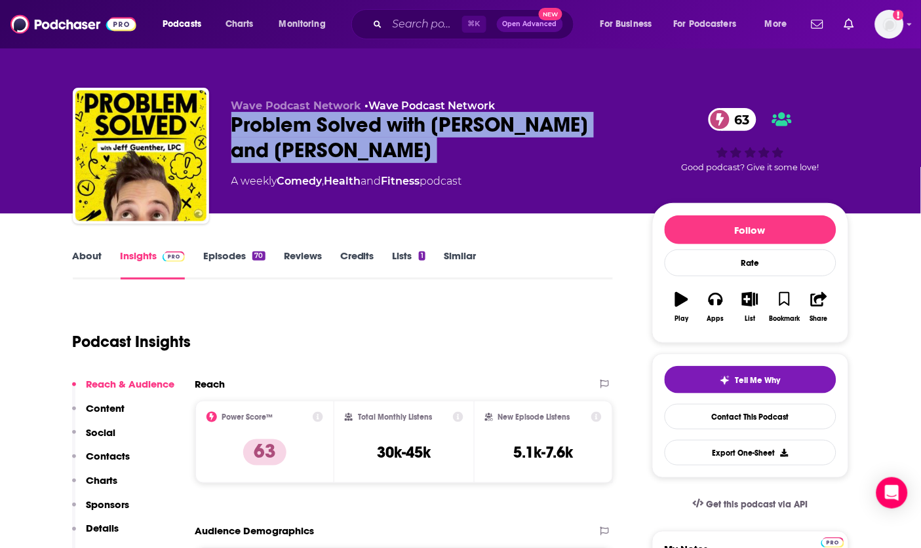
click at [348, 114] on div "Problem Solved with [PERSON_NAME] and [PERSON_NAME] 63" at bounding box center [431, 137] width 400 height 51
copy div "Problem Solved with [PERSON_NAME] and [PERSON_NAME] 63"
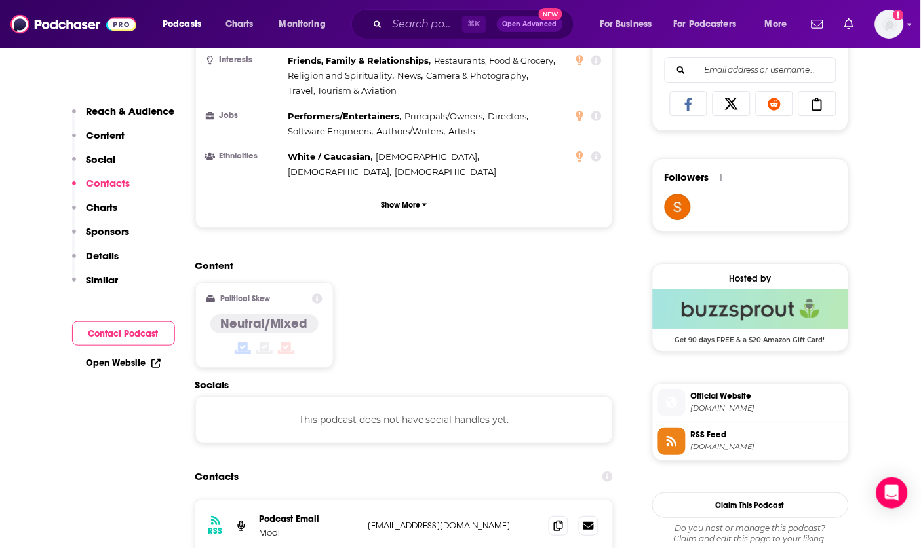
scroll to position [20, 0]
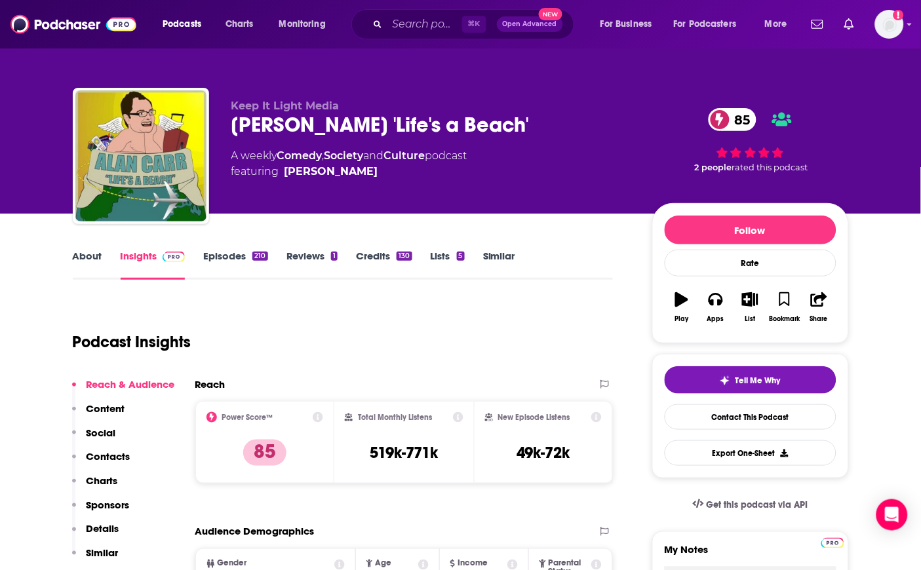
click at [296, 124] on div "Alan Carr's 'Life's a Beach' 85" at bounding box center [431, 125] width 400 height 26
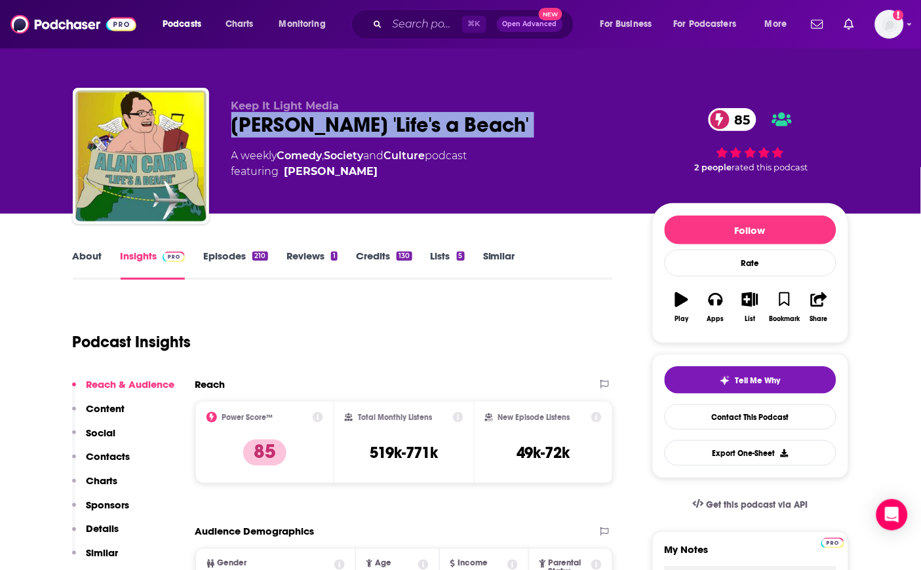
click at [296, 124] on div "Alan Carr's 'Life's a Beach' 85" at bounding box center [431, 125] width 400 height 26
copy div "Alan Carr's 'Life's a Beach' 85"
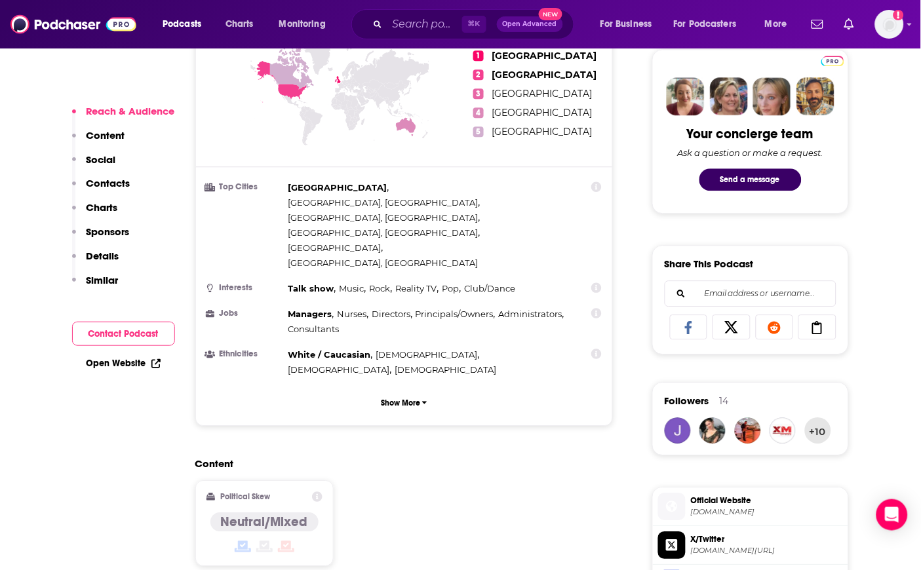
scroll to position [824, 0]
